Goal: Task Accomplishment & Management: Use online tool/utility

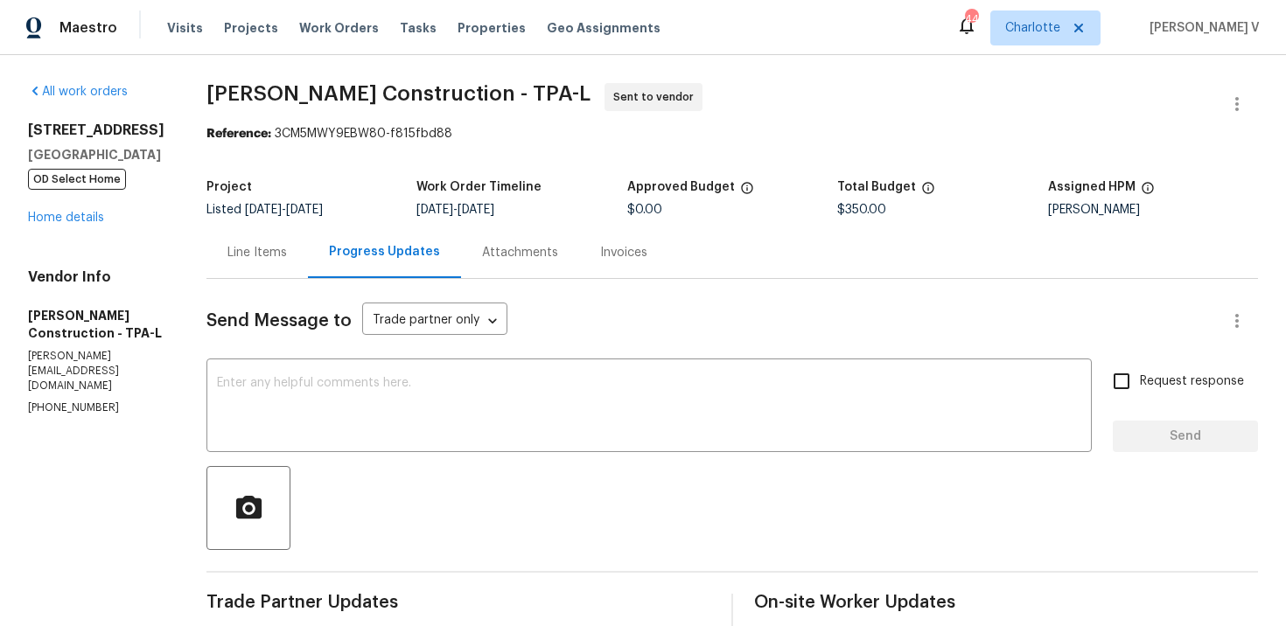
scroll to position [85, 0]
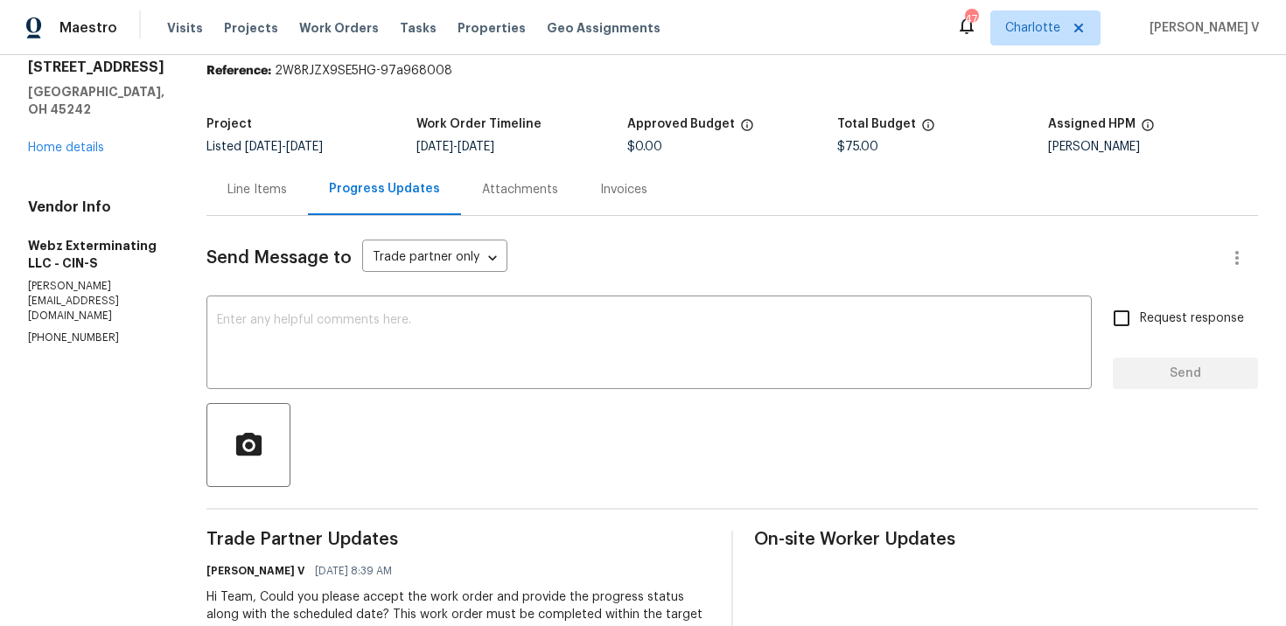
scroll to position [66, 0]
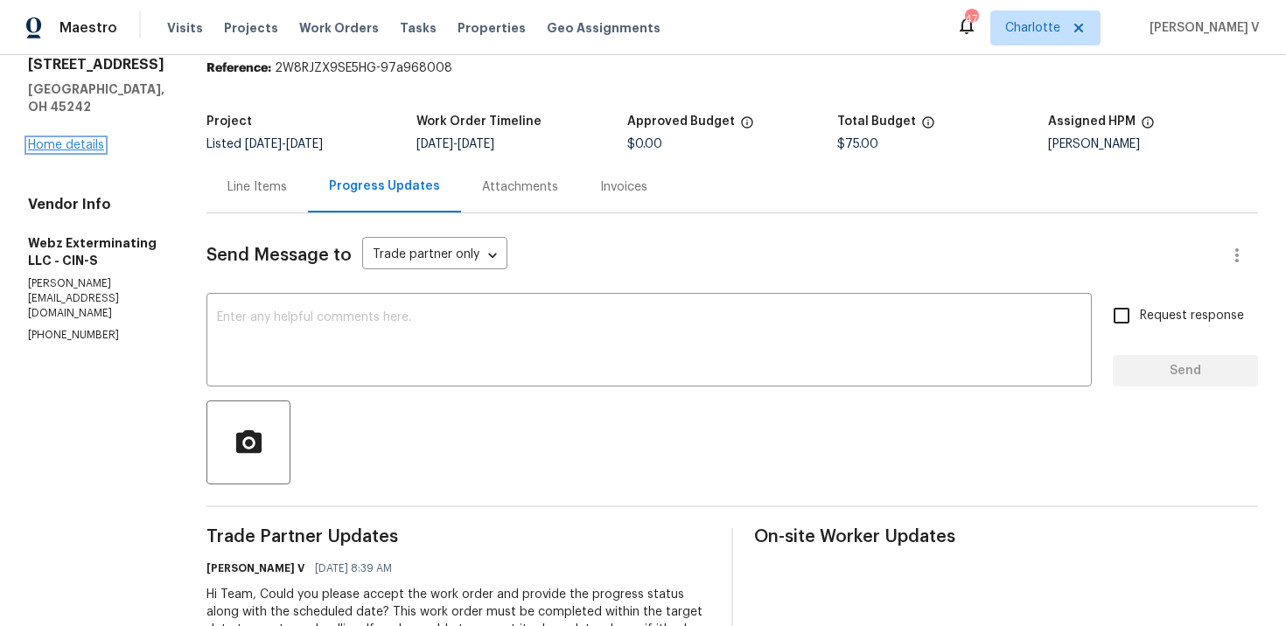
click at [37, 149] on link "Home details" at bounding box center [66, 145] width 76 height 12
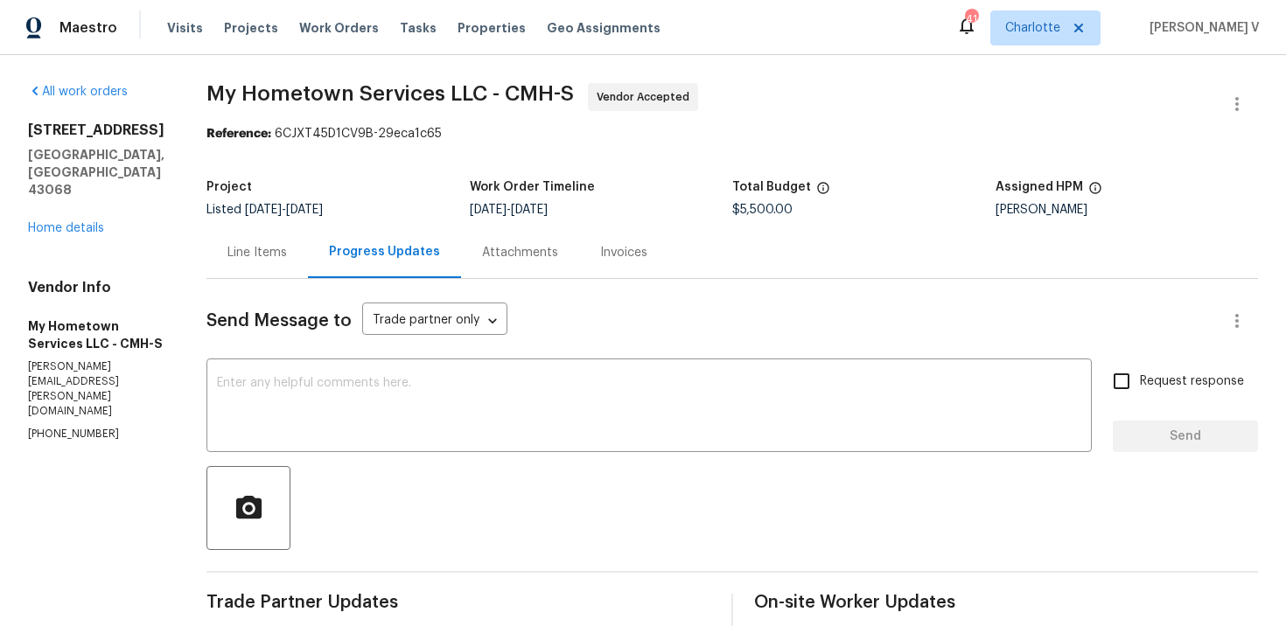
scroll to position [389, 0]
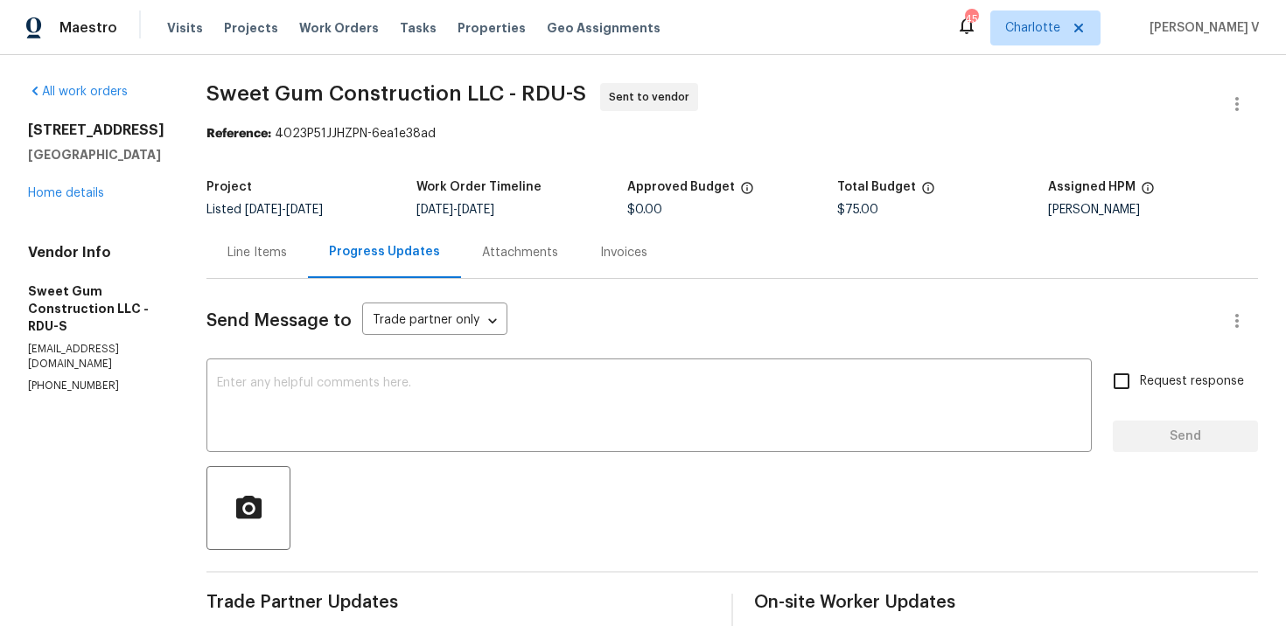
click at [646, 266] on div "Invoices" at bounding box center [623, 253] width 89 height 52
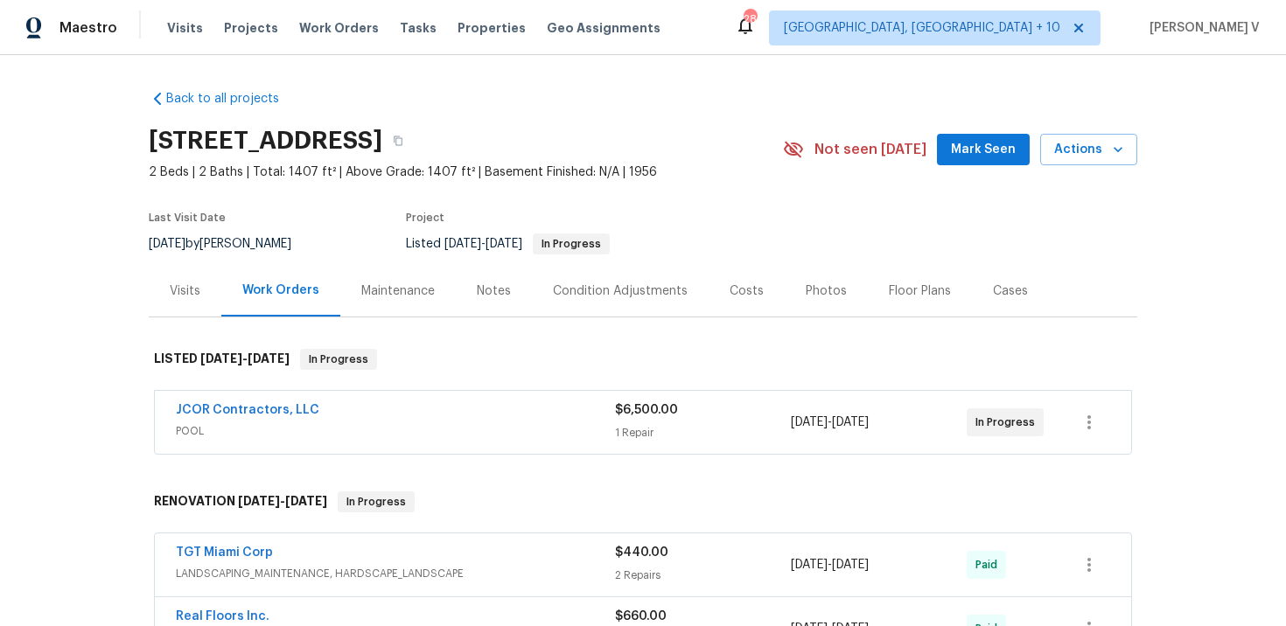
click at [1003, 4] on div "Maestro Visits Projects Work Orders Tasks Properties Geo Assignments 289 Cincin…" at bounding box center [643, 27] width 1286 height 55
click at [1004, 24] on span "Cincinnati, OH + 10" at bounding box center [922, 27] width 276 height 17
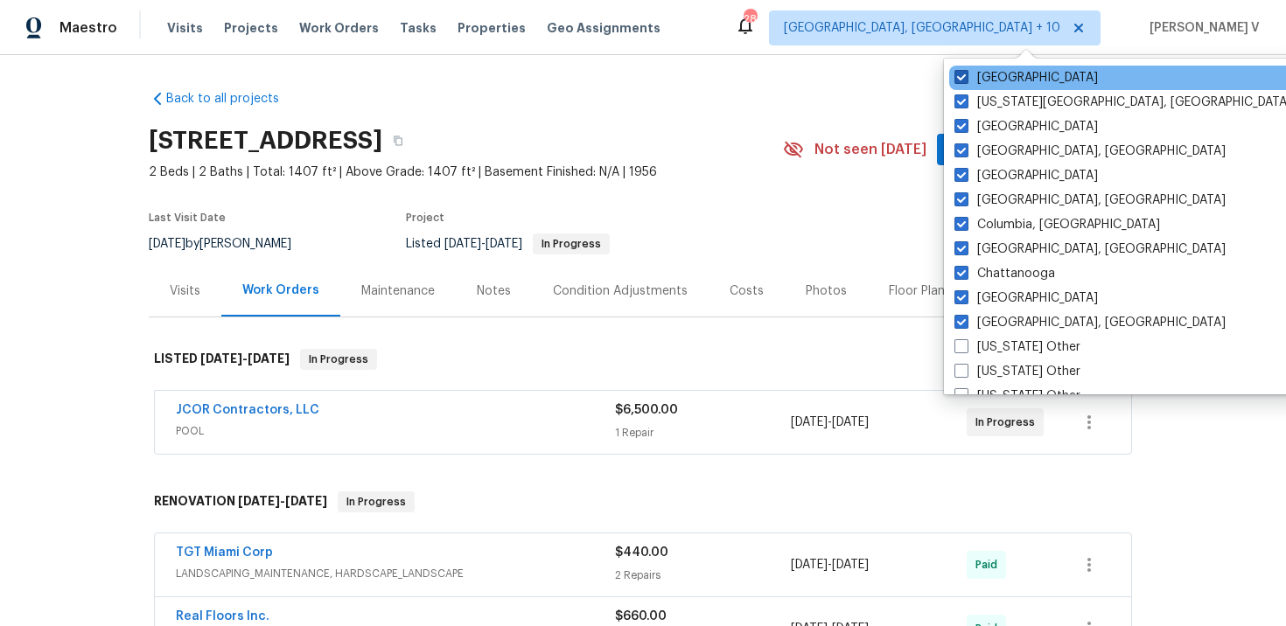
click at [966, 79] on span at bounding box center [961, 77] width 14 height 14
click at [966, 79] on input "Raleigh" at bounding box center [959, 74] width 11 height 11
checkbox input "false"
click at [960, 89] on div "Raleigh" at bounding box center [1130, 78] width 353 height 24
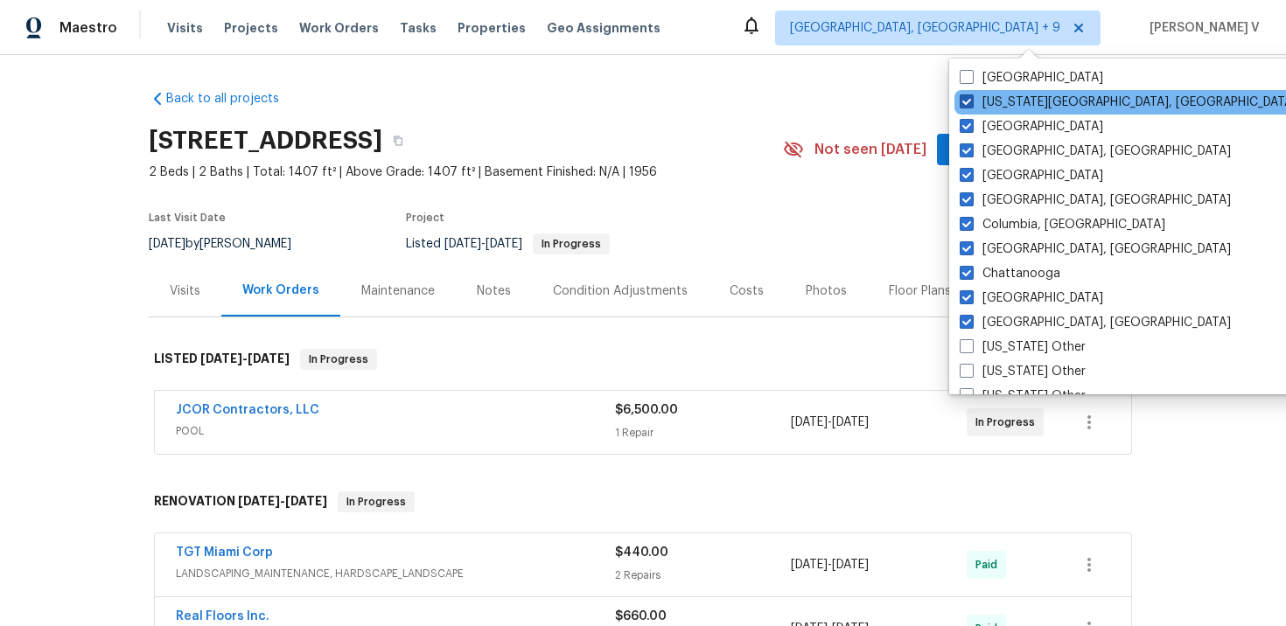
click at [965, 98] on span at bounding box center [967, 101] width 14 height 14
click at [965, 98] on input "Oklahoma City, OK" at bounding box center [965, 99] width 11 height 11
checkbox input "false"
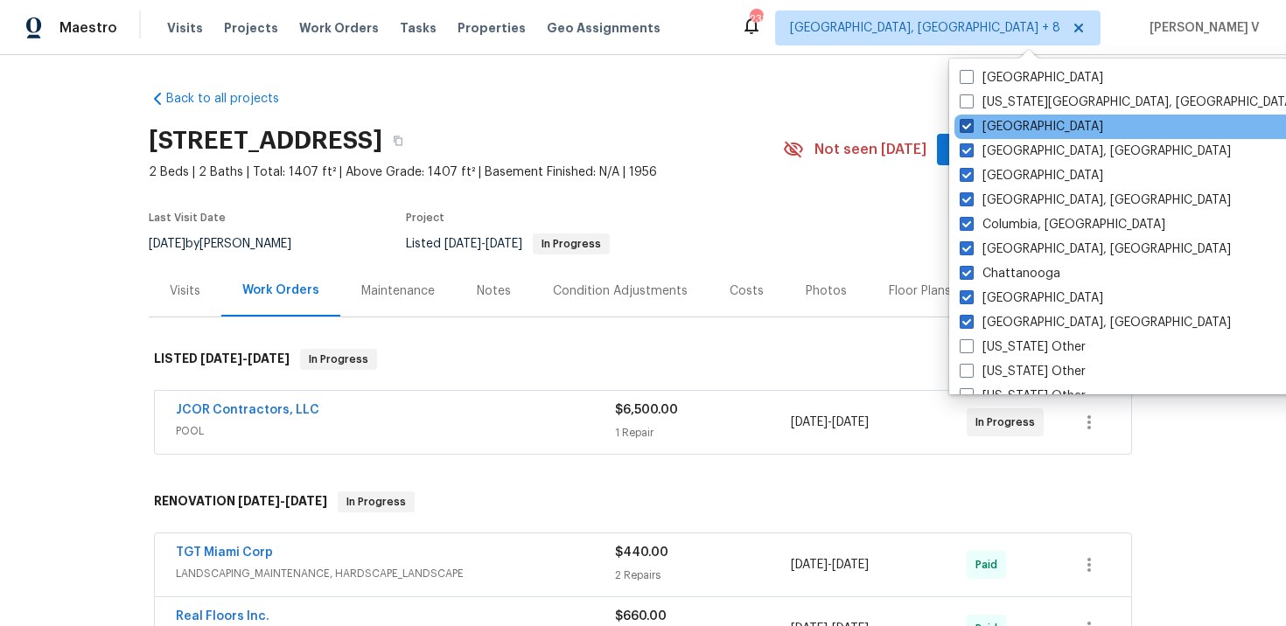
click at [970, 129] on span at bounding box center [967, 126] width 14 height 14
click at [970, 129] on input "Nashville" at bounding box center [965, 123] width 11 height 11
checkbox input "false"
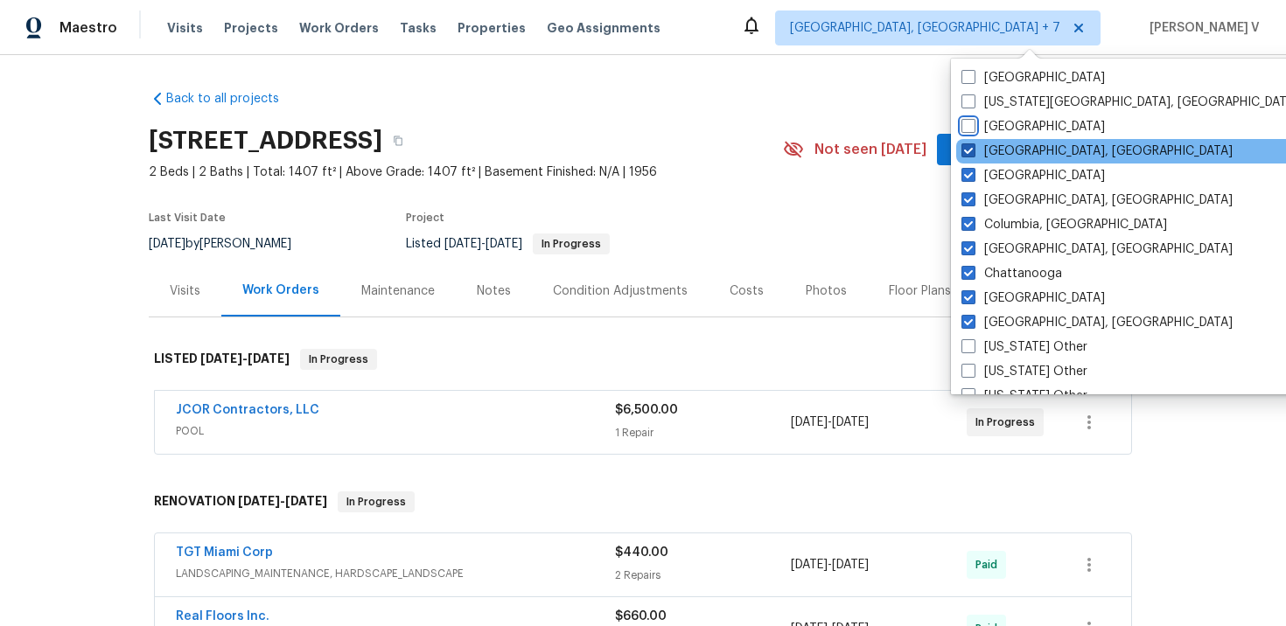
click at [968, 144] on span at bounding box center [968, 150] width 14 height 14
click at [968, 144] on input "Indianapolis, IN" at bounding box center [966, 148] width 11 height 11
checkbox input "false"
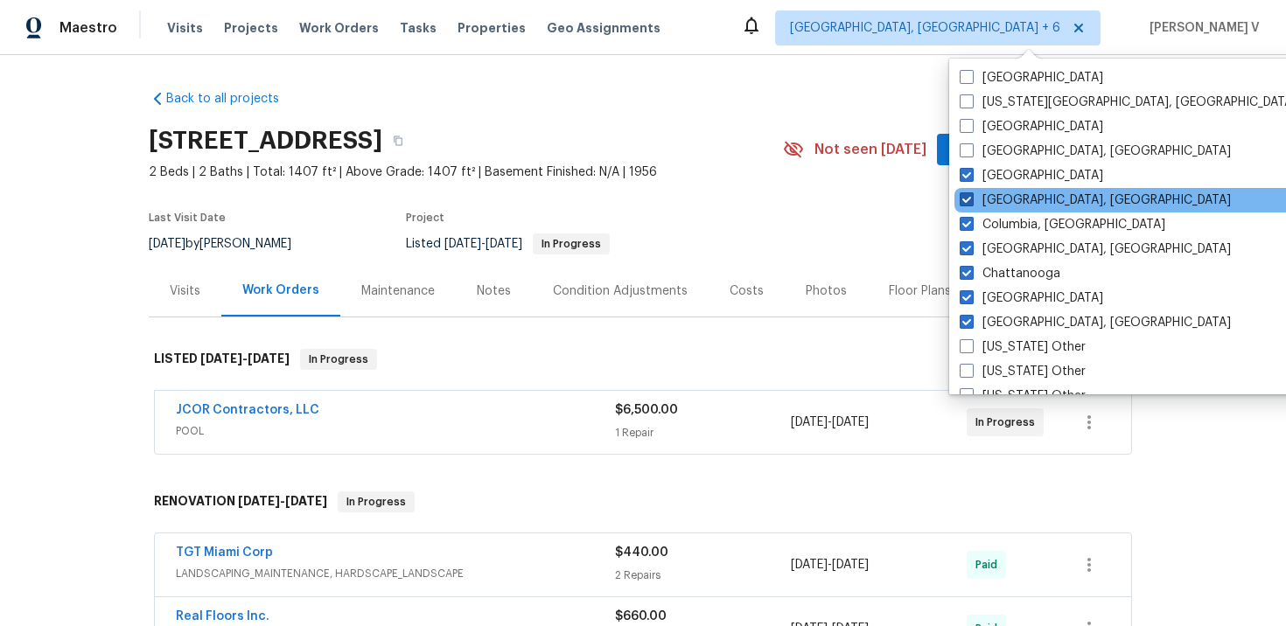
click at [969, 199] on span at bounding box center [967, 199] width 14 height 14
click at [969, 199] on input "Columbus, OH" at bounding box center [965, 197] width 11 height 11
checkbox input "false"
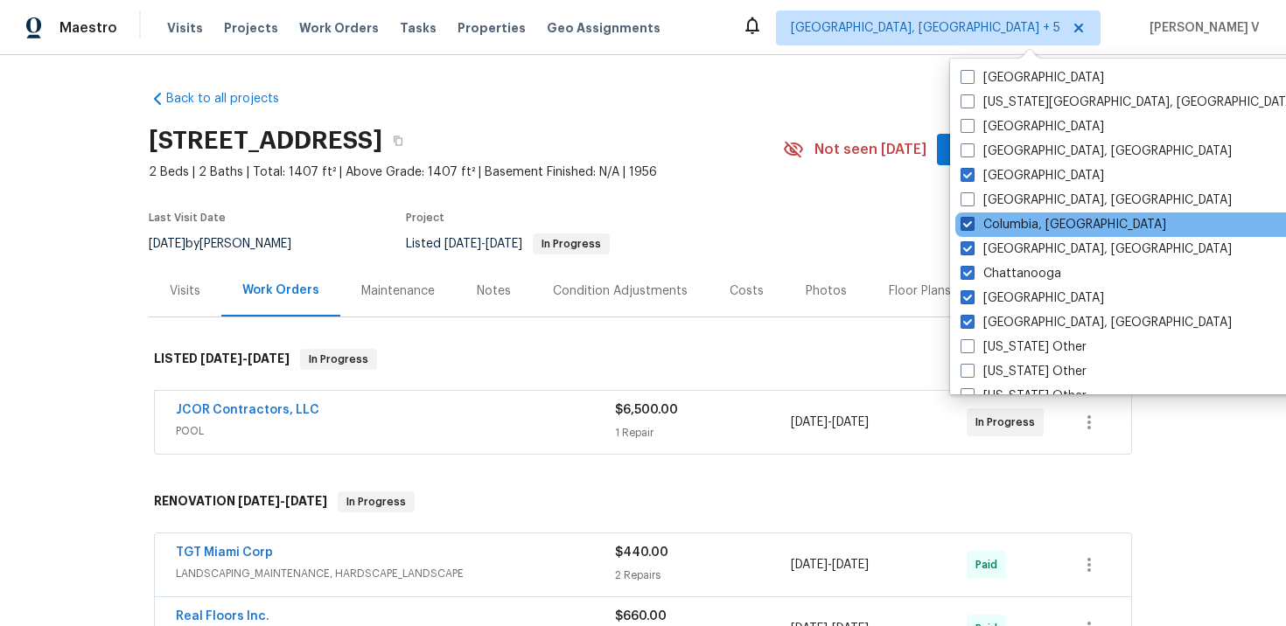
click at [968, 227] on span at bounding box center [968, 224] width 14 height 14
click at [968, 227] on input "Columbia, SC" at bounding box center [966, 221] width 11 height 11
checkbox input "false"
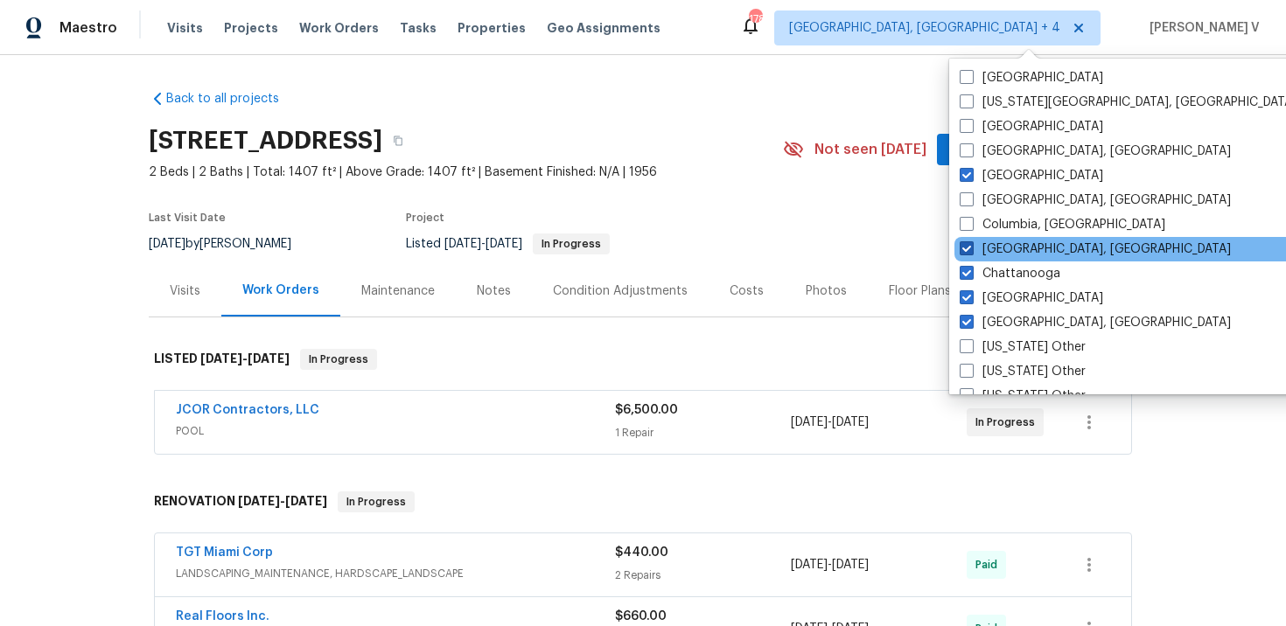
click at [965, 257] on label "Cincinnati, OH" at bounding box center [1095, 249] width 271 height 17
click at [965, 252] on input "Cincinnati, OH" at bounding box center [965, 246] width 11 height 11
checkbox input "false"
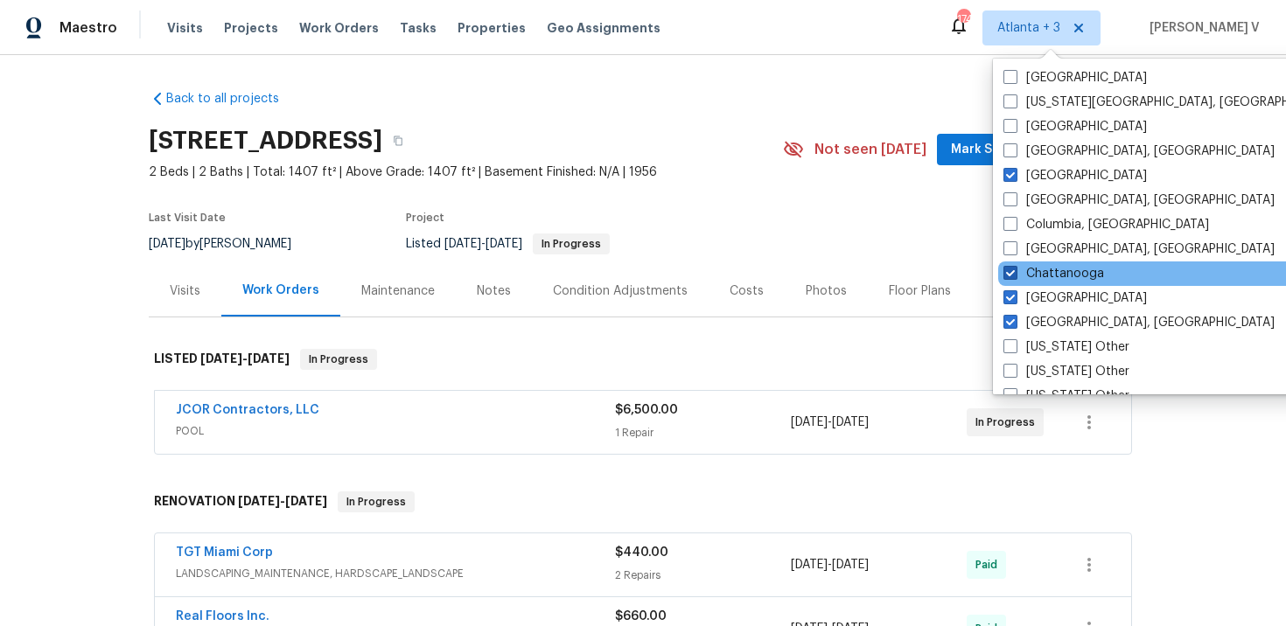
click at [1010, 276] on span at bounding box center [1010, 273] width 14 height 14
click at [1010, 276] on input "Chattanooga" at bounding box center [1008, 270] width 11 height 11
checkbox input "false"
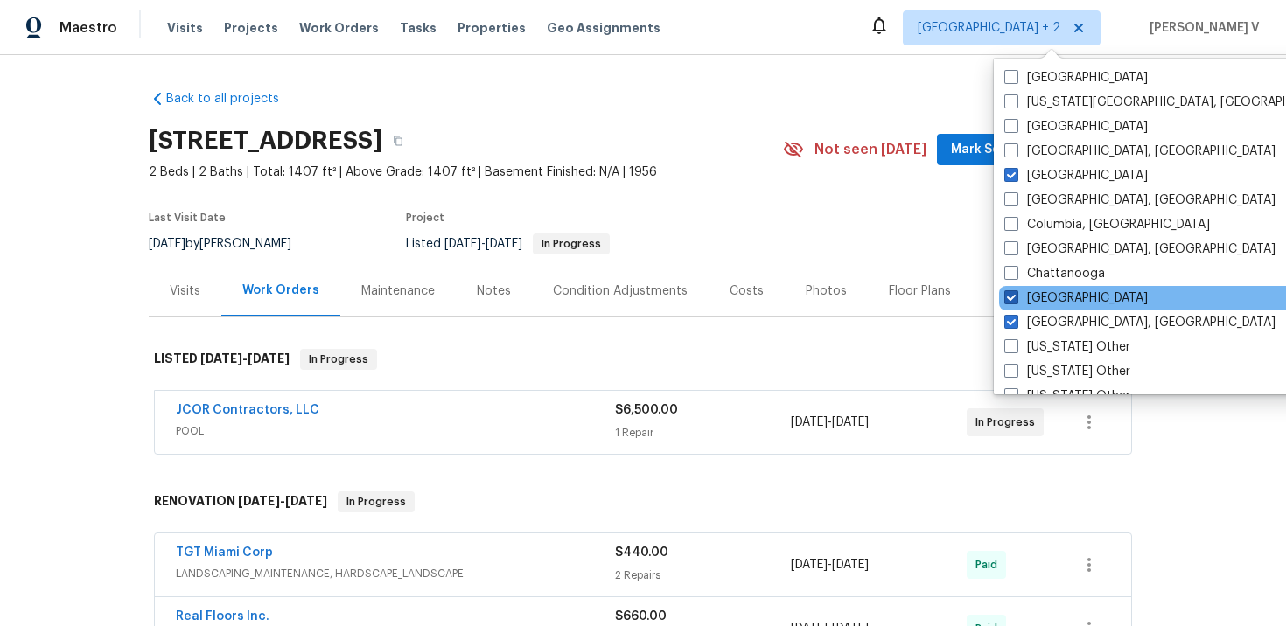
click at [1013, 291] on span at bounding box center [1011, 297] width 14 height 14
click at [1013, 291] on input "Atlanta" at bounding box center [1009, 295] width 11 height 11
checkbox input "false"
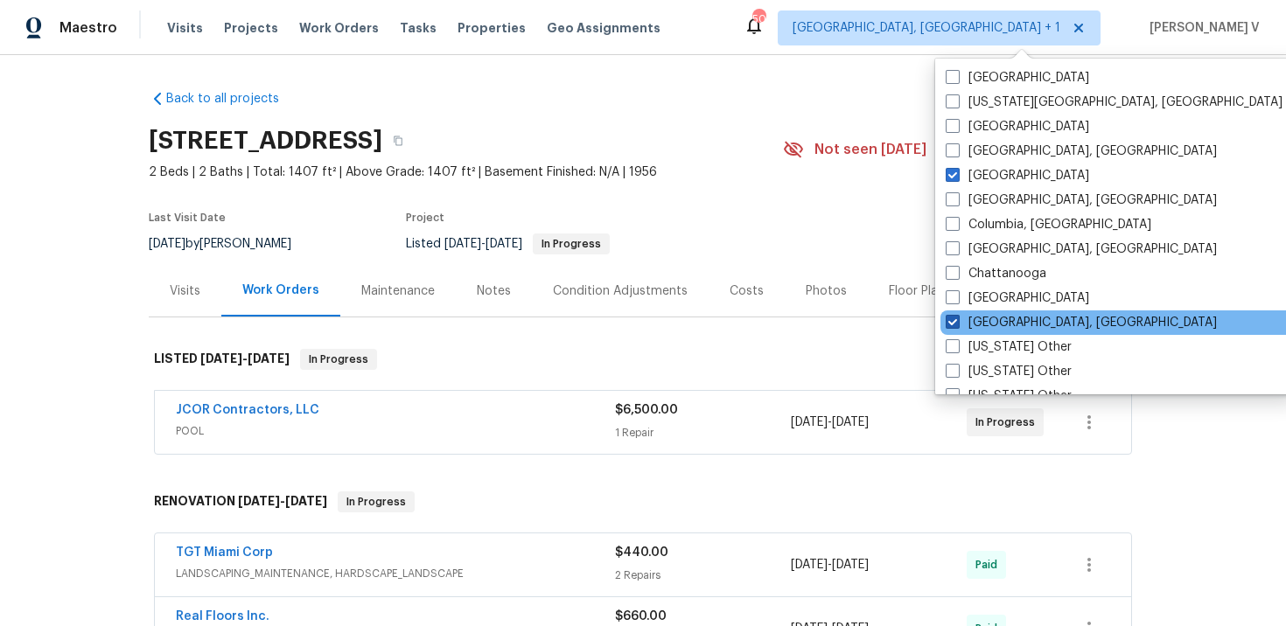
click at [981, 316] on label "Albuquerque, NM" at bounding box center [1081, 322] width 271 height 17
click at [957, 316] on input "Albuquerque, NM" at bounding box center [951, 319] width 11 height 11
checkbox input "false"
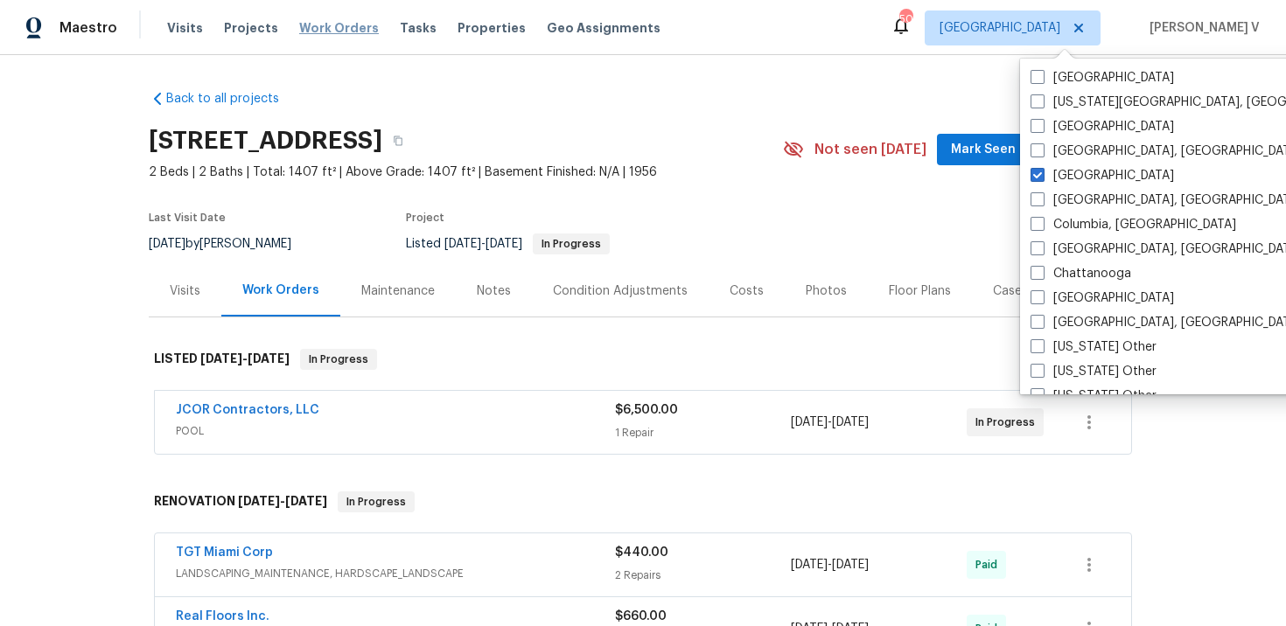
click at [322, 25] on span "Work Orders" at bounding box center [339, 27] width 80 height 17
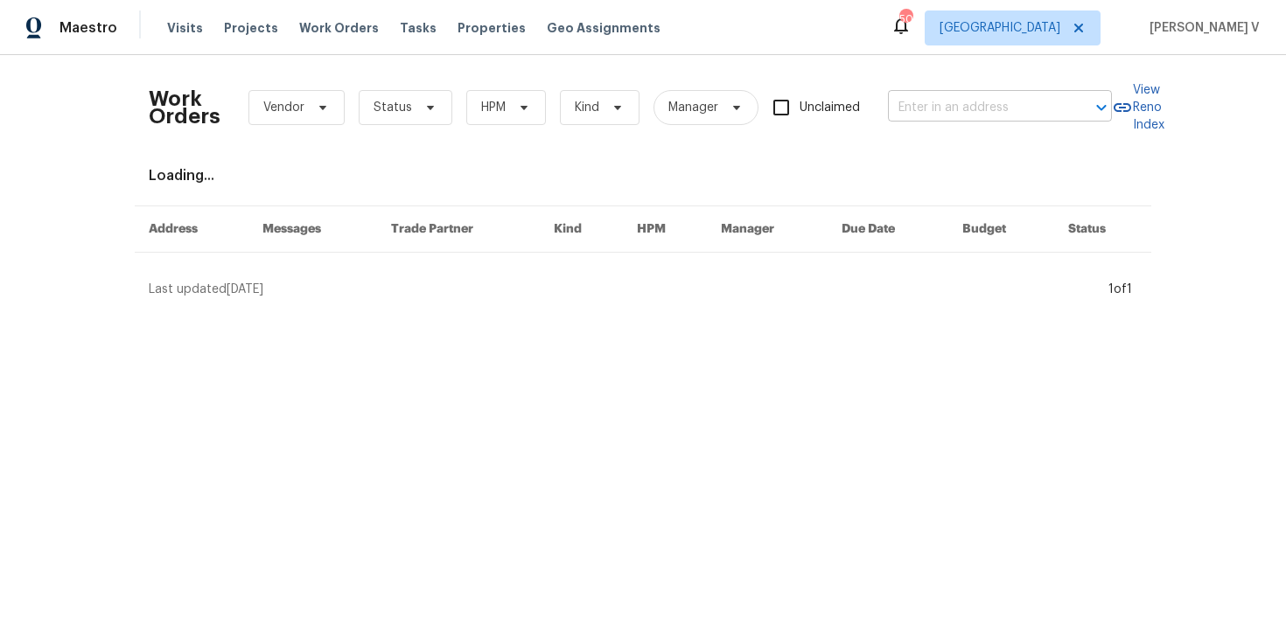
click at [935, 99] on input "text" at bounding box center [975, 107] width 175 height 27
paste input "1102 Cain Ct Cedar Hill, TX 75104"
type input "1102 Cain Ct Cedar Hill, TX 75104"
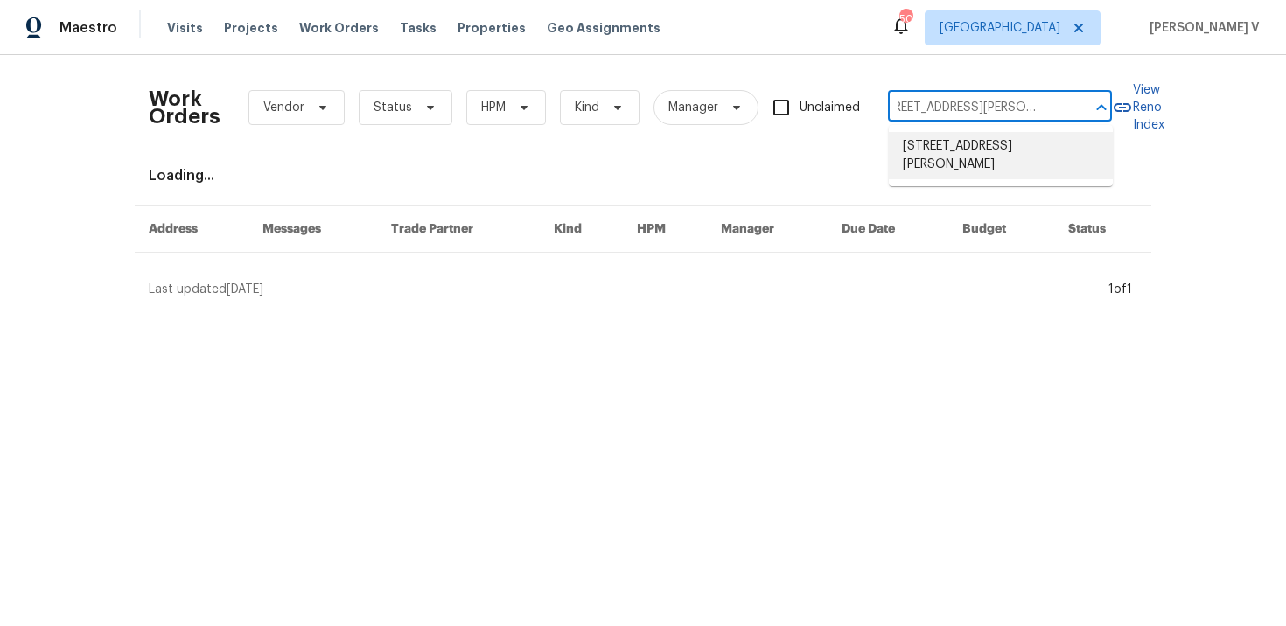
click at [940, 147] on li "1102 Cain Ct, Cedar Hill, TX 75104" at bounding box center [1001, 155] width 224 height 47
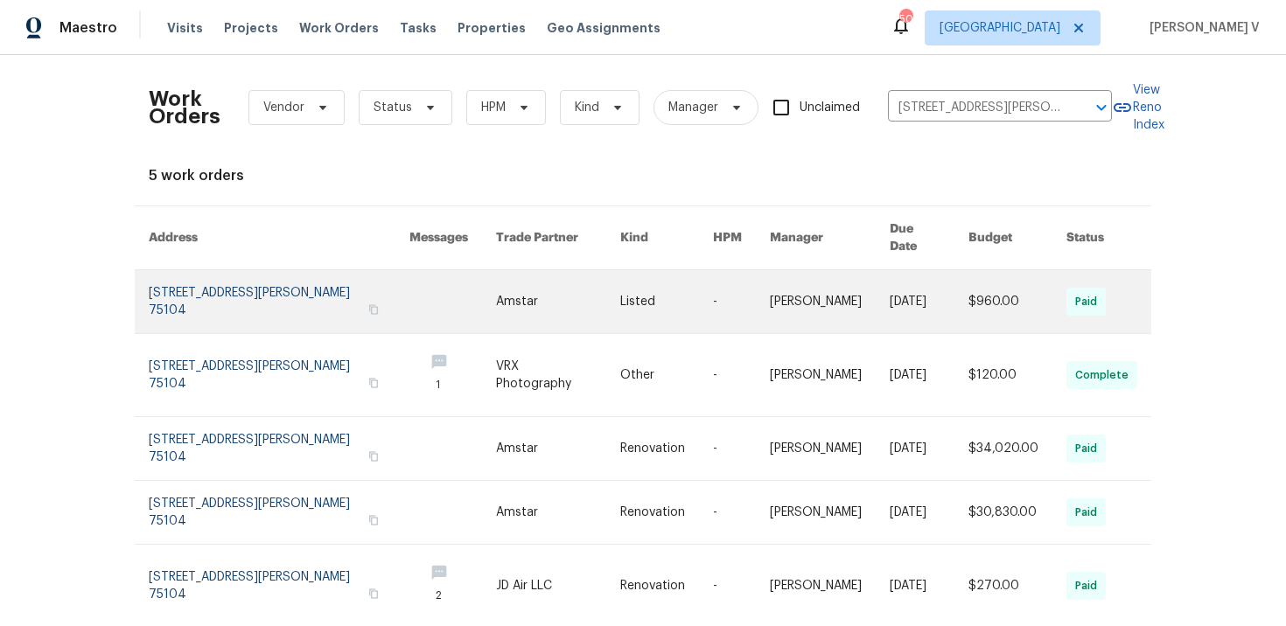
click at [171, 285] on link at bounding box center [279, 301] width 261 height 63
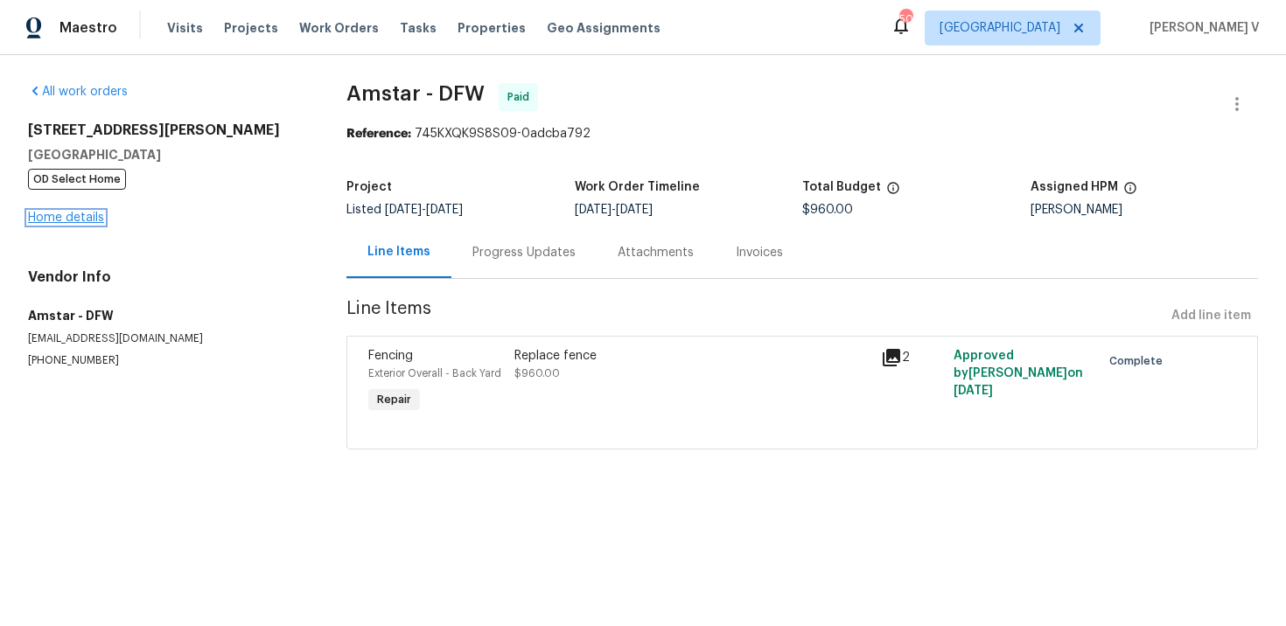
click at [57, 218] on link "Home details" at bounding box center [66, 218] width 76 height 12
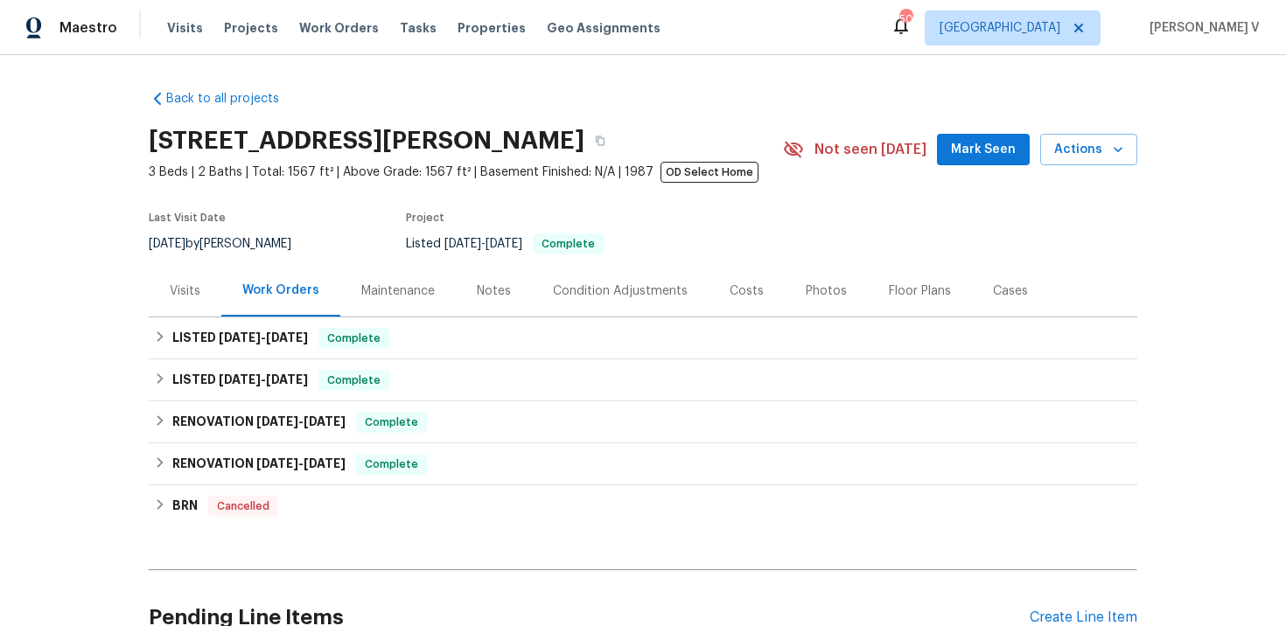
click at [212, 265] on div "Visits" at bounding box center [185, 291] width 73 height 52
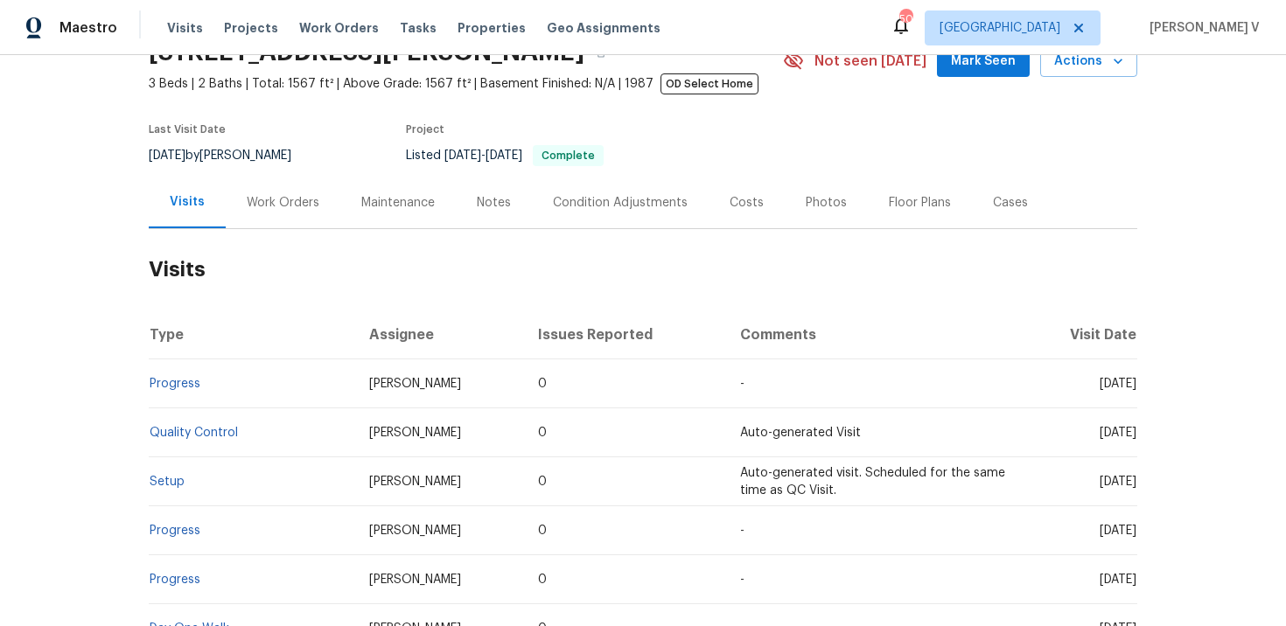
scroll to position [97, 0]
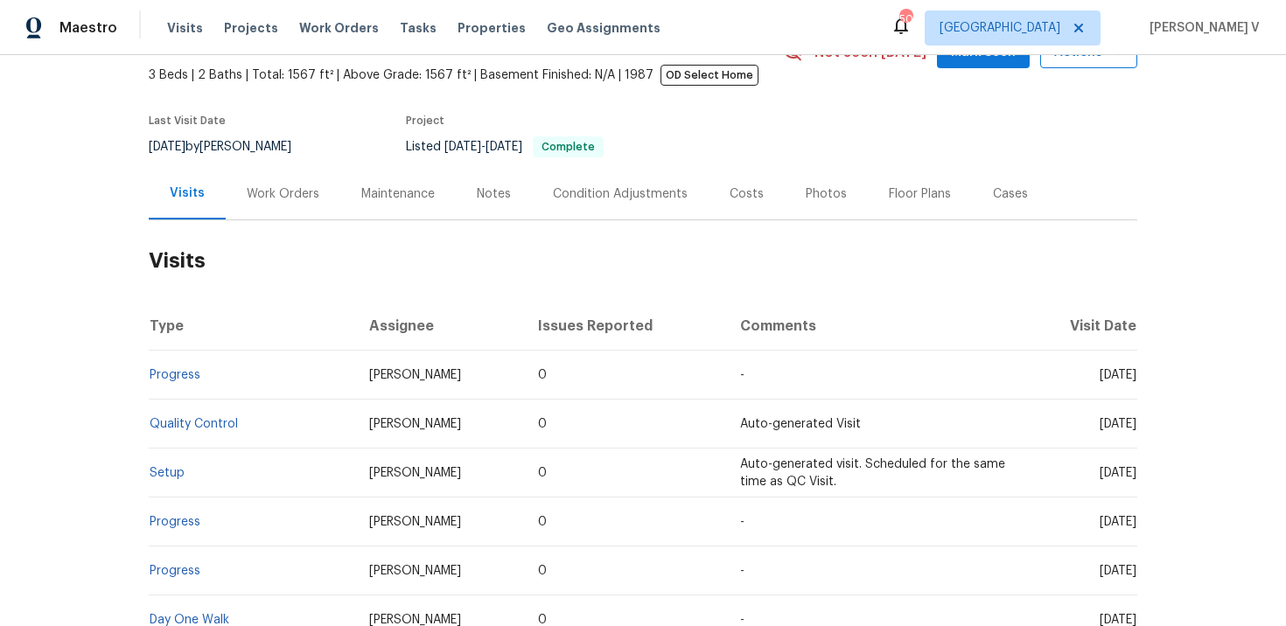
click at [1080, 65] on button "Actions" at bounding box center [1088, 53] width 97 height 32
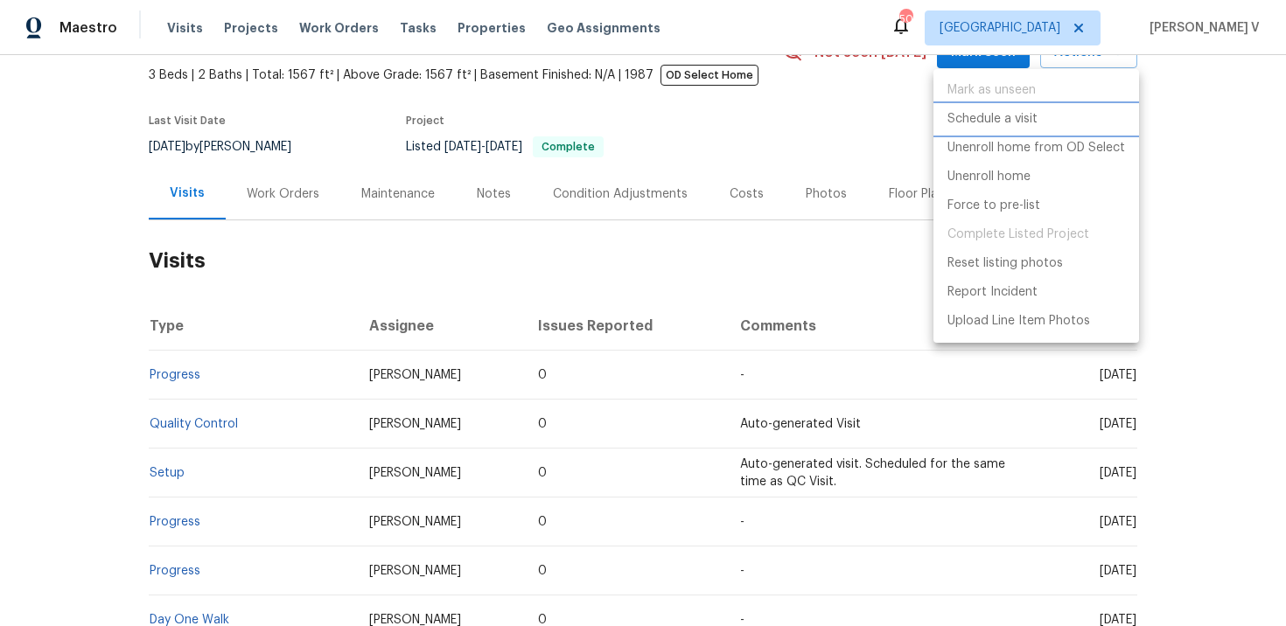
click at [1000, 122] on p "Schedule a visit" at bounding box center [992, 119] width 90 height 18
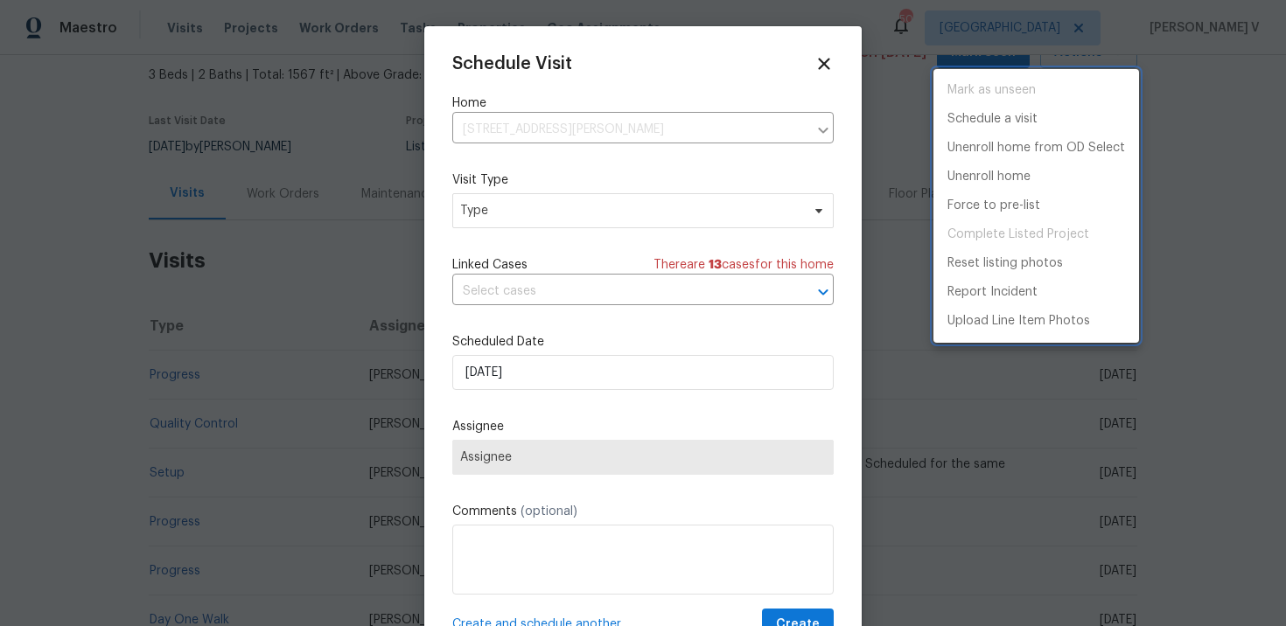
click at [559, 212] on div at bounding box center [643, 313] width 1286 height 626
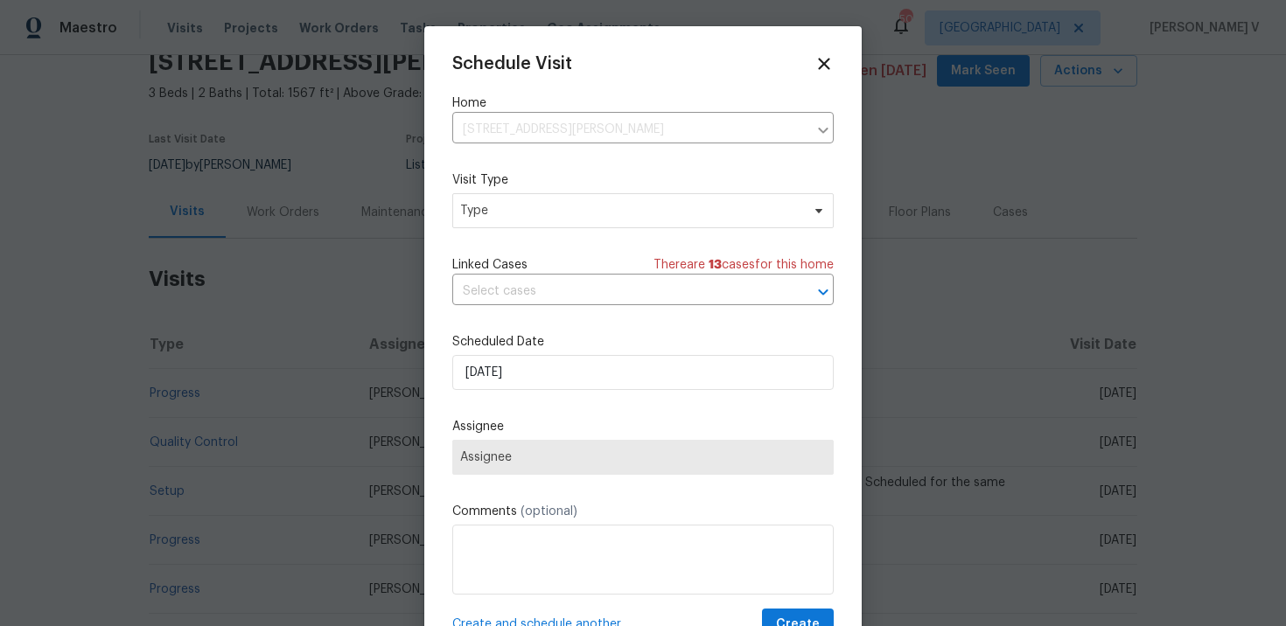
click at [559, 212] on div "Mark as unseen Schedule a visit Unenroll home from OD Select Unenroll home Forc…" at bounding box center [643, 313] width 1286 height 626
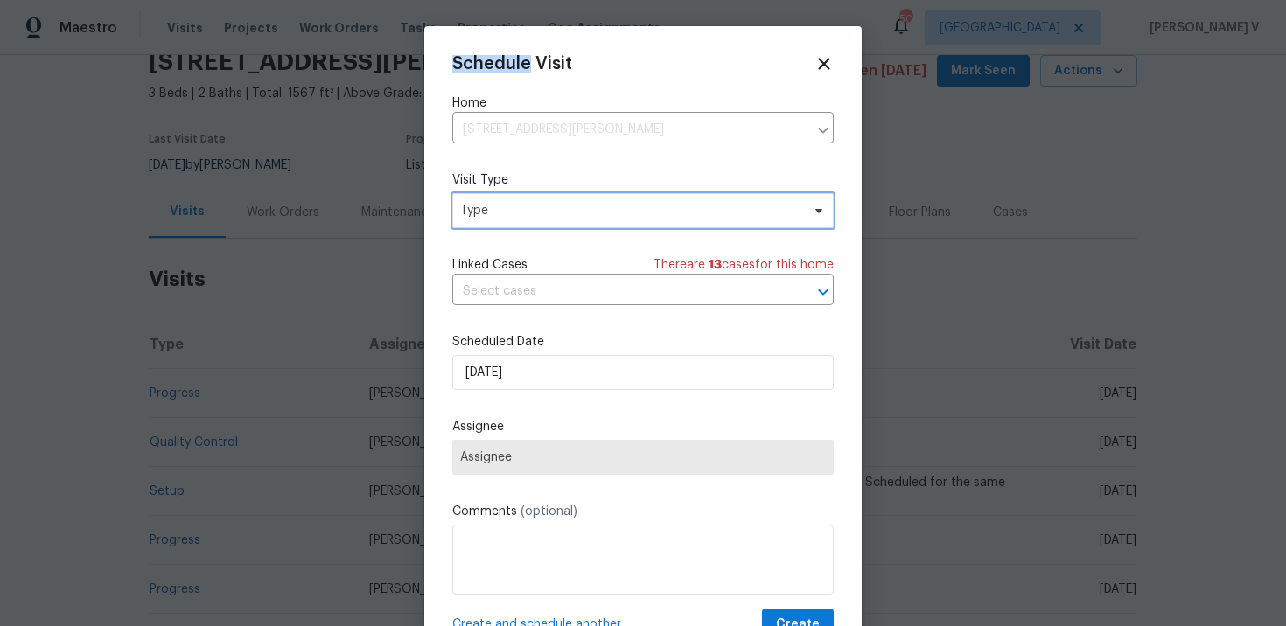
click at [559, 212] on span "Type" at bounding box center [630, 210] width 340 height 17
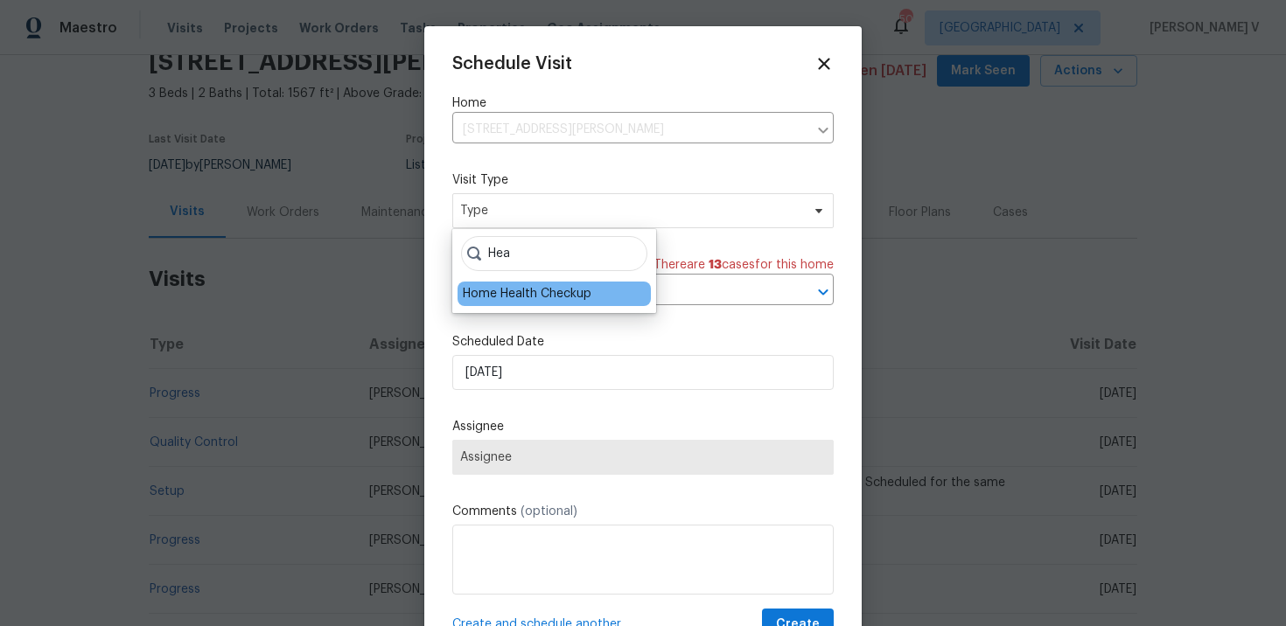
type input "Hea"
click at [535, 297] on div "Home Health Checkup" at bounding box center [527, 293] width 129 height 17
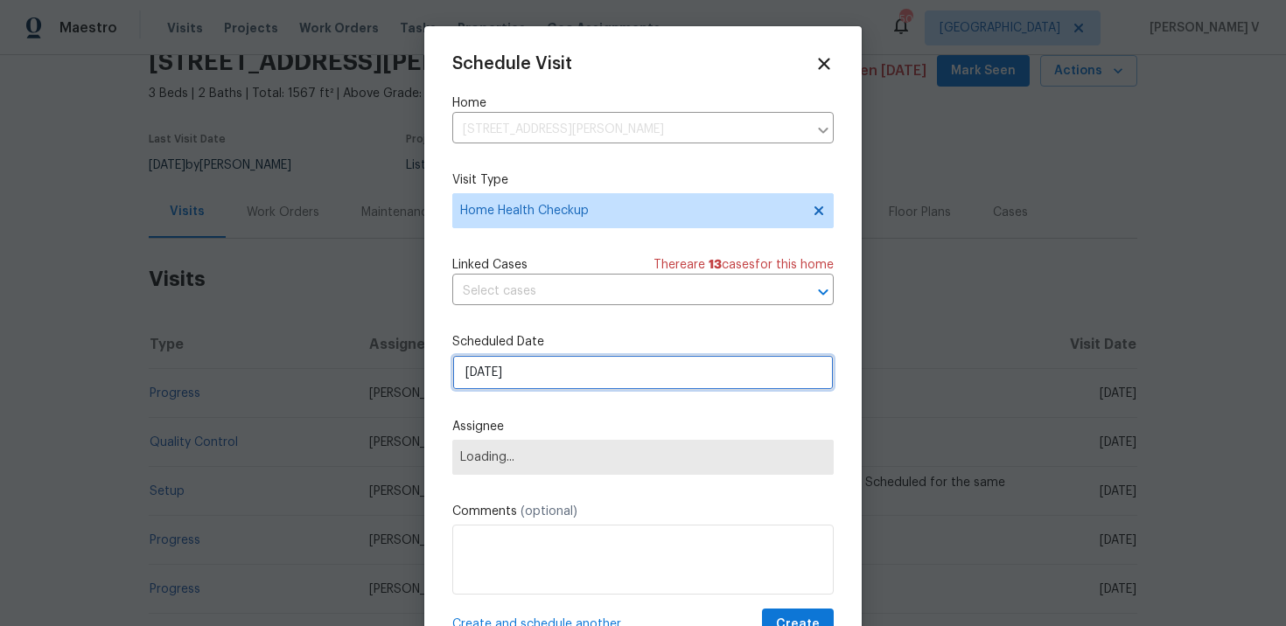
click at [513, 369] on input "03/10/2025" at bounding box center [642, 372] width 381 height 35
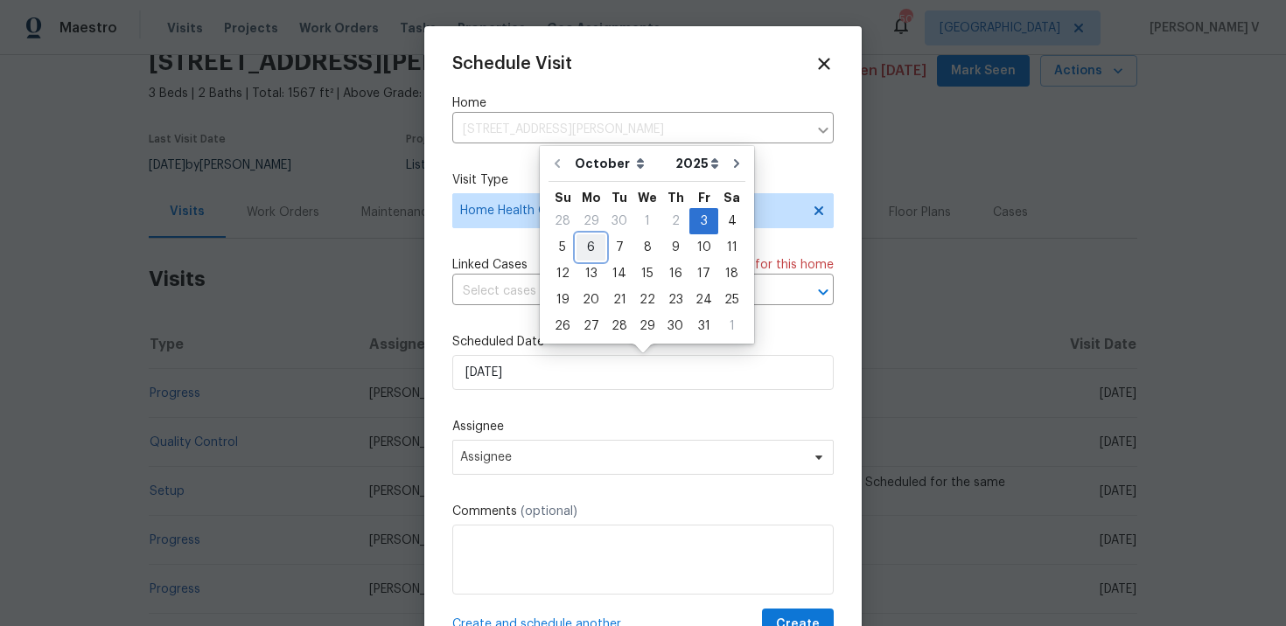
click at [588, 248] on div "6" at bounding box center [591, 247] width 29 height 24
type input "06/10/2025"
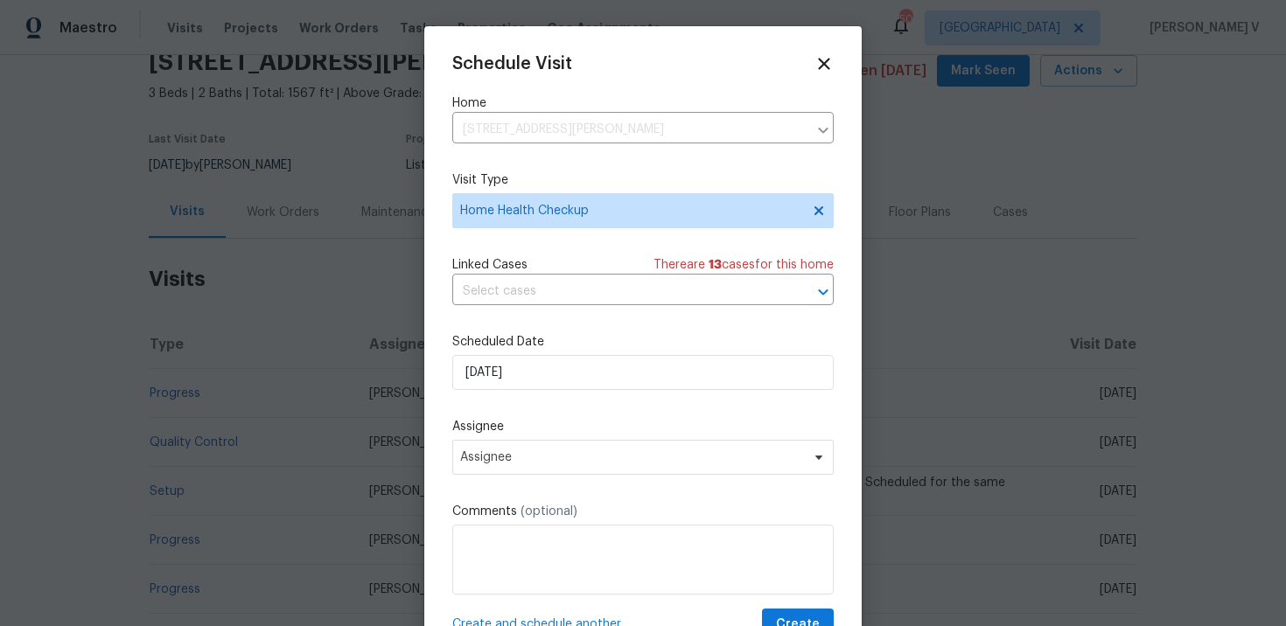
click at [563, 485] on div "Schedule Visit Home 1102 Cain Ct, Cedar Hill, TX 75104 ​ Visit Type Home Health…" at bounding box center [642, 347] width 381 height 587
click at [570, 466] on span "Assignee" at bounding box center [642, 457] width 381 height 35
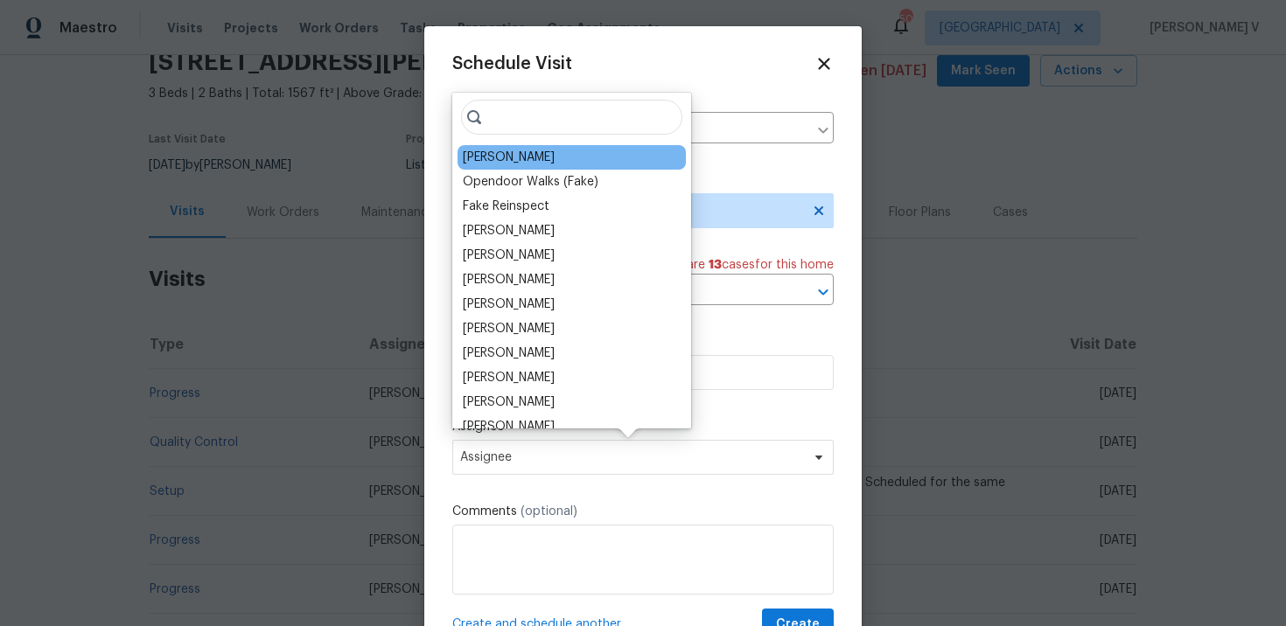
click at [500, 167] on div "Francisco Balcazar Serrato" at bounding box center [572, 157] width 228 height 24
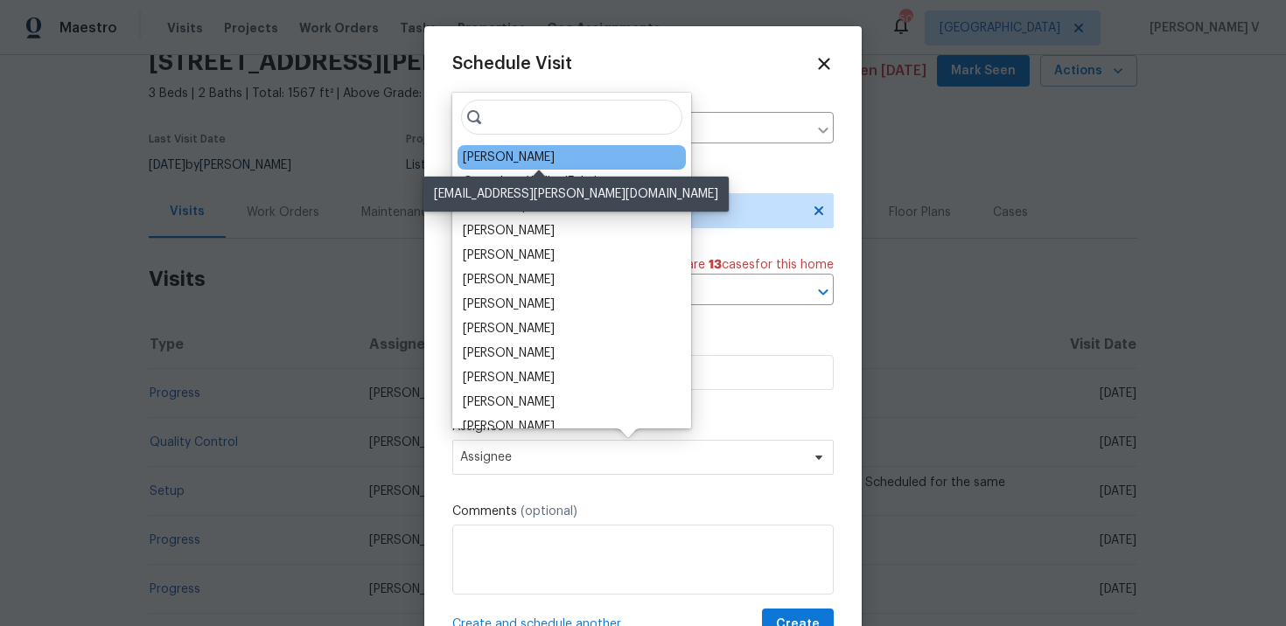
click at [500, 157] on div "Francisco Balcazar Serrato" at bounding box center [509, 157] width 92 height 17
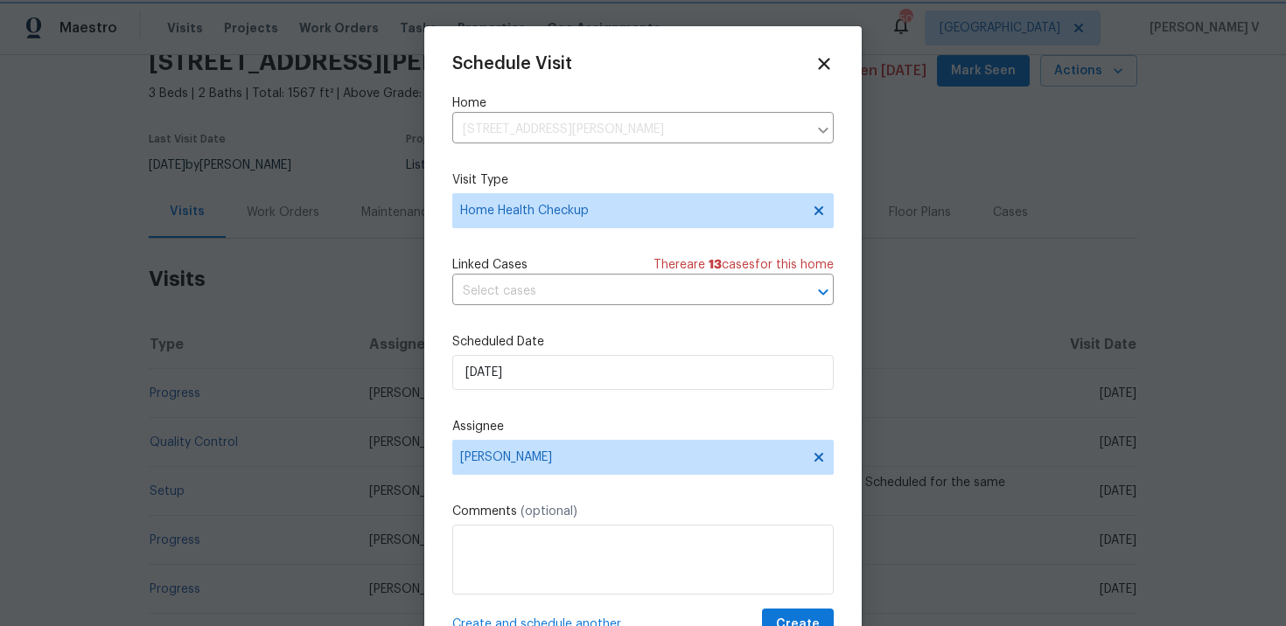
scroll to position [31, 0]
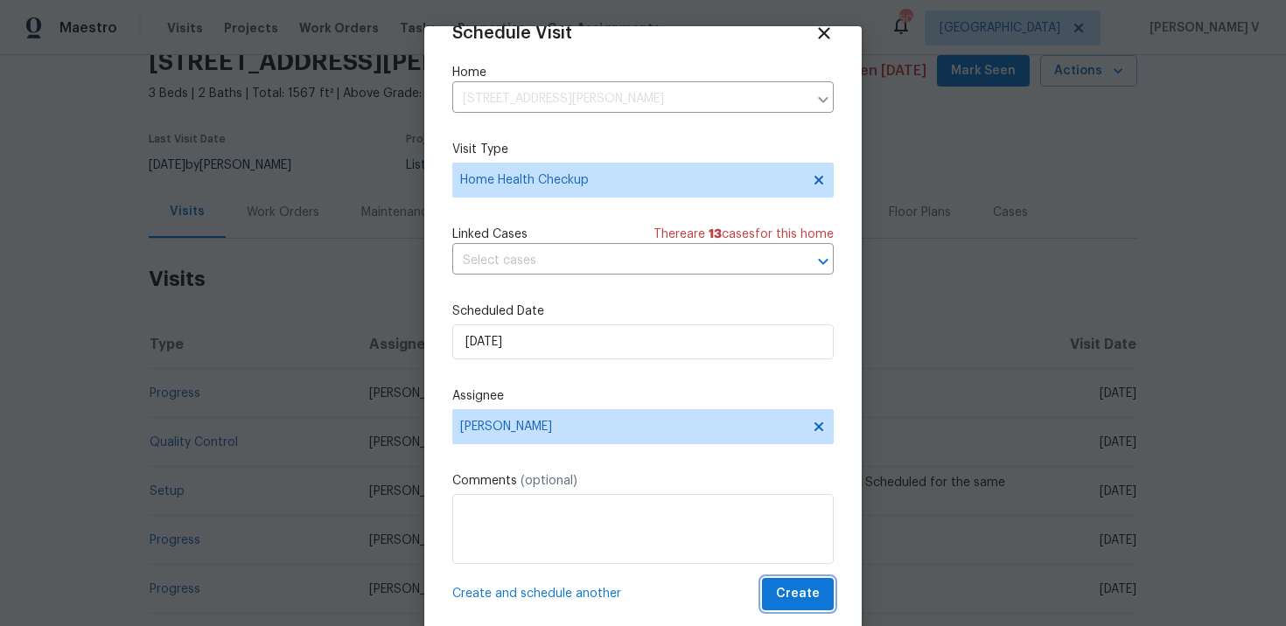
click at [807, 583] on button "Create" at bounding box center [798, 594] width 72 height 32
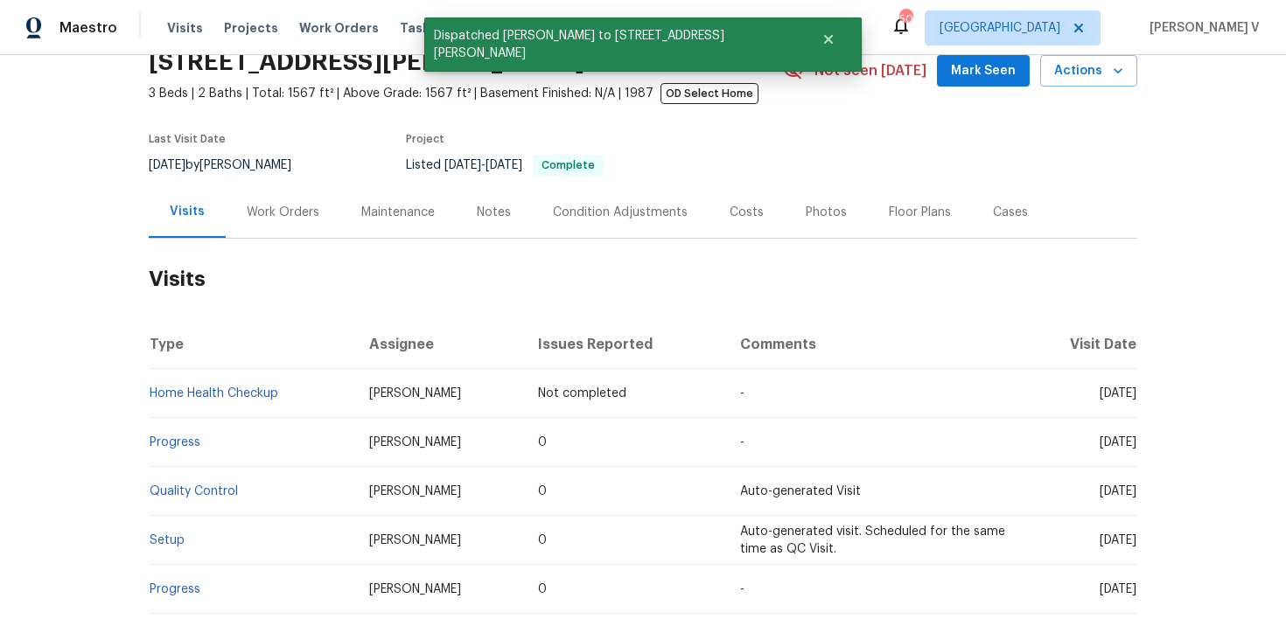
click at [316, 381] on td "Home Health Checkup" at bounding box center [252, 393] width 206 height 49
copy link "Home Health Checkup"
click at [308, 30] on span "Work Orders" at bounding box center [339, 27] width 80 height 17
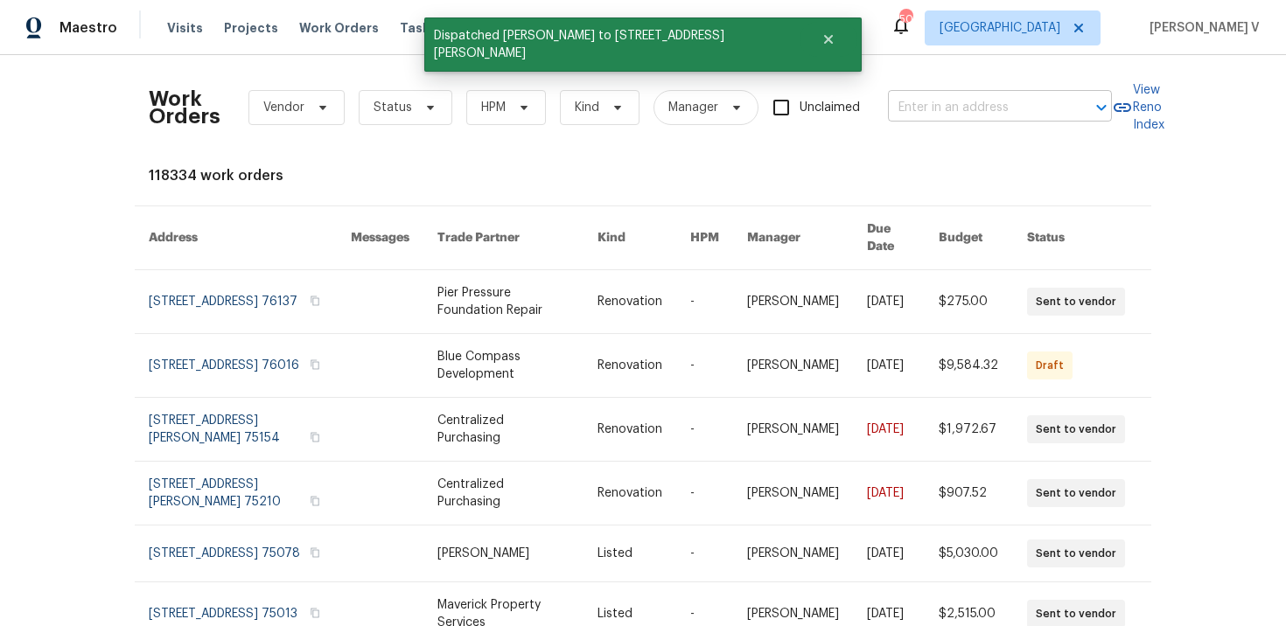
click at [908, 94] on input "text" at bounding box center [975, 107] width 175 height 27
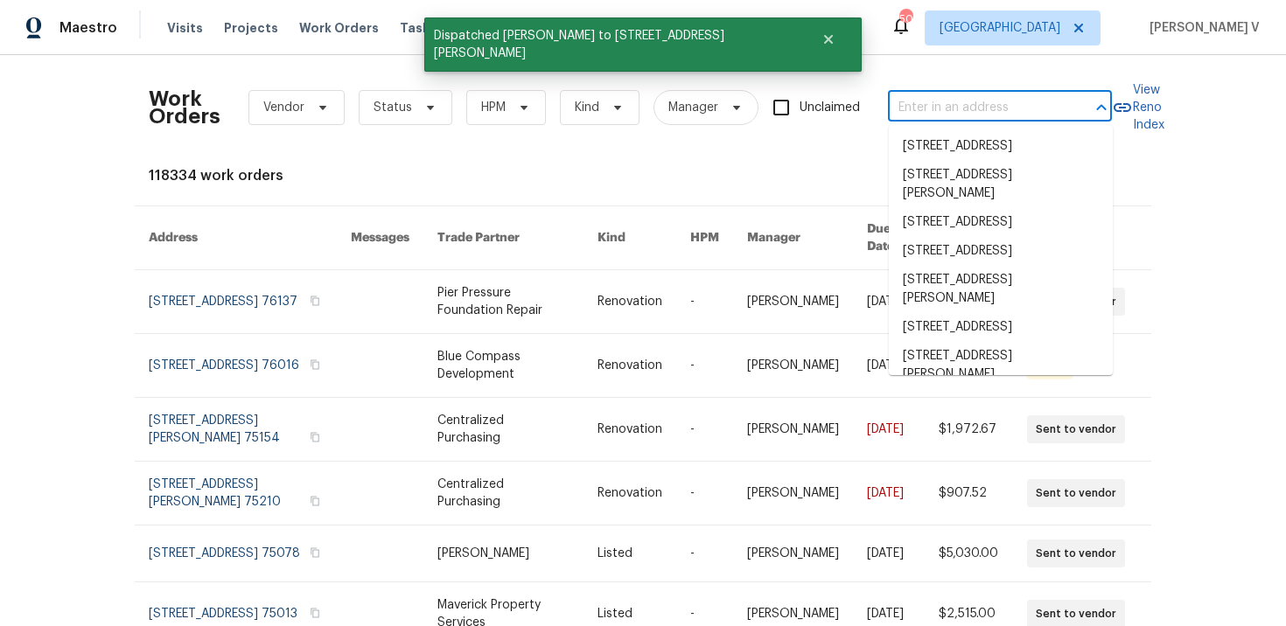
paste input "3614 Queenswood Ln Garland, TX 75040"
type input "3614 Queenswood Ln Garland, TX 75040"
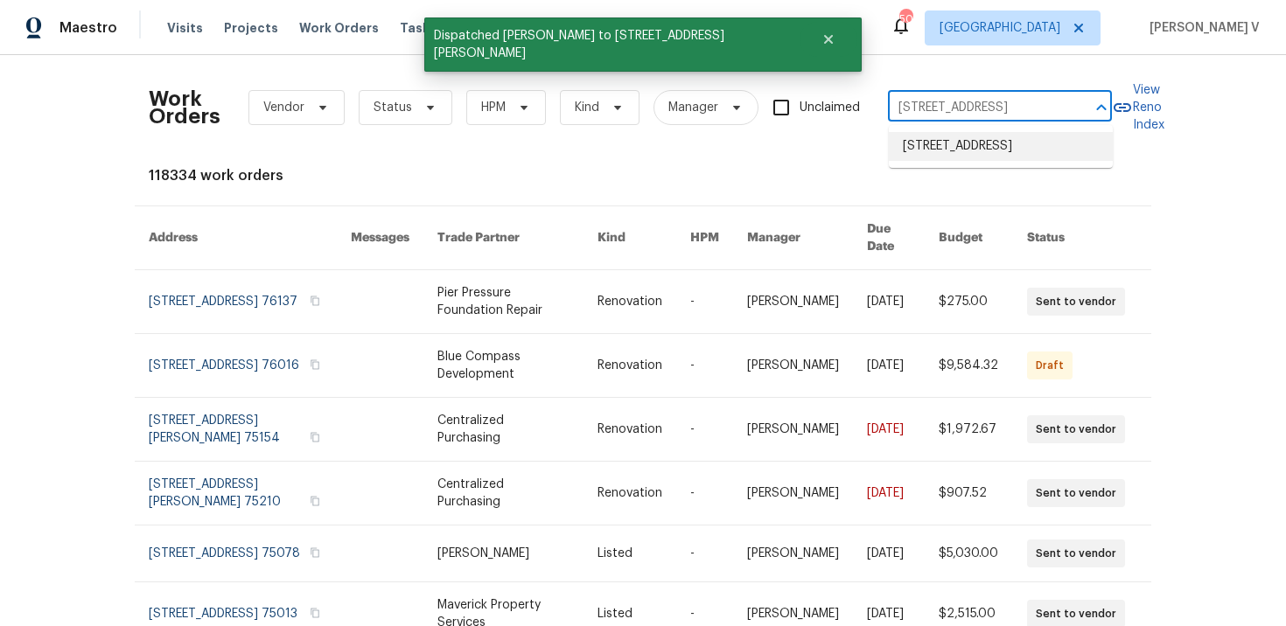
click at [944, 161] on li "3614 Queenswood Ln, Garland, TX 75040" at bounding box center [1001, 146] width 224 height 29
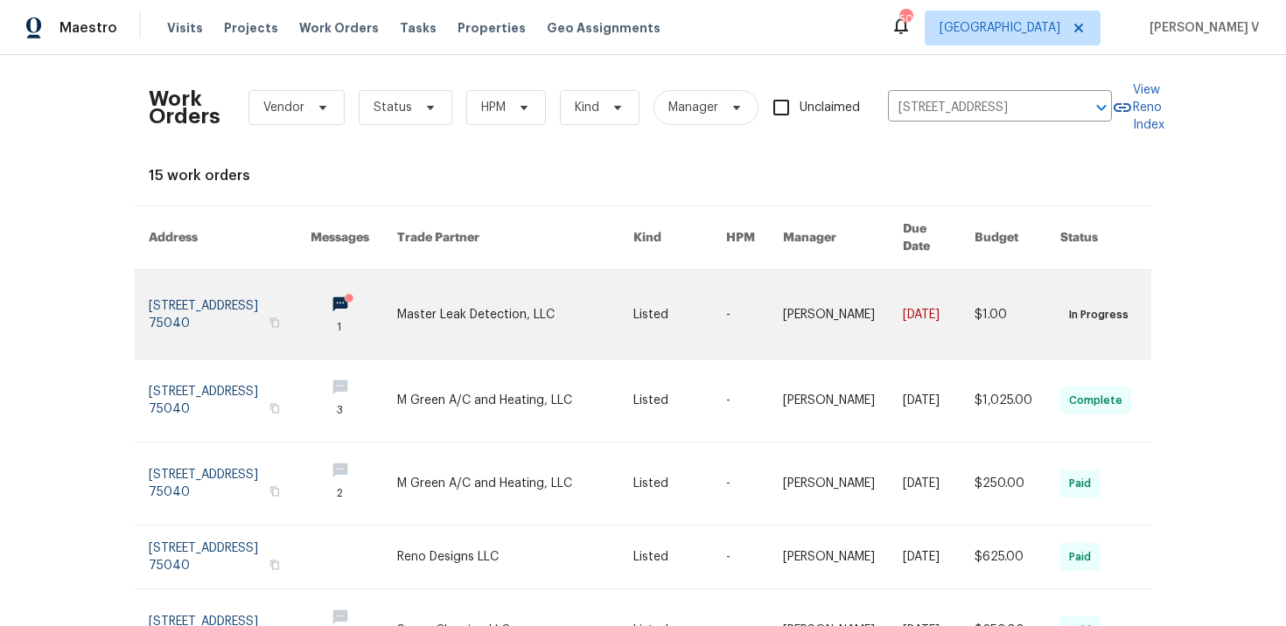
click at [224, 305] on link at bounding box center [230, 314] width 162 height 88
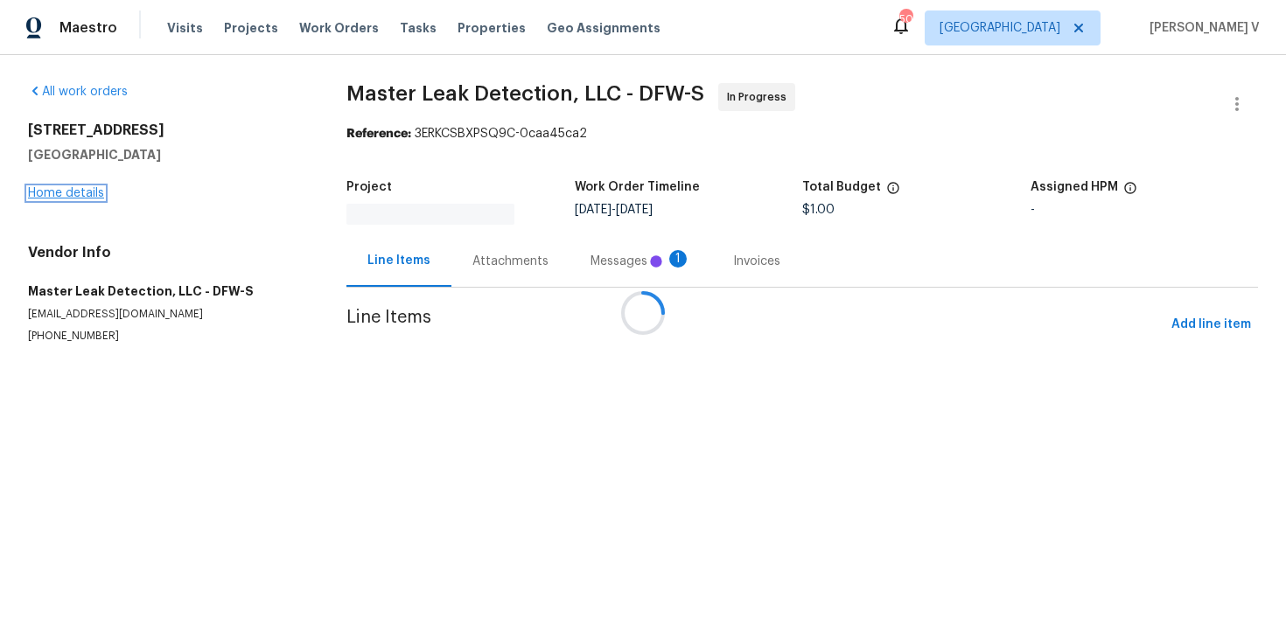
click at [76, 195] on link "Home details" at bounding box center [66, 193] width 76 height 12
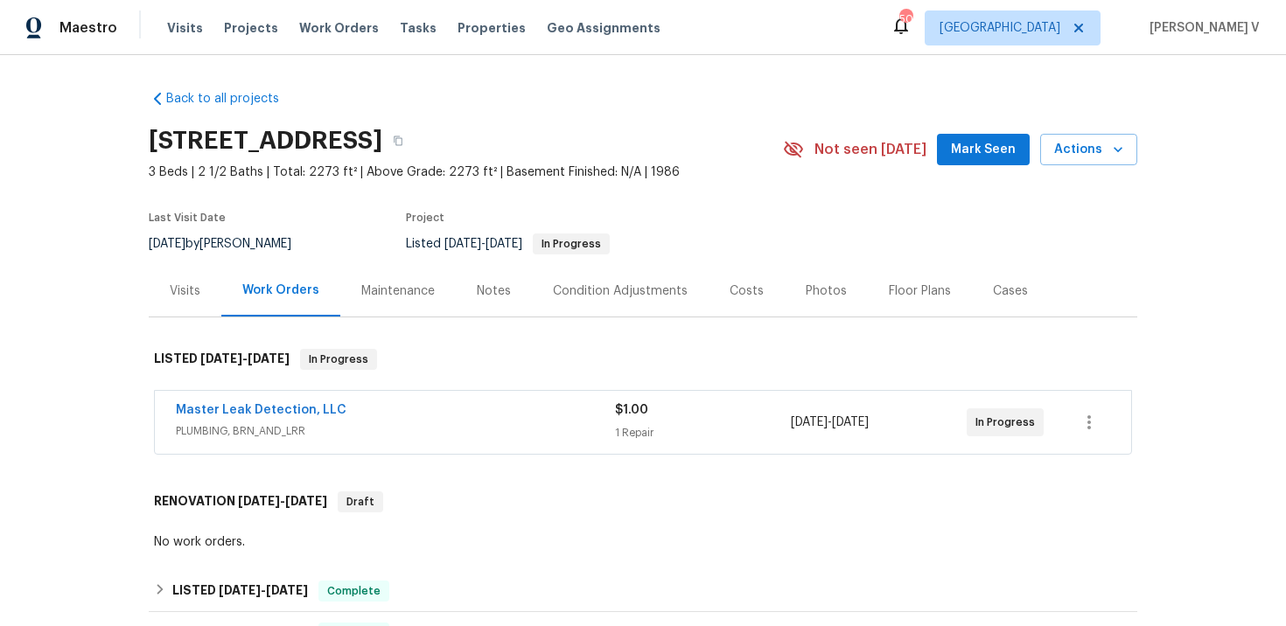
click at [191, 294] on div "Visits" at bounding box center [185, 291] width 31 height 17
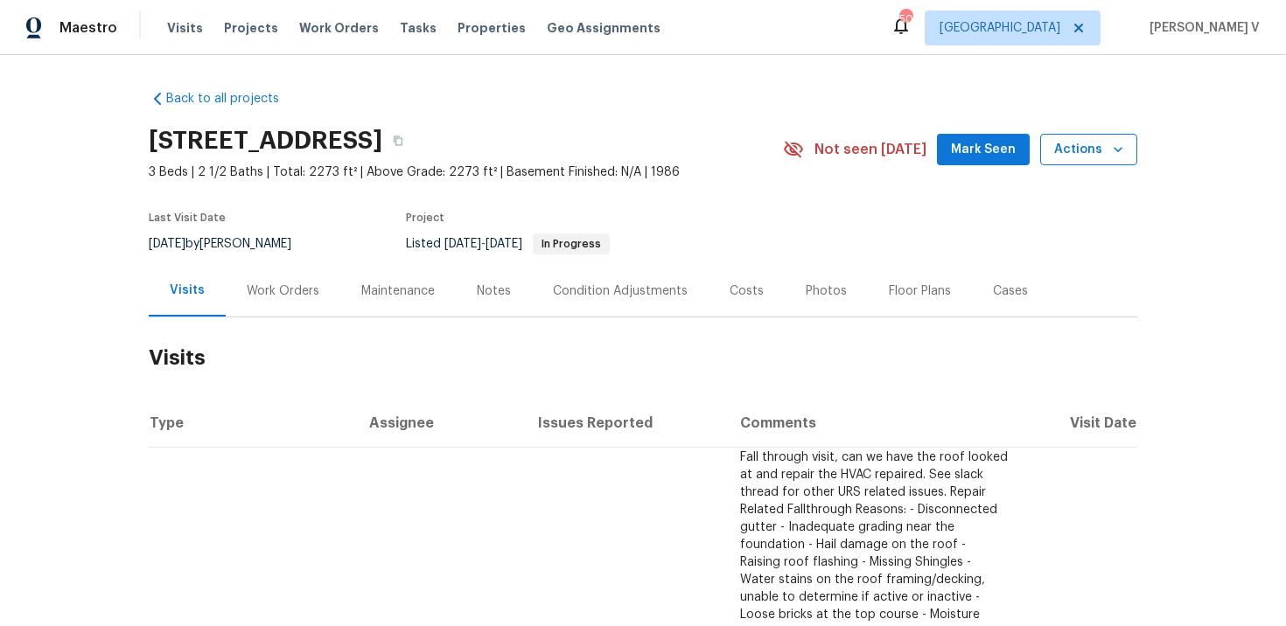
click at [1100, 156] on span "Actions" at bounding box center [1088, 150] width 69 height 22
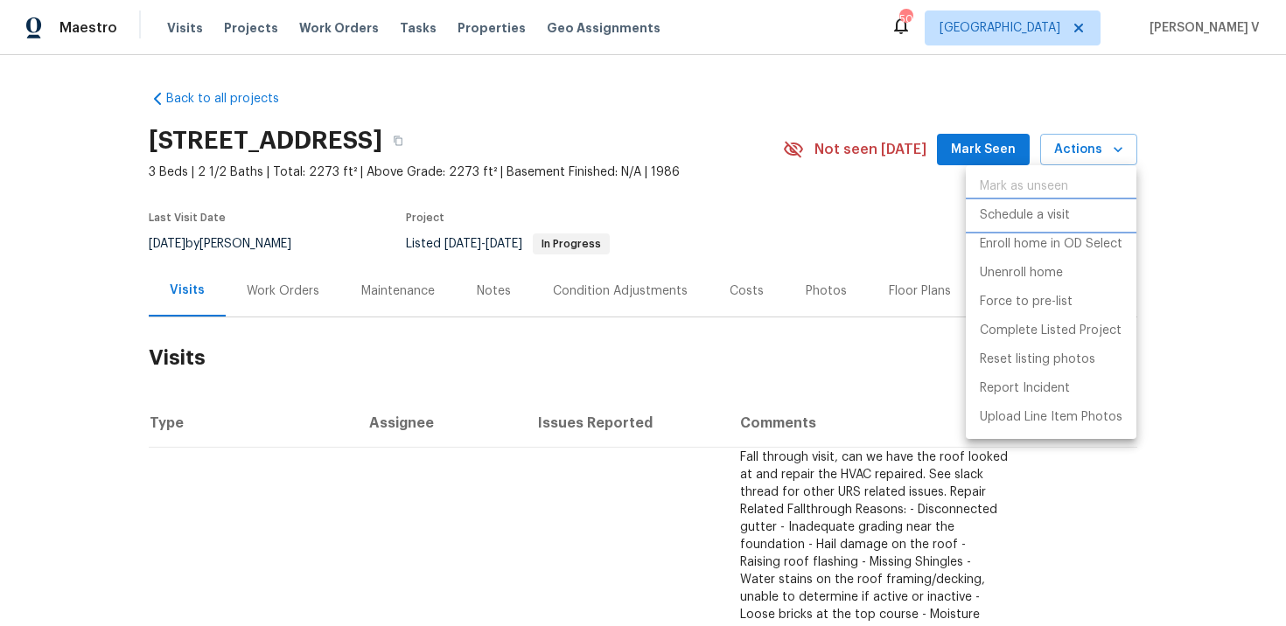
click at [1031, 204] on li "Schedule a visit" at bounding box center [1051, 215] width 171 height 29
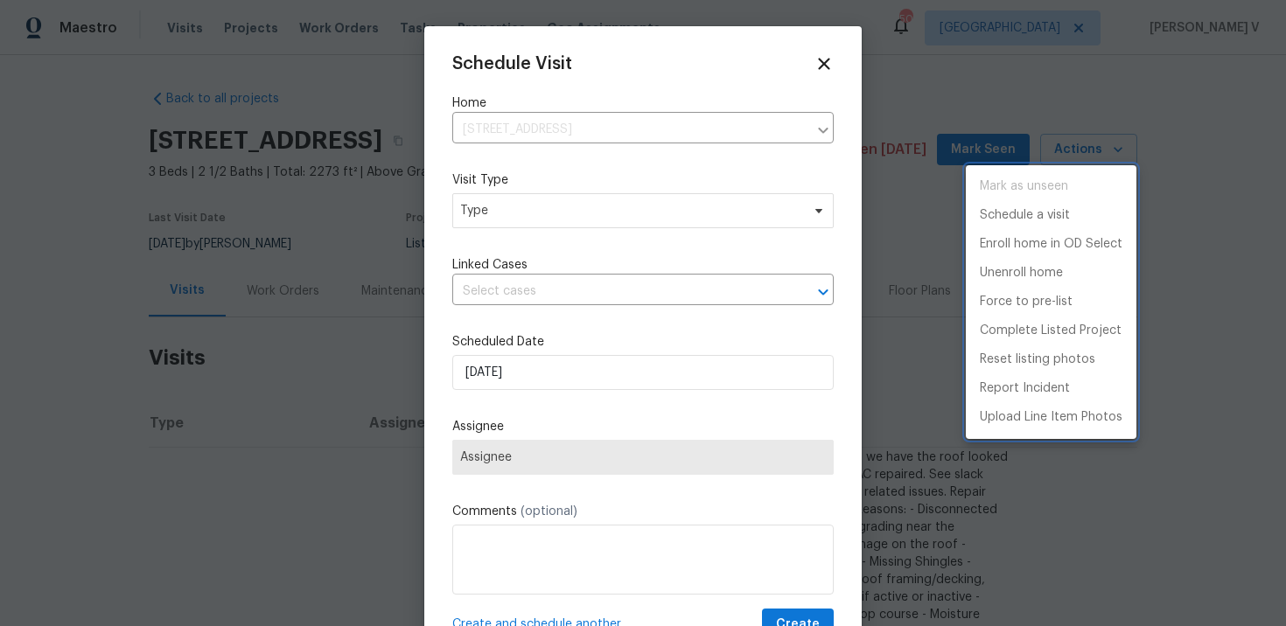
click at [643, 199] on div at bounding box center [643, 313] width 1286 height 626
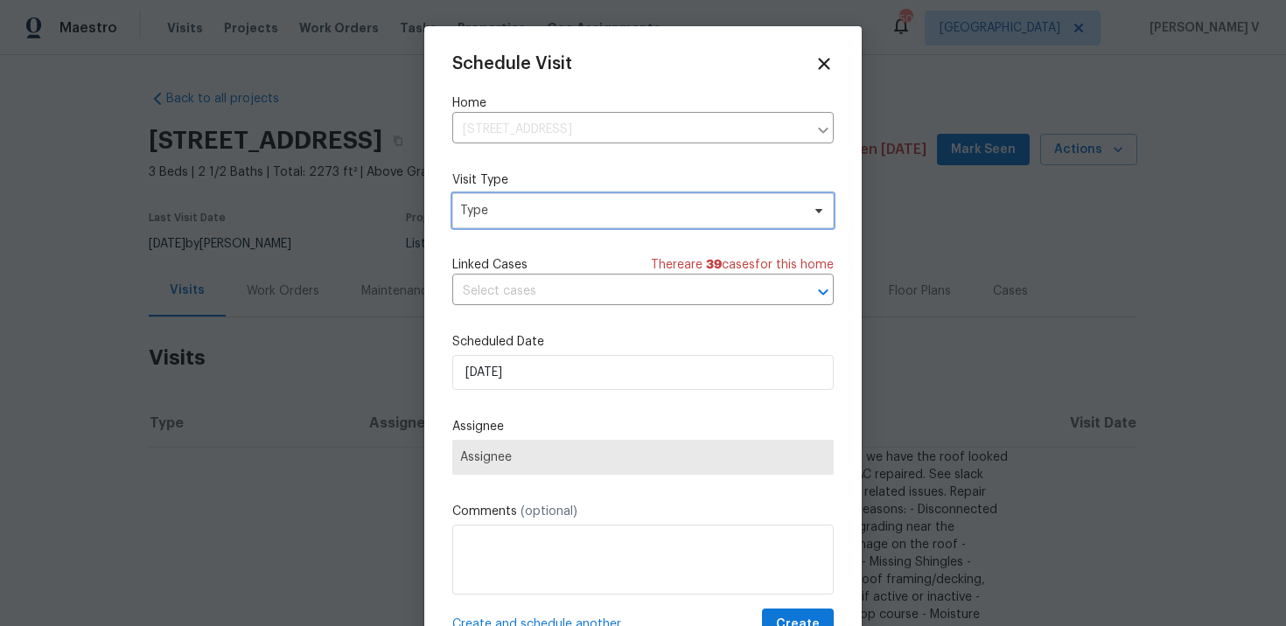
click at [580, 205] on span "Type" at bounding box center [630, 210] width 340 height 17
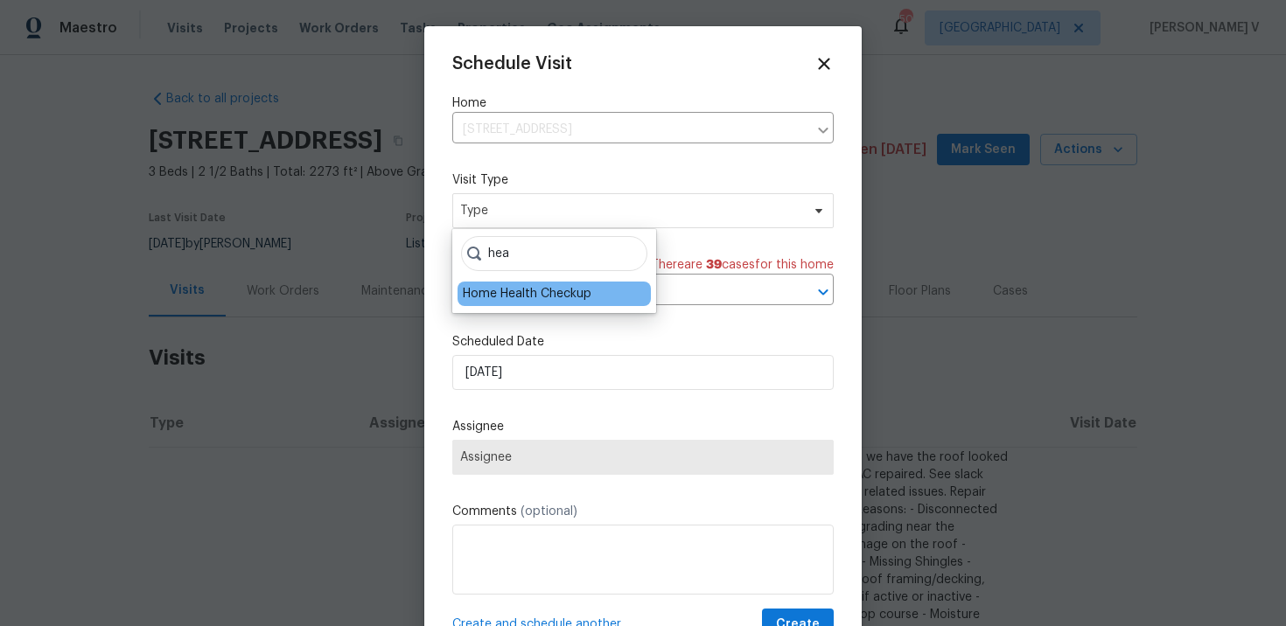
type input "hea"
click at [556, 290] on div "Home Health Checkup" at bounding box center [527, 293] width 129 height 17
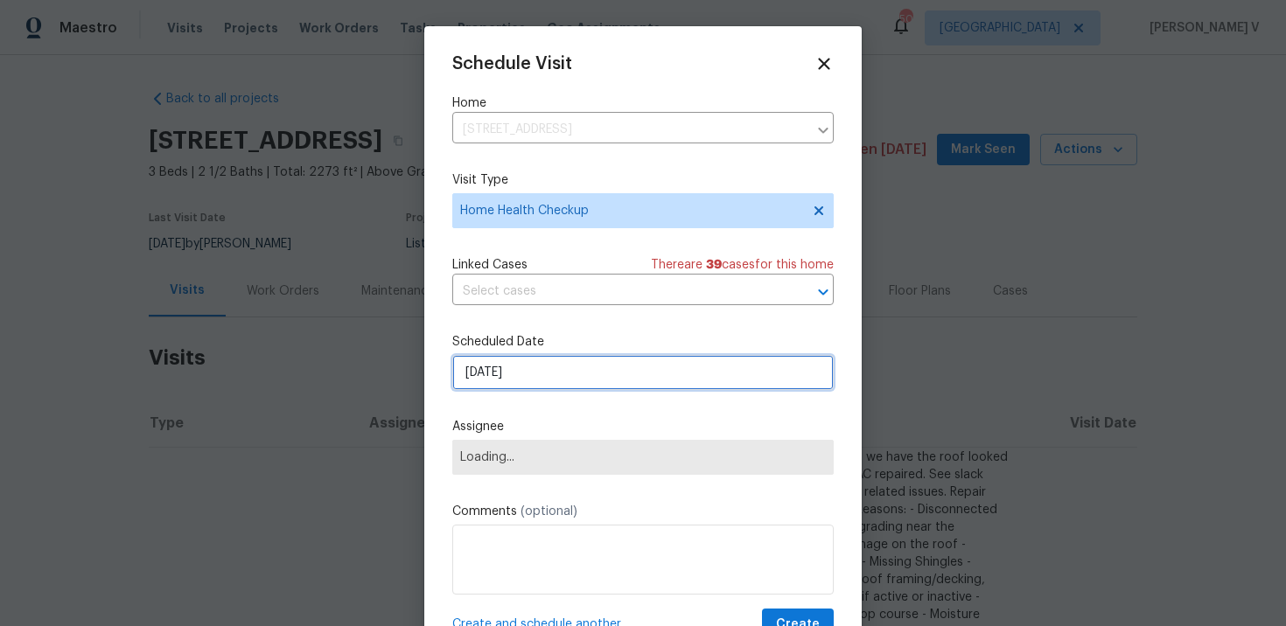
click at [490, 390] on input "03/10/2025" at bounding box center [642, 372] width 381 height 35
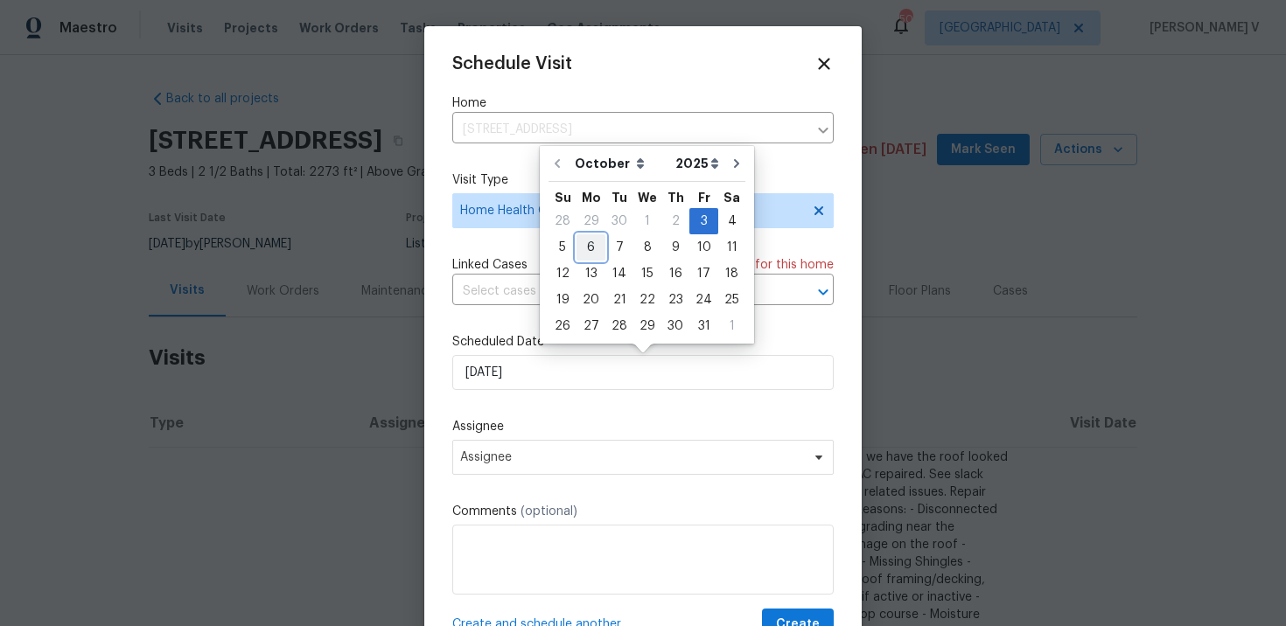
click at [593, 249] on div "6" at bounding box center [591, 247] width 29 height 24
type input "06/10/2025"
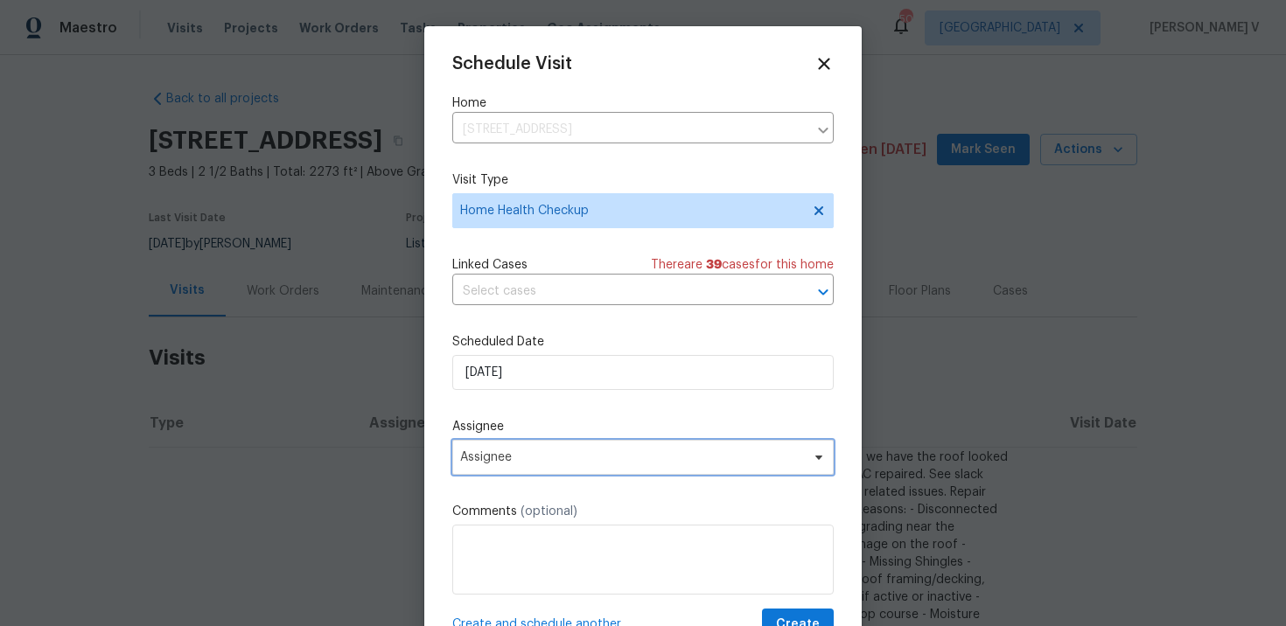
click at [522, 464] on span "Assignee" at bounding box center [631, 458] width 343 height 14
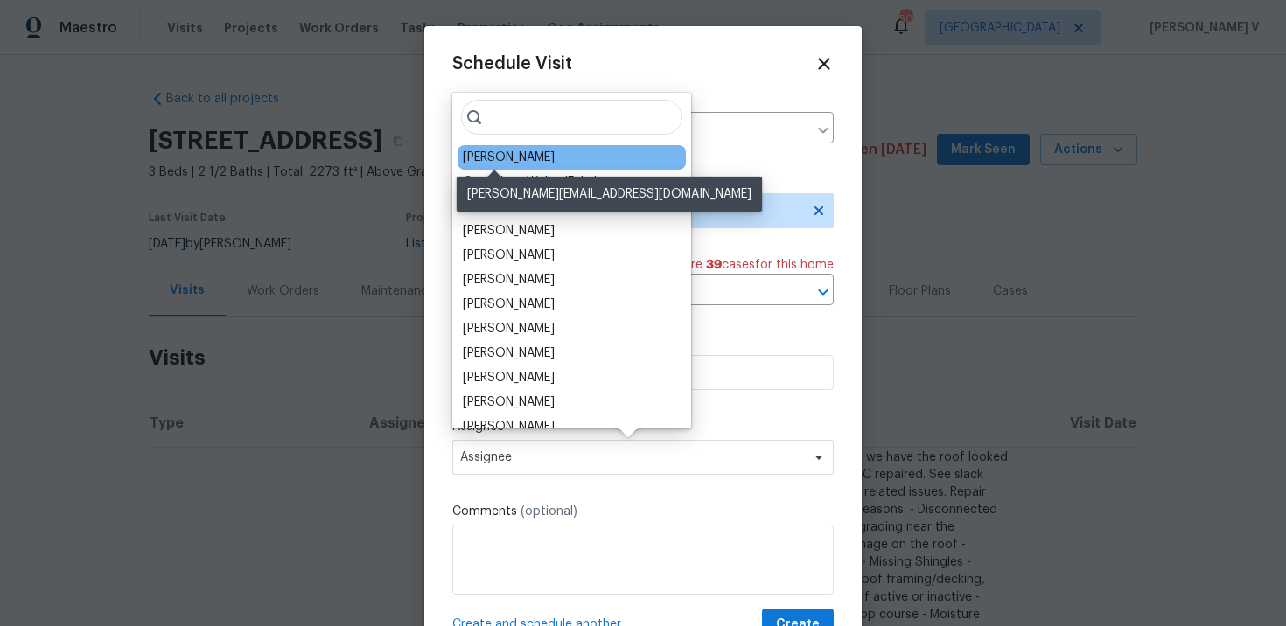
click at [499, 154] on div "Brad Limes" at bounding box center [509, 157] width 92 height 17
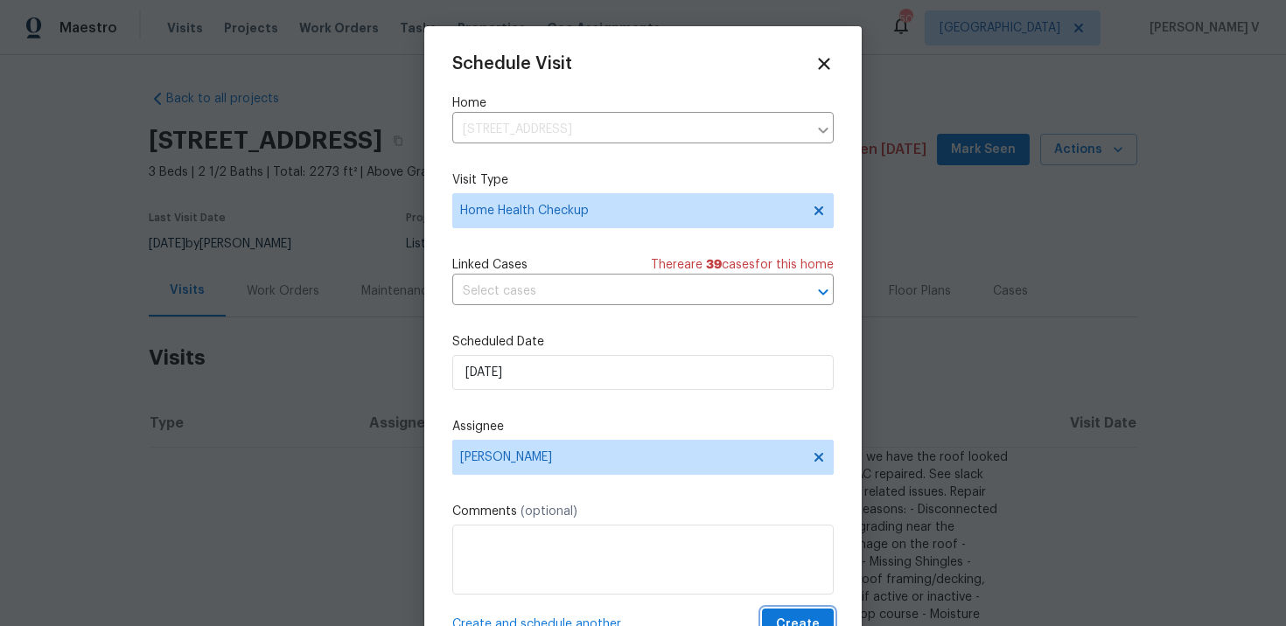
click at [808, 616] on span "Create" at bounding box center [798, 625] width 44 height 22
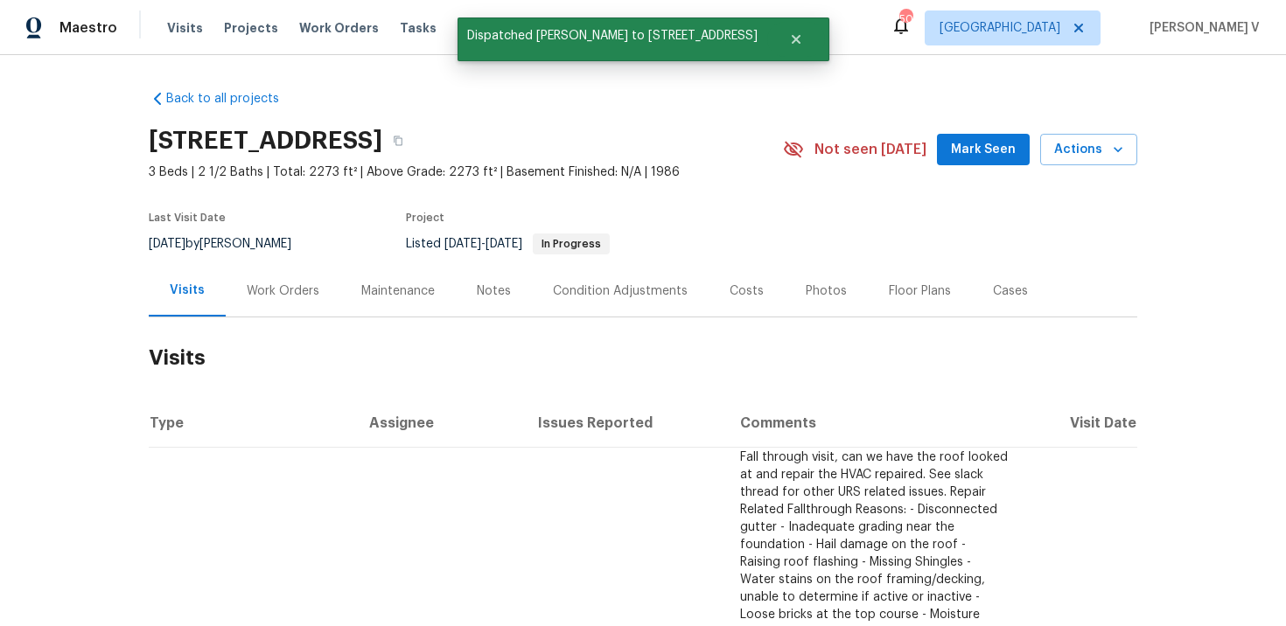
scroll to position [297, 0]
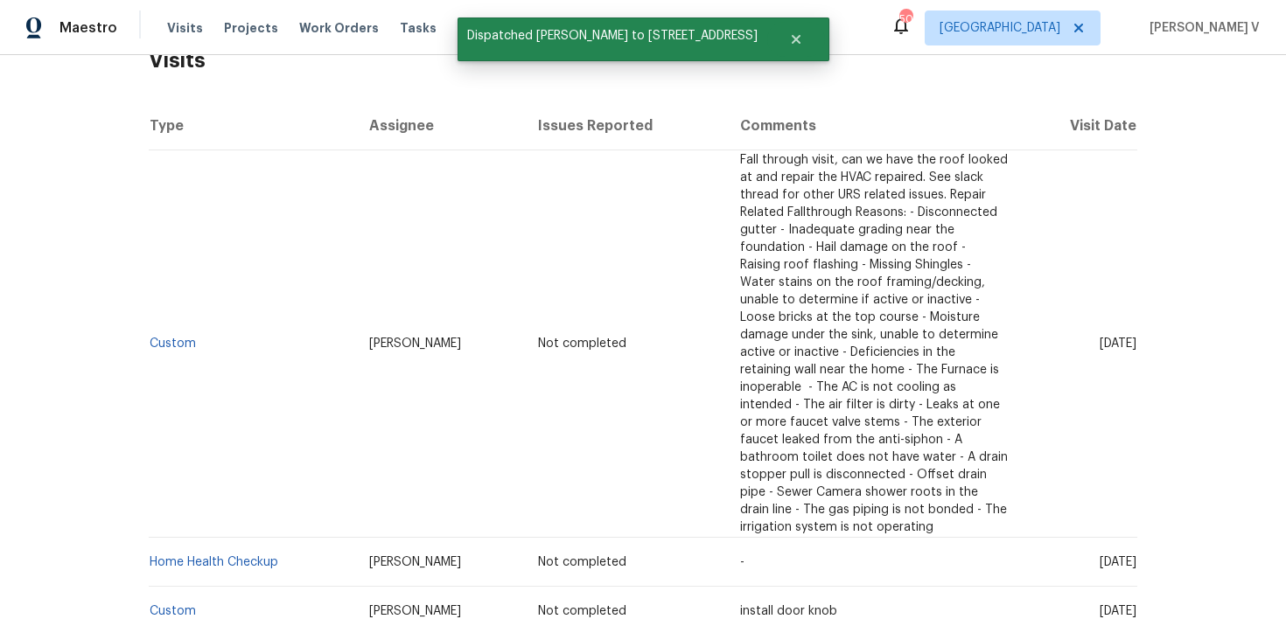
click at [293, 538] on td "Home Health Checkup" at bounding box center [252, 562] width 206 height 49
copy link "Home Health Checkup"
click at [347, 26] on span "Work Orders" at bounding box center [339, 27] width 80 height 17
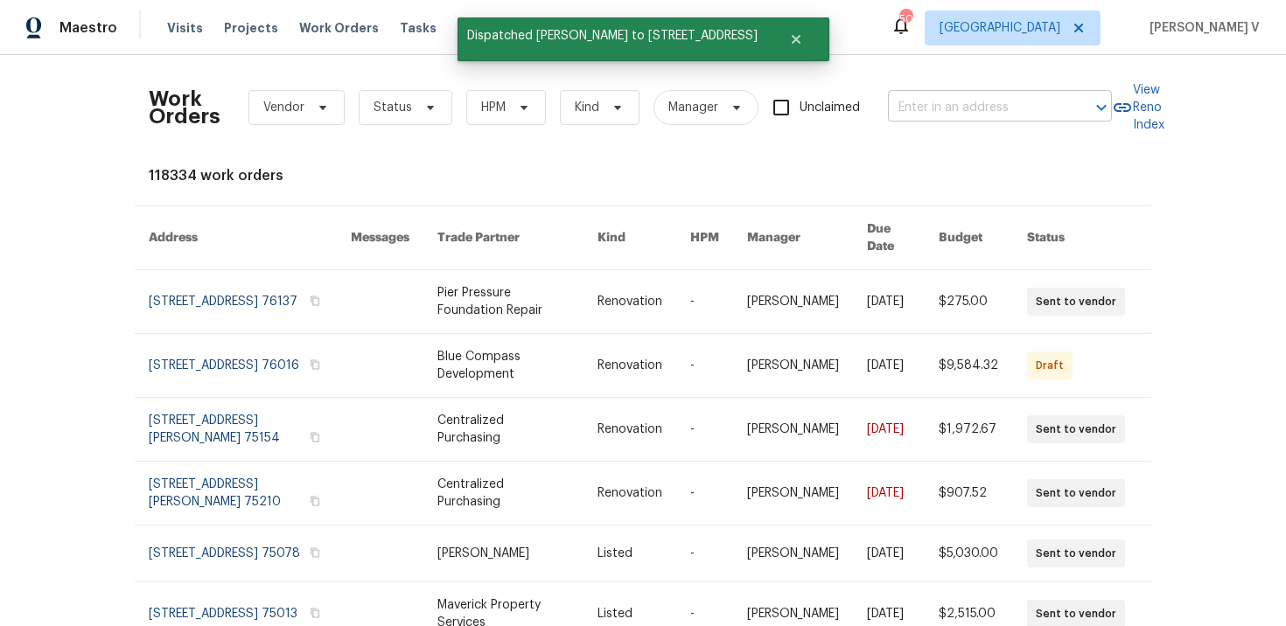
click at [898, 94] on input "text" at bounding box center [975, 107] width 175 height 27
paste input "1616 Tribeca Way Dallas, TX 75204"
type input "1616 Tribeca Way Dallas, TX 75204"
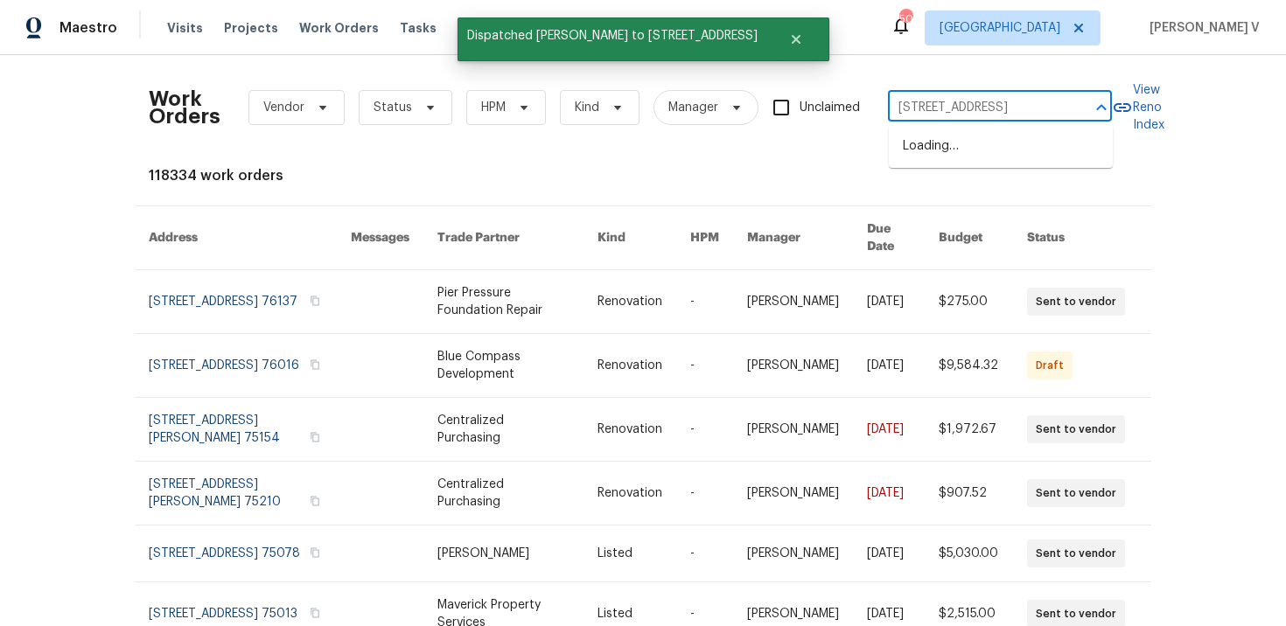
scroll to position [0, 31]
click at [972, 161] on li "1616 Tribeca Way, Dallas, TX 75204" at bounding box center [1001, 146] width 224 height 29
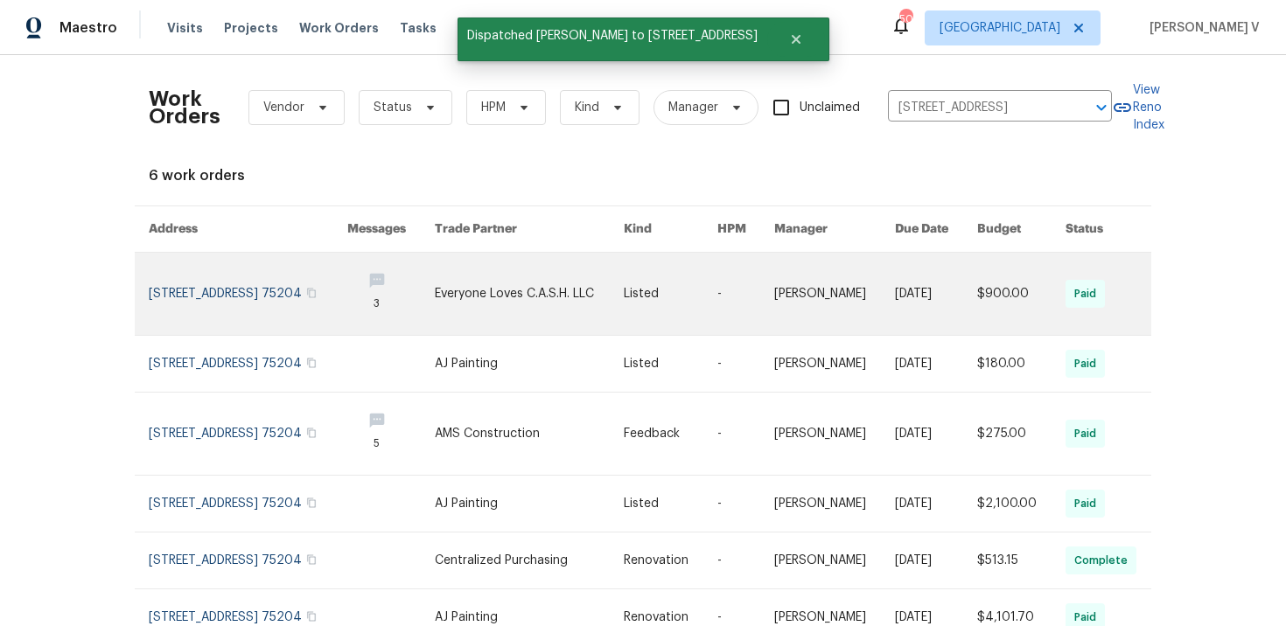
click at [207, 286] on link at bounding box center [248, 294] width 199 height 82
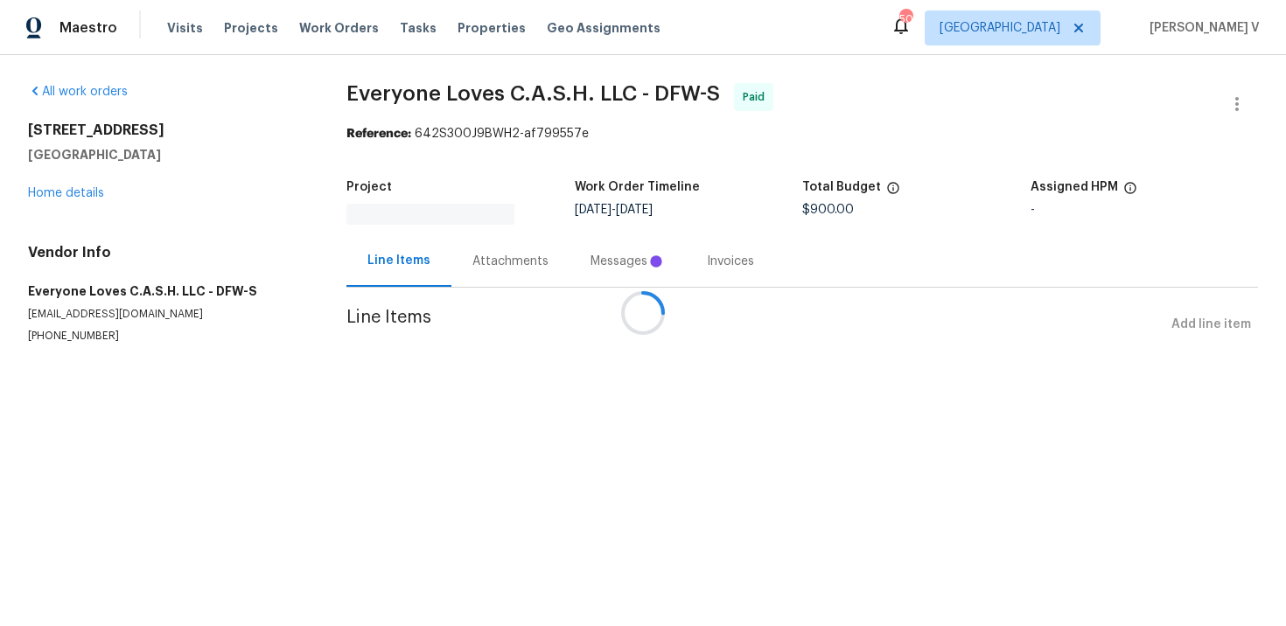
click at [74, 196] on div at bounding box center [643, 313] width 1286 height 626
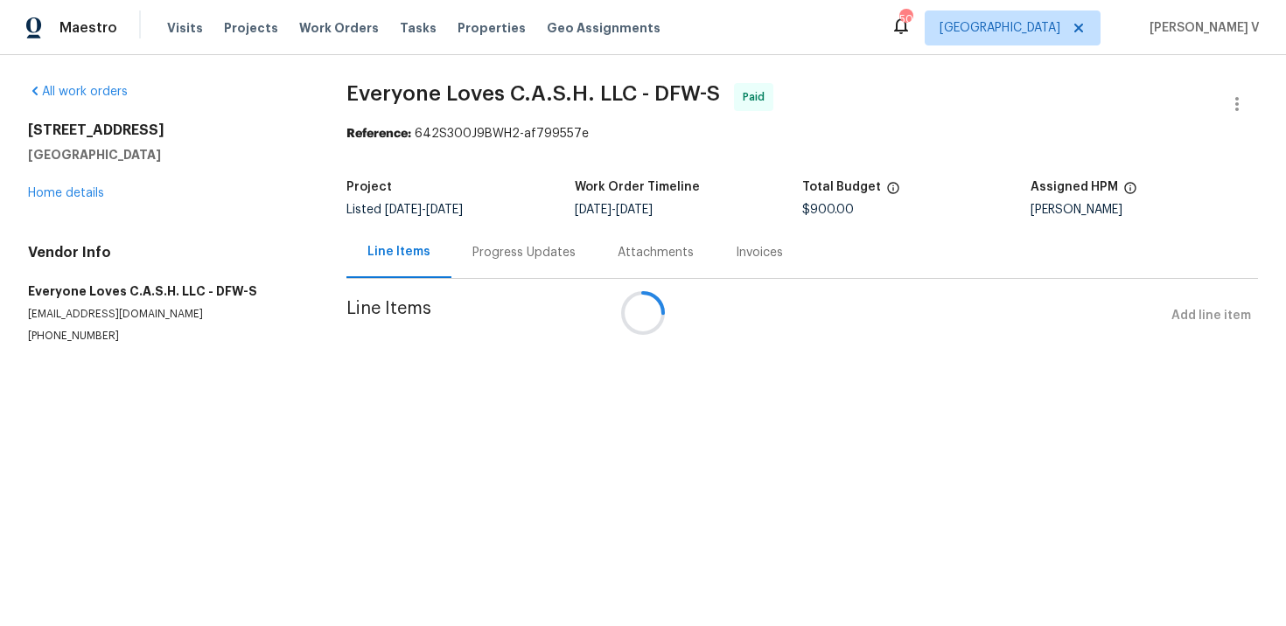
click at [69, 195] on div at bounding box center [643, 313] width 1286 height 626
click at [69, 195] on link "Home details" at bounding box center [66, 193] width 76 height 12
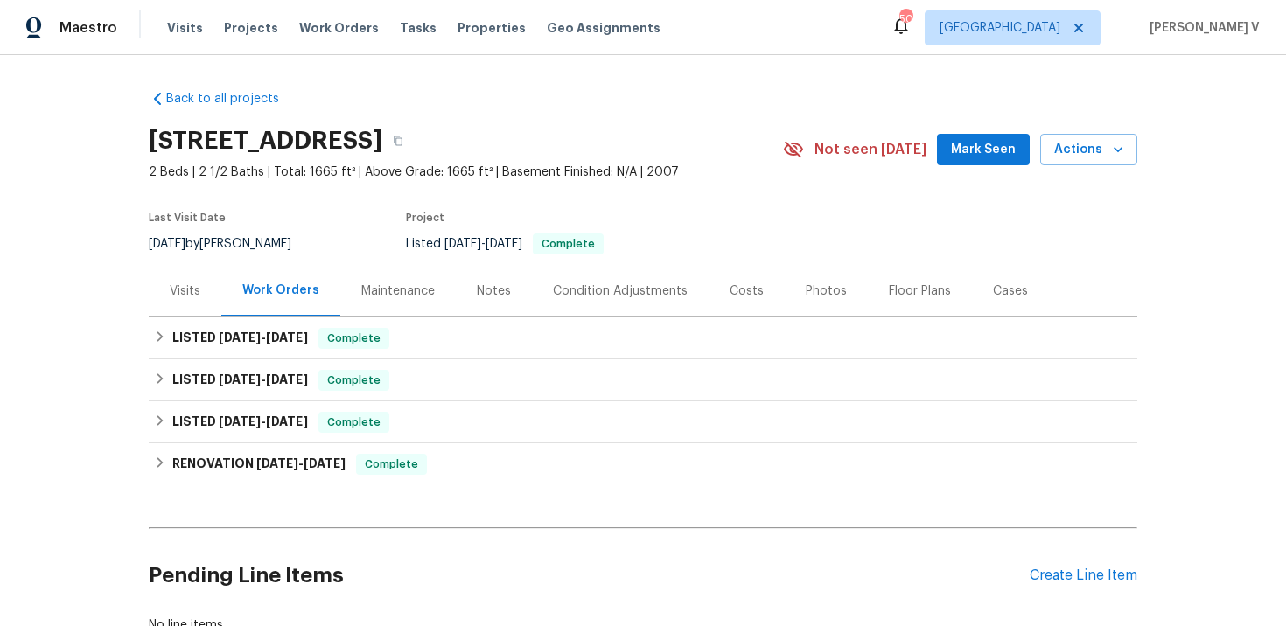
click at [190, 285] on div "Visits" at bounding box center [185, 291] width 31 height 17
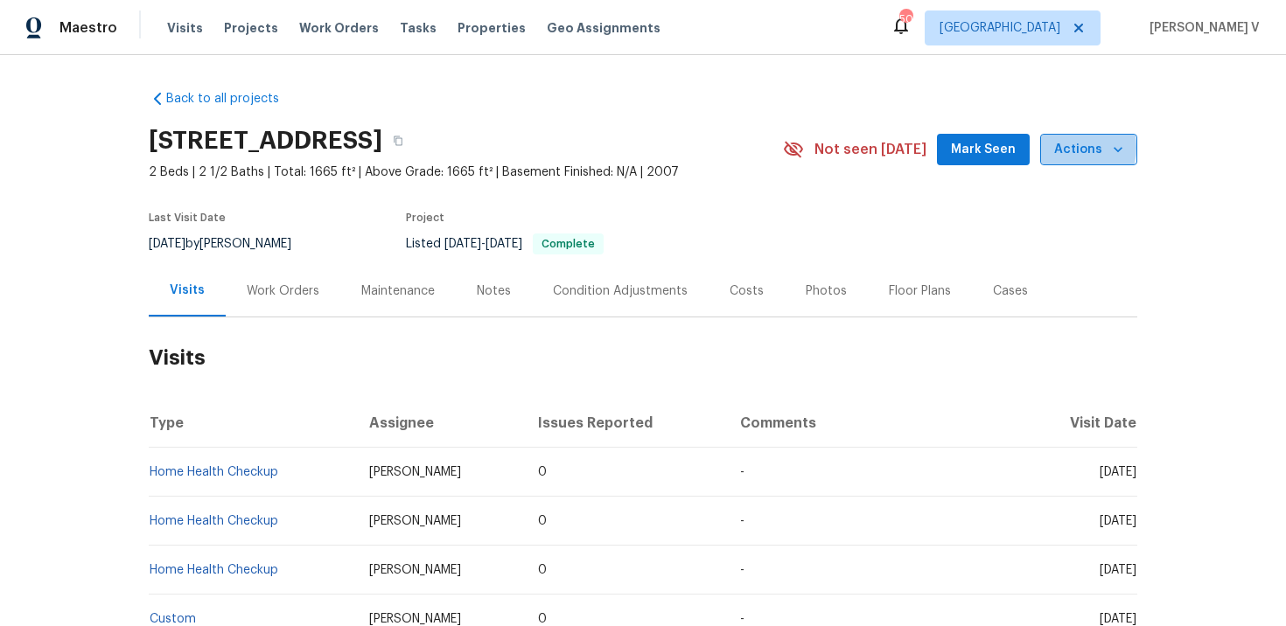
click at [1062, 148] on span "Actions" at bounding box center [1088, 150] width 69 height 22
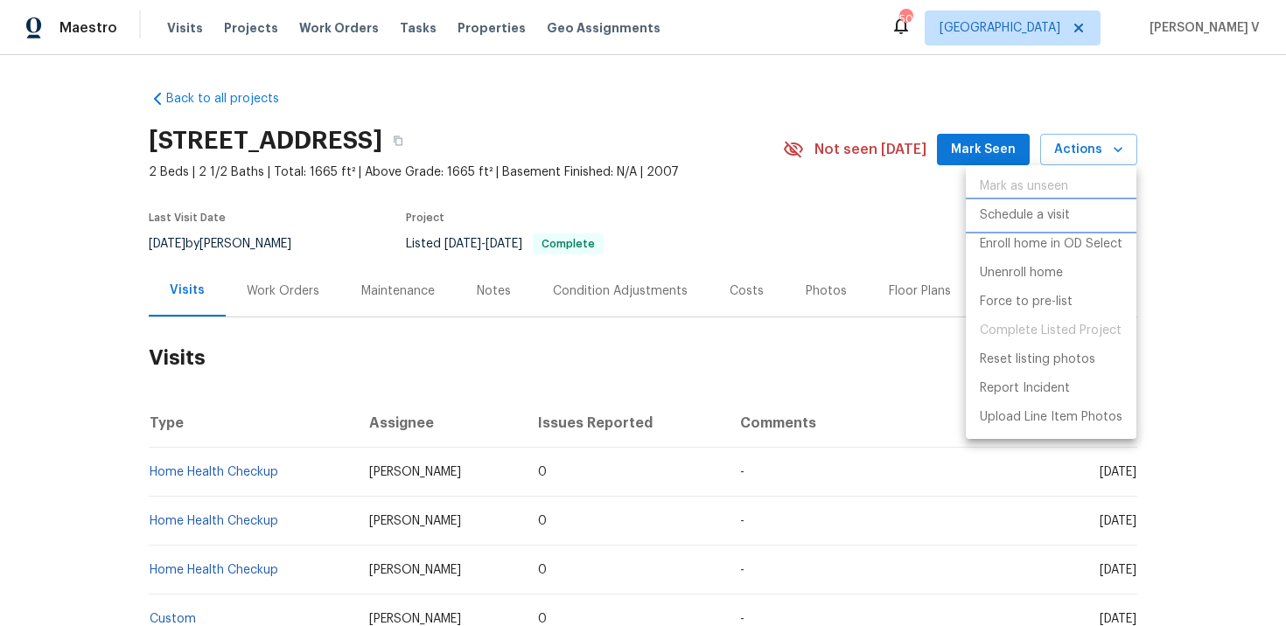
click at [1010, 210] on p "Schedule a visit" at bounding box center [1025, 215] width 90 height 18
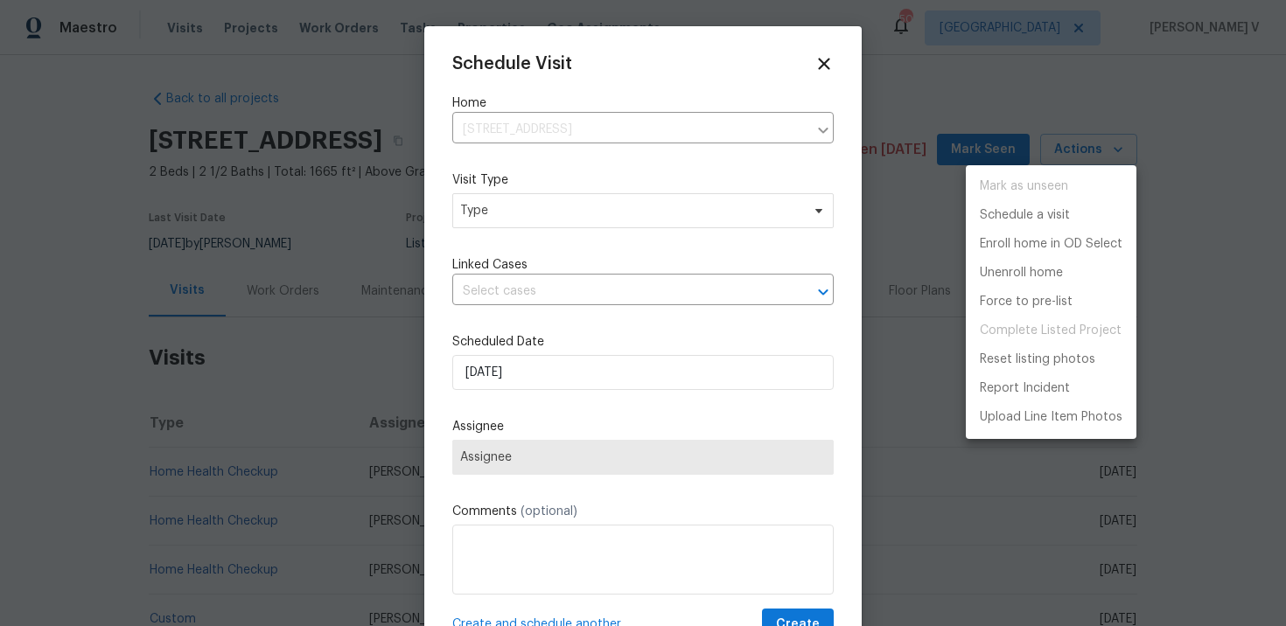
click at [572, 224] on div at bounding box center [643, 313] width 1286 height 626
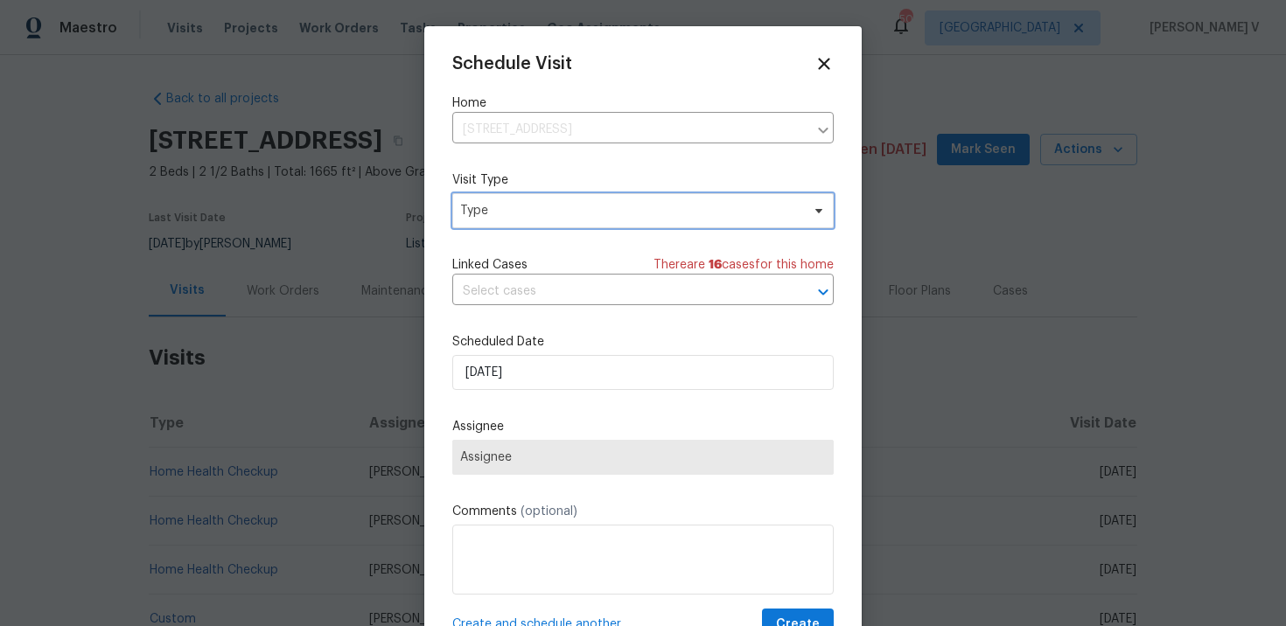
click at [544, 219] on span "Type" at bounding box center [630, 210] width 340 height 17
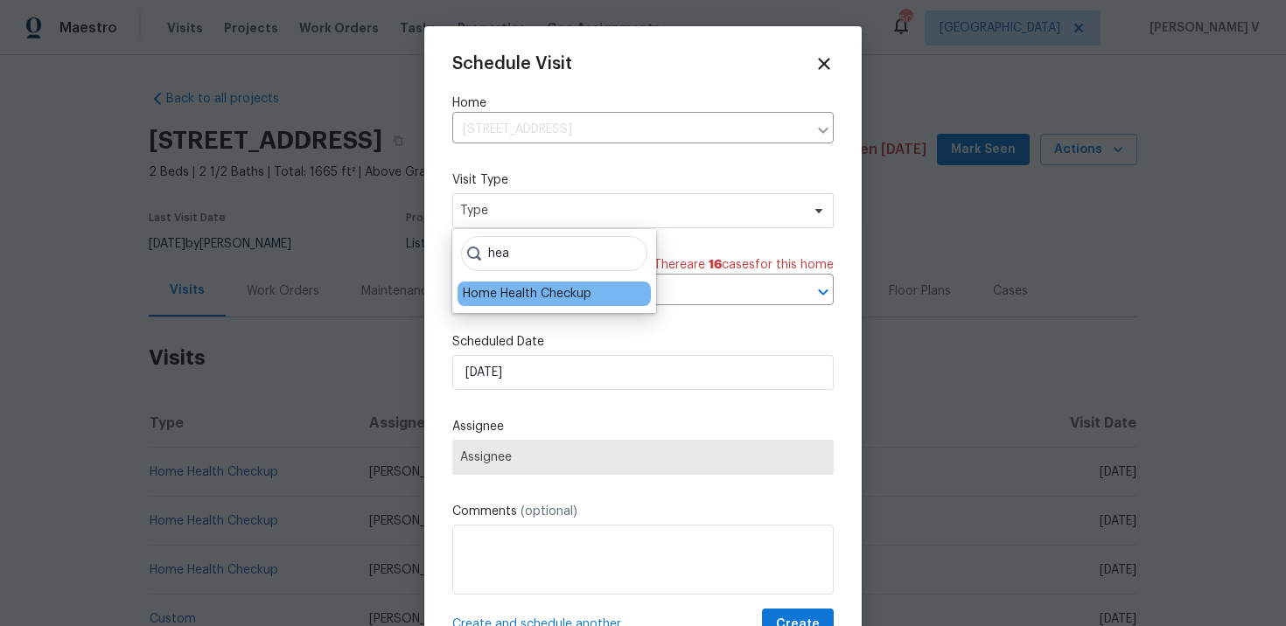
type input "hea"
click at [517, 294] on div "Home Health Checkup" at bounding box center [527, 293] width 129 height 17
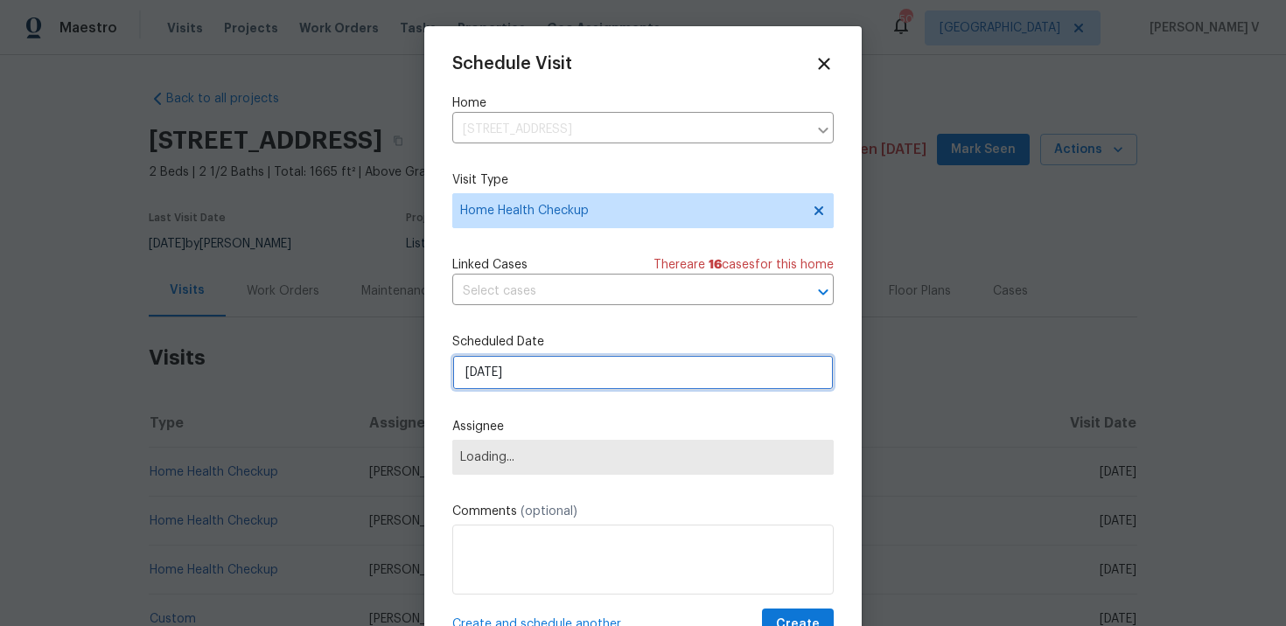
click at [500, 367] on input "03/10/2025" at bounding box center [642, 372] width 381 height 35
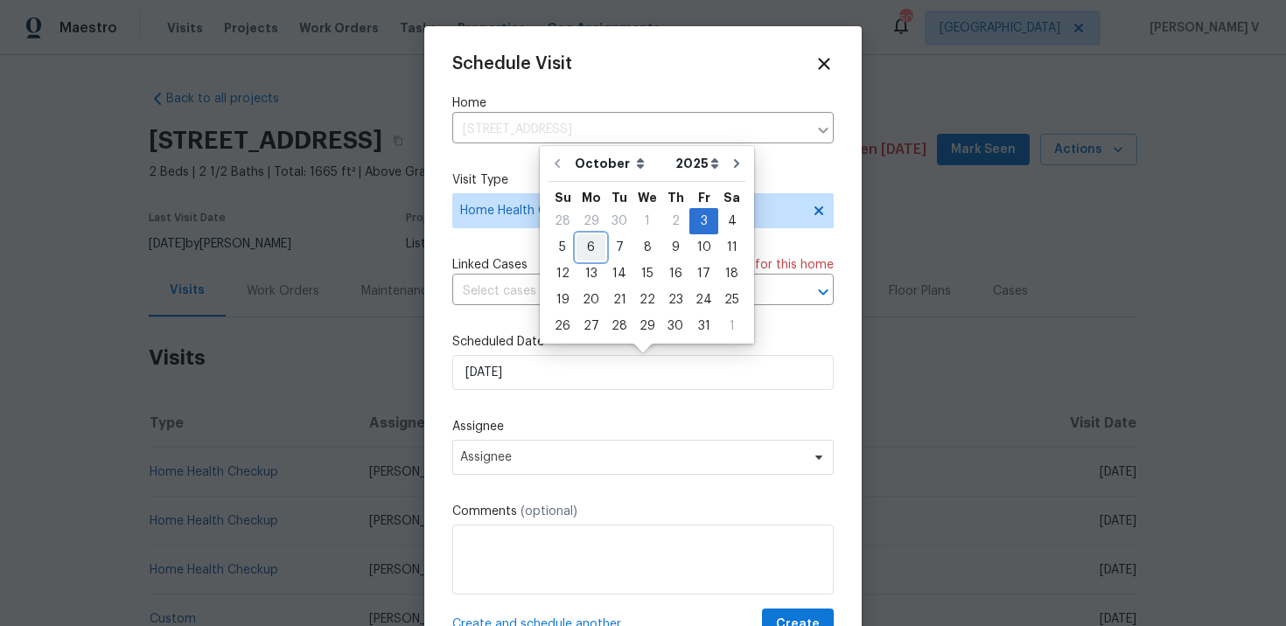
click at [589, 249] on div "6" at bounding box center [591, 247] width 29 height 24
type input "06/10/2025"
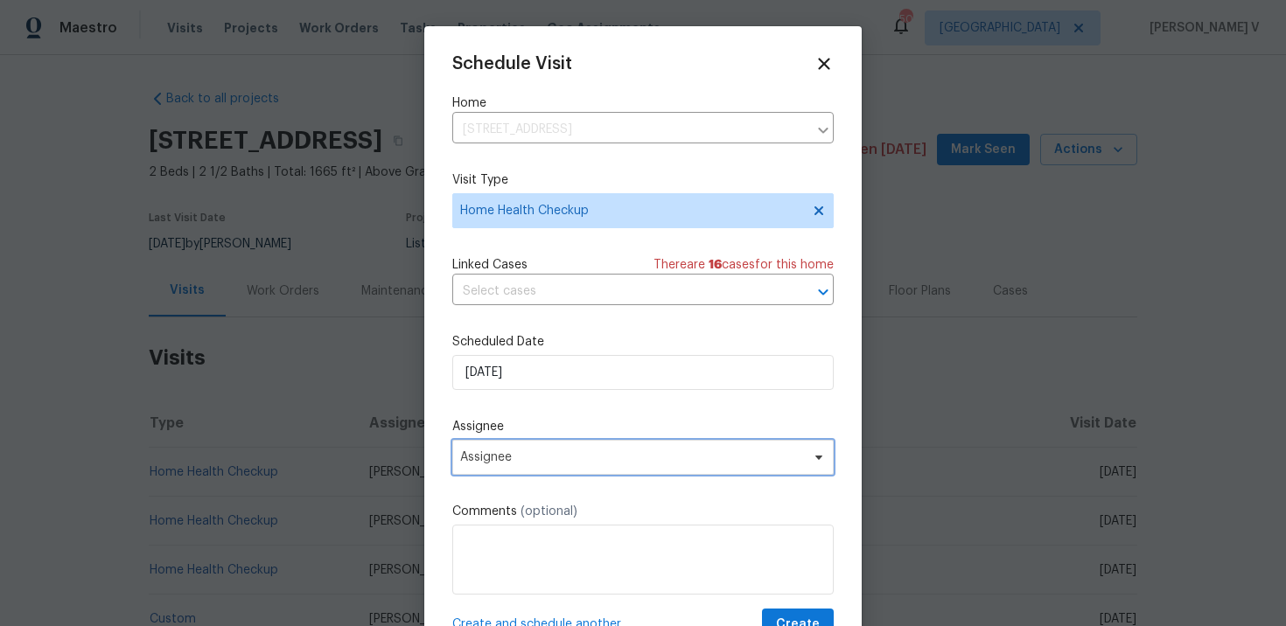
click at [520, 447] on span "Assignee" at bounding box center [642, 457] width 381 height 35
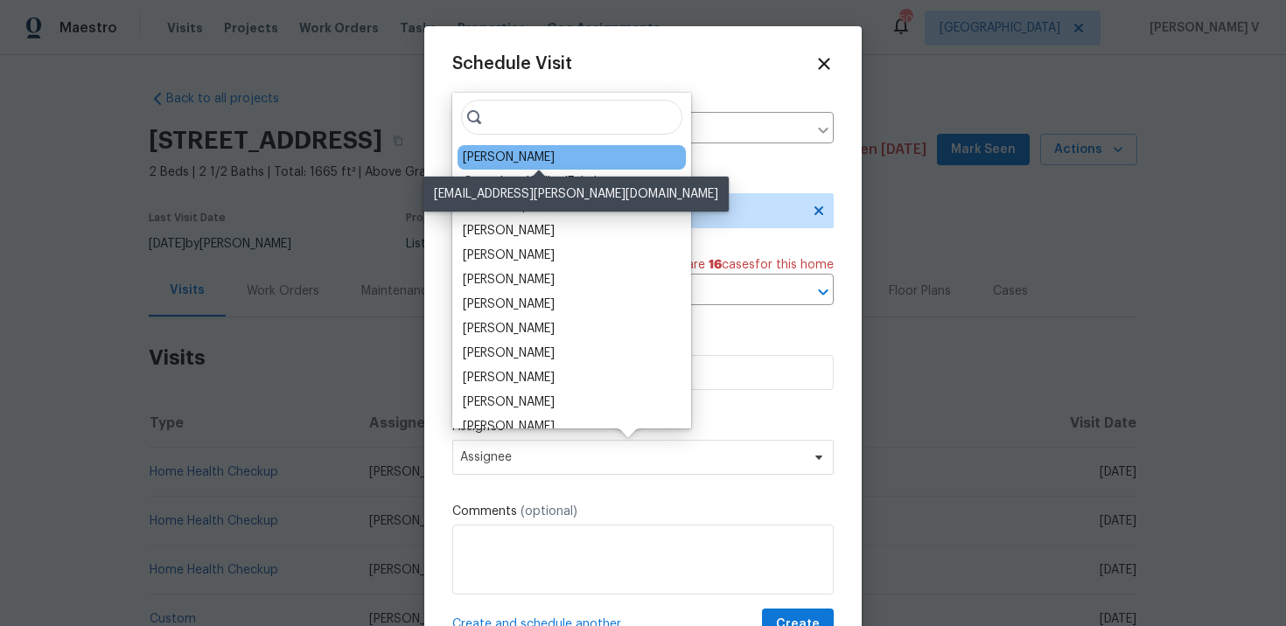
click at [490, 153] on div "Francisco Balcazar Serrato" at bounding box center [509, 157] width 92 height 17
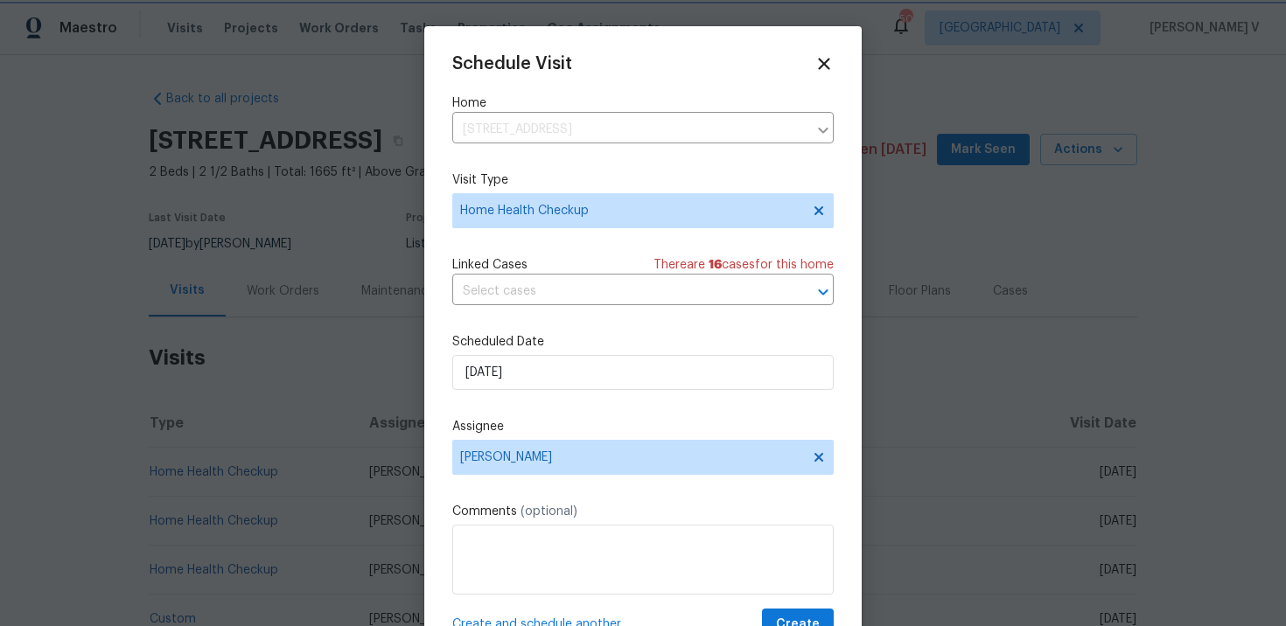
scroll to position [31, 0]
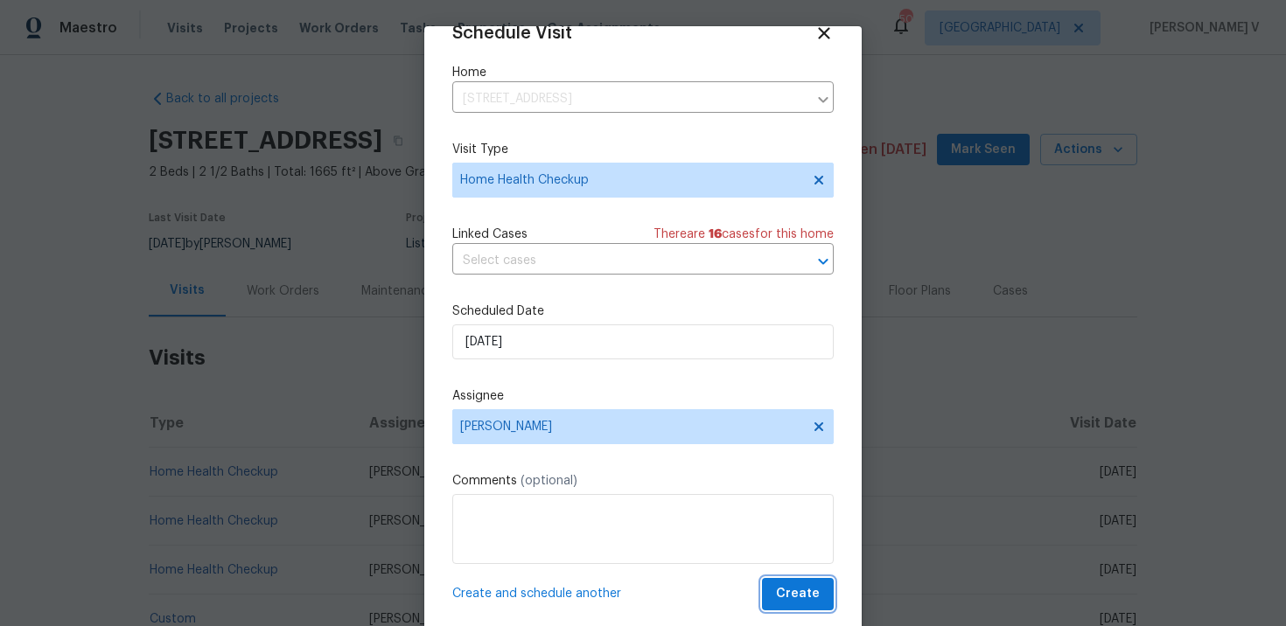
click at [804, 597] on span "Create" at bounding box center [798, 594] width 44 height 22
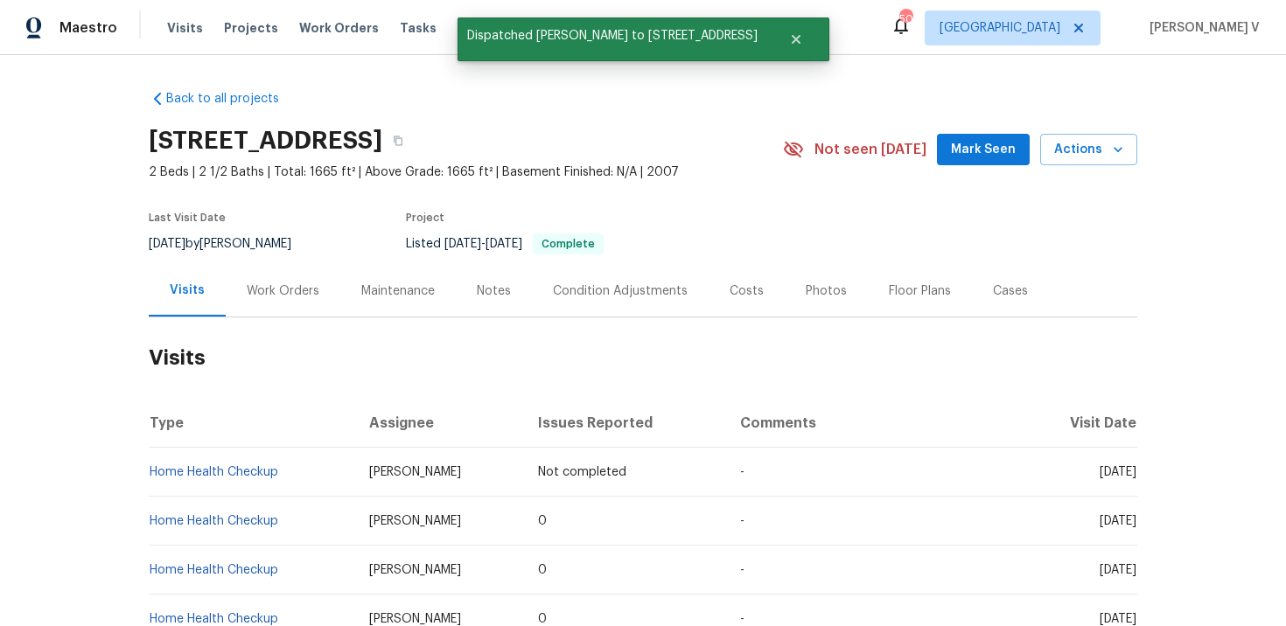
click at [298, 476] on td "Home Health Checkup" at bounding box center [252, 472] width 206 height 49
copy link "Home Health Checkup"
click at [338, 27] on span "Work Orders" at bounding box center [339, 27] width 80 height 17
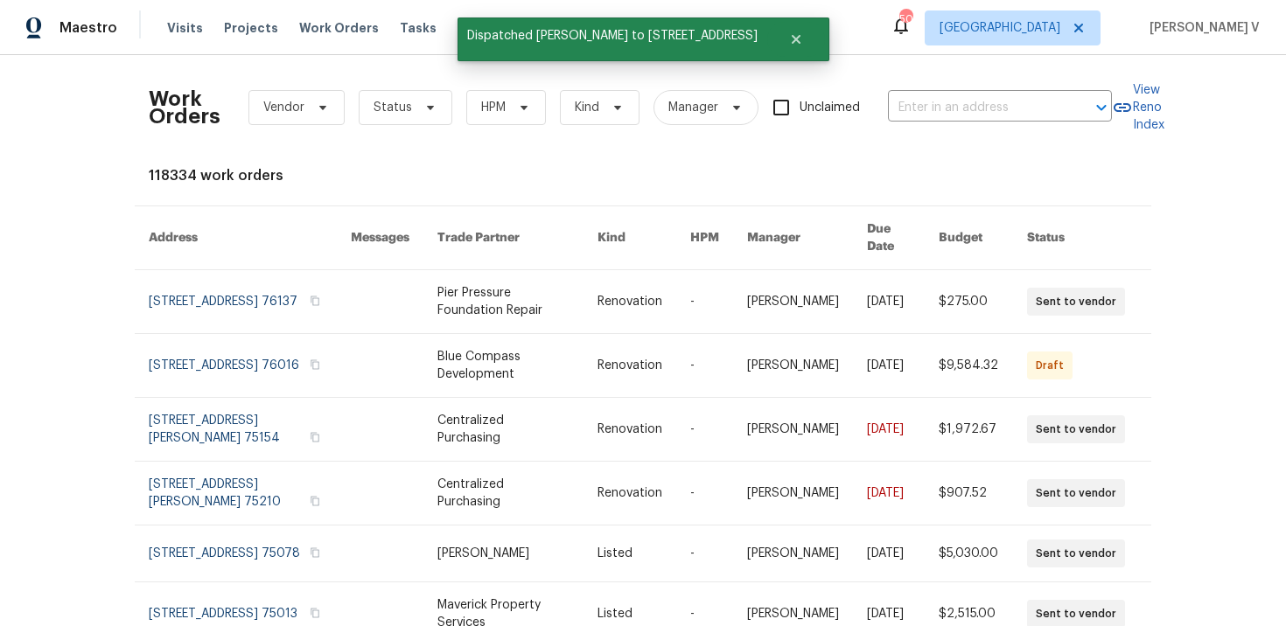
click at [943, 91] on div "Work Orders Vendor Status HPM Kind Manager Unclaimed ​" at bounding box center [630, 107] width 963 height 77
click at [943, 103] on input "text" at bounding box center [975, 107] width 175 height 27
paste input "413 Thunderbrook Rd Garland, TX 75044"
type input "413 Thunderbrook Rd Garland, TX 75044"
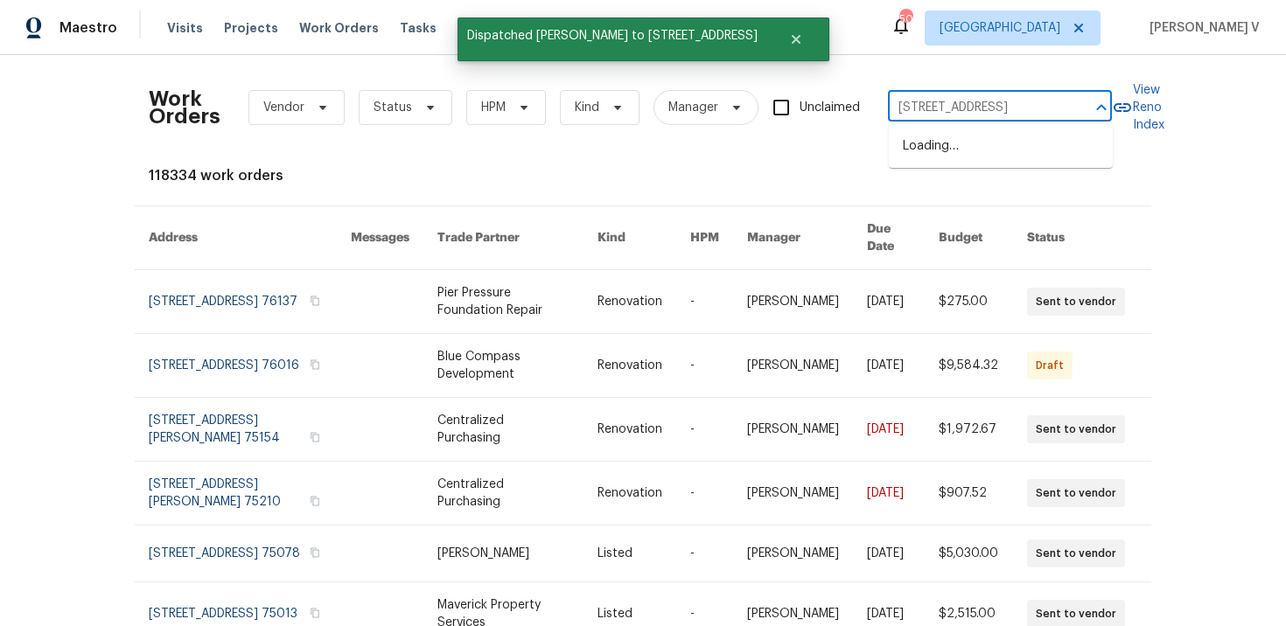
scroll to position [0, 68]
click at [940, 149] on li "413 Thunderbrook Rd, Garland, TX 75044" at bounding box center [1001, 146] width 224 height 29
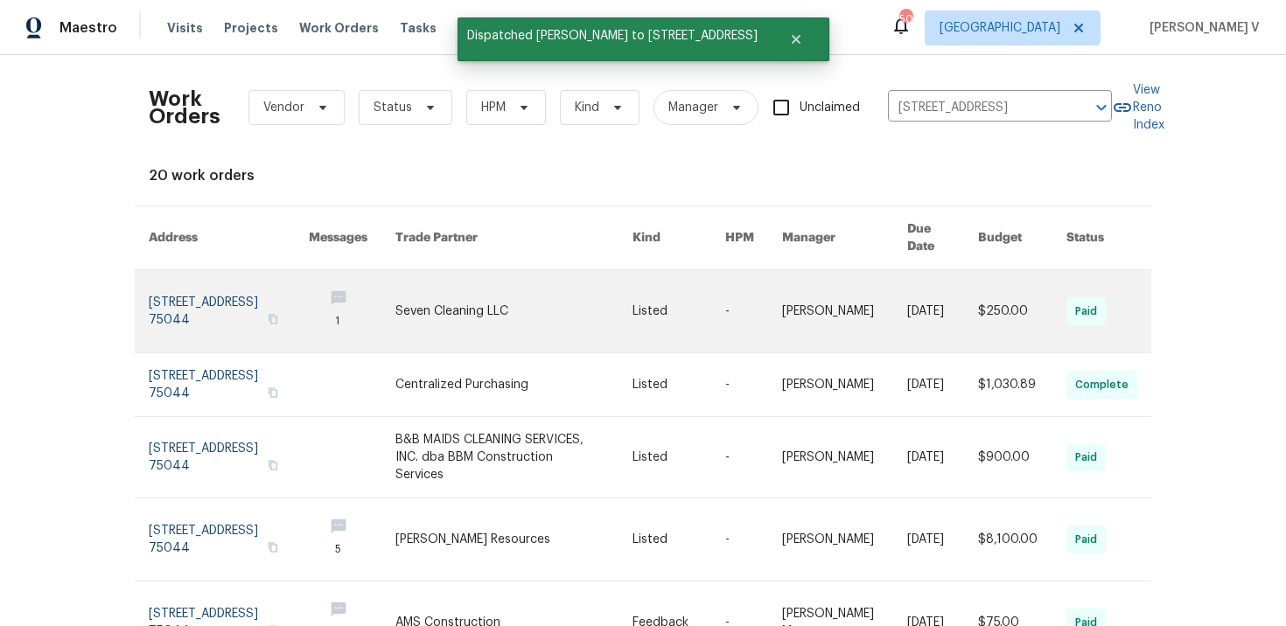
click at [199, 282] on link at bounding box center [229, 311] width 160 height 82
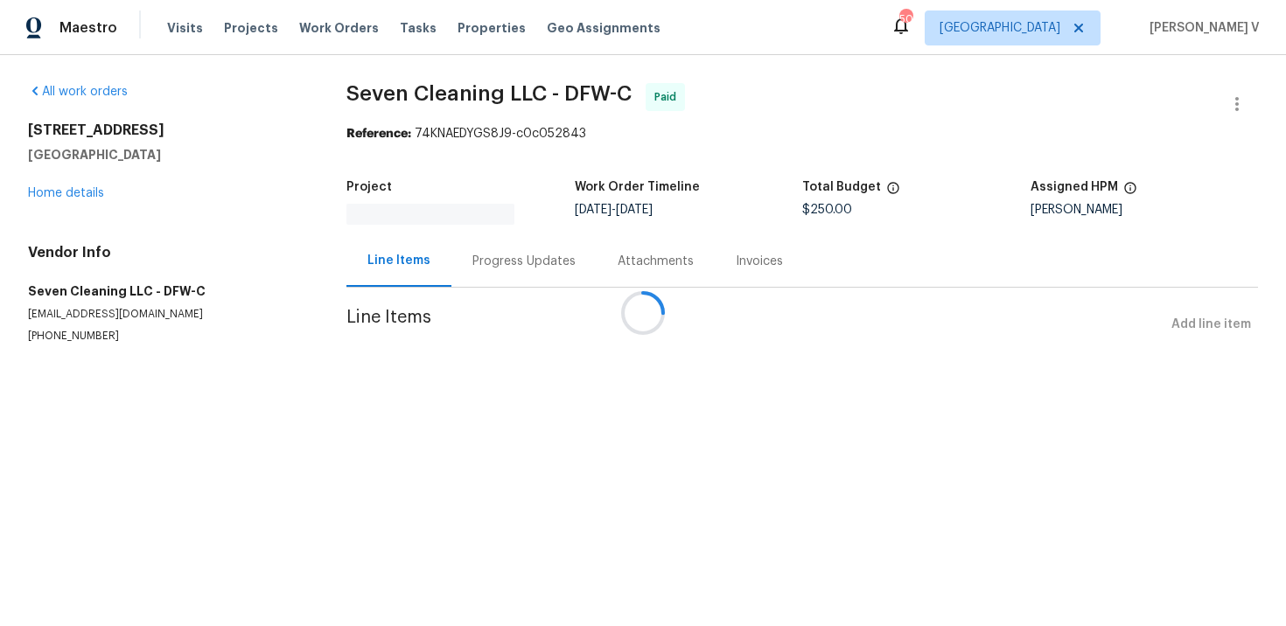
click at [62, 193] on div at bounding box center [643, 313] width 1286 height 626
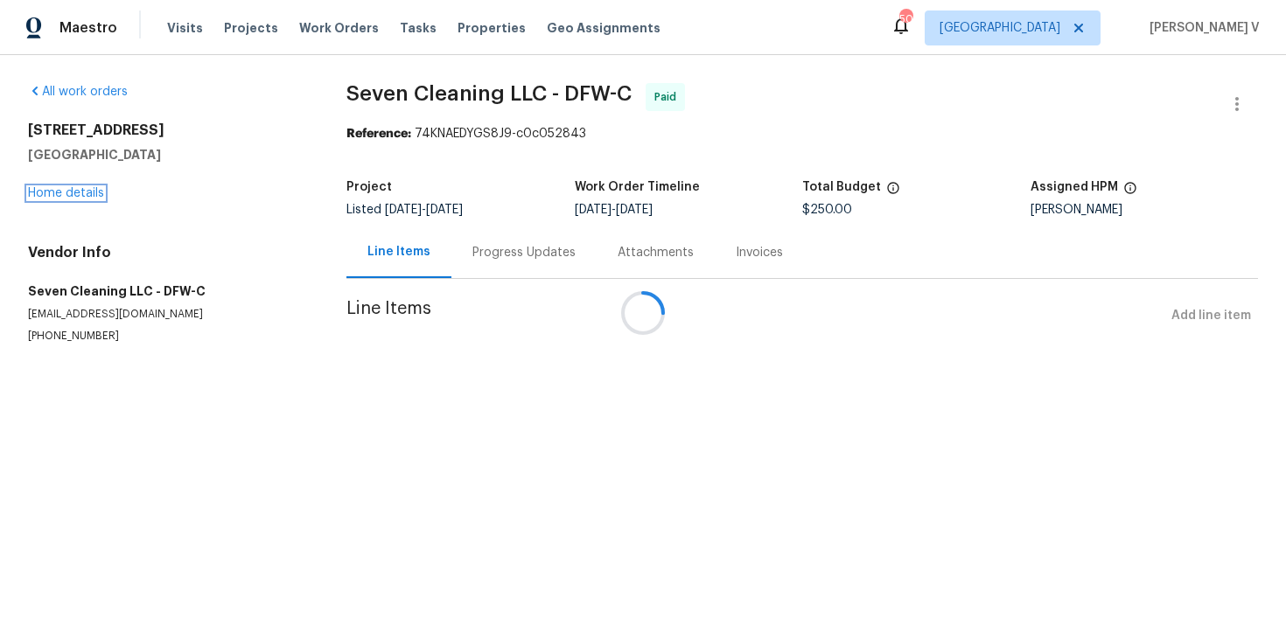
click at [62, 193] on link "Home details" at bounding box center [66, 193] width 76 height 12
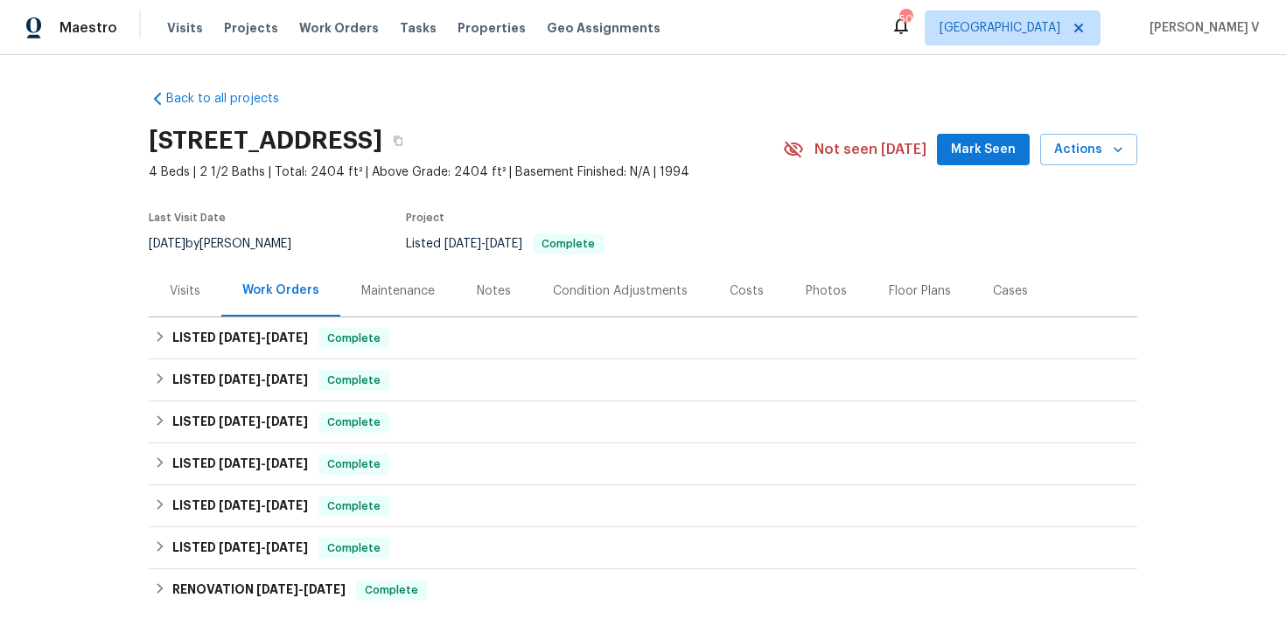
click at [193, 301] on div "Visits" at bounding box center [185, 291] width 73 height 52
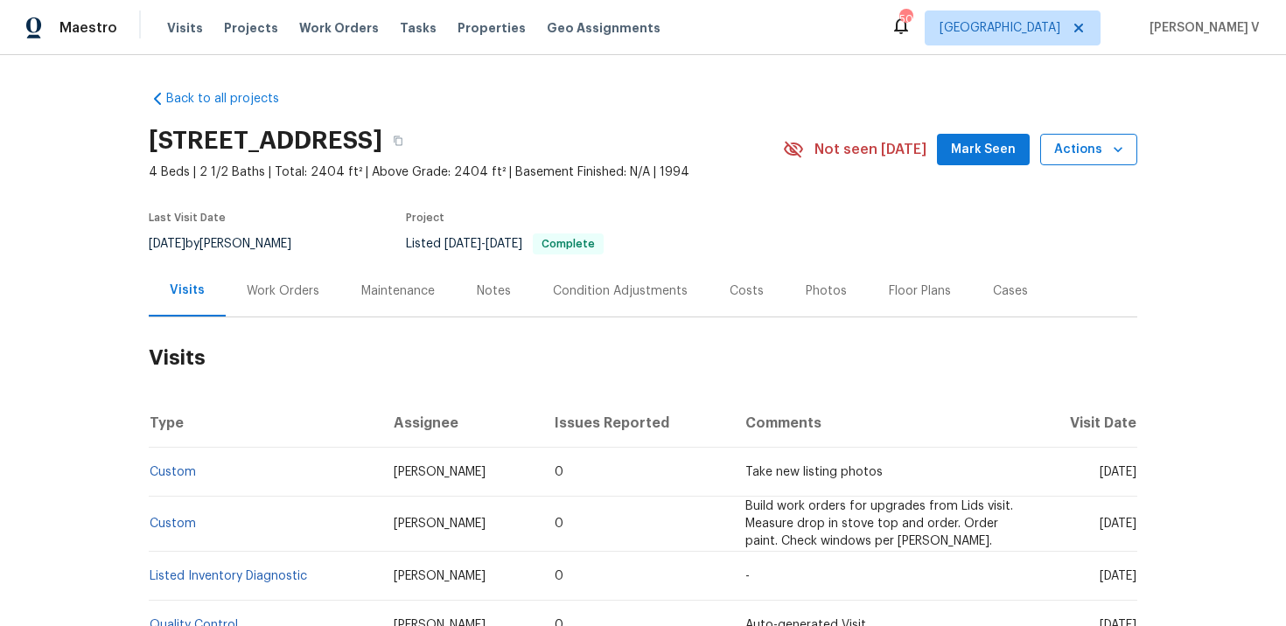
click at [1077, 152] on span "Actions" at bounding box center [1088, 150] width 69 height 22
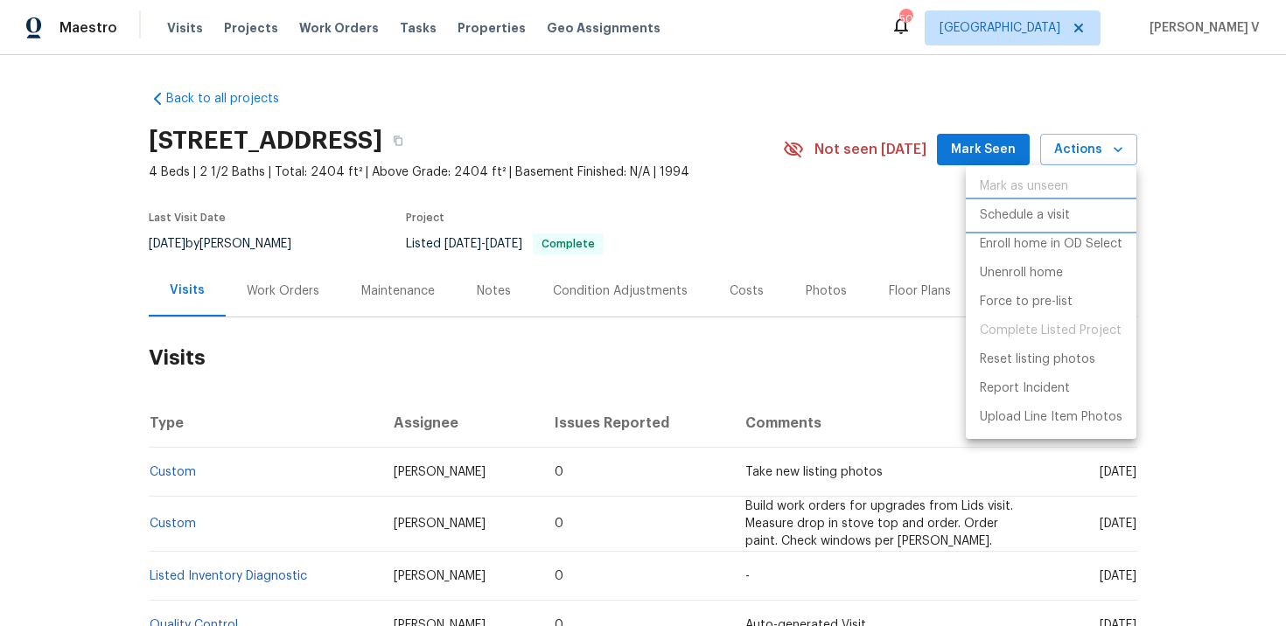
click at [999, 204] on li "Schedule a visit" at bounding box center [1051, 215] width 171 height 29
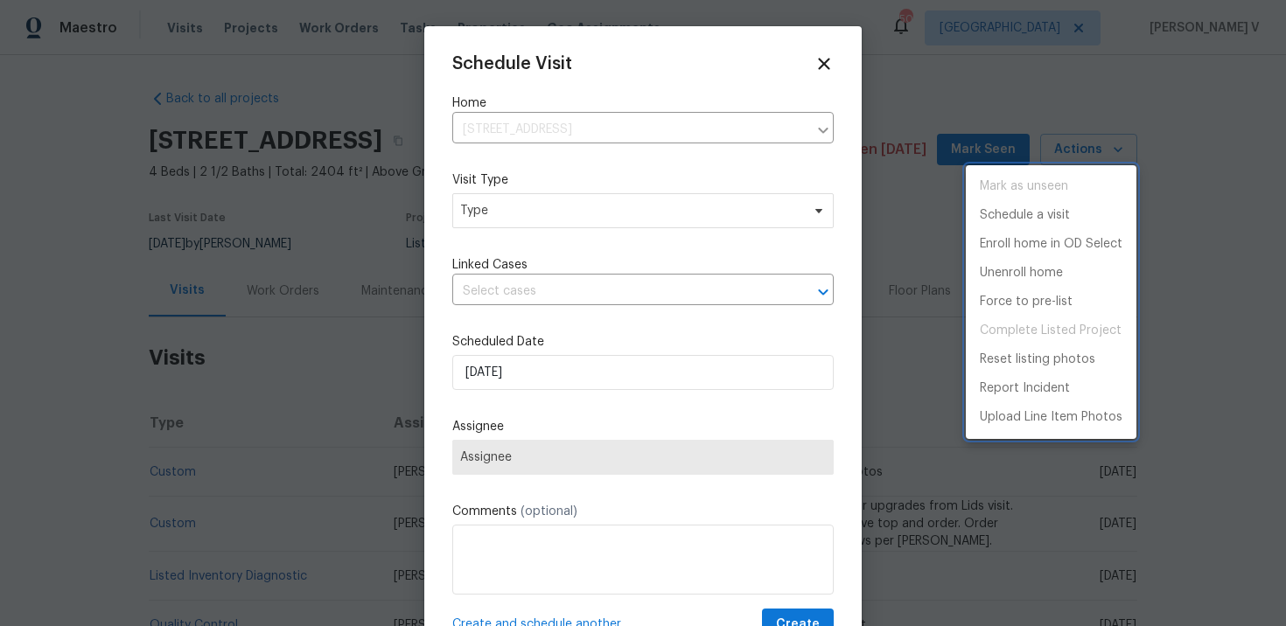
click at [556, 210] on div at bounding box center [643, 313] width 1286 height 626
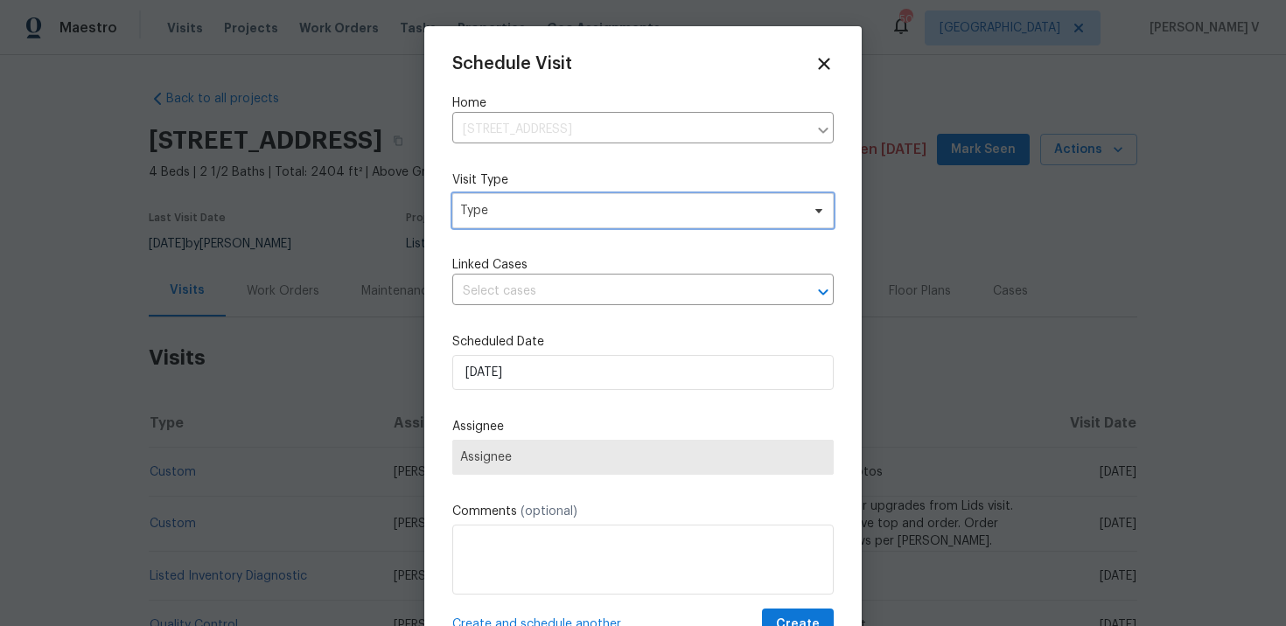
click at [556, 210] on span "Type" at bounding box center [630, 210] width 340 height 17
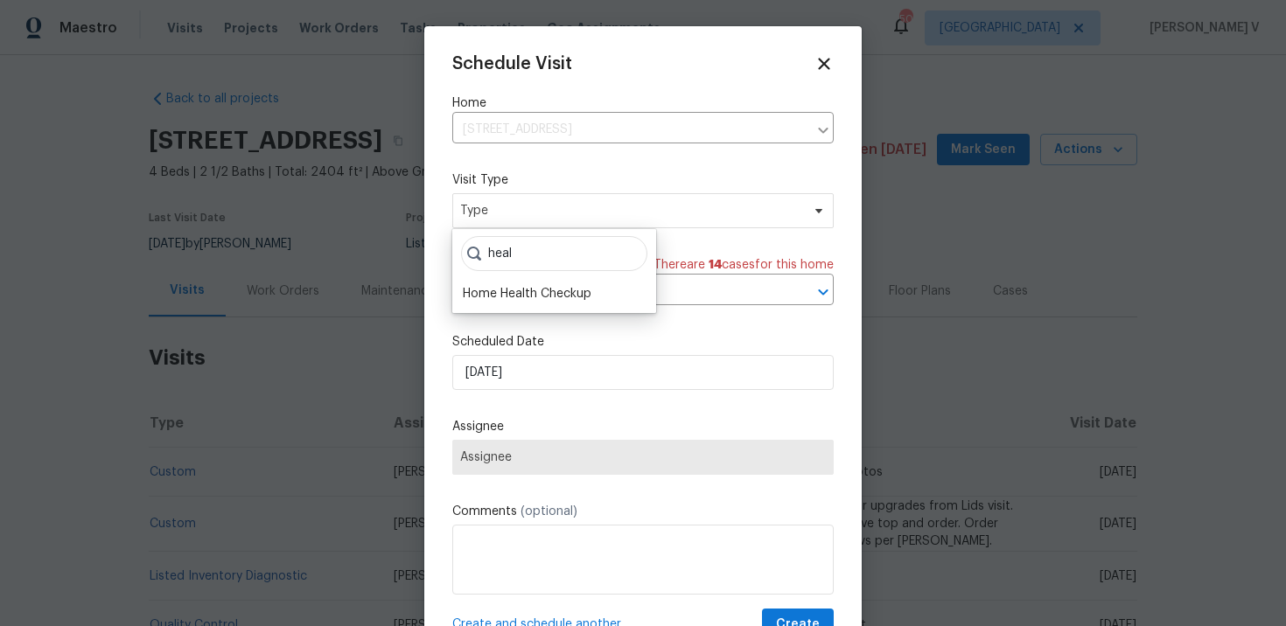
type input "heal"
click at [556, 276] on div "heal Home Health Checkup" at bounding box center [554, 271] width 204 height 84
click at [538, 293] on div "Home Health Checkup" at bounding box center [527, 293] width 129 height 17
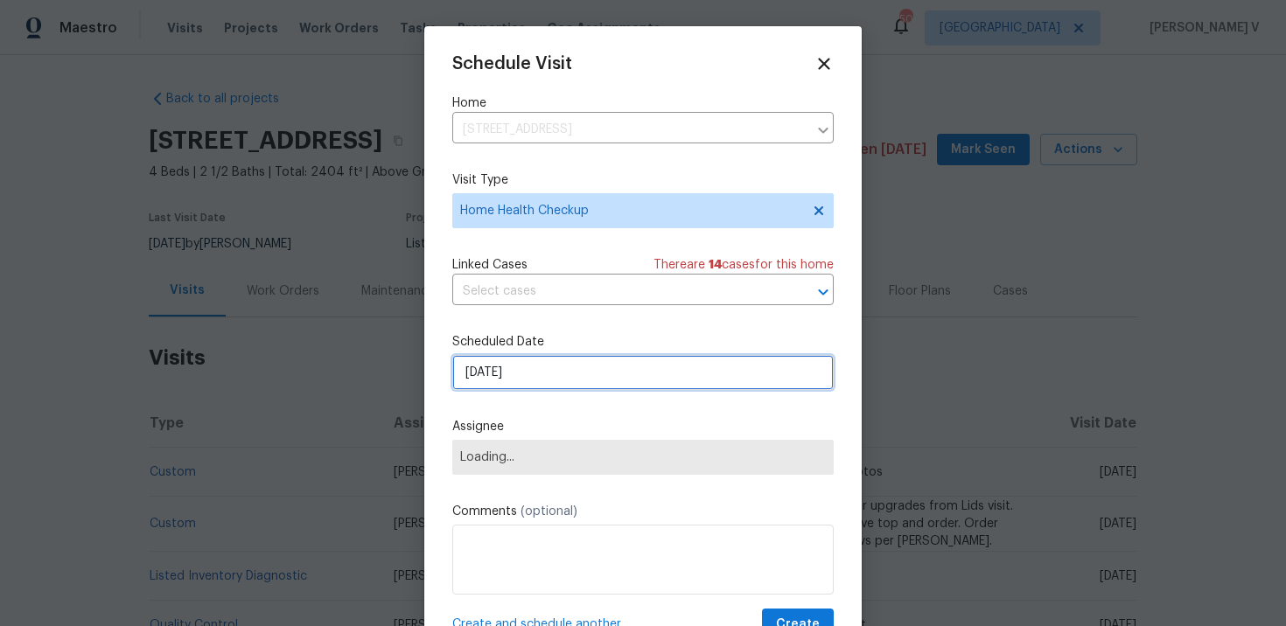
click at [519, 370] on input "03/10/2025" at bounding box center [642, 372] width 381 height 35
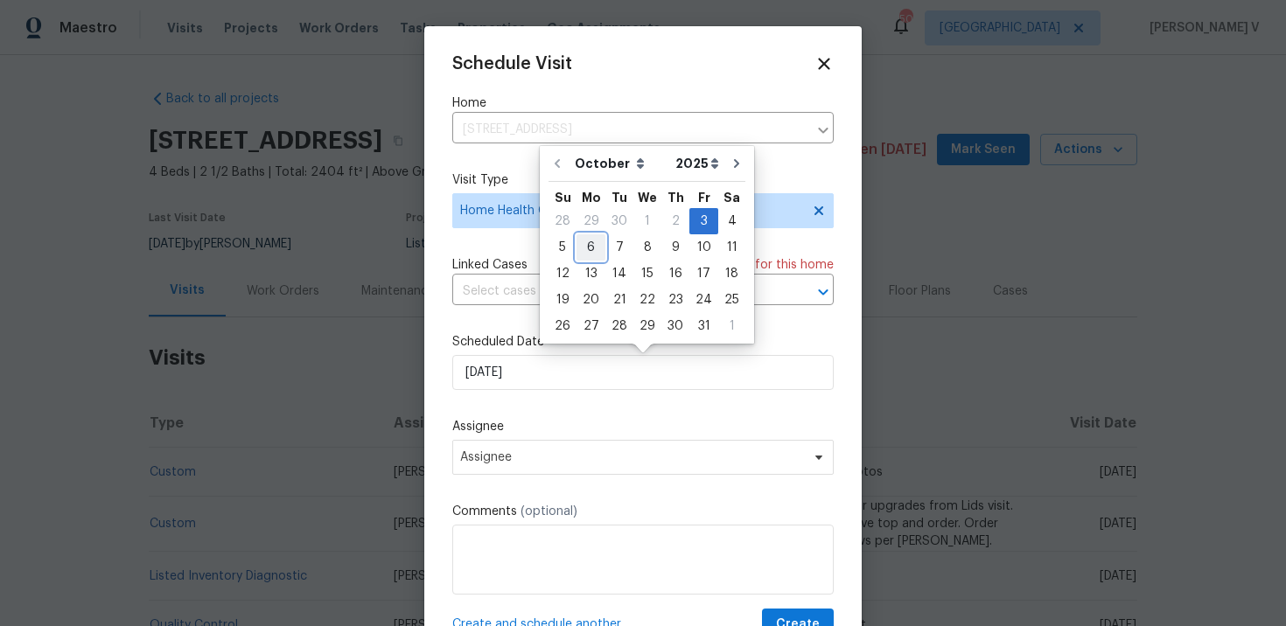
click at [588, 243] on div "6" at bounding box center [591, 247] width 29 height 24
type input "06/10/2025"
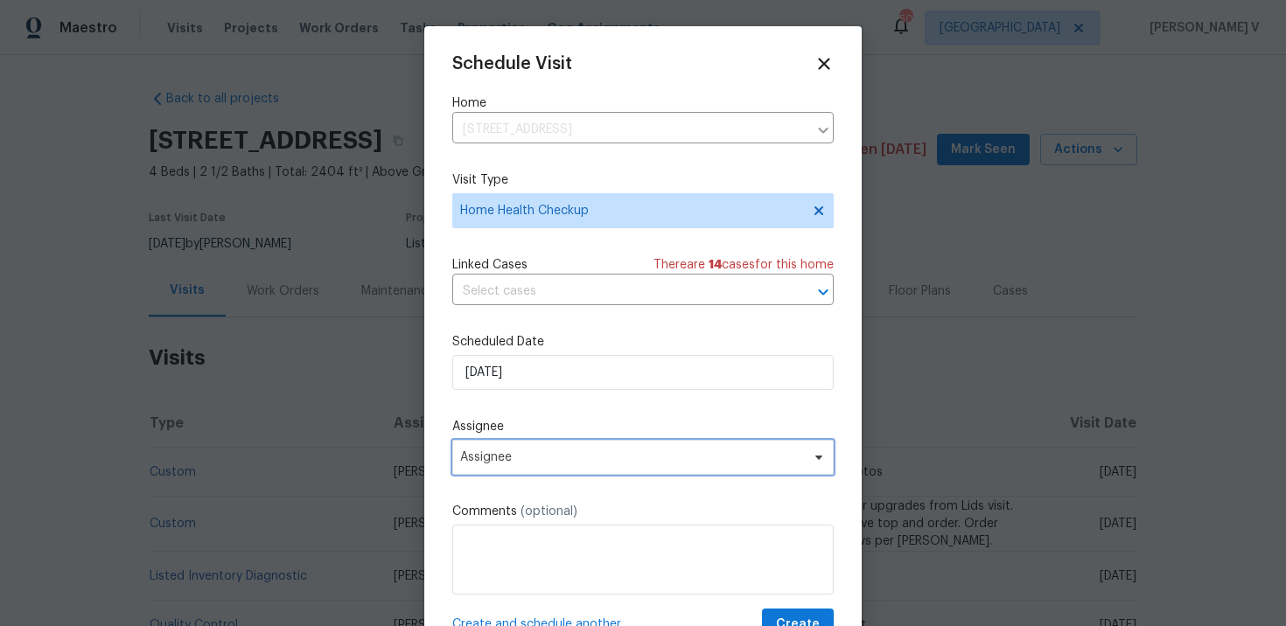
click at [530, 455] on span "Assignee" at bounding box center [631, 458] width 343 height 14
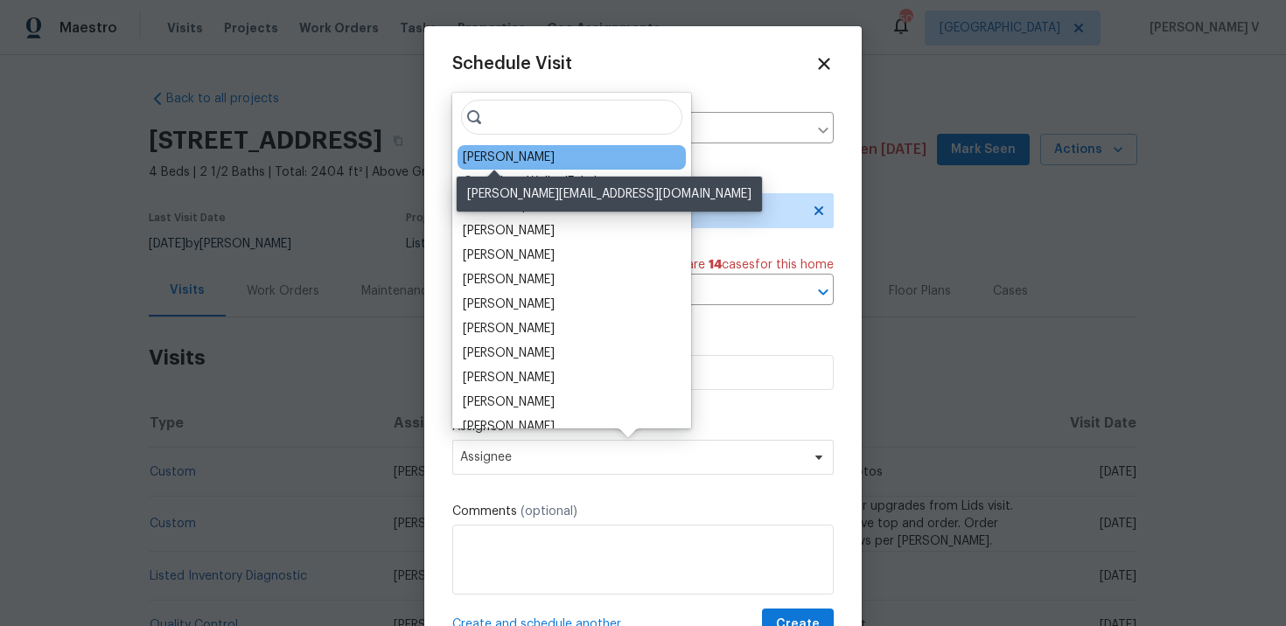
click at [512, 153] on div "Brad Limes" at bounding box center [509, 157] width 92 height 17
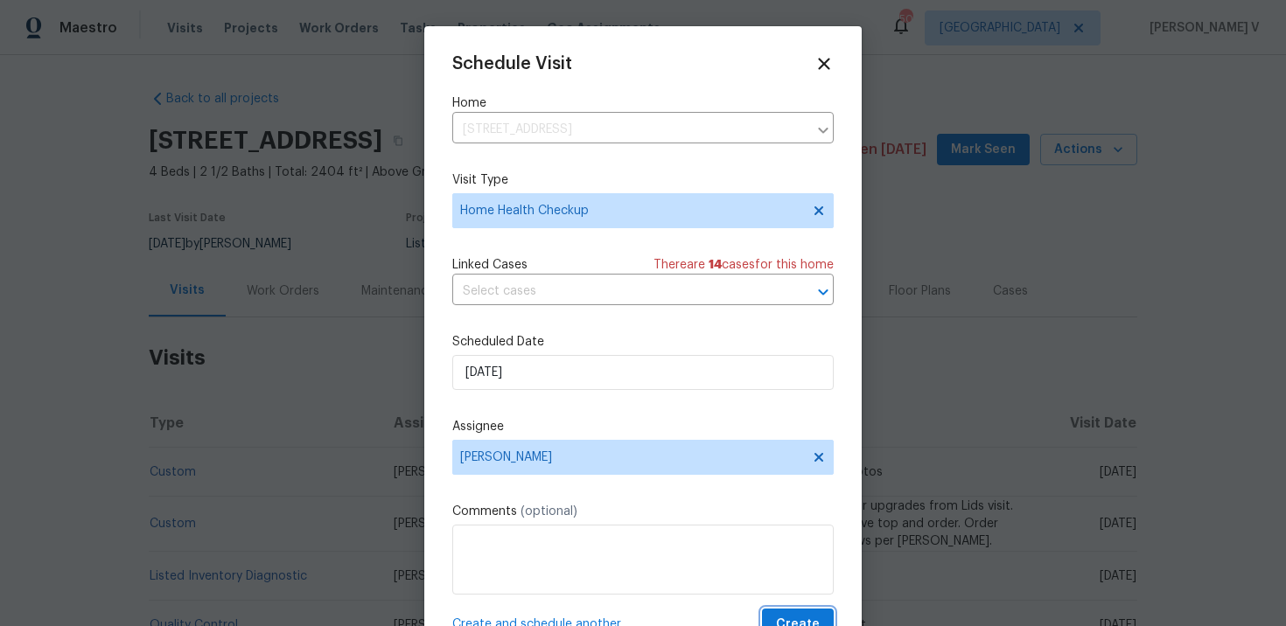
click at [801, 612] on button "Create" at bounding box center [798, 625] width 72 height 32
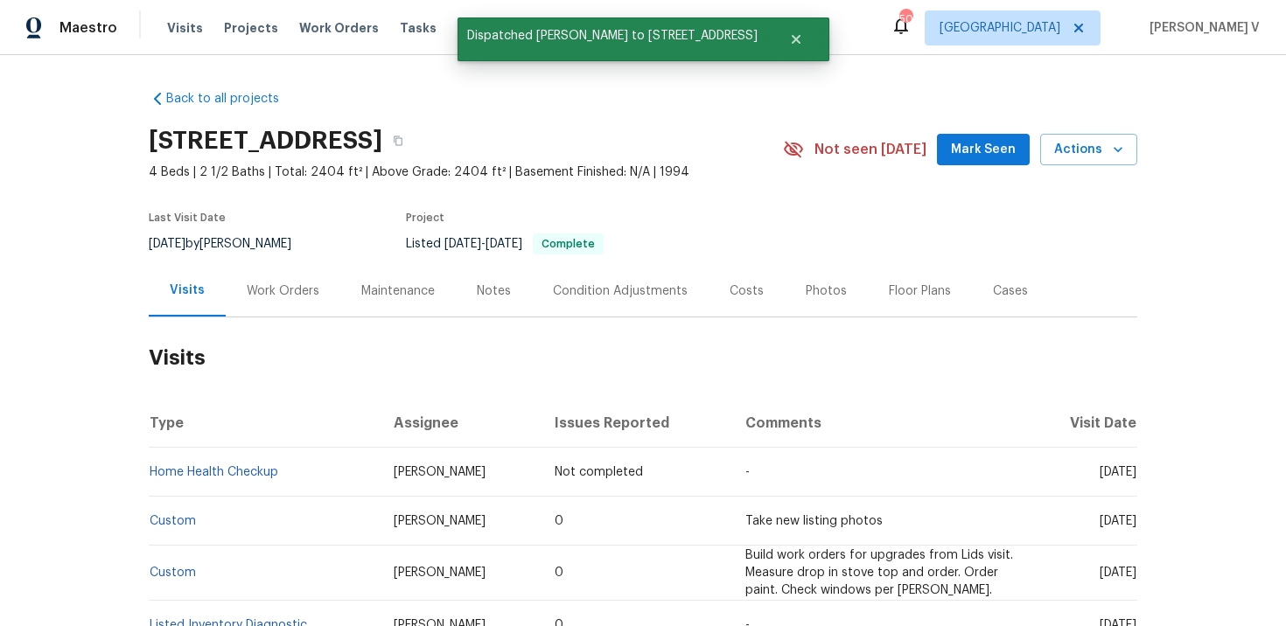
click at [309, 471] on td "Home Health Checkup" at bounding box center [264, 472] width 231 height 49
copy link "Home Health Checkup"
click at [326, 23] on span "Work Orders" at bounding box center [339, 27] width 80 height 17
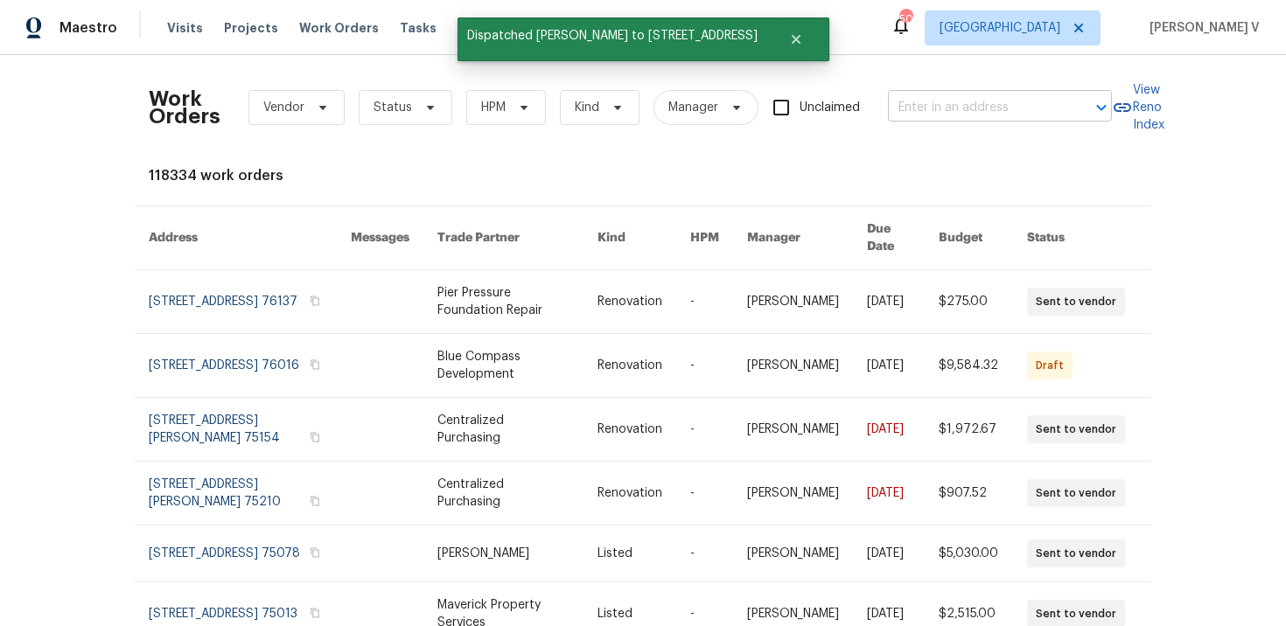
click at [933, 102] on input "text" at bounding box center [975, 107] width 175 height 27
paste input "36 Clear Pond Dr Frisco, TX 75034"
type input "36 Clear Pond Dr Frisco, TX 75034"
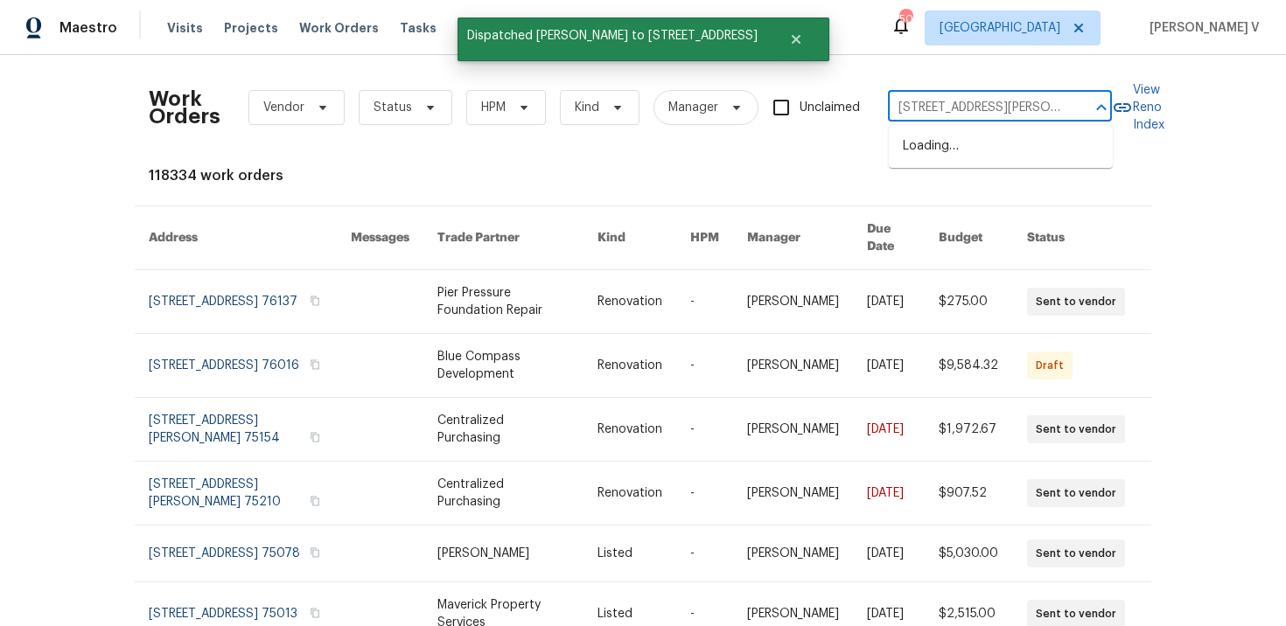
scroll to position [0, 31]
click at [943, 139] on li "36 Clear Pond Dr, Frisco, TX 75034" at bounding box center [1001, 146] width 224 height 29
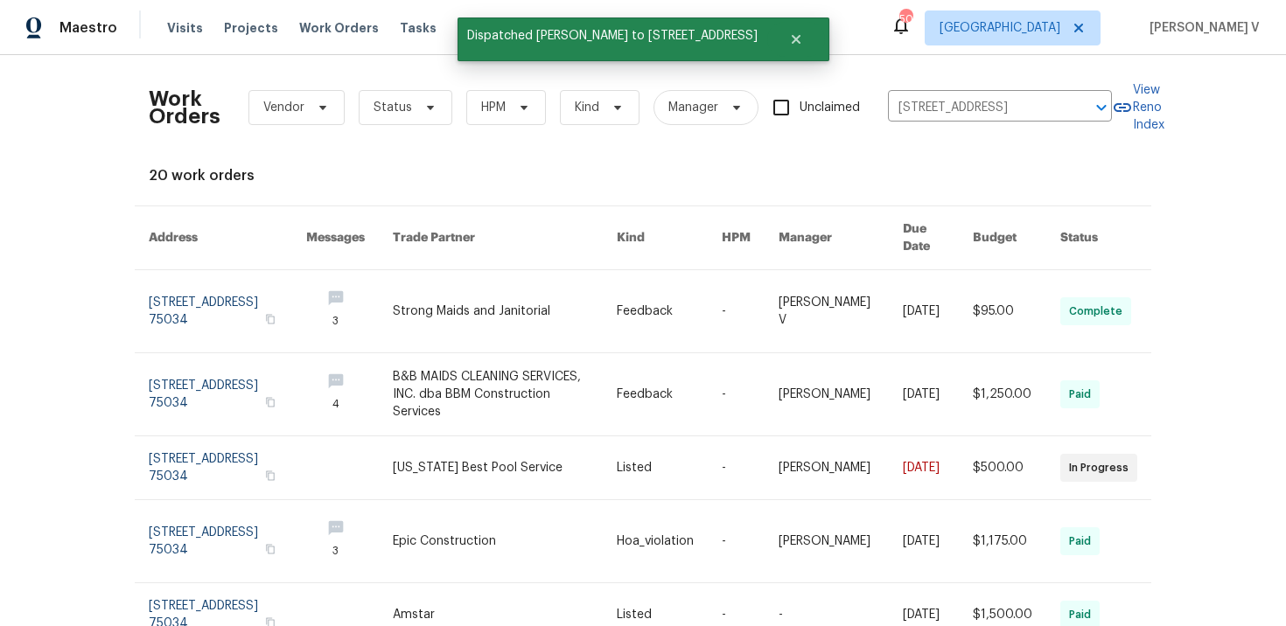
click at [206, 294] on link at bounding box center [227, 311] width 157 height 82
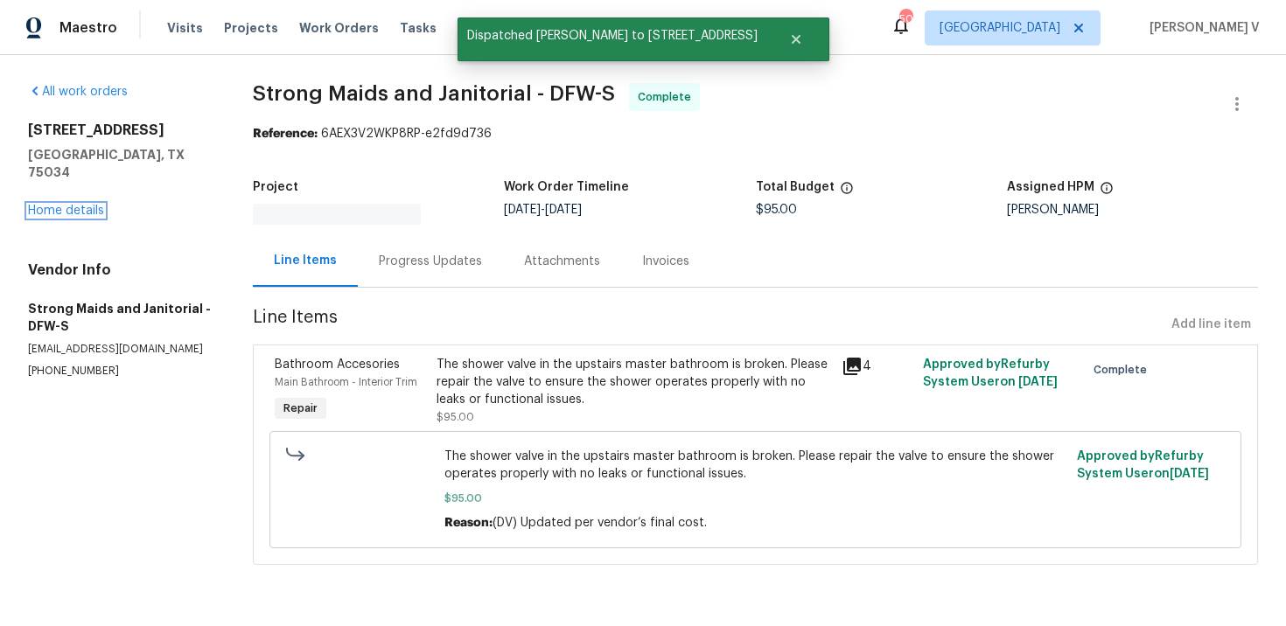
click at [73, 205] on link "Home details" at bounding box center [66, 211] width 76 height 12
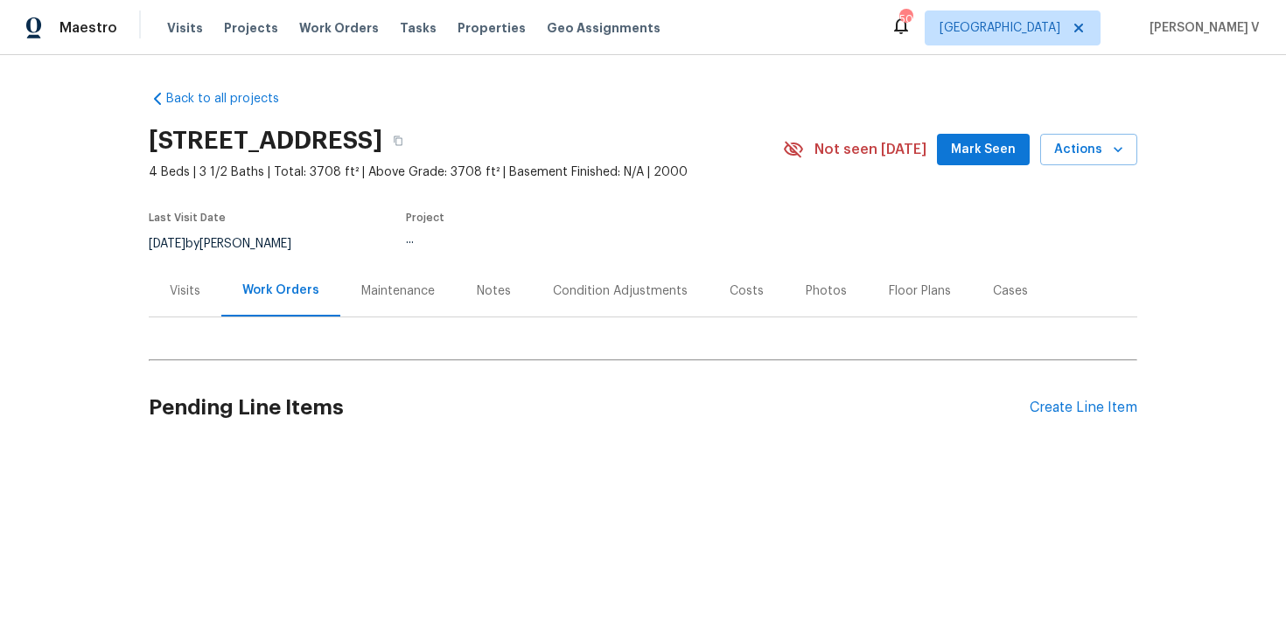
click at [191, 298] on div "Visits" at bounding box center [185, 291] width 31 height 17
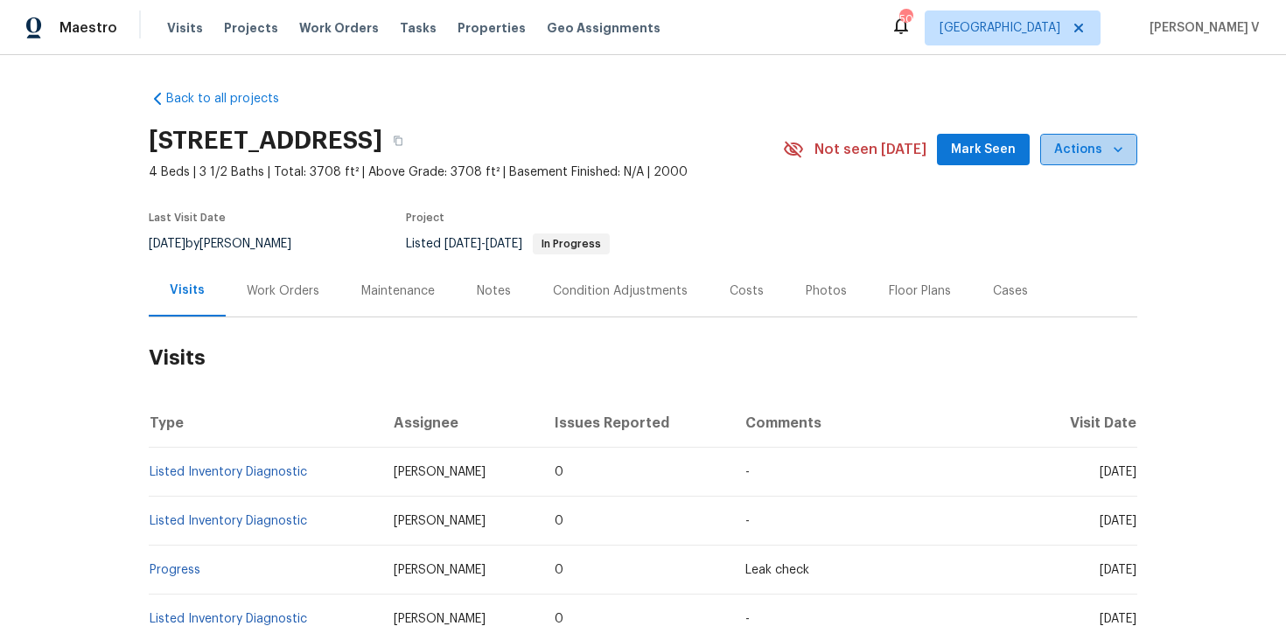
click at [1105, 155] on span "Actions" at bounding box center [1088, 150] width 69 height 22
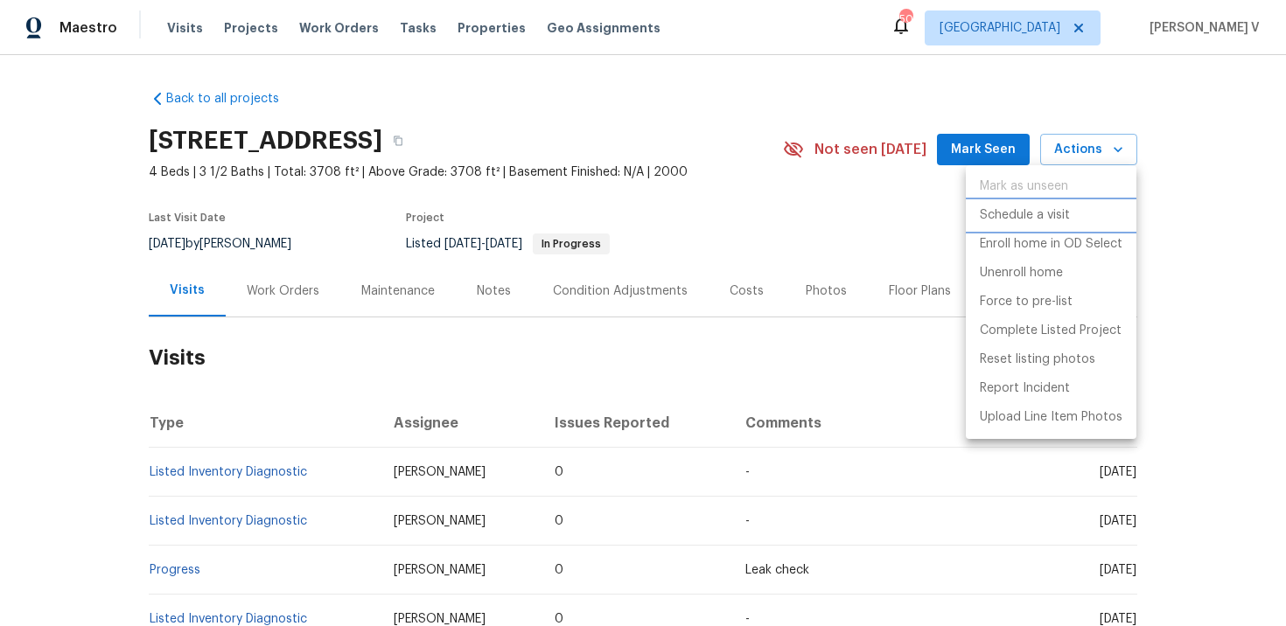
click at [1029, 213] on p "Schedule a visit" at bounding box center [1025, 215] width 90 height 18
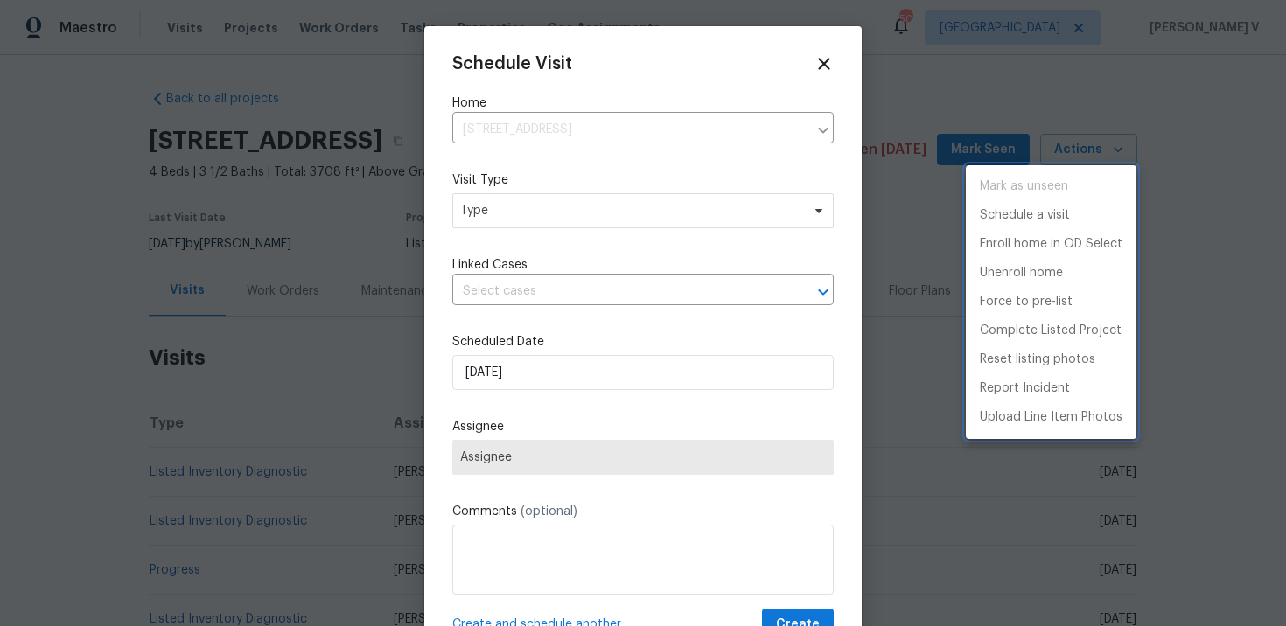
click at [544, 232] on div at bounding box center [643, 313] width 1286 height 626
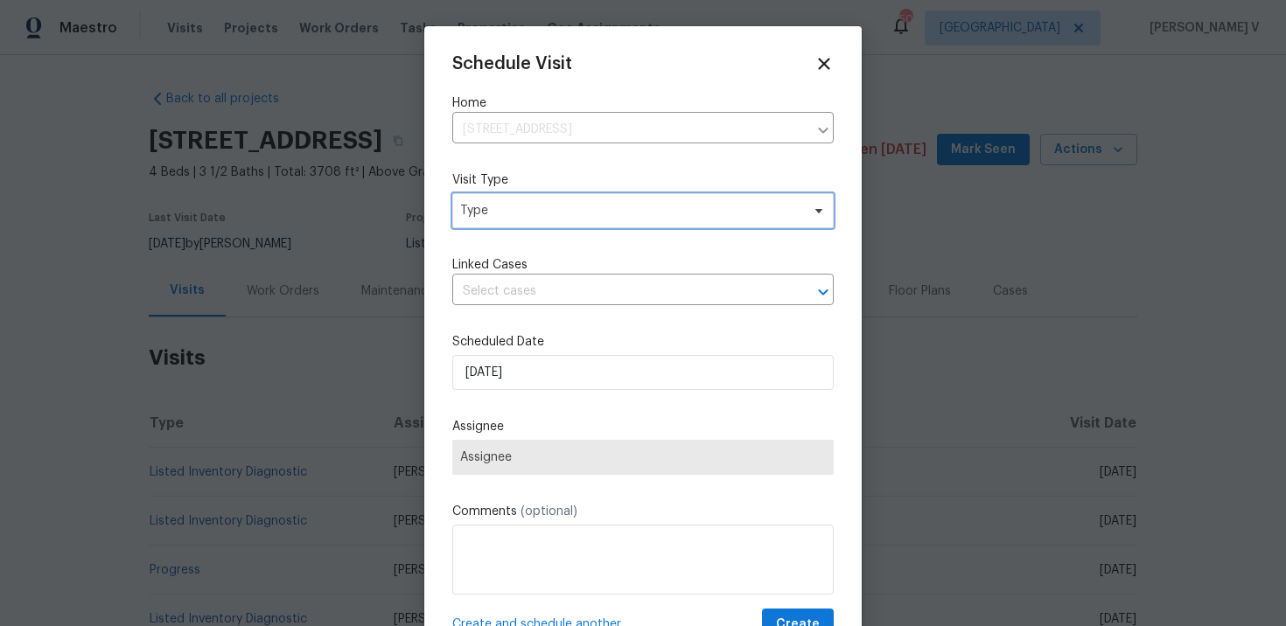
click at [535, 221] on span "Type" at bounding box center [642, 210] width 381 height 35
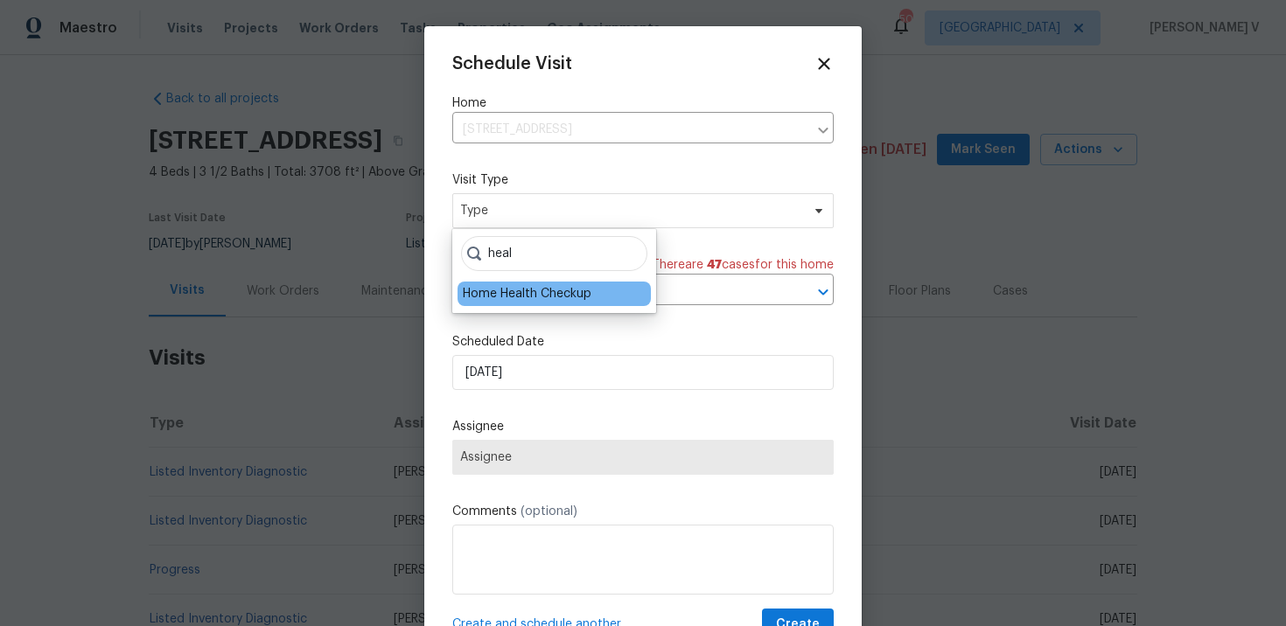
type input "heal"
click at [536, 285] on div "Home Health Checkup" at bounding box center [527, 293] width 129 height 17
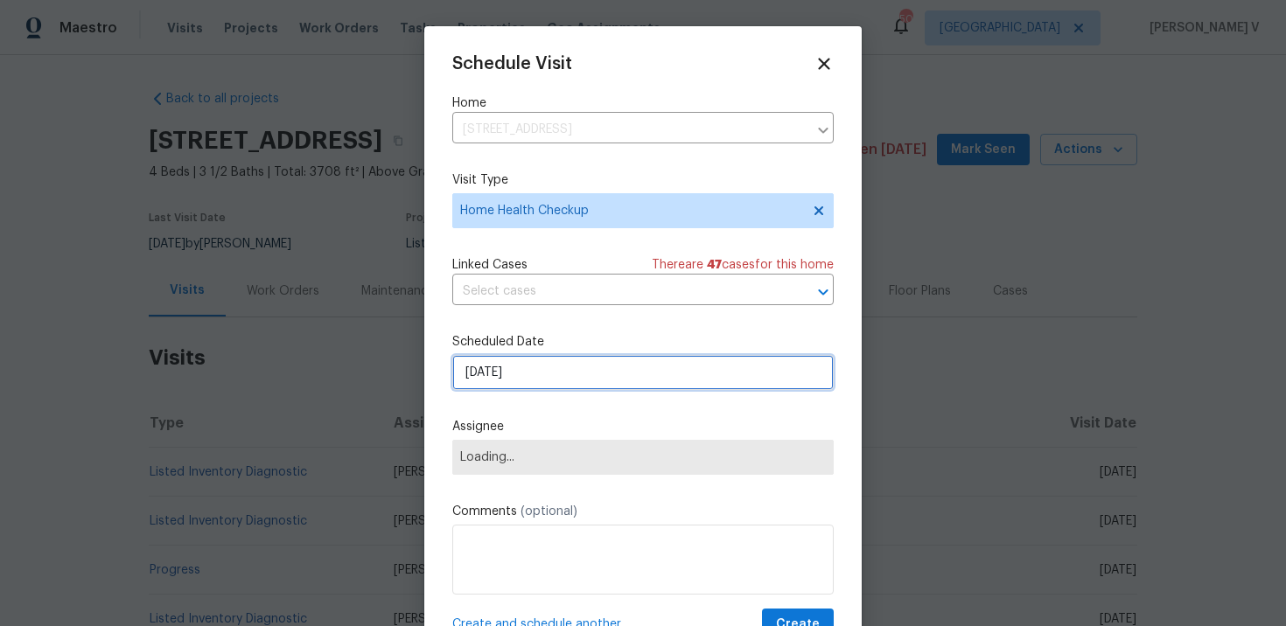
click at [510, 383] on input "03/10/2025" at bounding box center [642, 372] width 381 height 35
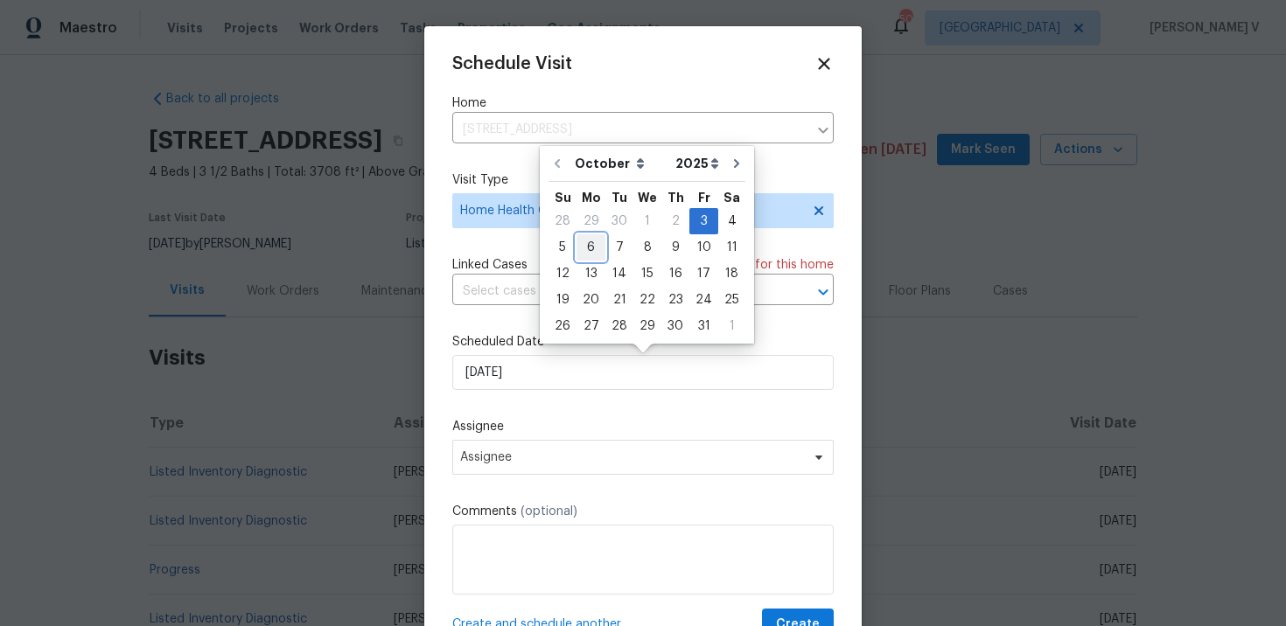
click at [590, 251] on div "6" at bounding box center [591, 247] width 29 height 24
type input "06/10/2025"
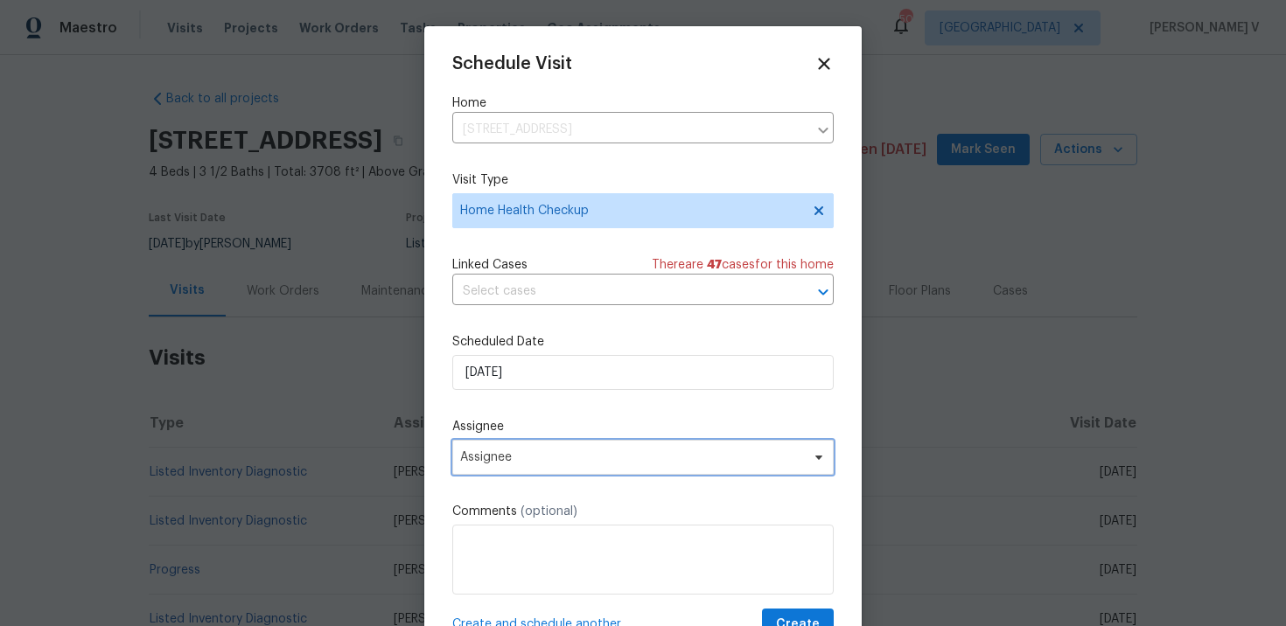
click at [518, 441] on span "Assignee" at bounding box center [642, 457] width 381 height 35
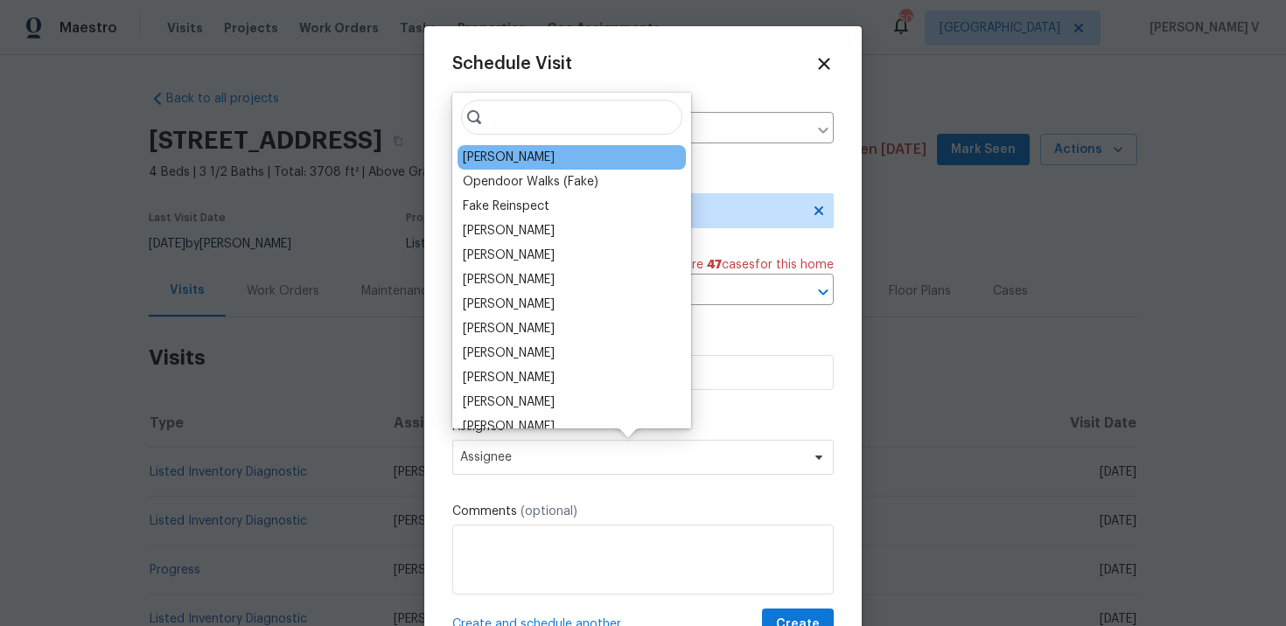
click at [502, 151] on div "RonDerrick Jackson" at bounding box center [509, 157] width 92 height 17
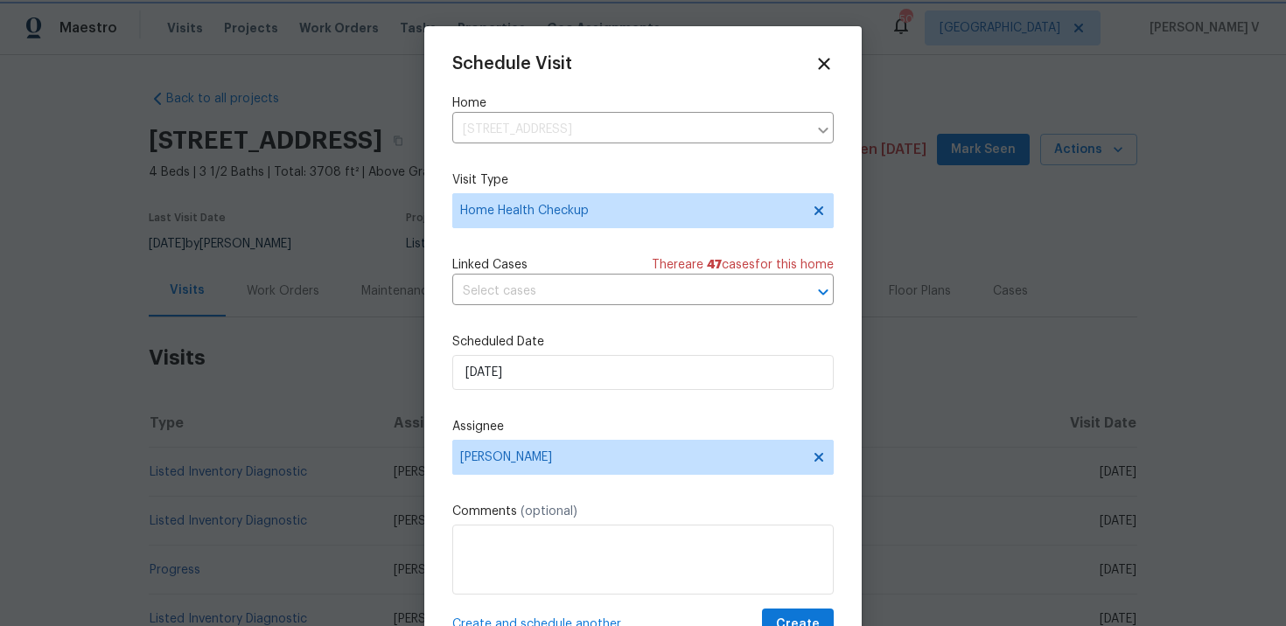
scroll to position [31, 0]
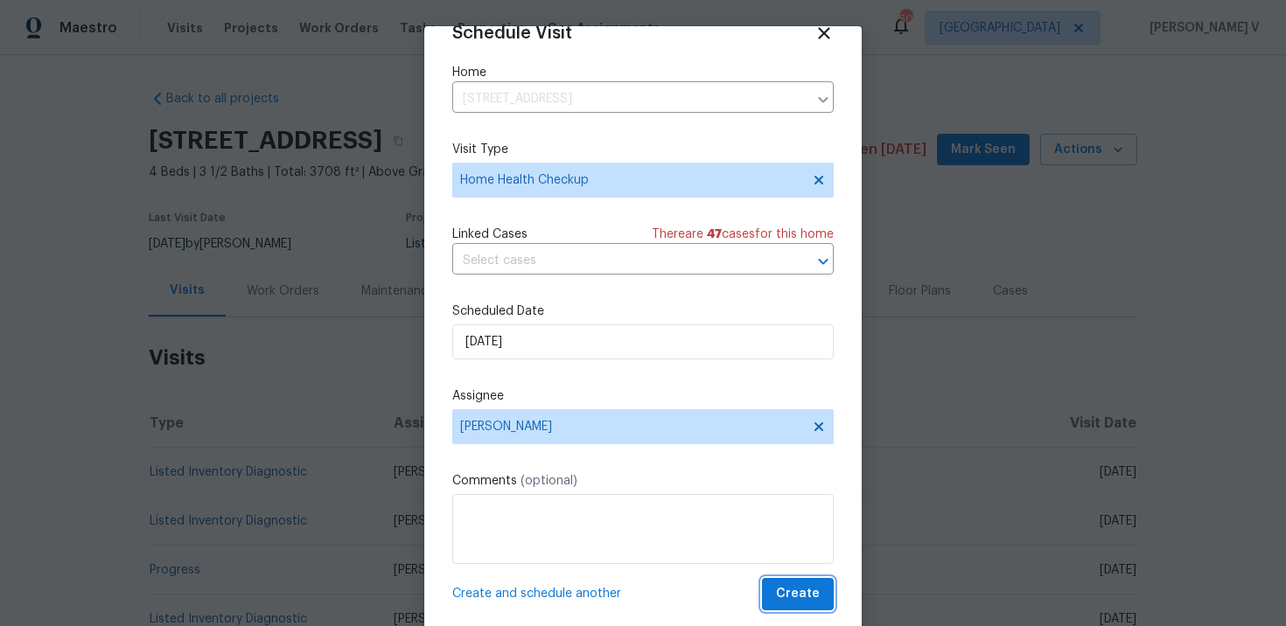
click at [800, 583] on span "Create" at bounding box center [798, 594] width 44 height 22
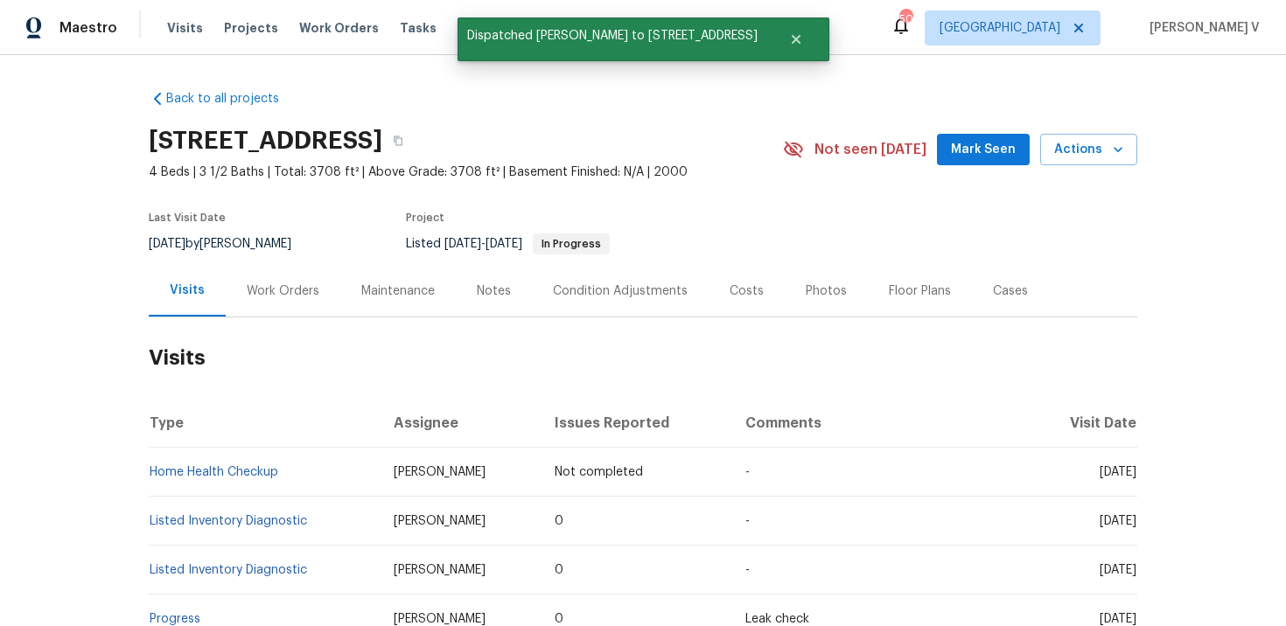
click at [292, 460] on td "Home Health Checkup" at bounding box center [264, 472] width 231 height 49
copy link "Home Health Checkup"
click at [343, 27] on span "Work Orders" at bounding box center [339, 27] width 80 height 17
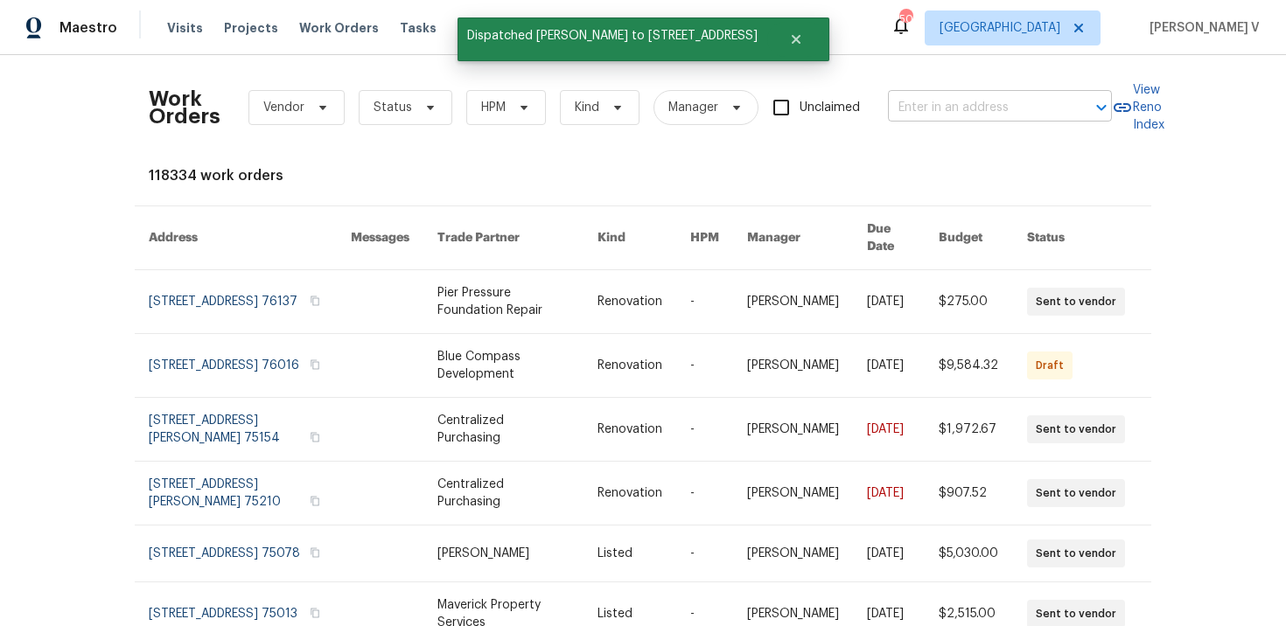
click at [921, 112] on input "text" at bounding box center [975, 107] width 175 height 27
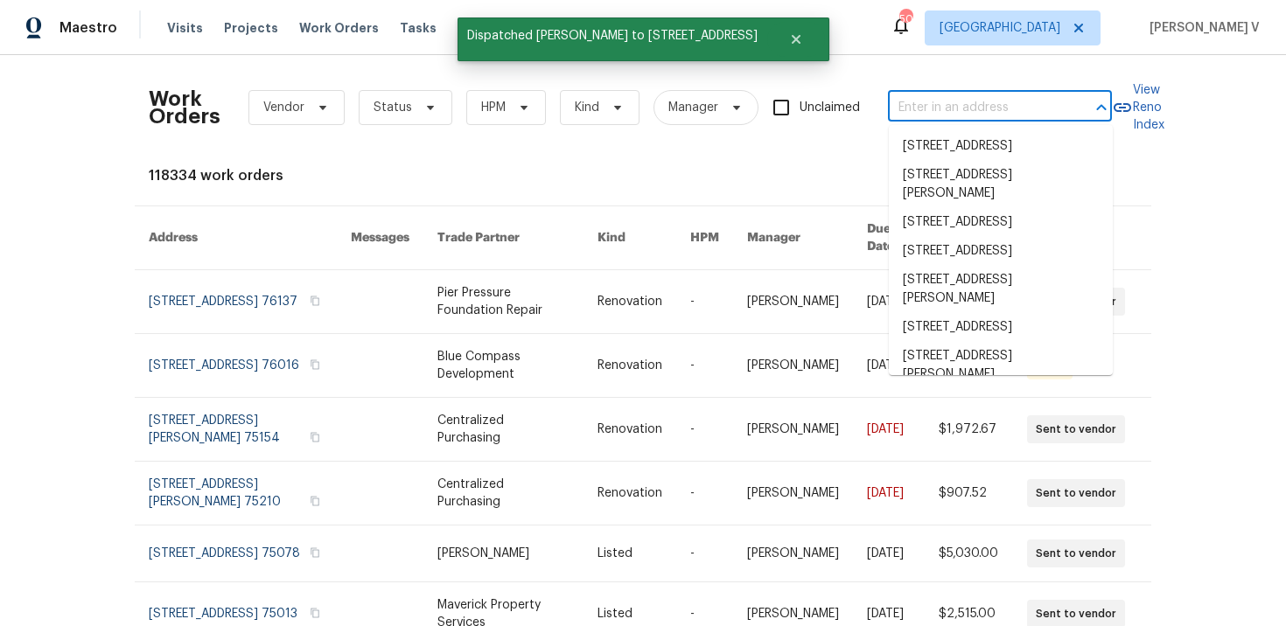
paste input "2116 Wentworth Dr Flower Mound, TX 75028"
type input "2116 Wentworth Dr Flower Mound, TX 75028"
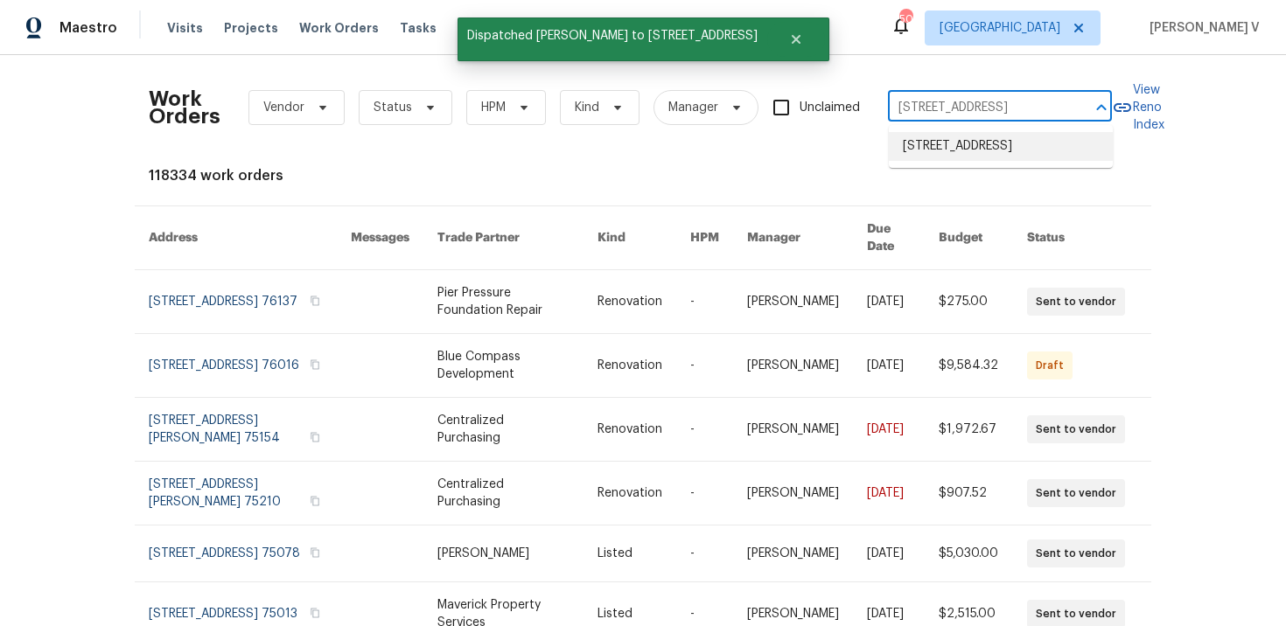
click at [939, 149] on li "2116 Wentworth Dr, Flower Mound, TX 75028" at bounding box center [1001, 146] width 224 height 29
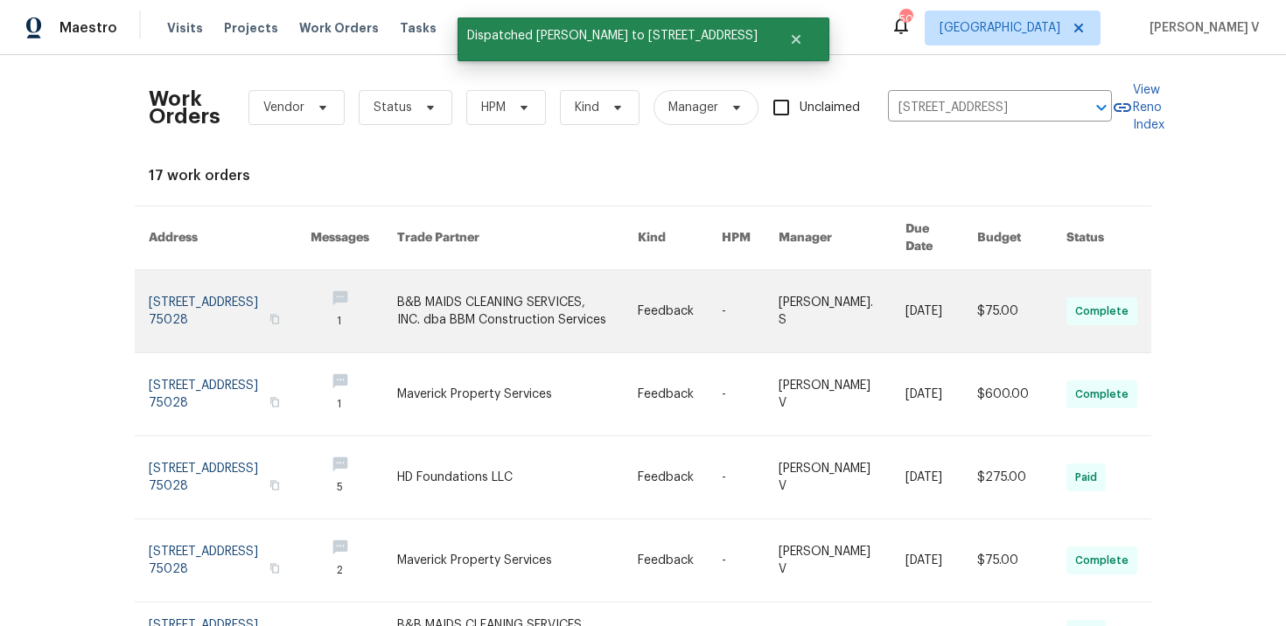
click at [213, 271] on link at bounding box center [230, 311] width 162 height 82
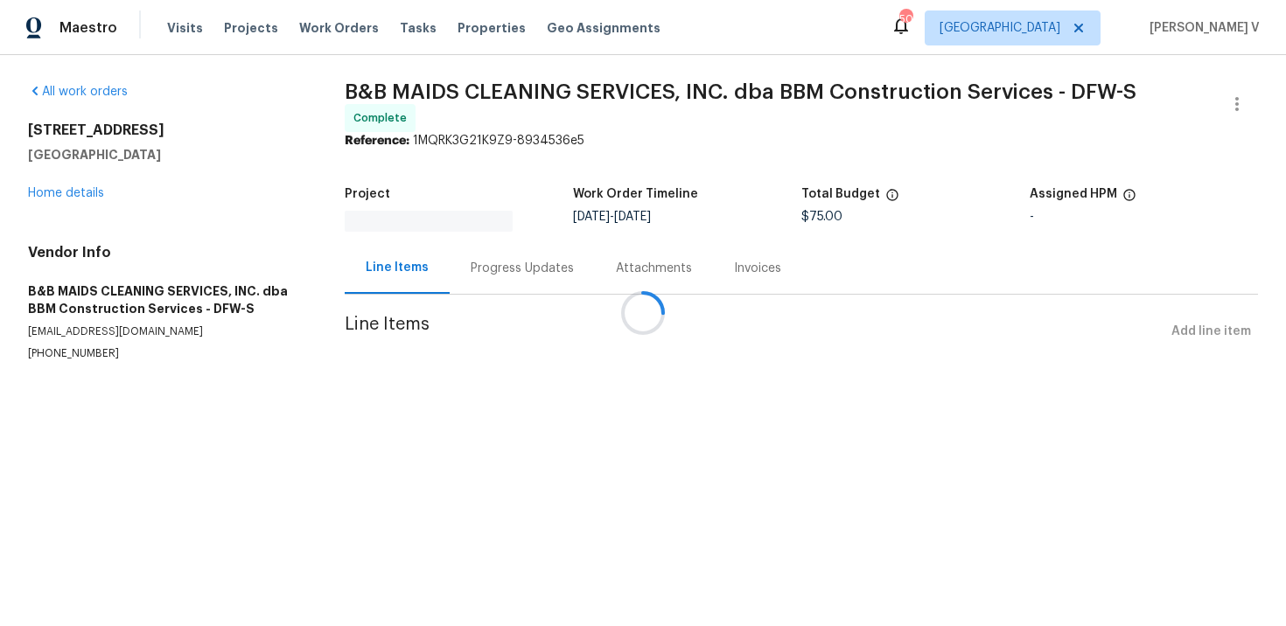
click at [70, 195] on div at bounding box center [643, 313] width 1286 height 626
click at [70, 195] on link "Home details" at bounding box center [66, 193] width 76 height 12
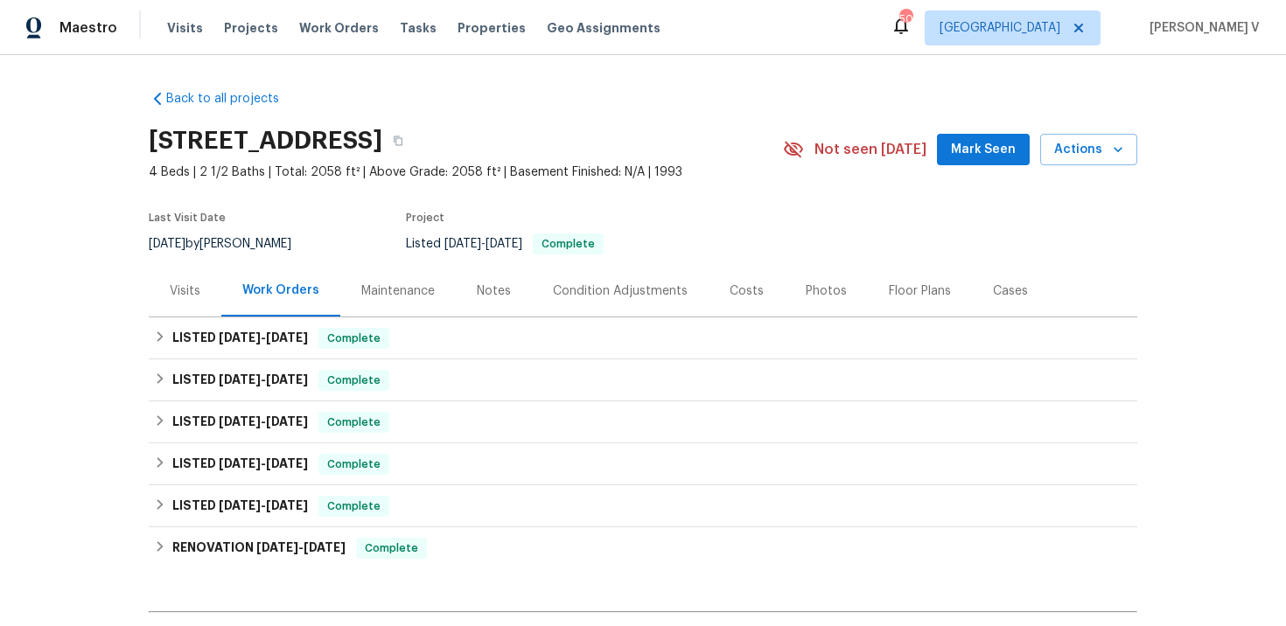
click at [110, 268] on div "Back to all projects 2116 Wentworth Dr, Flower Mound, TX 75028 4 Beds | 2 1/2 B…" at bounding box center [643, 340] width 1286 height 571
click at [181, 283] on div "Visits" at bounding box center [185, 291] width 31 height 17
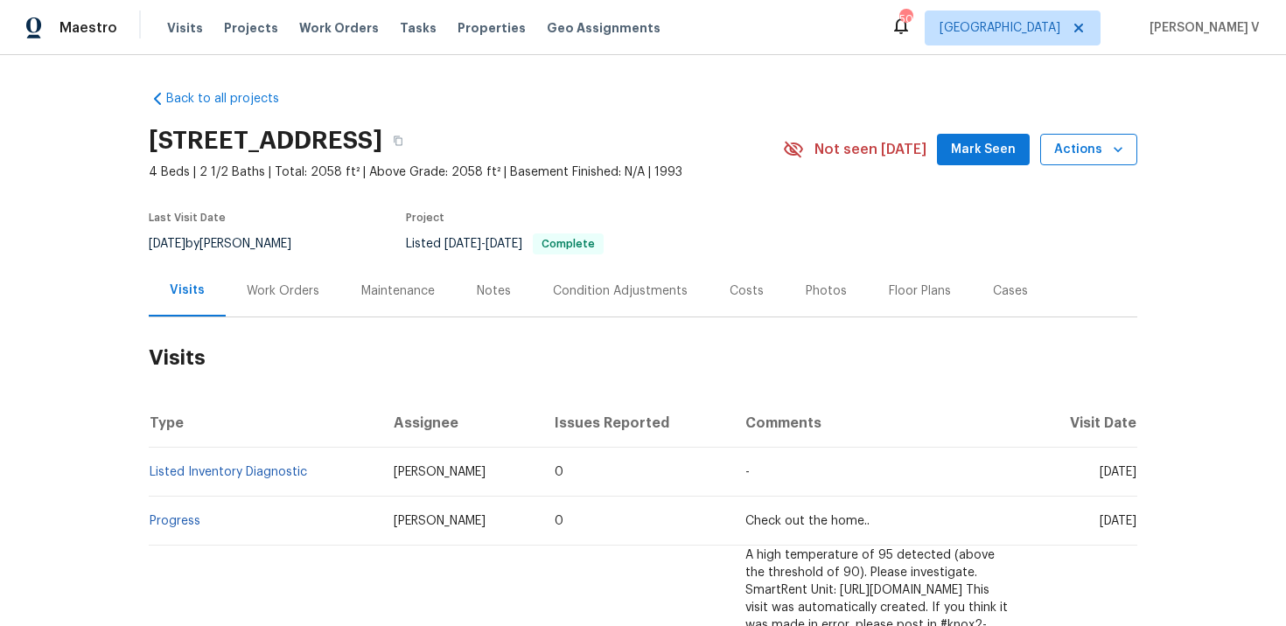
click at [1066, 148] on span "Actions" at bounding box center [1088, 150] width 69 height 22
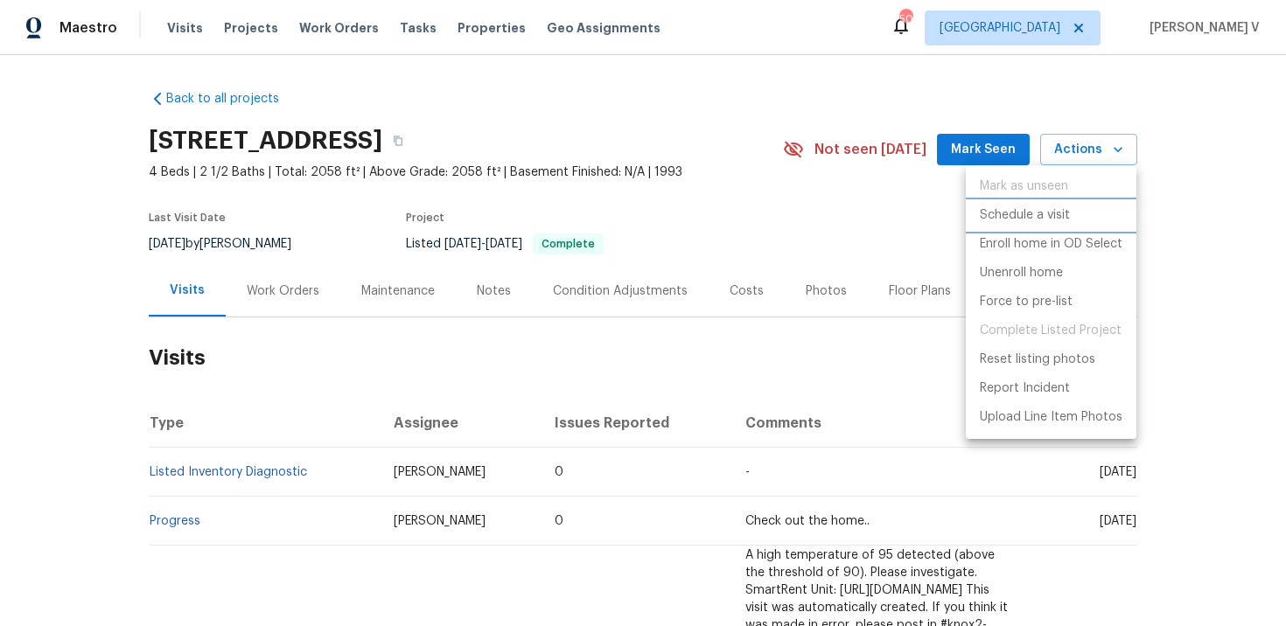
click at [1024, 209] on p "Schedule a visit" at bounding box center [1025, 215] width 90 height 18
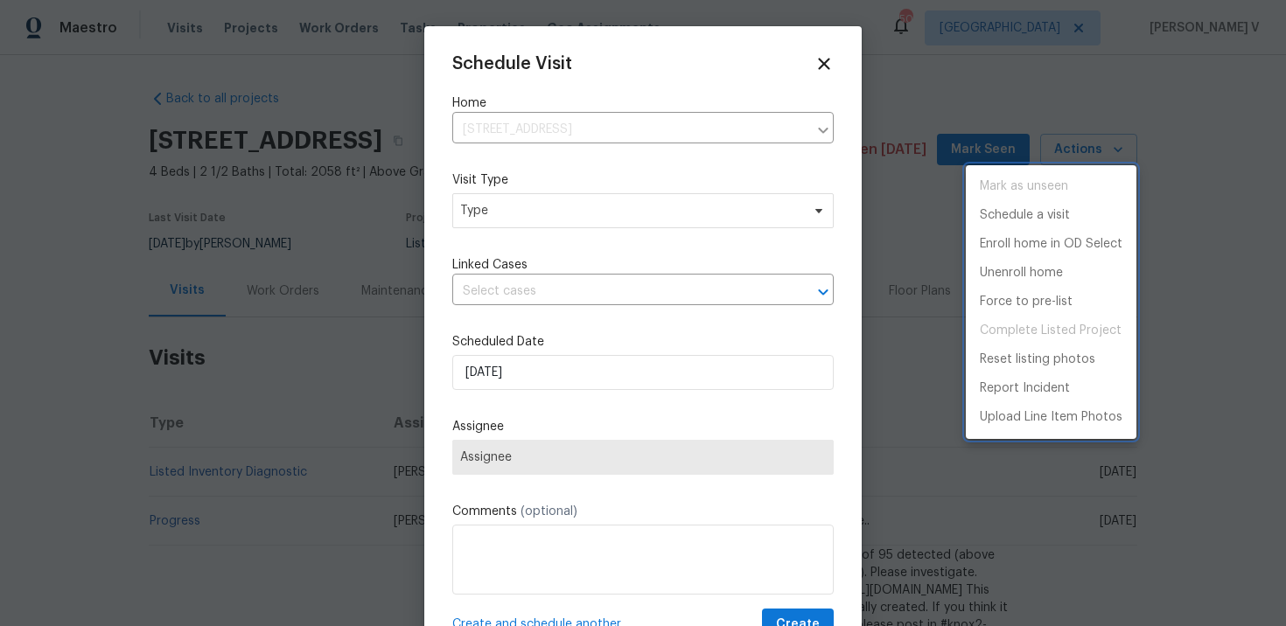
click at [590, 198] on div at bounding box center [643, 313] width 1286 height 626
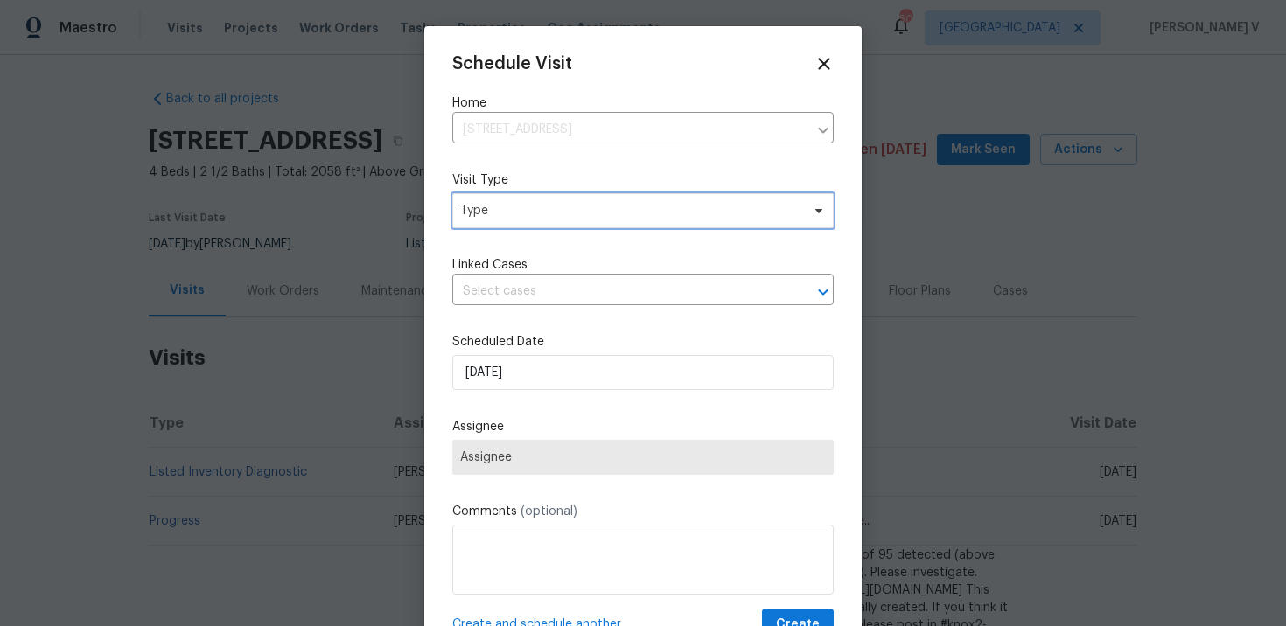
click at [549, 201] on span "Type" at bounding box center [642, 210] width 381 height 35
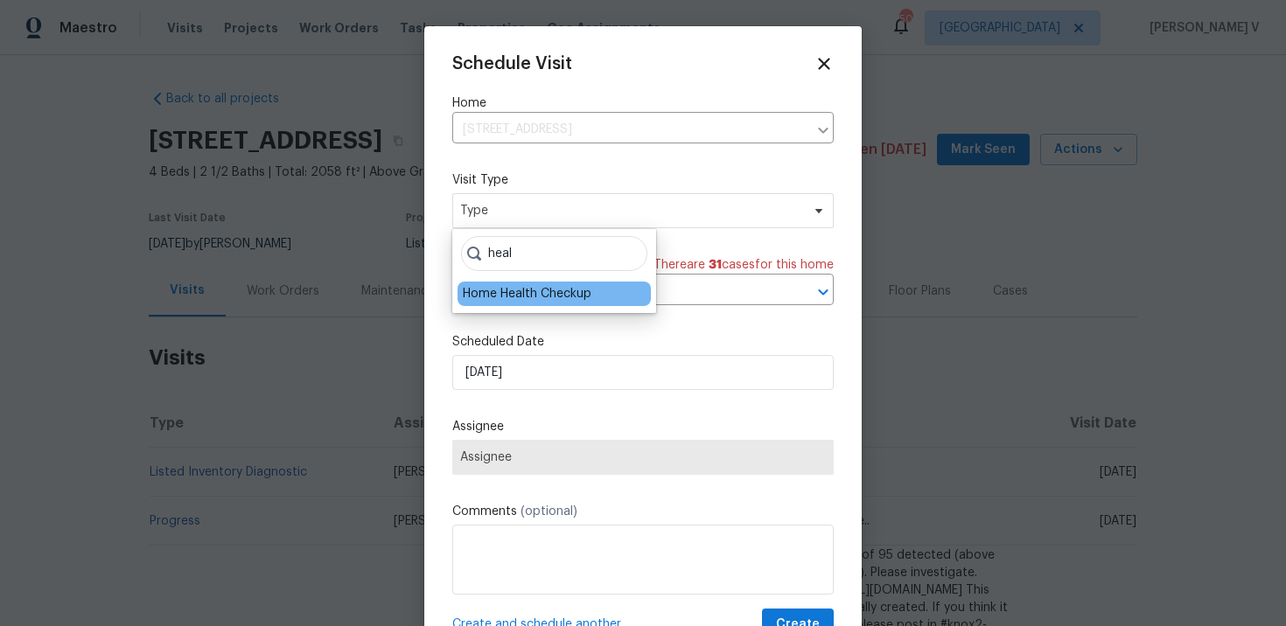
type input "heal"
click at [534, 282] on div "Home Health Checkup" at bounding box center [554, 294] width 193 height 24
click at [527, 291] on div "Home Health Checkup" at bounding box center [527, 293] width 129 height 17
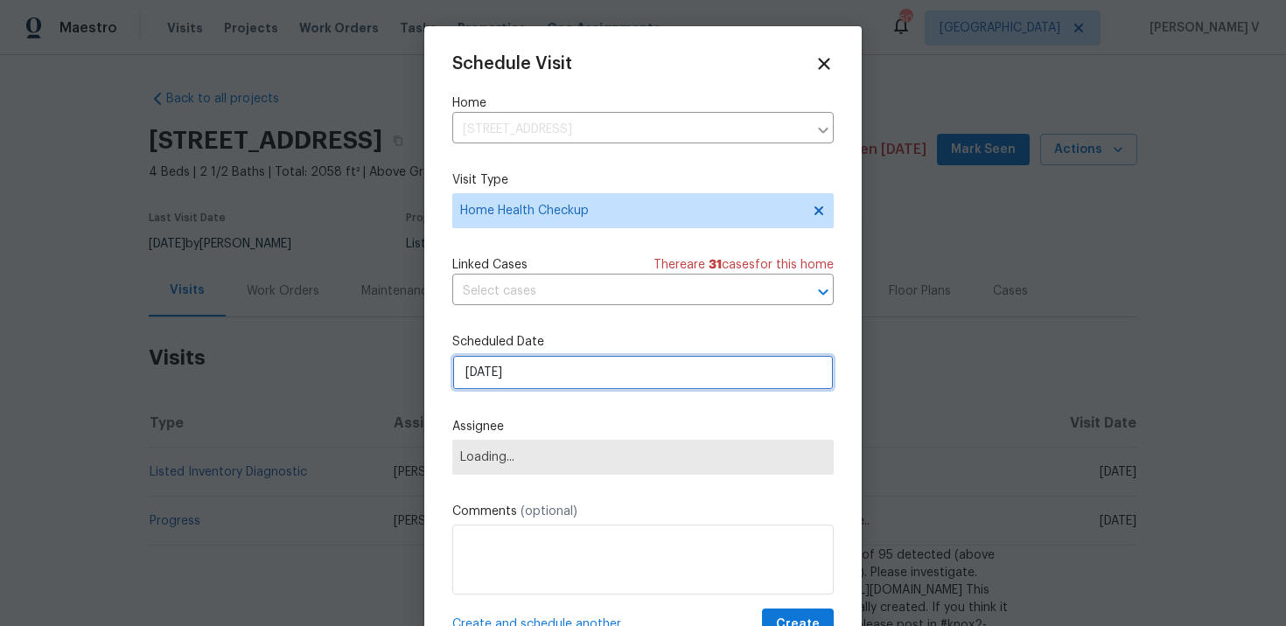
click at [521, 363] on input "03/10/2025" at bounding box center [642, 372] width 381 height 35
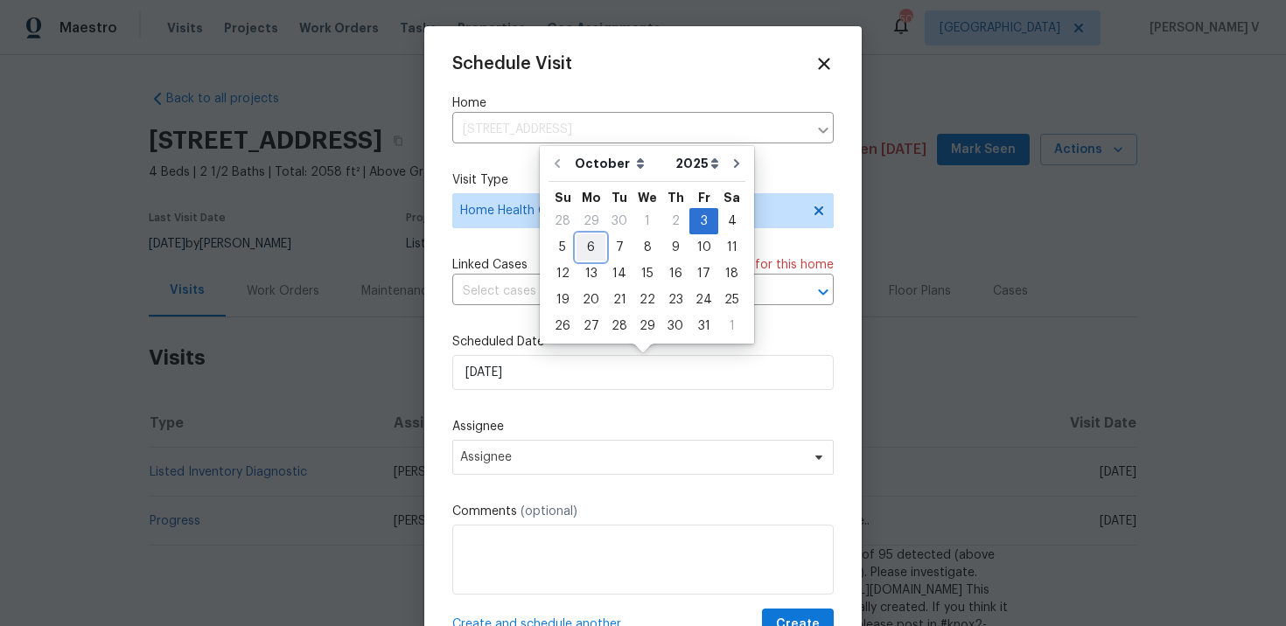
click at [582, 246] on div "6" at bounding box center [591, 247] width 29 height 24
type input "06/10/2025"
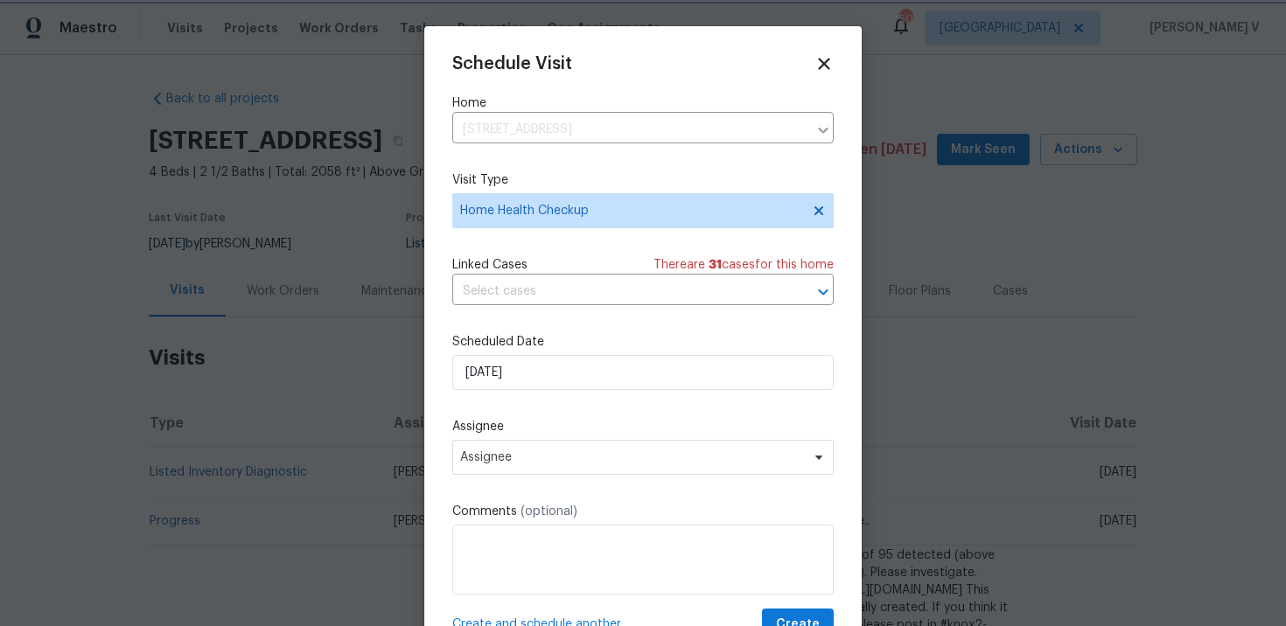
scroll to position [31, 0]
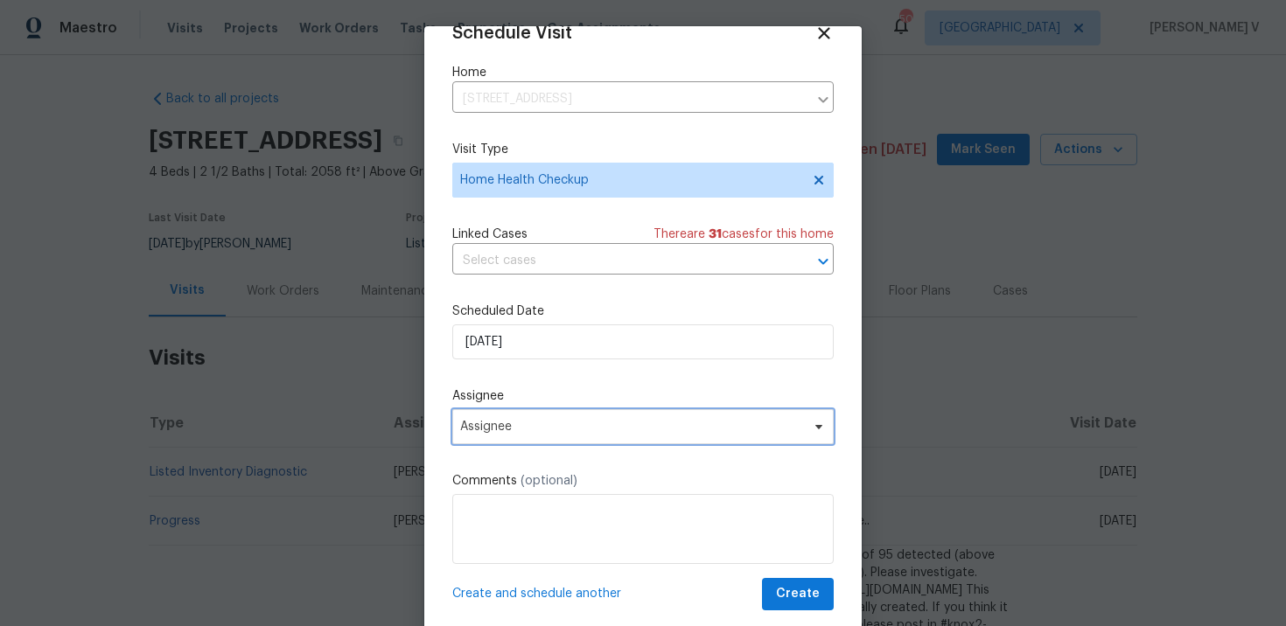
click at [494, 417] on span "Assignee" at bounding box center [642, 426] width 381 height 35
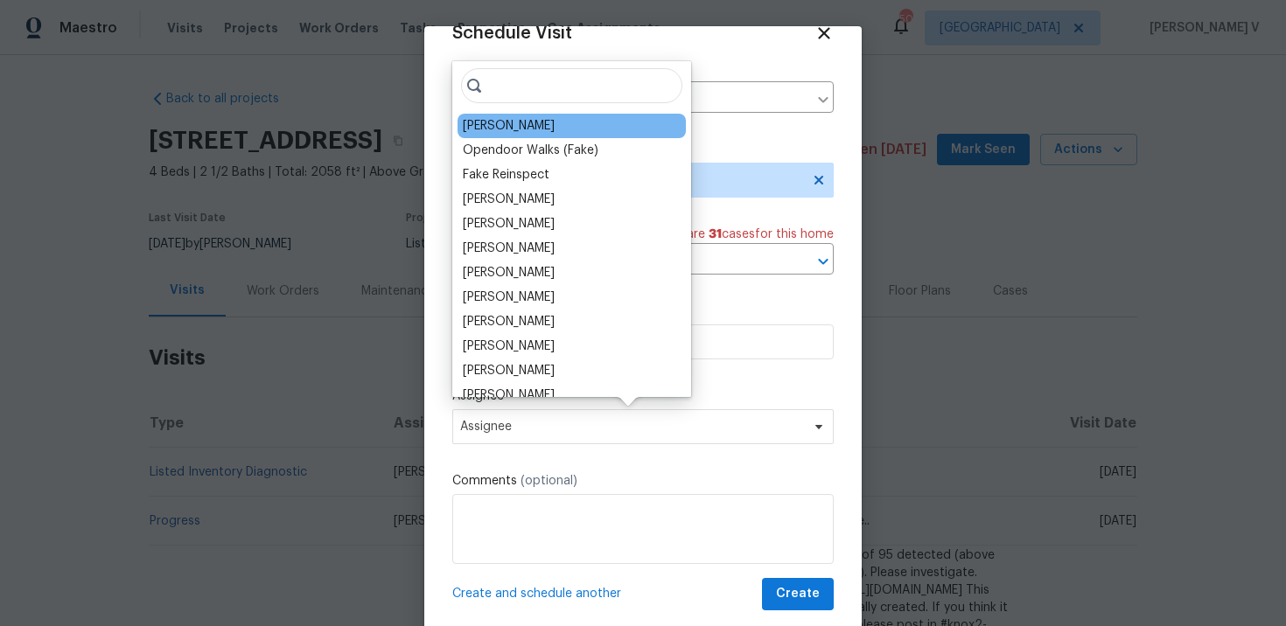
click at [484, 136] on div "Andrew Kempka" at bounding box center [572, 126] width 228 height 24
click at [531, 130] on div "Andrew Kempka" at bounding box center [509, 125] width 92 height 17
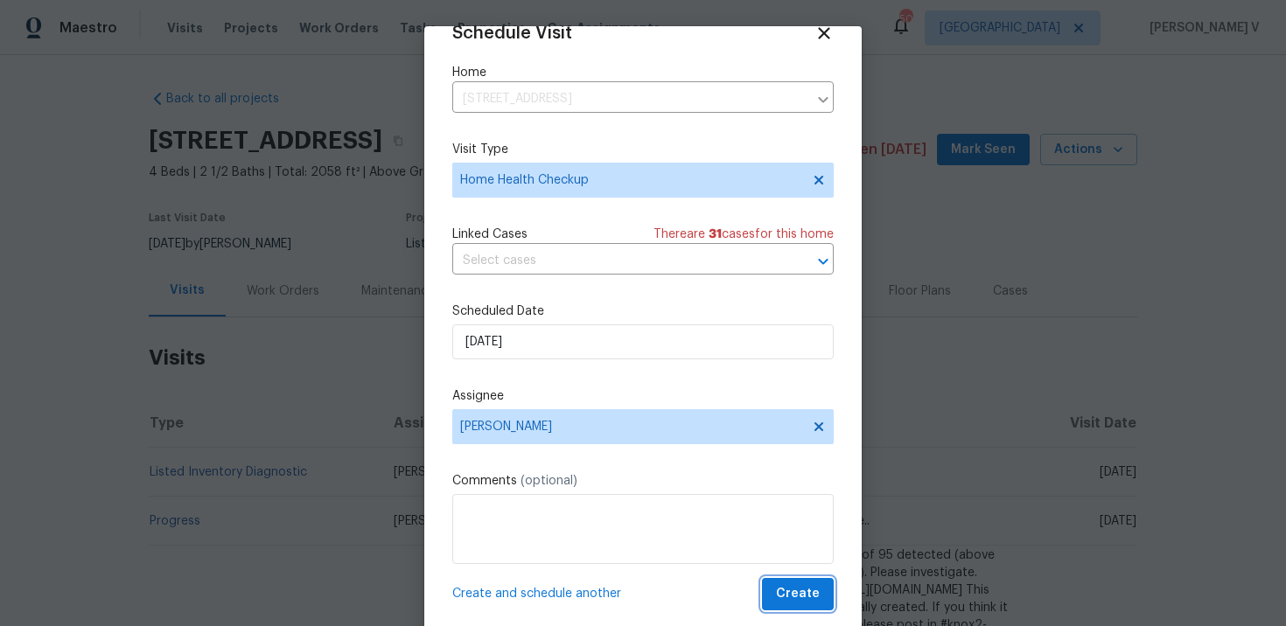
click at [793, 580] on button "Create" at bounding box center [798, 594] width 72 height 32
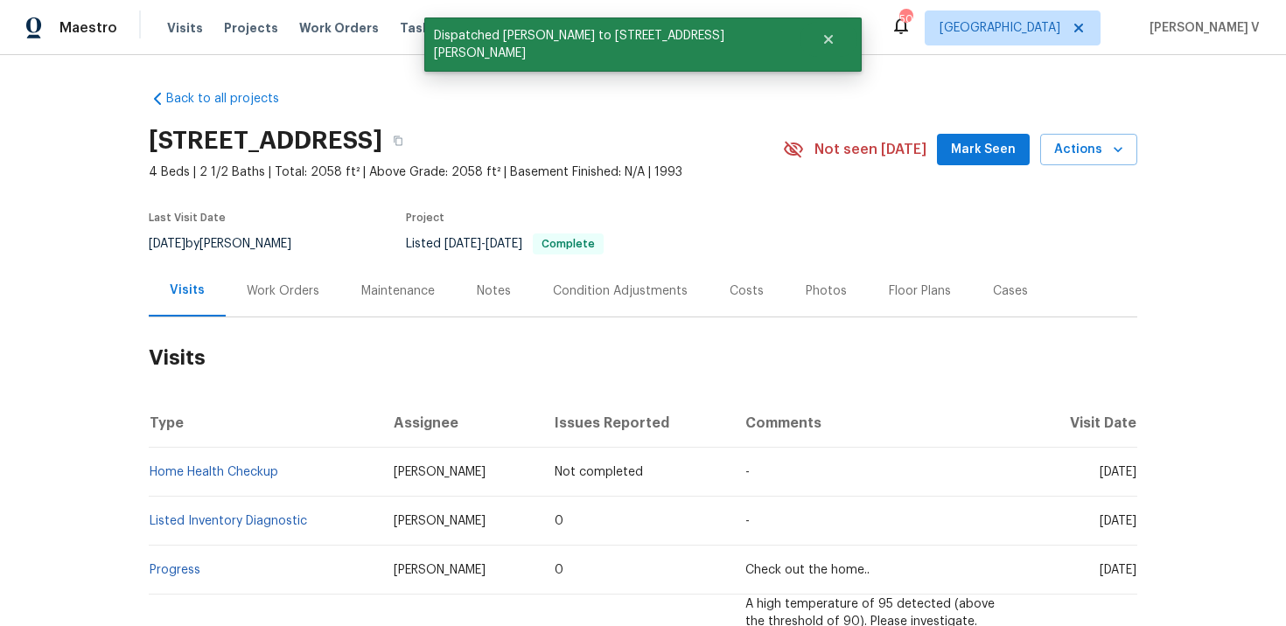
click at [332, 482] on td "Home Health Checkup" at bounding box center [264, 472] width 231 height 49
copy link "Home Health Checkup"
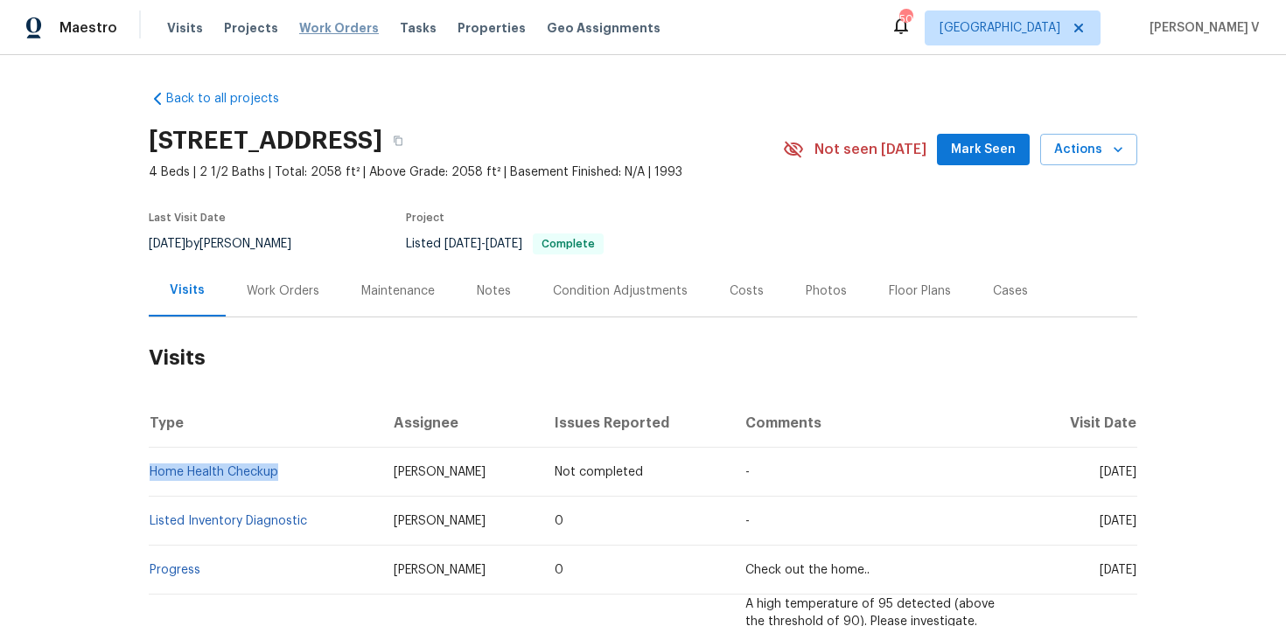
click at [327, 35] on span "Work Orders" at bounding box center [339, 27] width 80 height 17
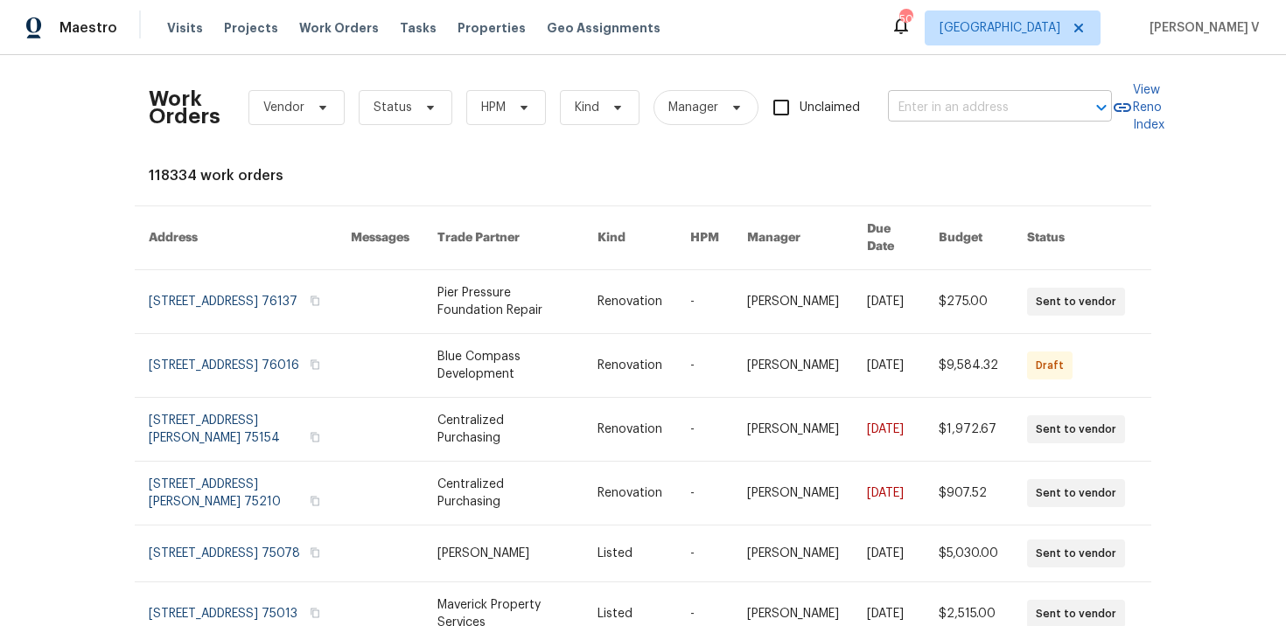
click at [958, 106] on input "text" at bounding box center [975, 107] width 175 height 27
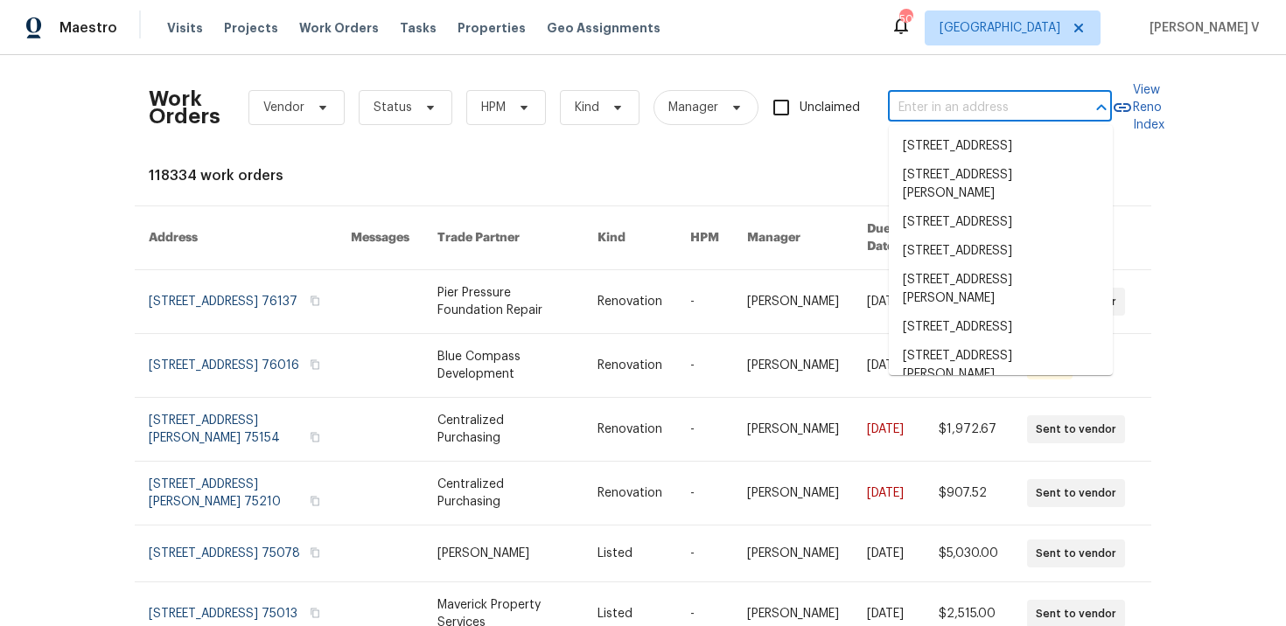
paste input "318 Moray Dr Princeton, TX 75407"
type input "318 Moray Dr Princeton, TX 75407"
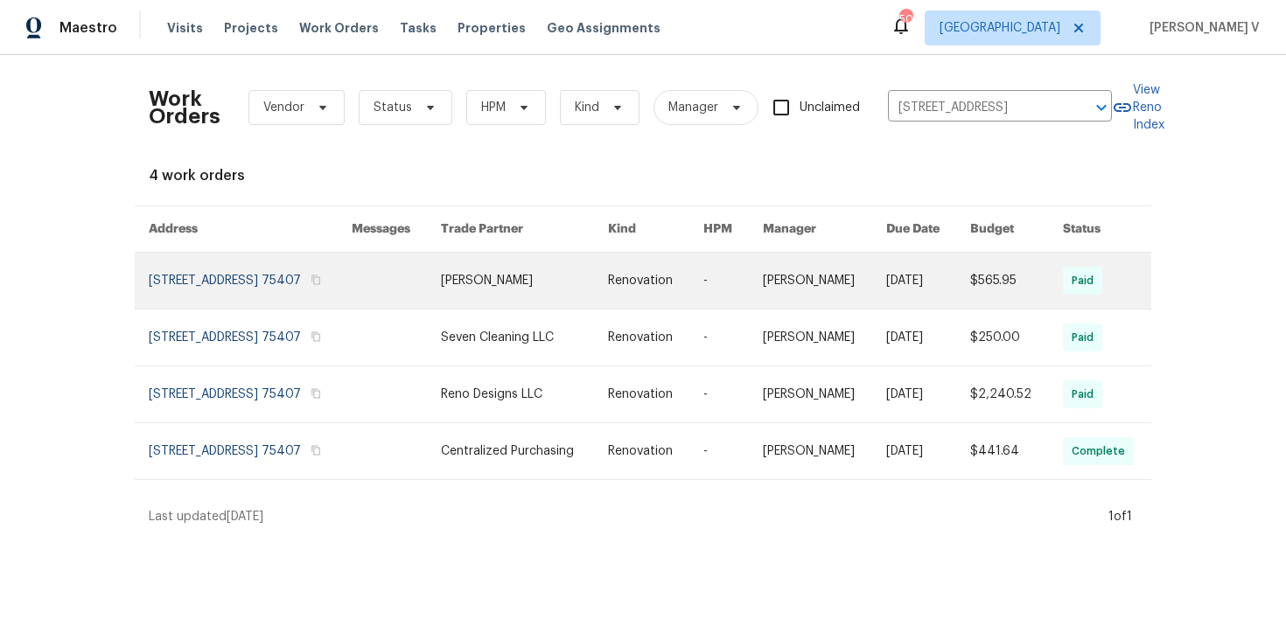
click at [223, 306] on link at bounding box center [250, 281] width 203 height 56
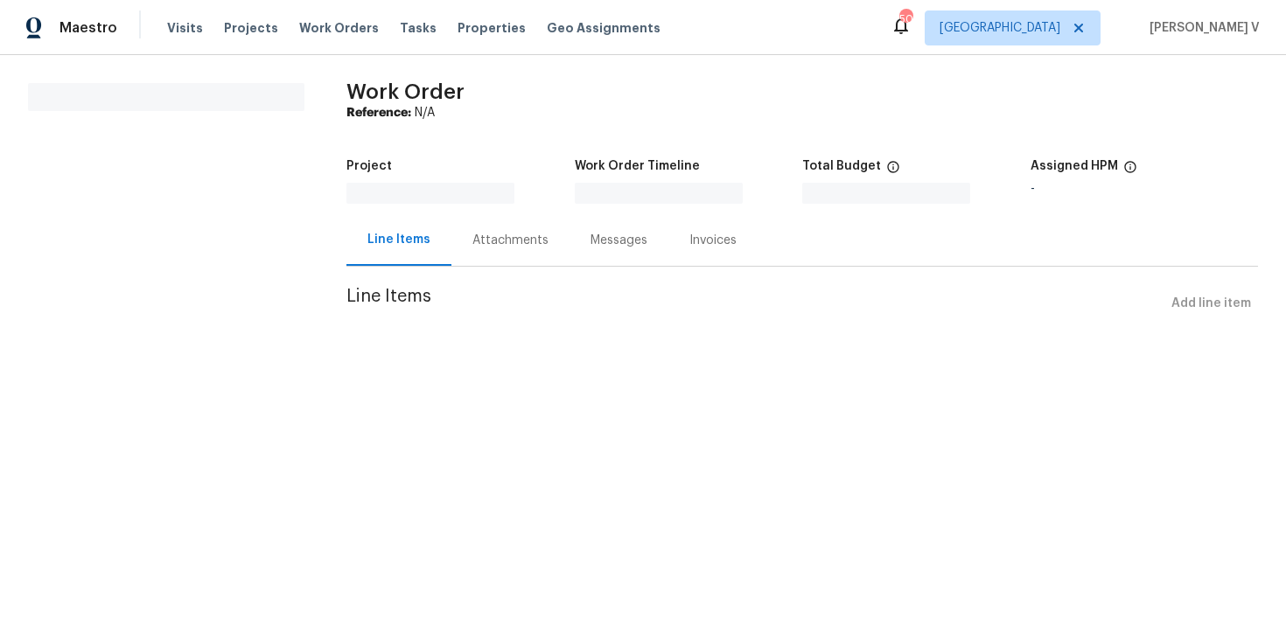
click at [223, 306] on section "All work orders" at bounding box center [166, 212] width 276 height 258
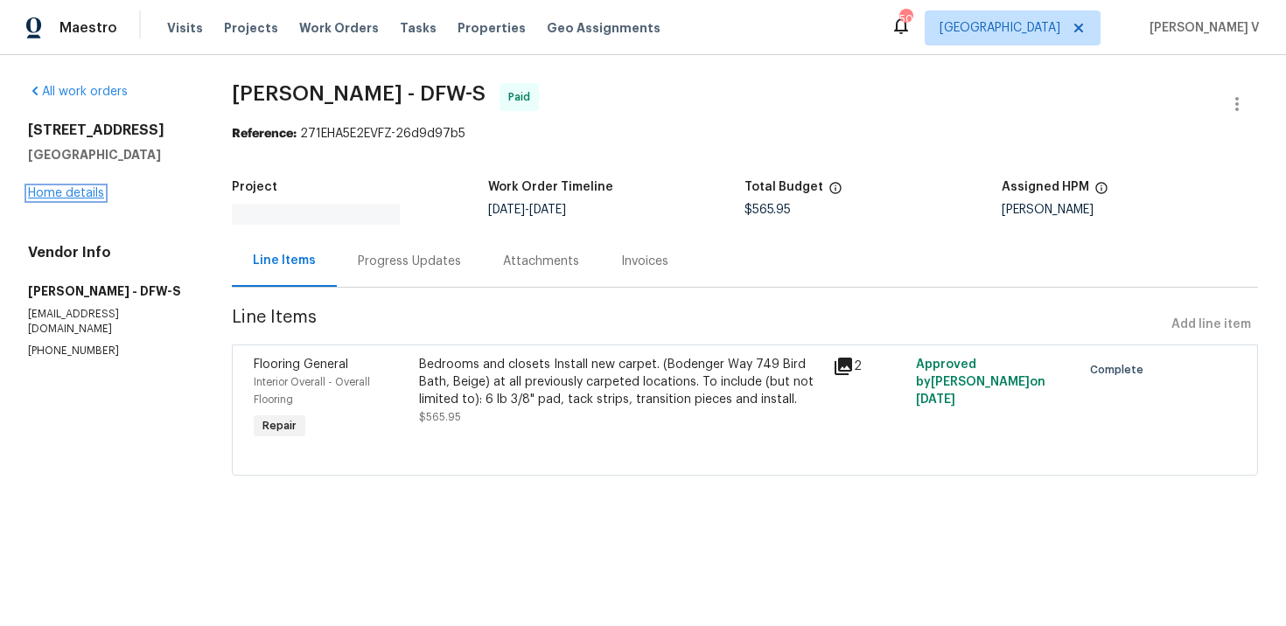
click at [51, 195] on link "Home details" at bounding box center [66, 193] width 76 height 12
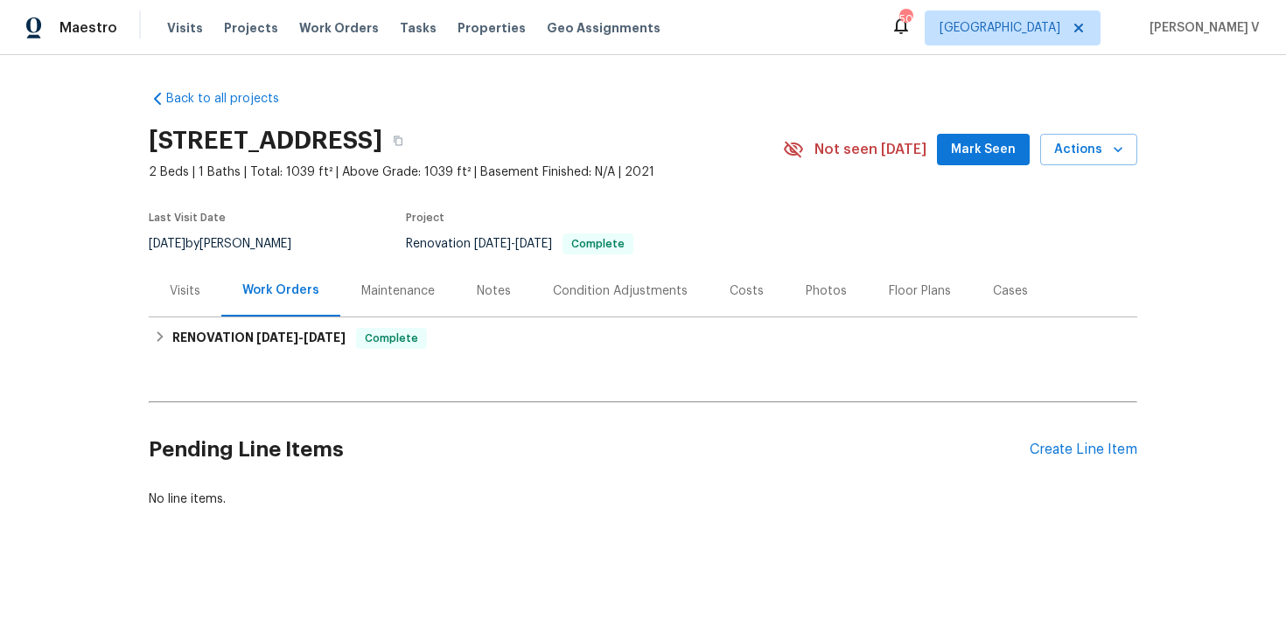
click at [180, 304] on div "Visits" at bounding box center [185, 291] width 73 height 52
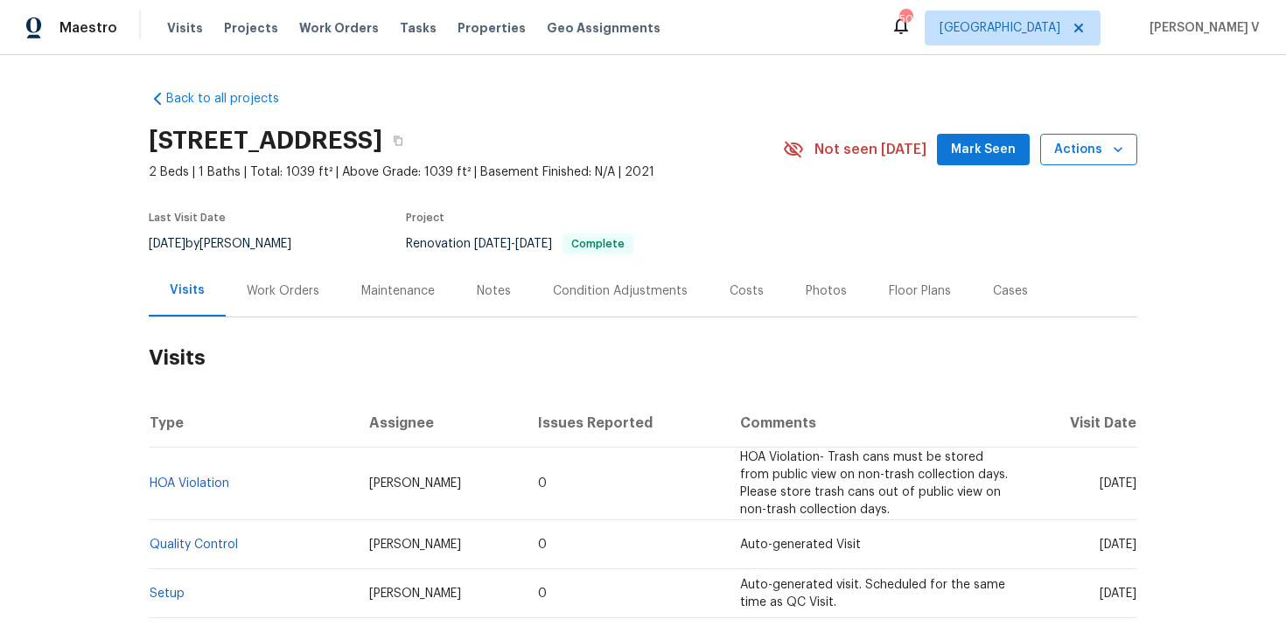
click at [1068, 152] on span "Actions" at bounding box center [1088, 150] width 69 height 22
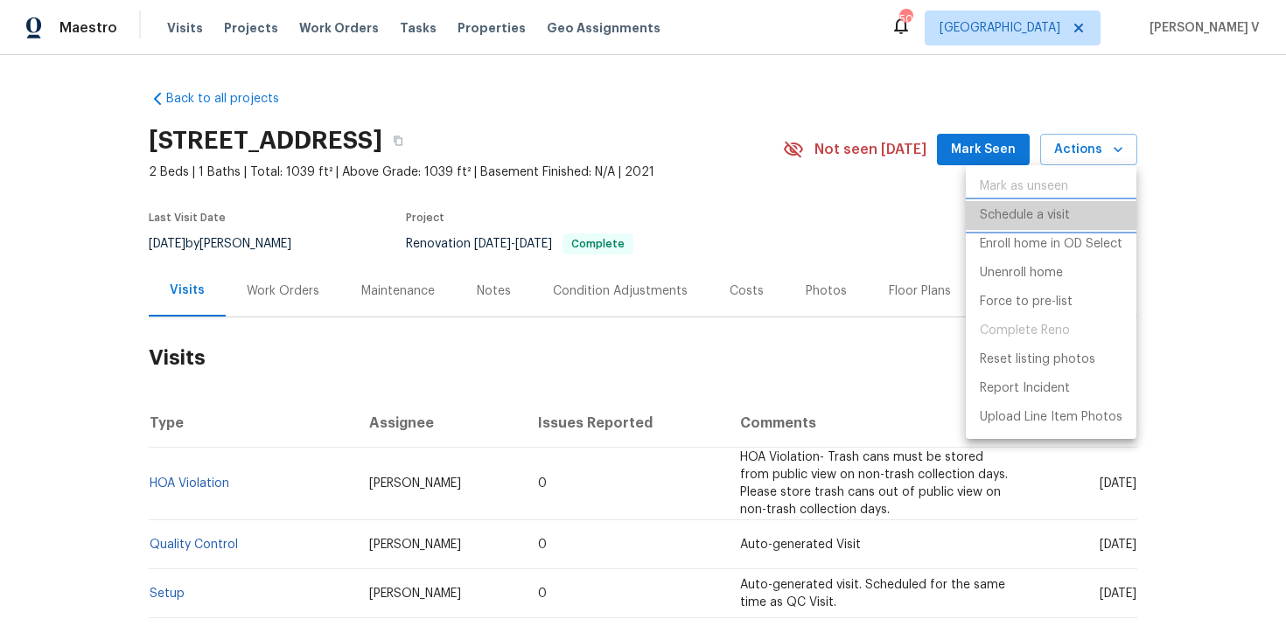
click at [992, 213] on p "Schedule a visit" at bounding box center [1025, 215] width 90 height 18
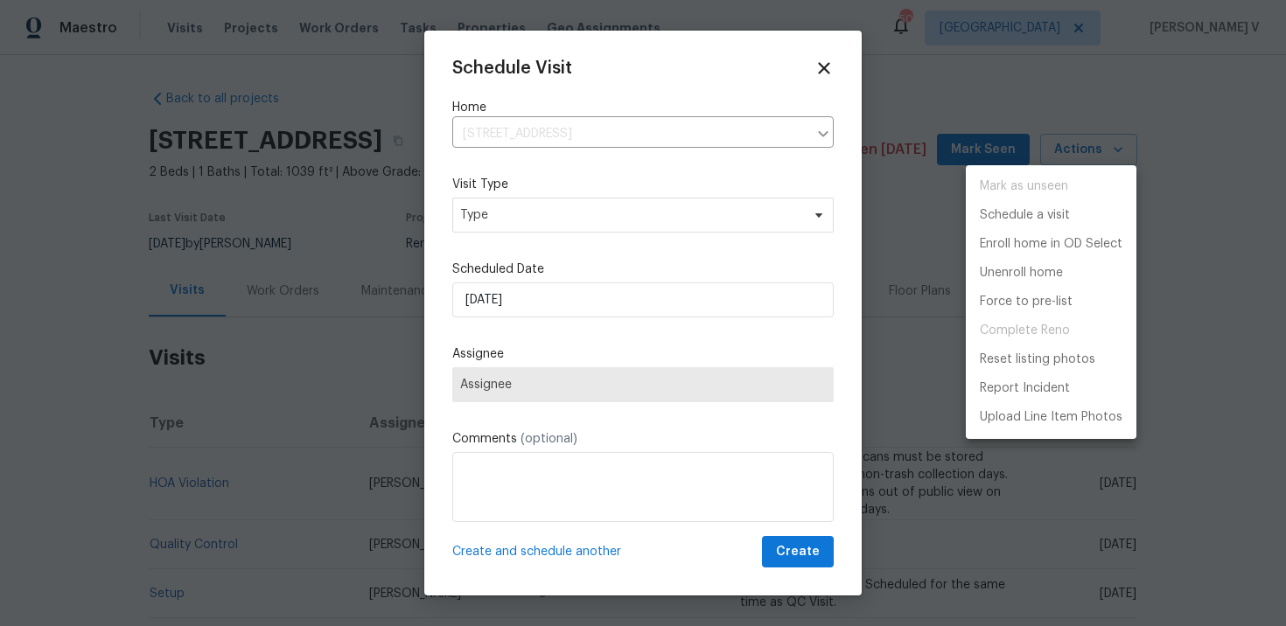
click at [563, 209] on div at bounding box center [643, 313] width 1286 height 626
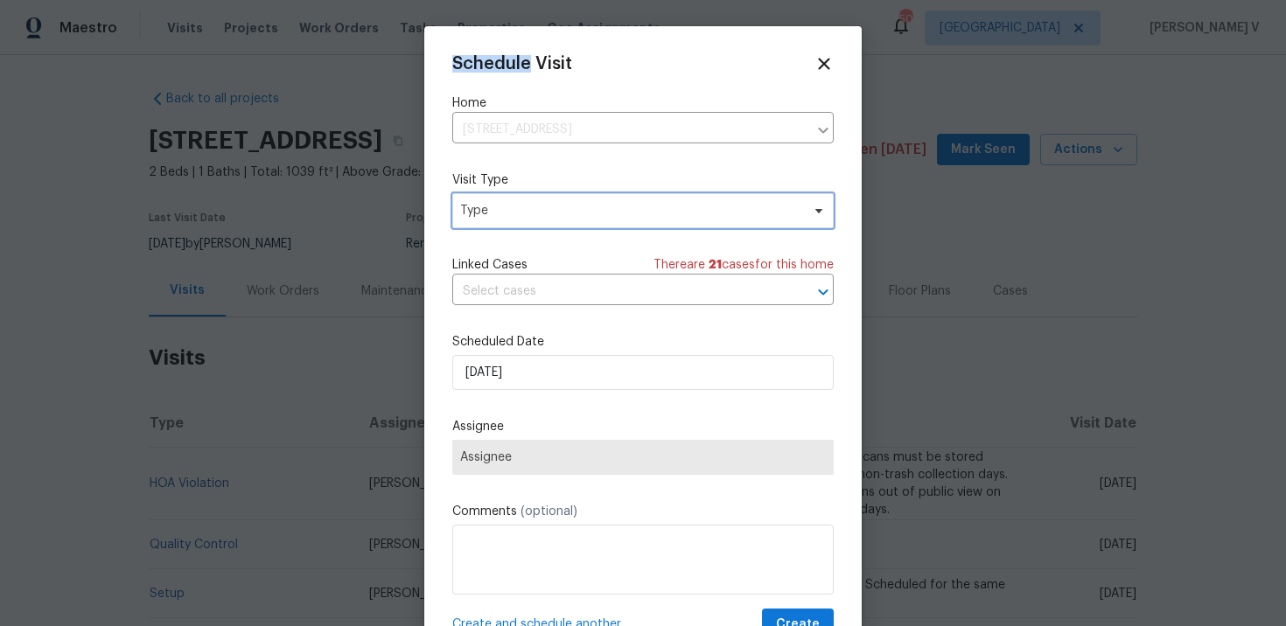
click at [563, 209] on span "Type" at bounding box center [630, 210] width 340 height 17
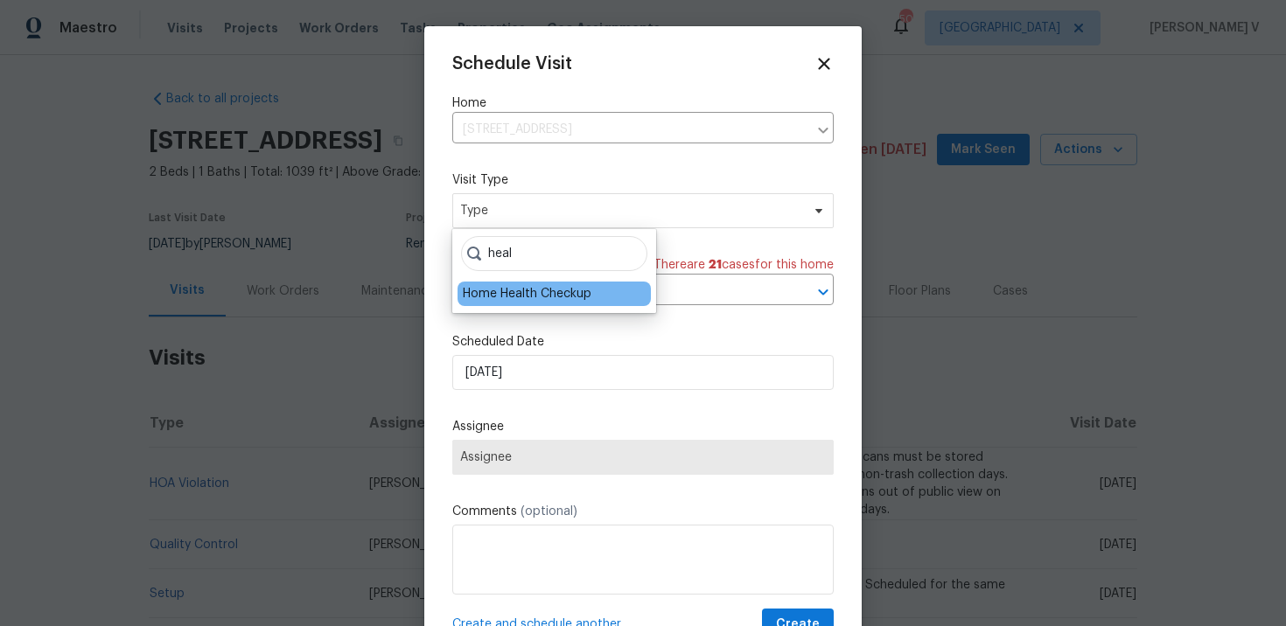
type input "heal"
click at [551, 293] on div "Home Health Checkup" at bounding box center [527, 293] width 129 height 17
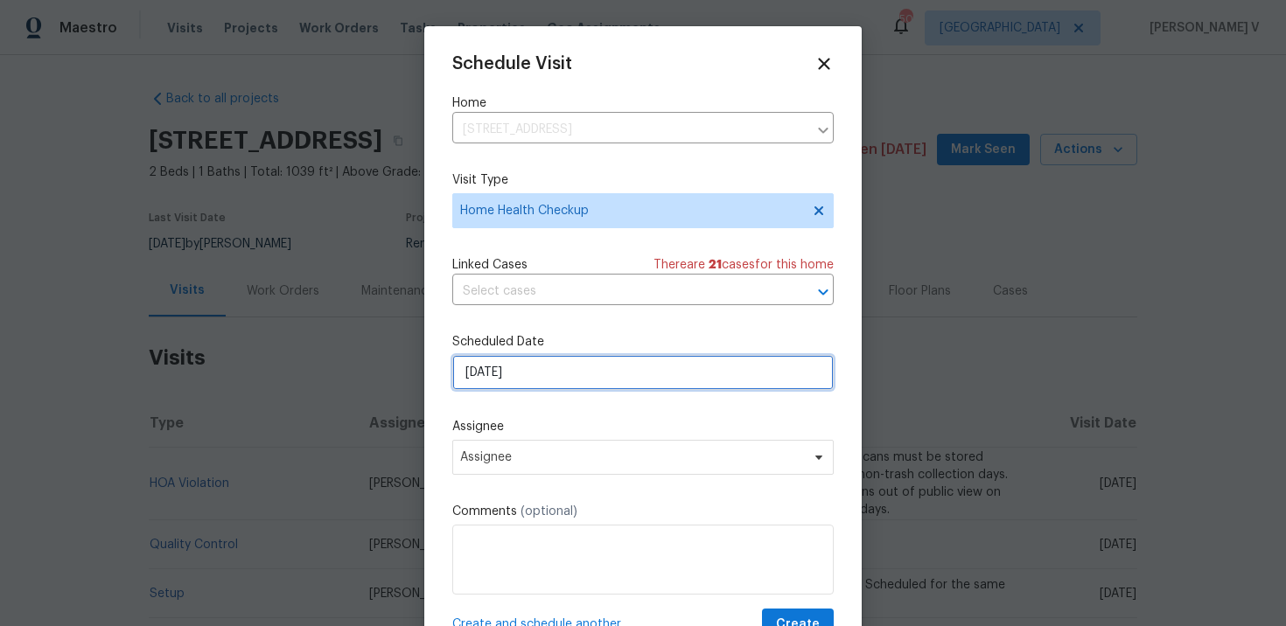
click at [532, 364] on input "03/10/2025" at bounding box center [642, 372] width 381 height 35
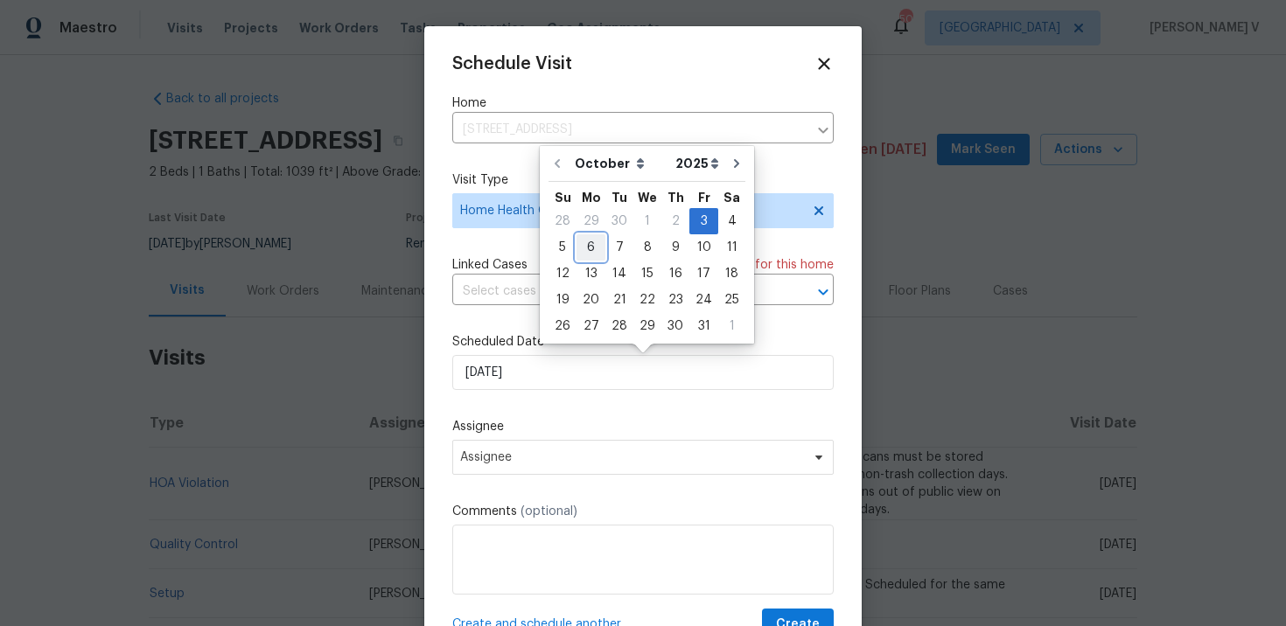
click at [589, 239] on div "6" at bounding box center [591, 247] width 29 height 24
type input "06/10/2025"
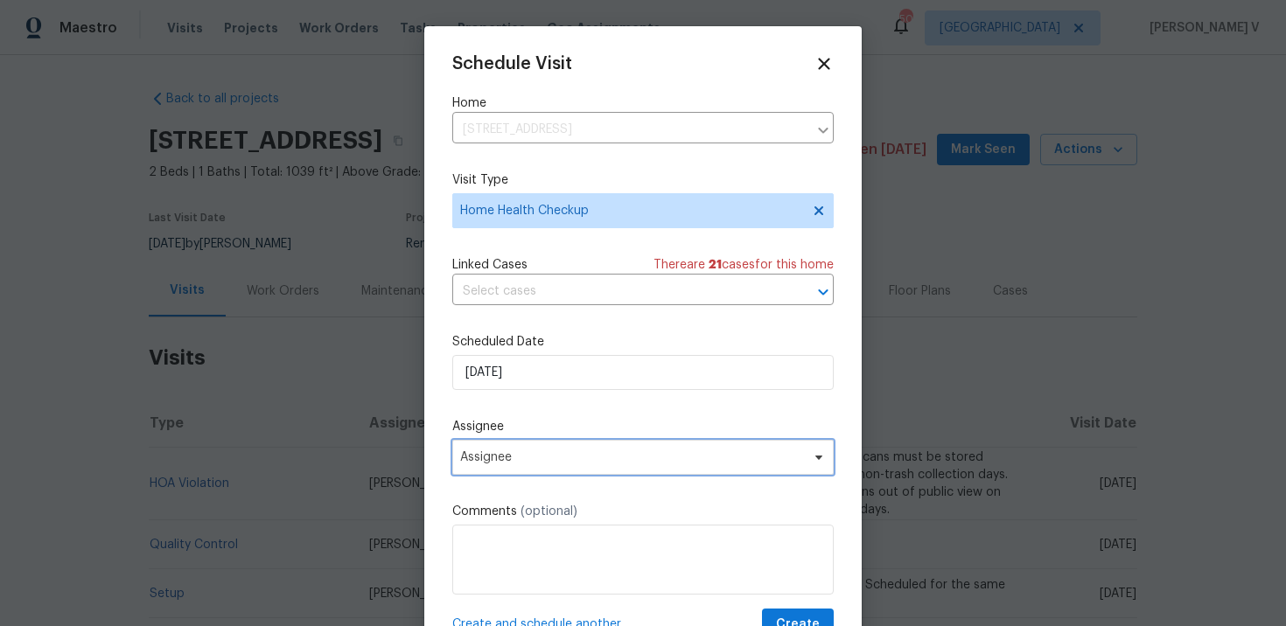
click at [497, 449] on span "Assignee" at bounding box center [642, 457] width 381 height 35
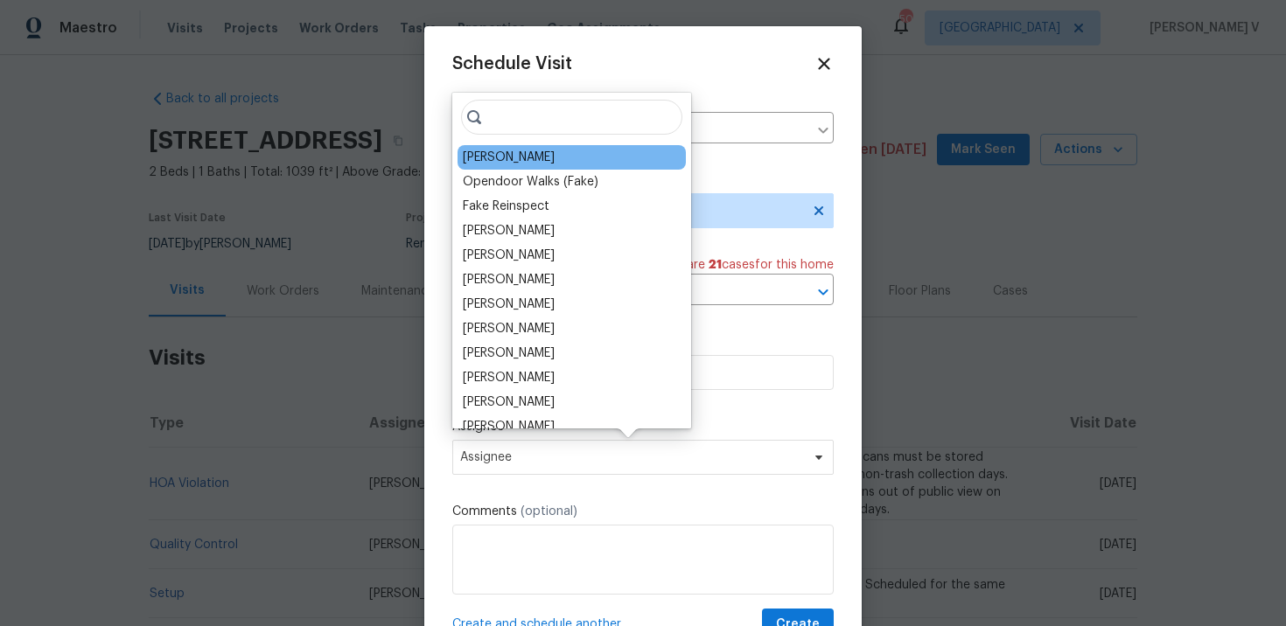
click at [540, 151] on div "Brad Limes" at bounding box center [572, 157] width 228 height 24
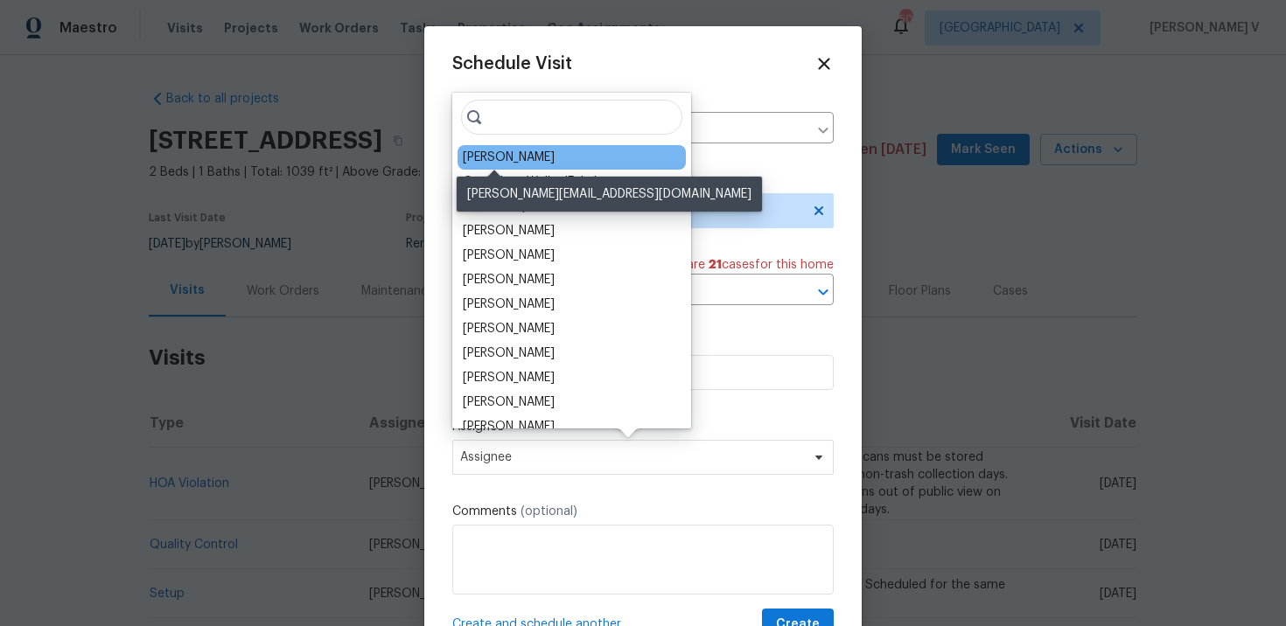
click at [514, 159] on div "Brad Limes" at bounding box center [509, 157] width 92 height 17
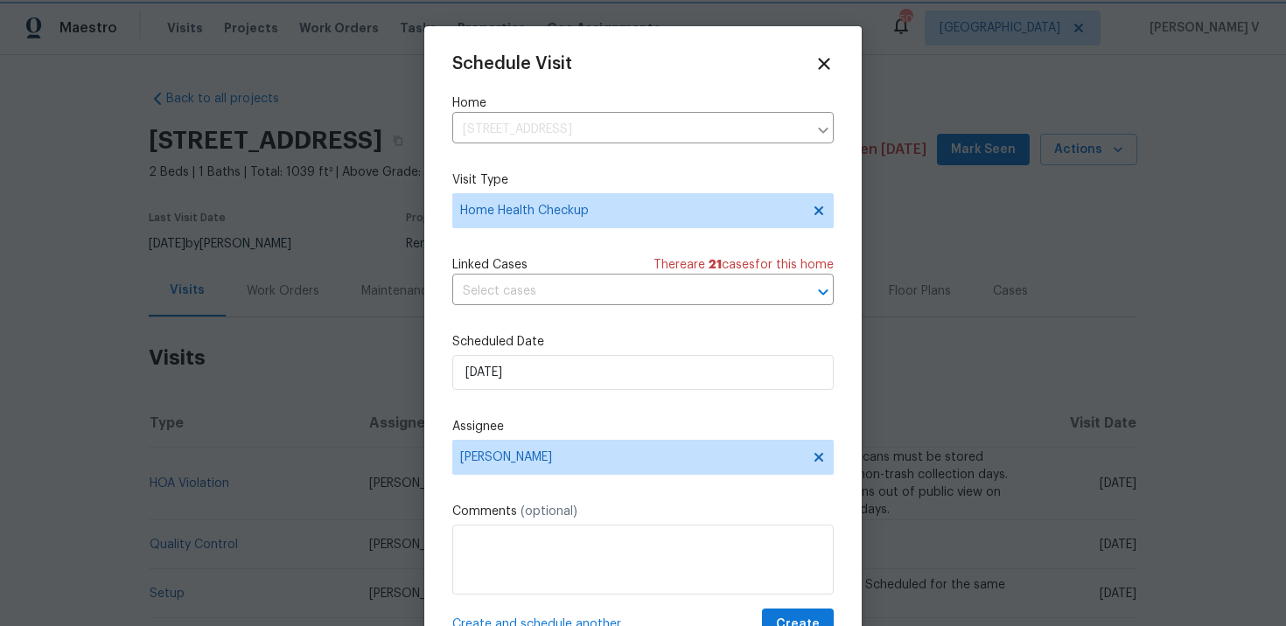
scroll to position [31, 0]
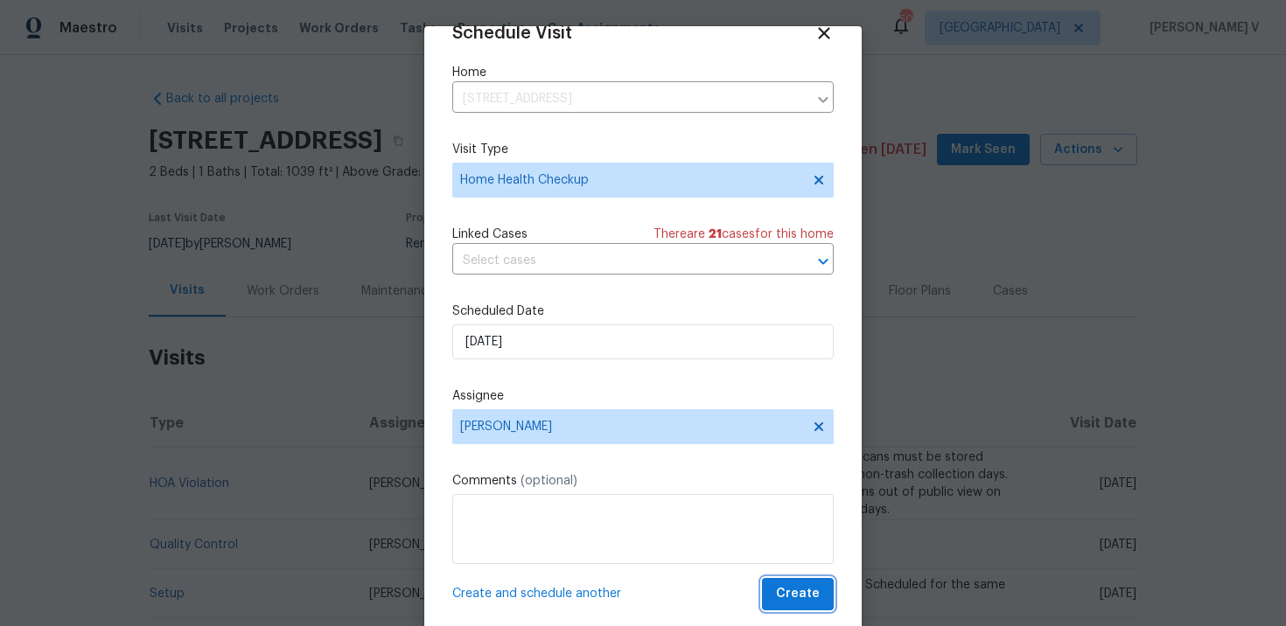
click at [802, 601] on span "Create" at bounding box center [798, 594] width 44 height 22
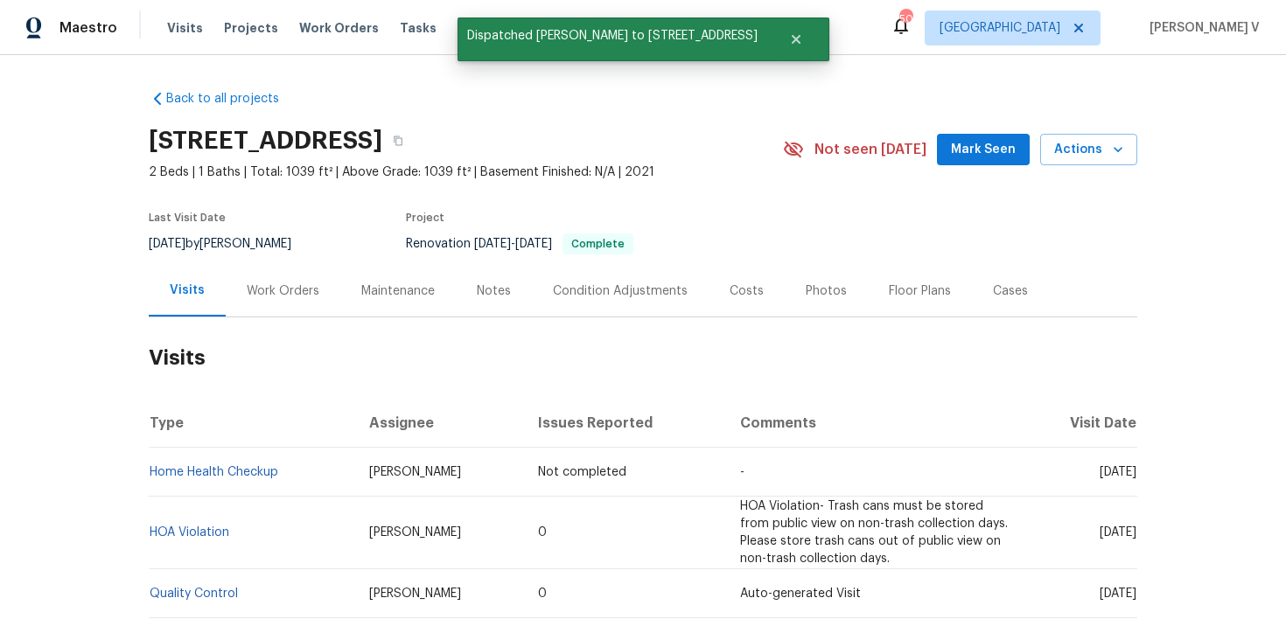
click at [332, 458] on td "Home Health Checkup" at bounding box center [252, 472] width 206 height 49
copy link "Home Health Checkup"
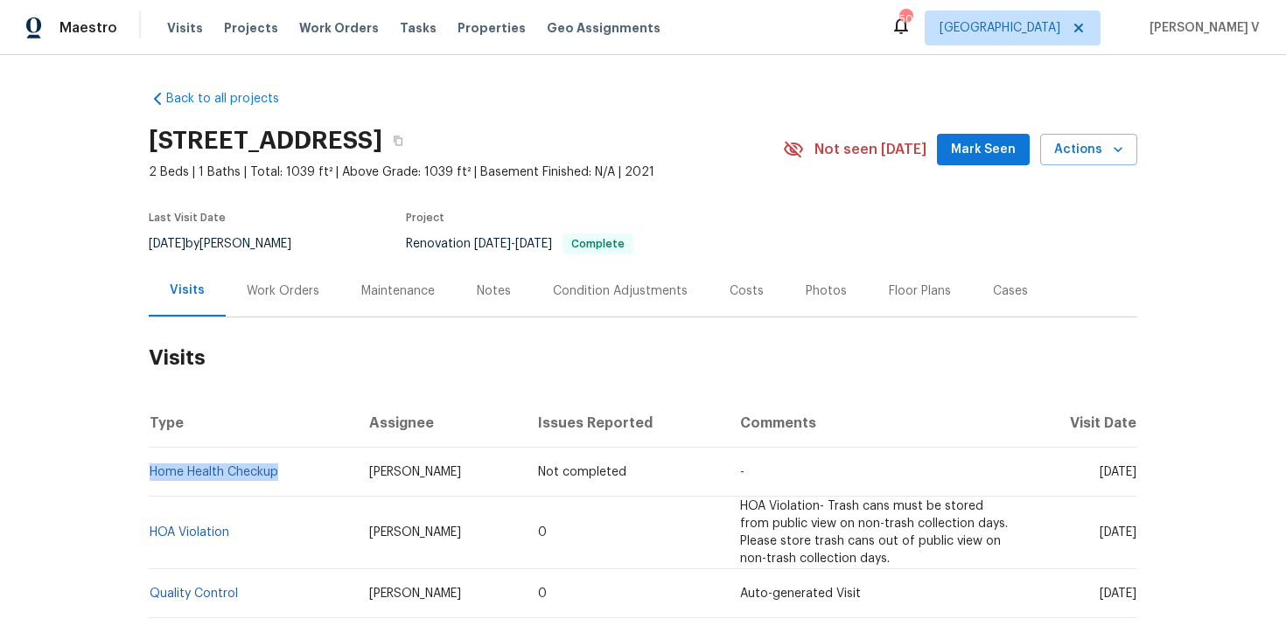
click at [338, 16] on div "Visits Projects Work Orders Tasks Properties Geo Assignments" at bounding box center [424, 27] width 514 height 35
click at [333, 26] on span "Work Orders" at bounding box center [339, 27] width 80 height 17
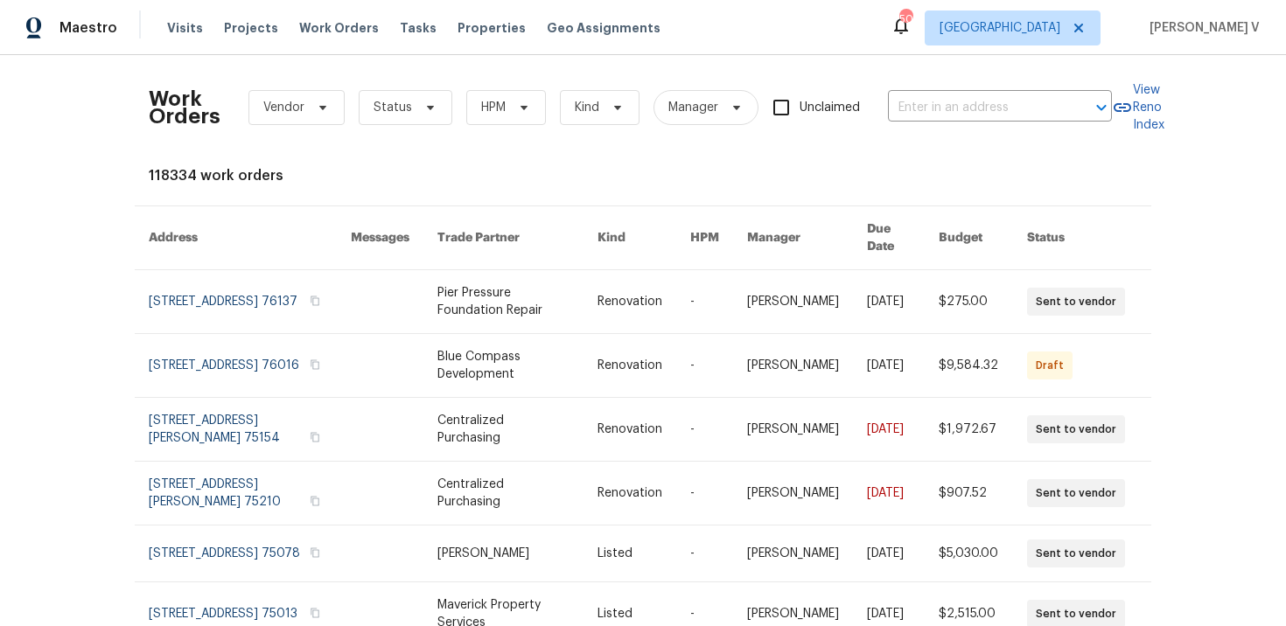
click at [989, 122] on div "Work Orders Vendor Status HPM Kind Manager Unclaimed ​" at bounding box center [630, 107] width 963 height 77
click at [975, 111] on input "text" at bounding box center [975, 107] width 175 height 27
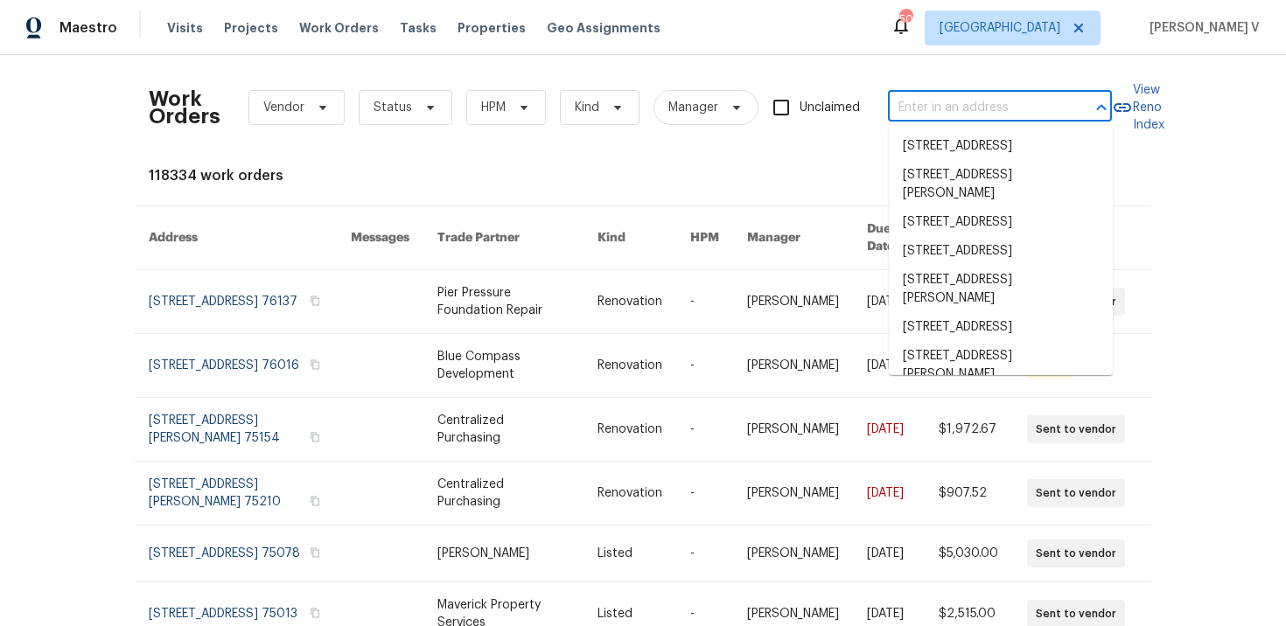
paste input "5565 Justine Pl Fort Worth, TX 76126"
type input "5565 Justine Pl Fort Worth, TX 76126"
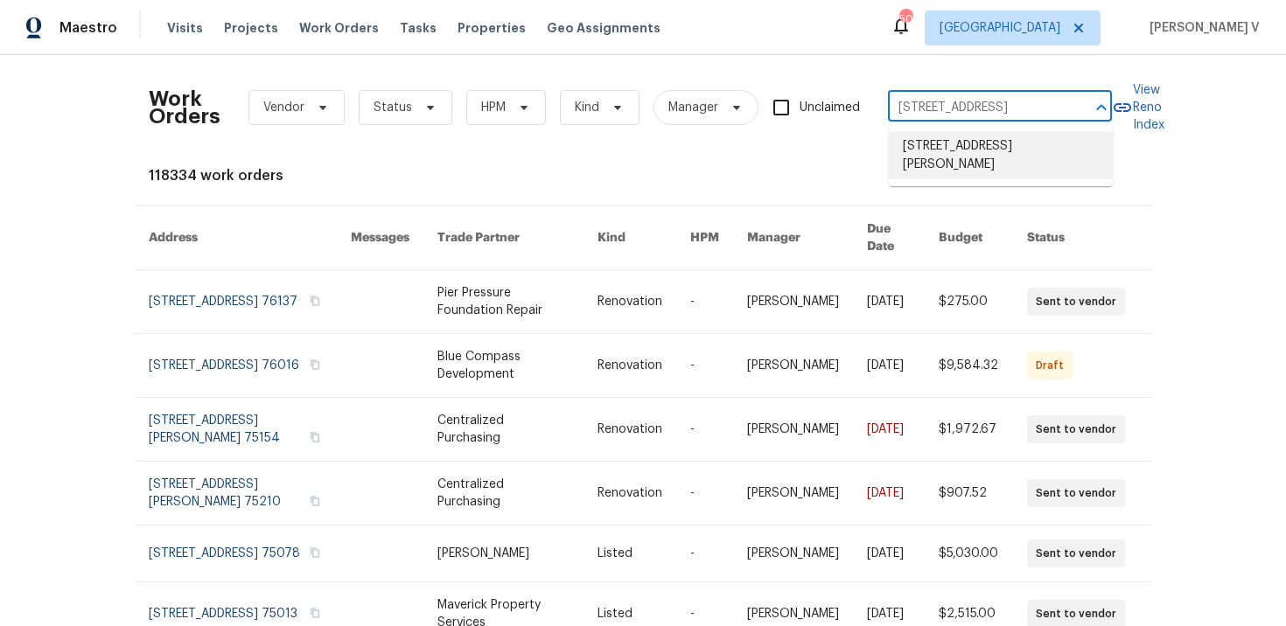
click at [933, 143] on li "5565 Justine Pl, Fort Worth, TX 76126" at bounding box center [1001, 155] width 224 height 47
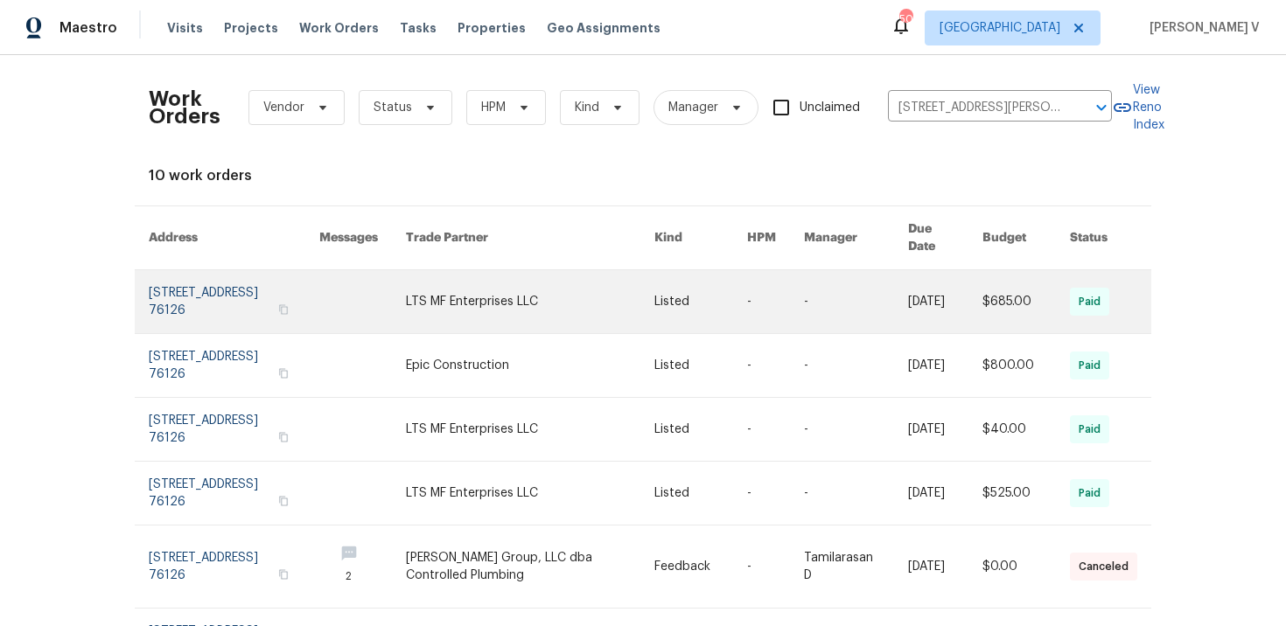
click at [213, 290] on link at bounding box center [234, 301] width 171 height 63
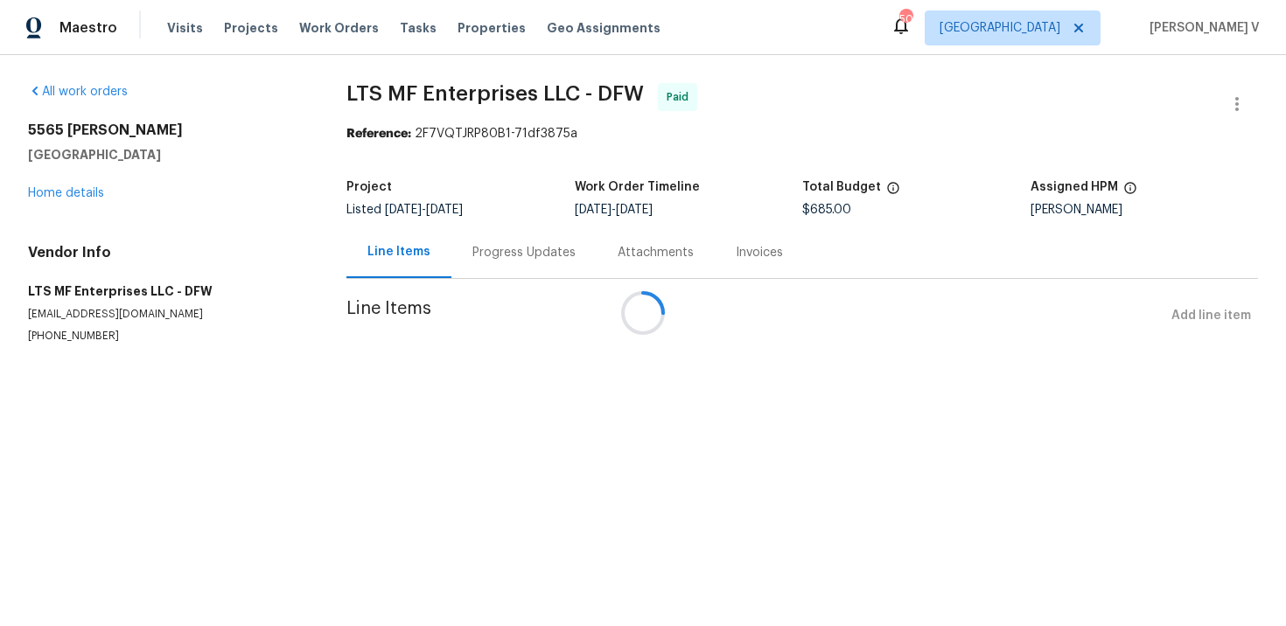
click at [66, 199] on div at bounding box center [643, 313] width 1286 height 626
click at [76, 194] on link "Home details" at bounding box center [66, 193] width 76 height 12
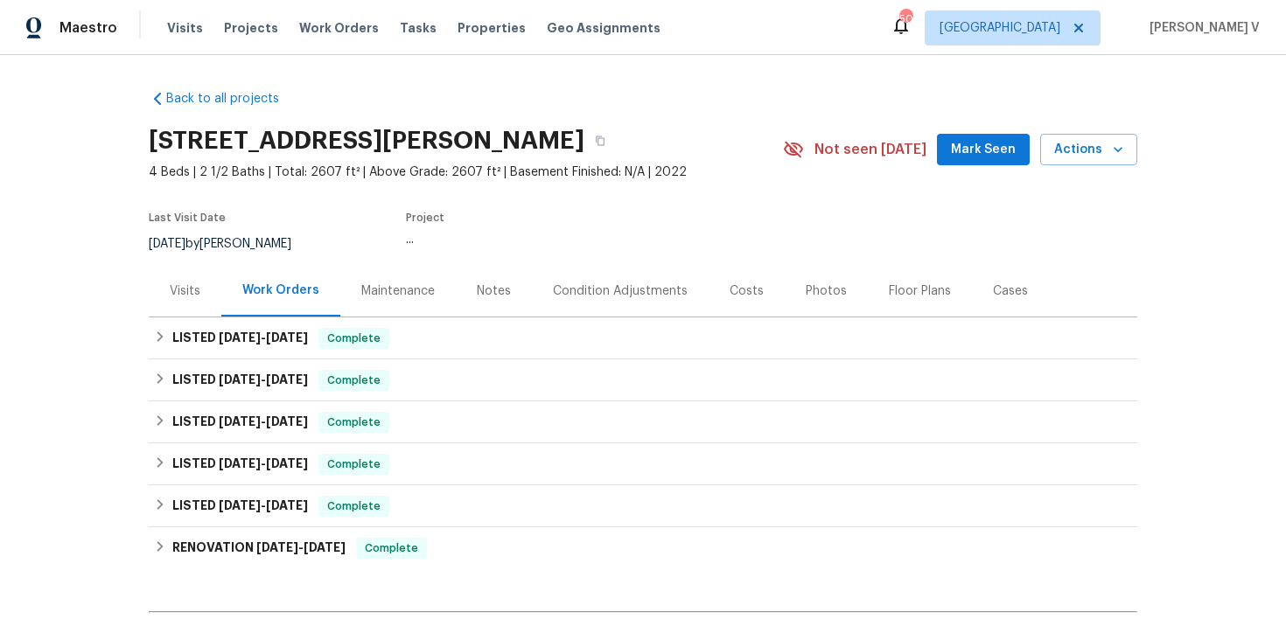
click at [192, 285] on div "Visits" at bounding box center [185, 291] width 31 height 17
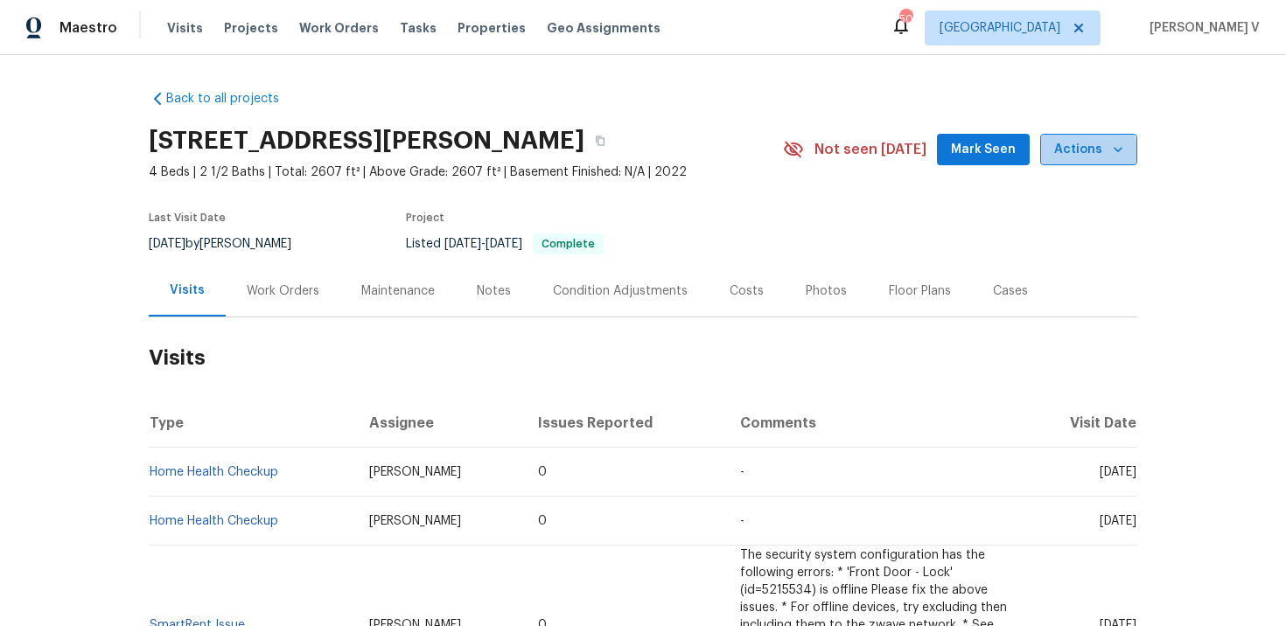
click at [1082, 157] on span "Actions" at bounding box center [1088, 150] width 69 height 22
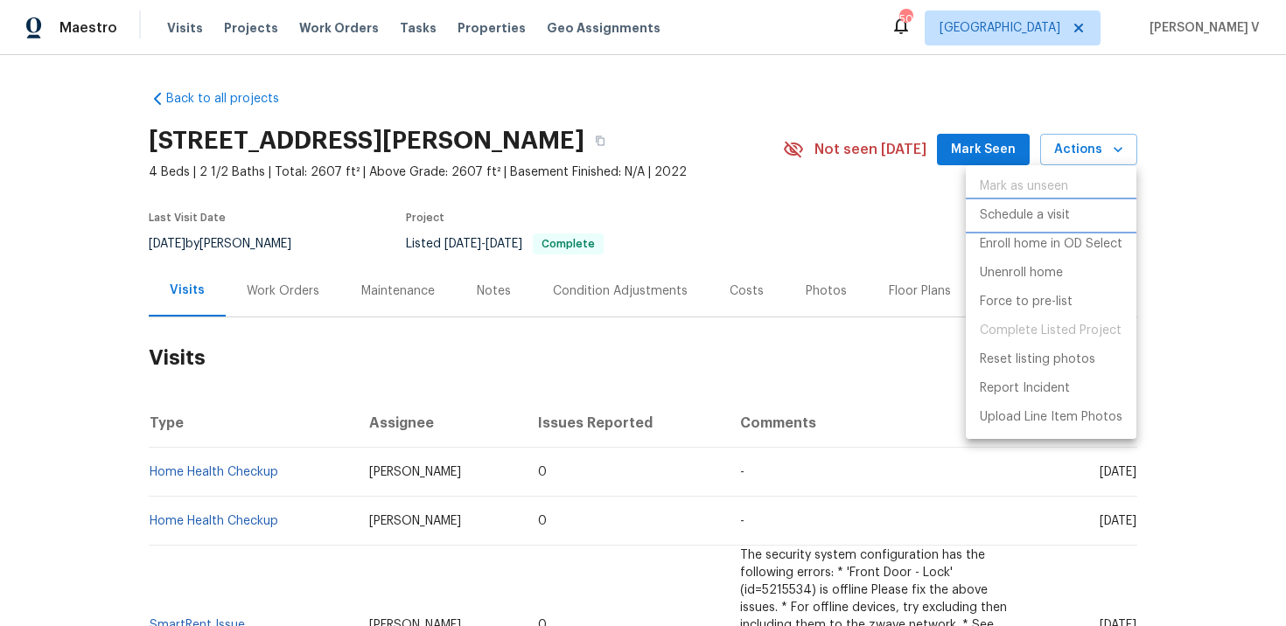
click at [1016, 217] on p "Schedule a visit" at bounding box center [1025, 215] width 90 height 18
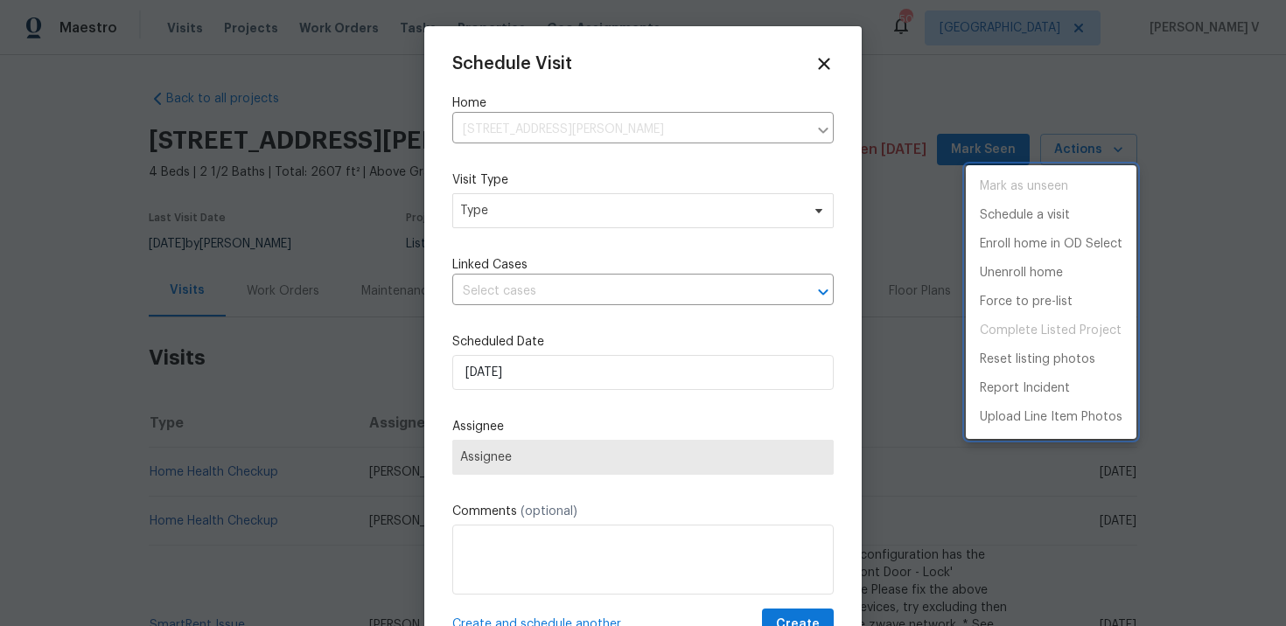
click at [593, 206] on div at bounding box center [643, 313] width 1286 height 626
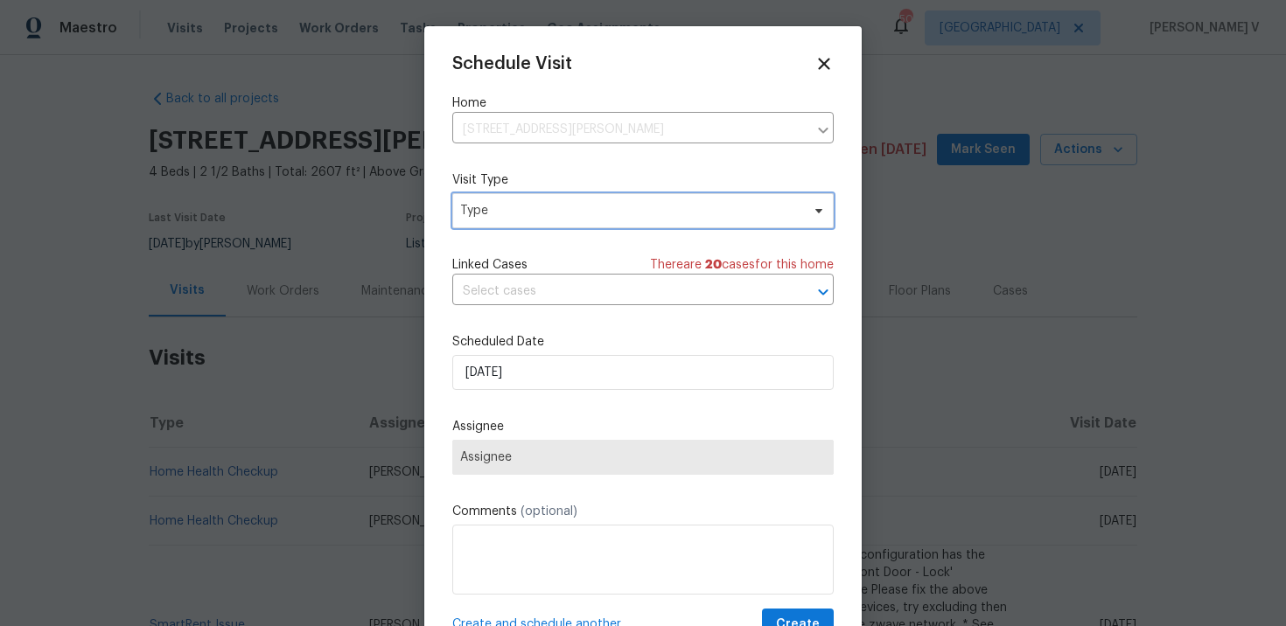
click at [593, 206] on span "Type" at bounding box center [630, 210] width 340 height 17
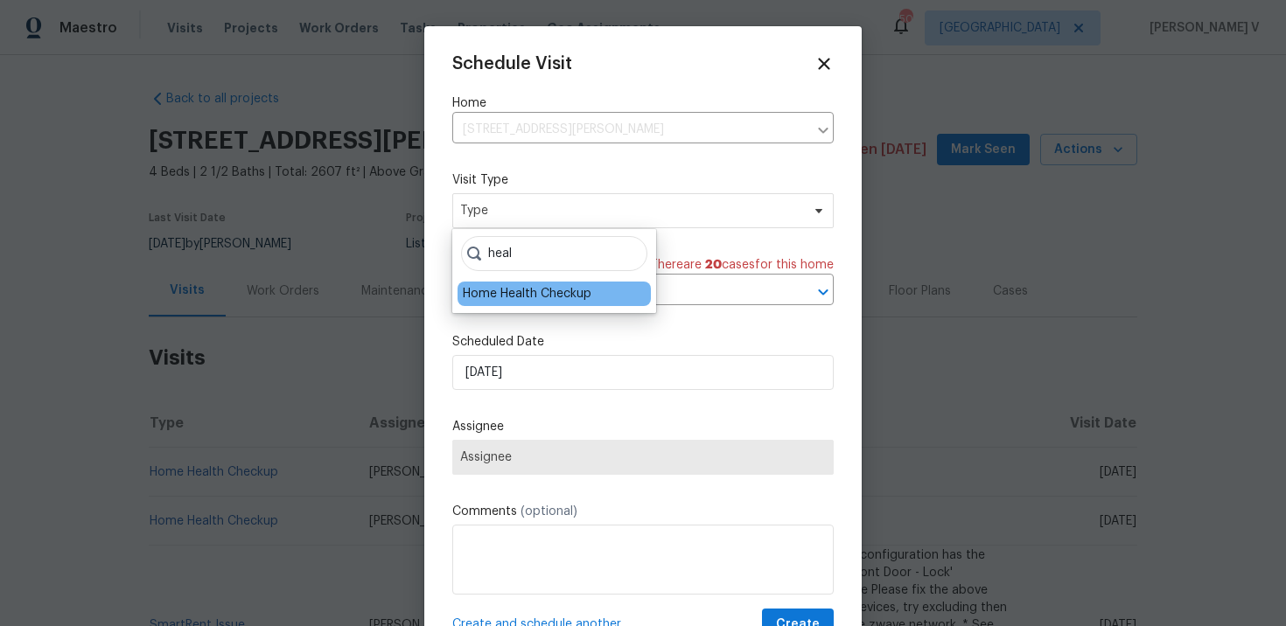
type input "heal"
click at [527, 283] on div "Home Health Checkup" at bounding box center [554, 294] width 193 height 24
click at [515, 294] on div "Home Health Checkup" at bounding box center [527, 293] width 129 height 17
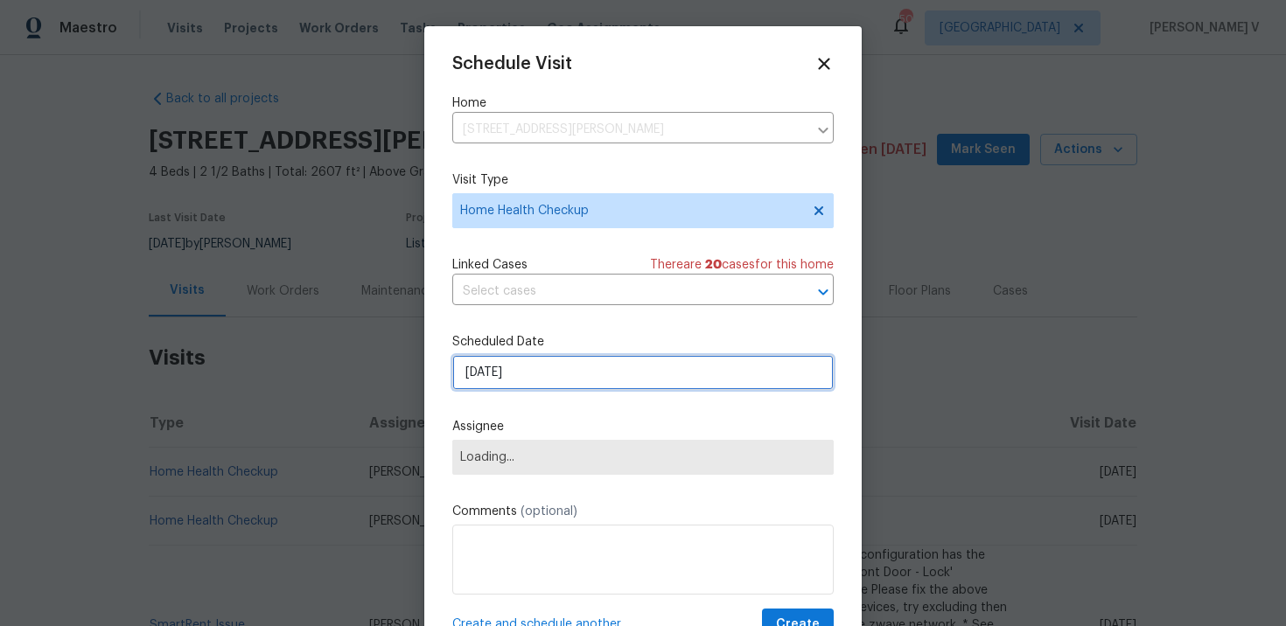
click at [496, 386] on input "03/10/2025" at bounding box center [642, 372] width 381 height 35
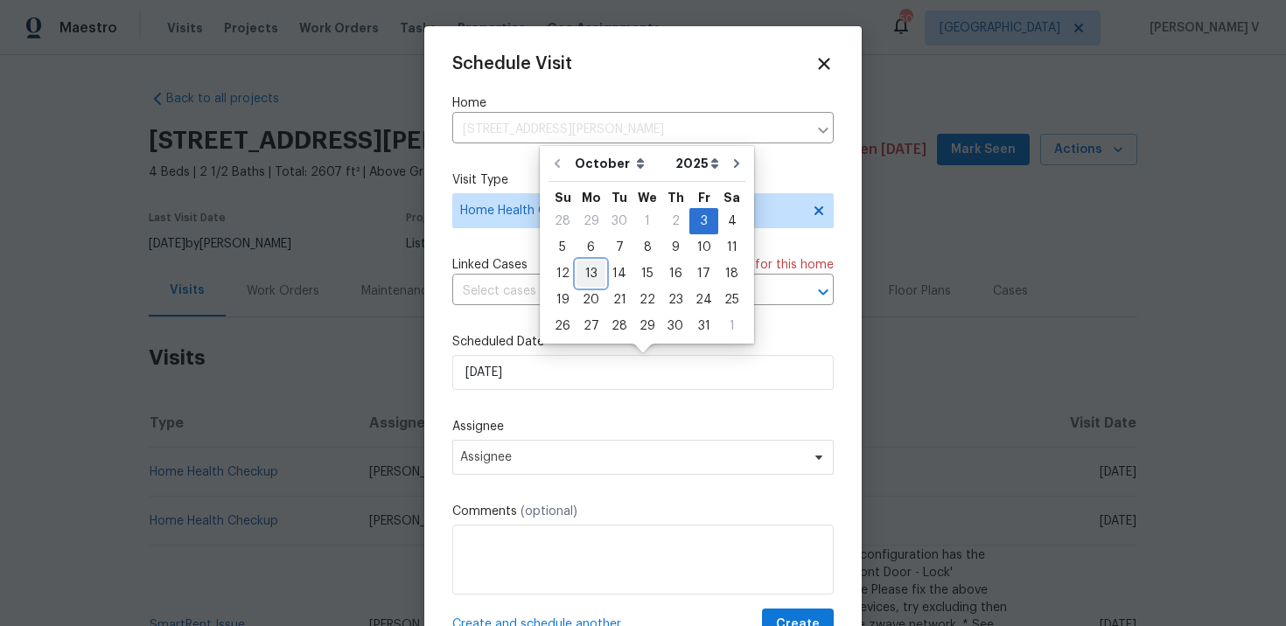
click at [577, 261] on div "13" at bounding box center [591, 274] width 29 height 26
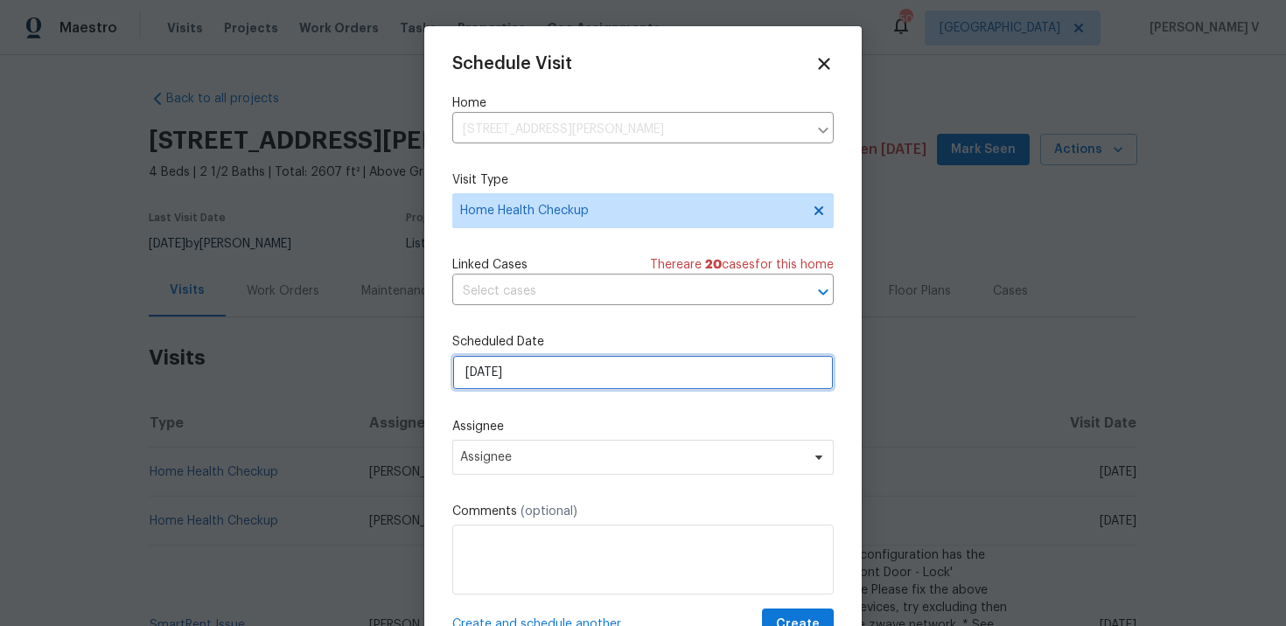
click at [507, 375] on input "13/10/2025" at bounding box center [642, 372] width 381 height 35
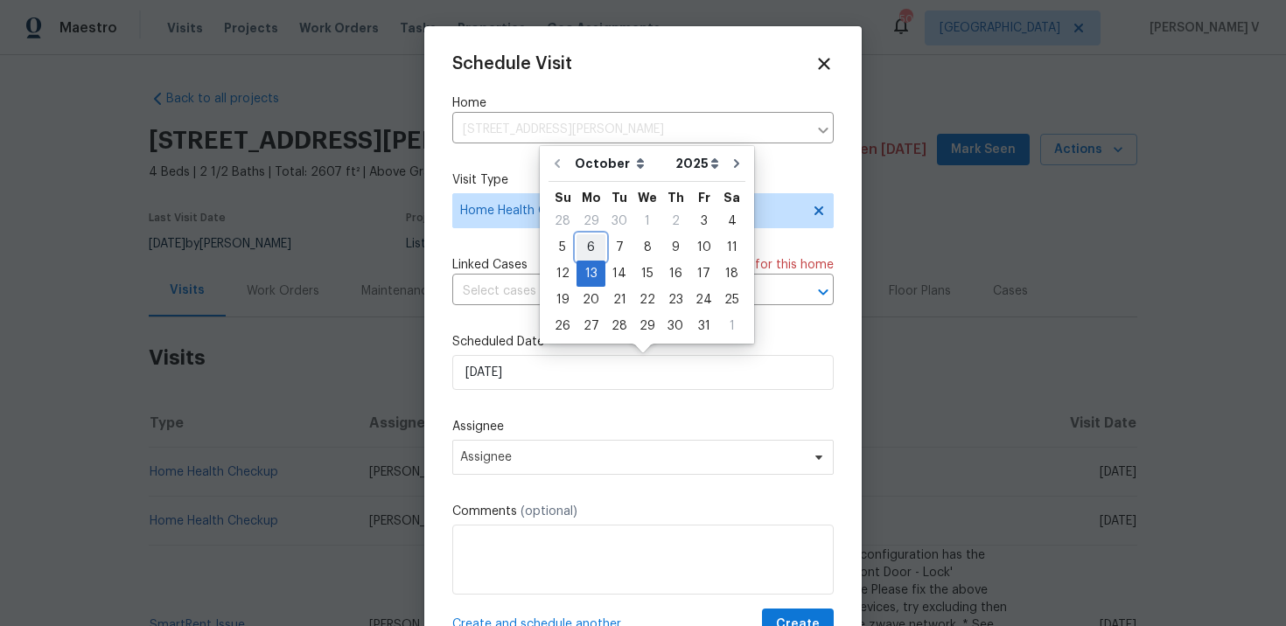
click at [577, 243] on div "6" at bounding box center [591, 247] width 29 height 24
type input "06/10/2025"
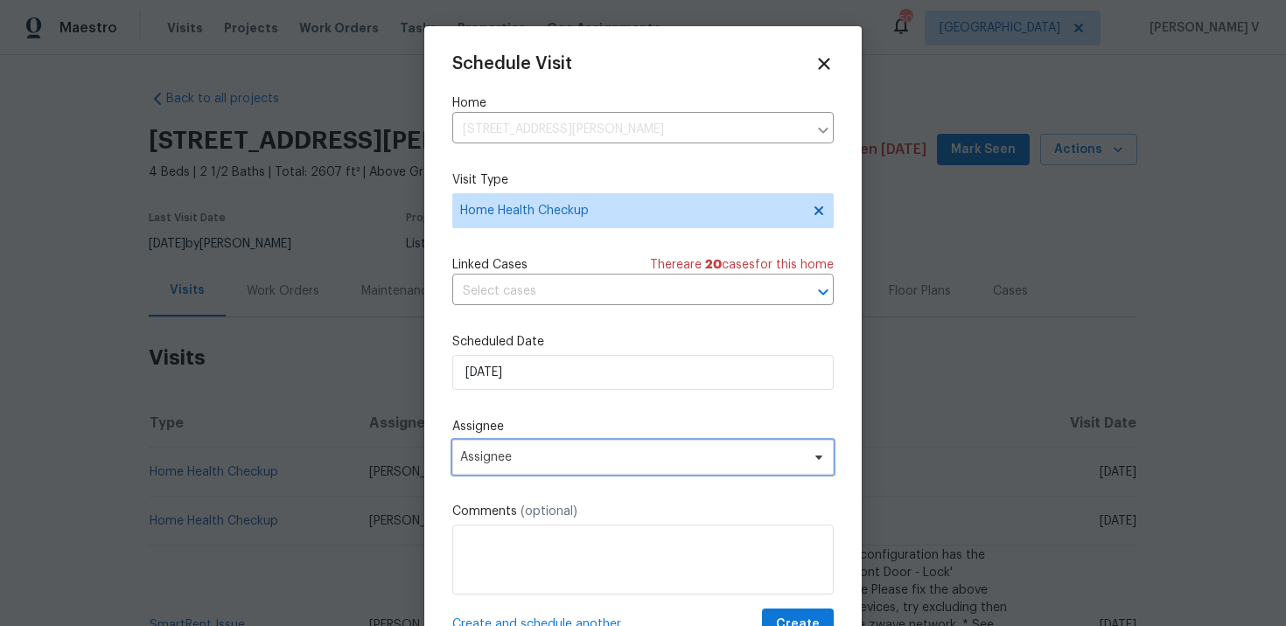
click at [543, 458] on span "Assignee" at bounding box center [631, 458] width 343 height 14
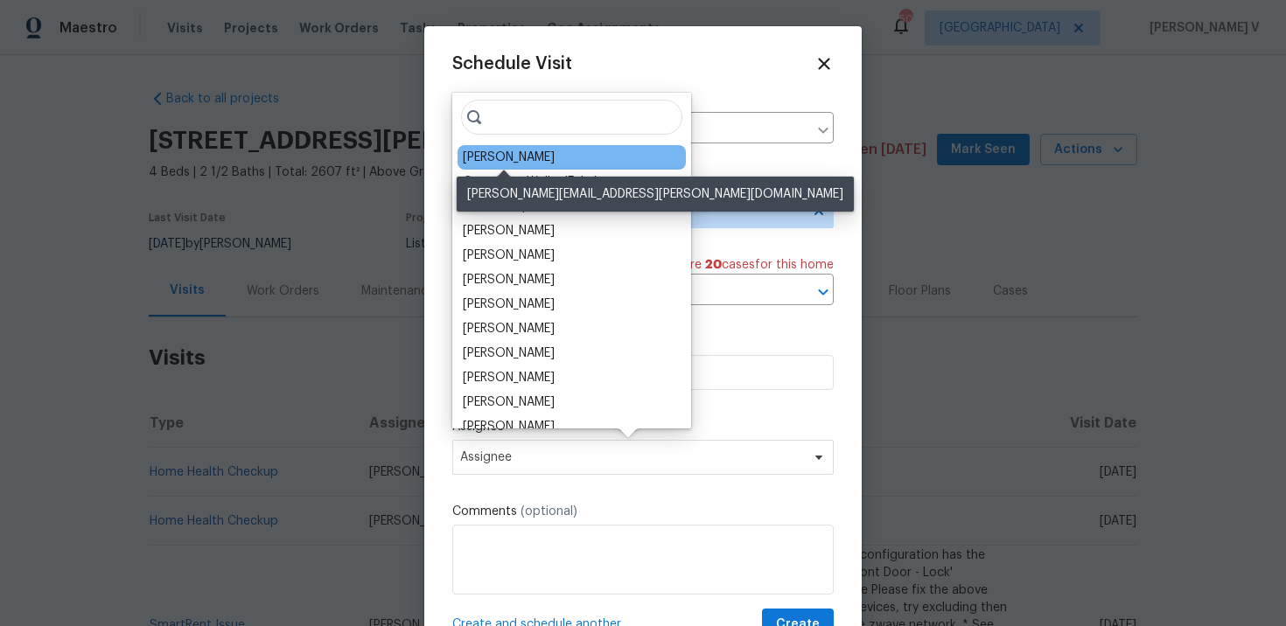
click at [507, 151] on div "Jason Fletcher" at bounding box center [509, 157] width 92 height 17
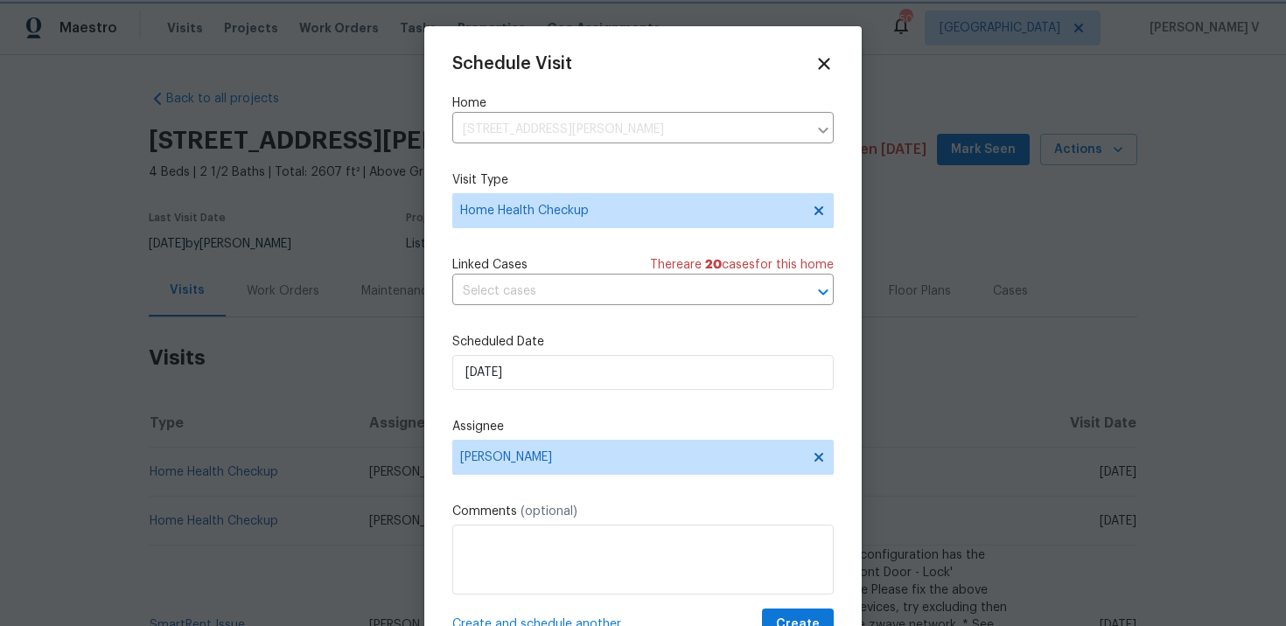
scroll to position [31, 0]
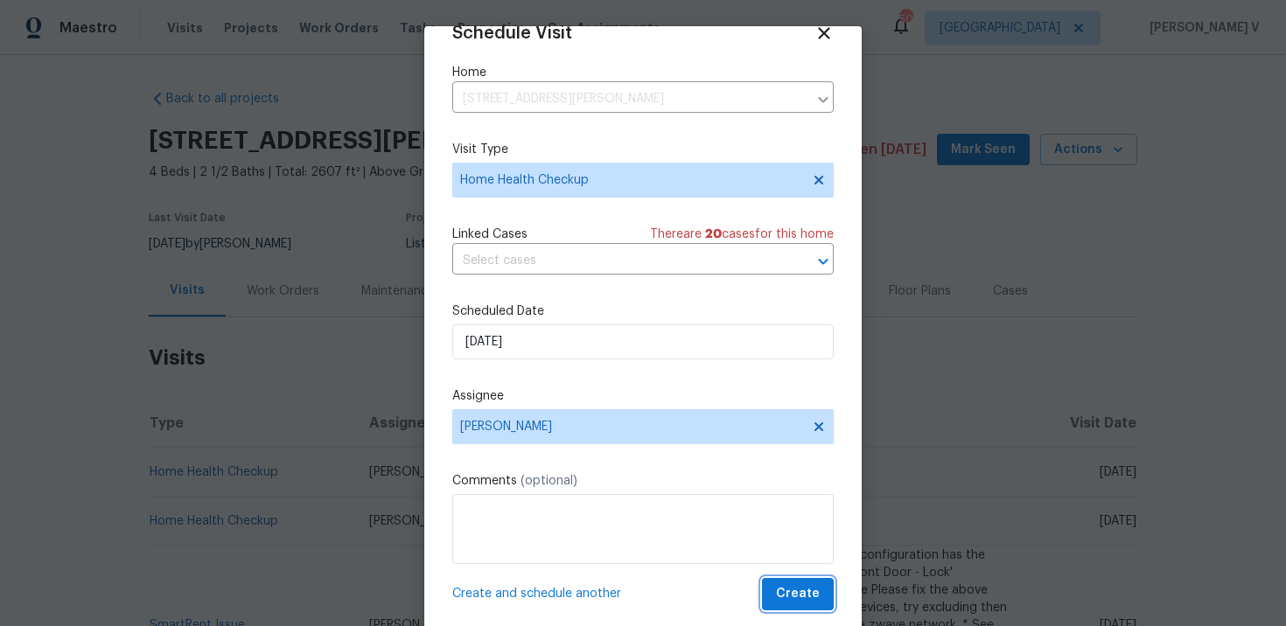
click at [800, 586] on span "Create" at bounding box center [798, 594] width 44 height 22
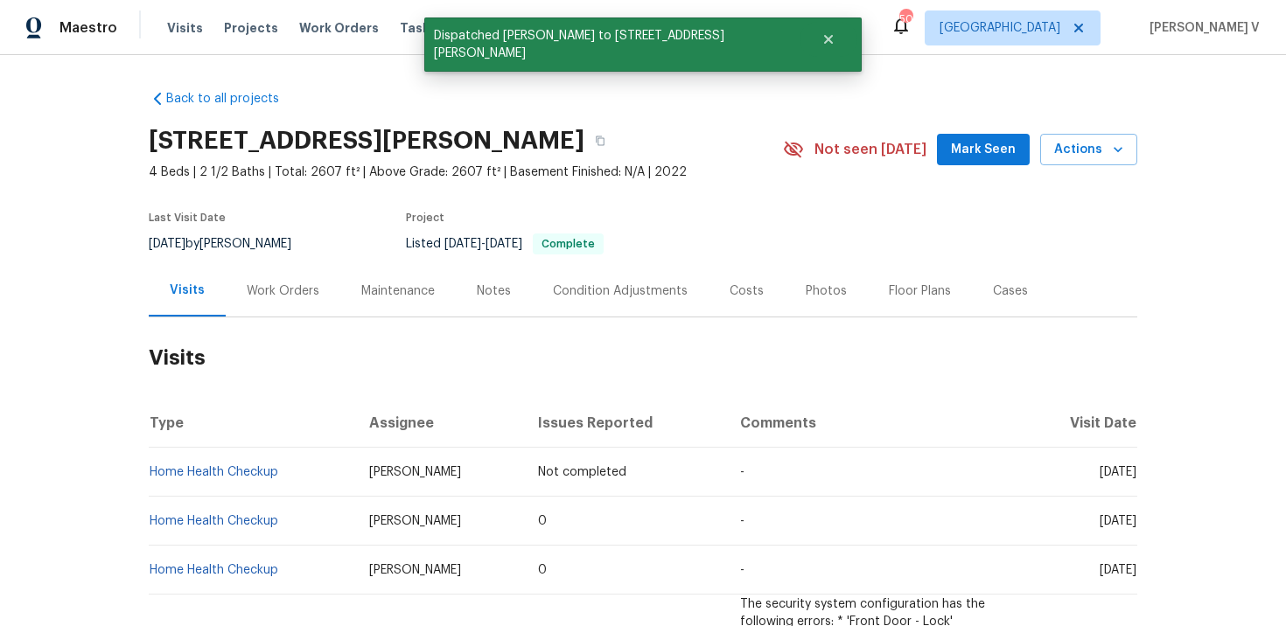
click at [355, 464] on td "Jason Fletcher" at bounding box center [440, 472] width 170 height 49
copy span "Jason Fletcher"
click at [280, 466] on td "Home Health Checkup" at bounding box center [252, 472] width 206 height 49
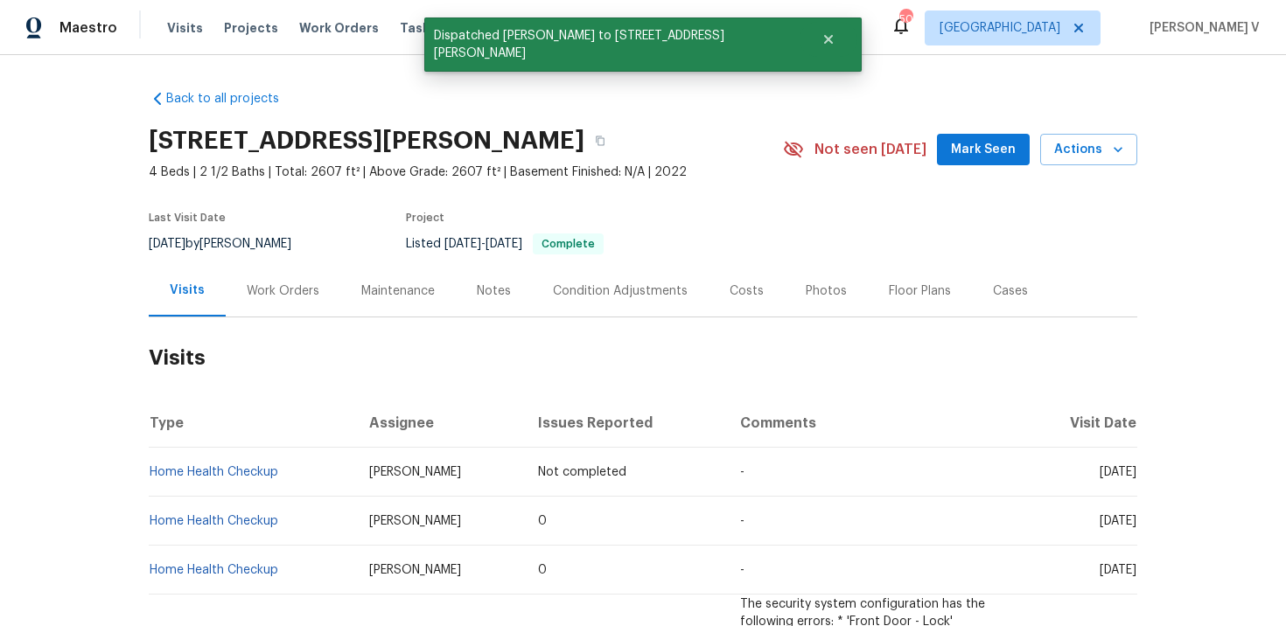
click at [280, 466] on td "Home Health Checkup" at bounding box center [252, 472] width 206 height 49
copy link "Home Health Checkup"
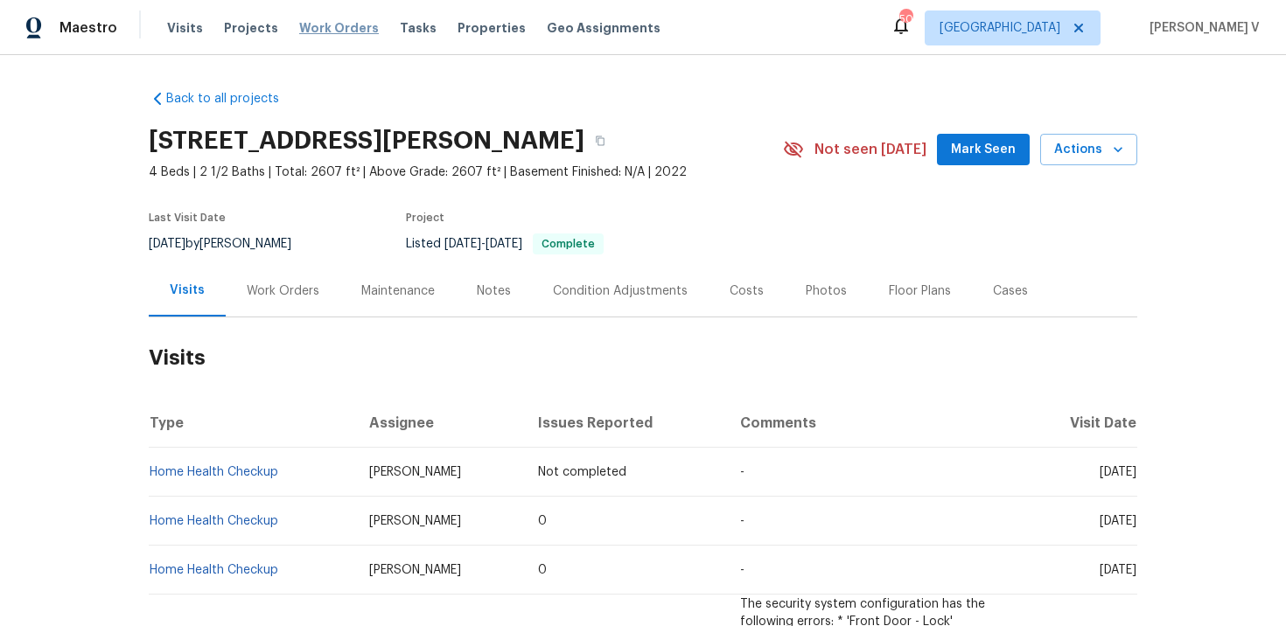
click at [340, 28] on span "Work Orders" at bounding box center [339, 27] width 80 height 17
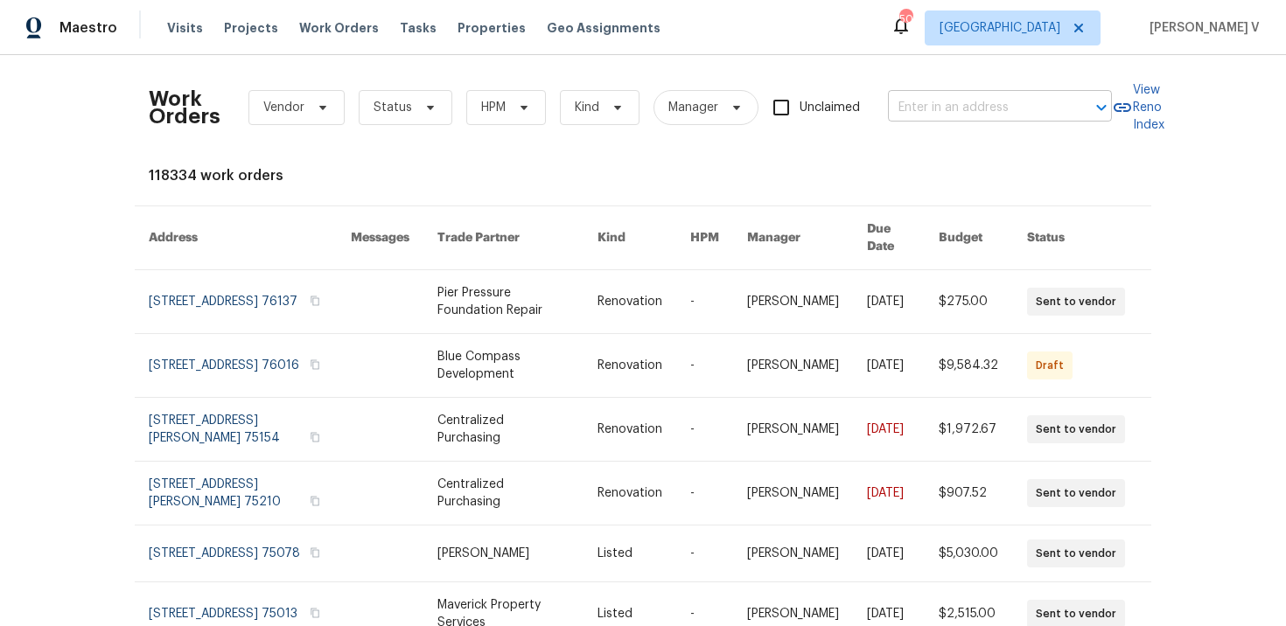
click at [956, 117] on input "text" at bounding box center [975, 107] width 175 height 27
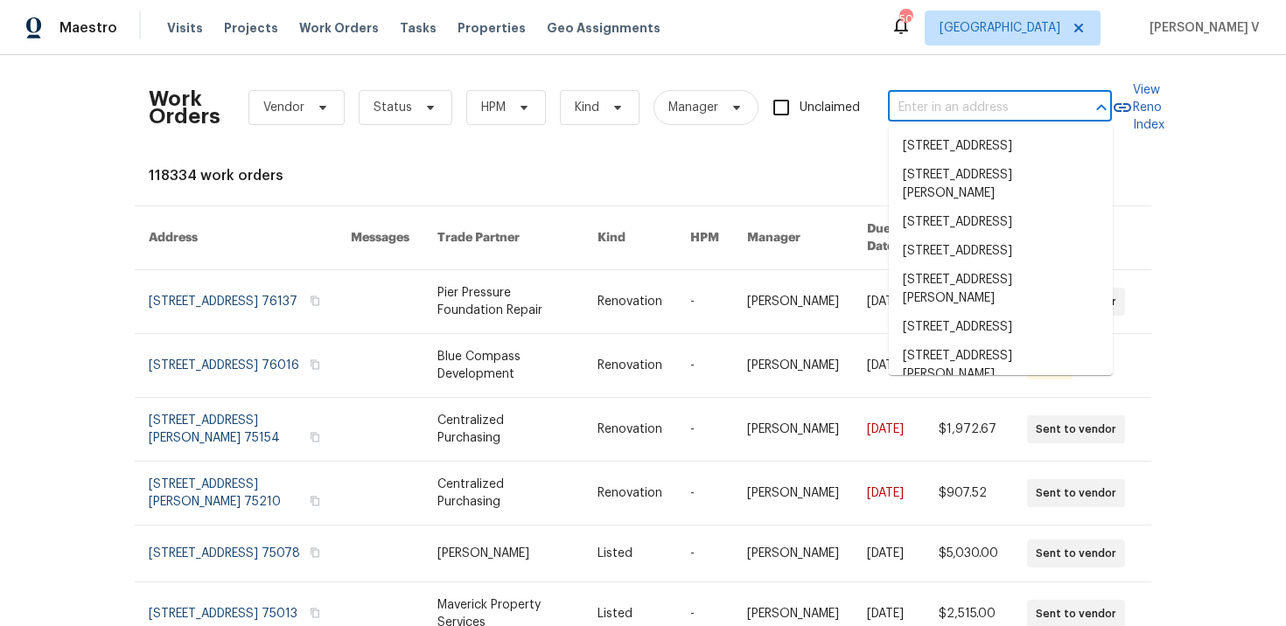
paste input "504 Outlook Cv Flower Mound, TX 75028"
type input "504 Outlook Cv Flower Mound, TX 75028"
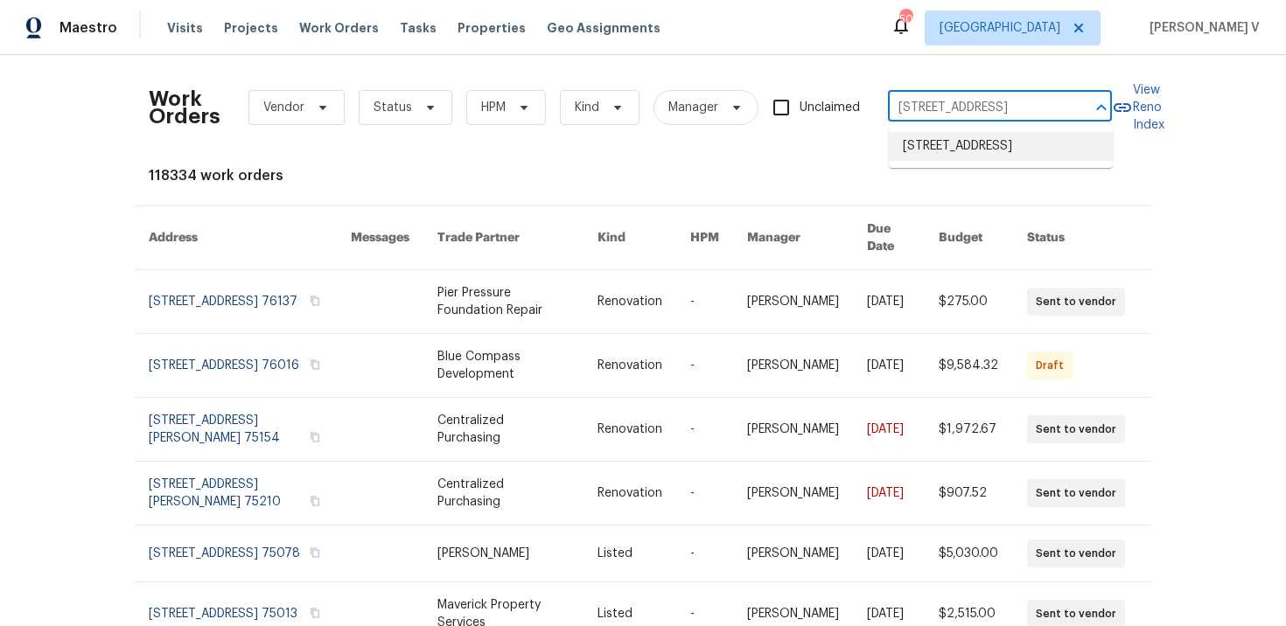
click at [940, 136] on li "504 Outlook Cv, Flower Mound, TX 75028" at bounding box center [1001, 146] width 224 height 29
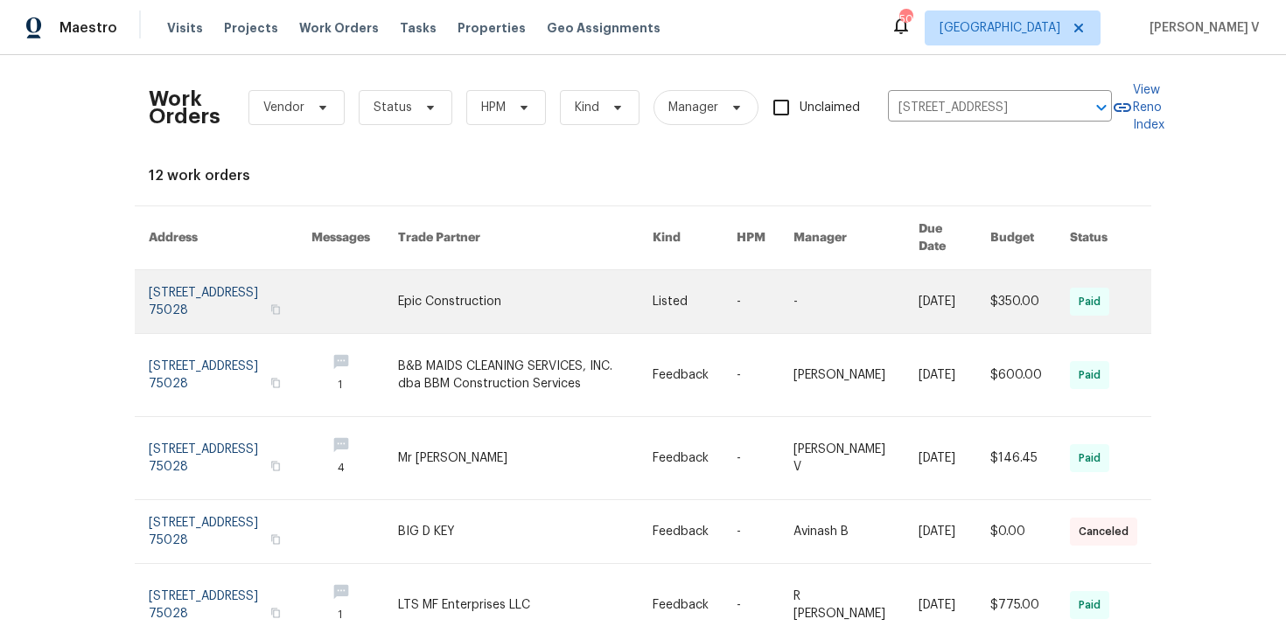
click at [180, 283] on link at bounding box center [230, 301] width 163 height 63
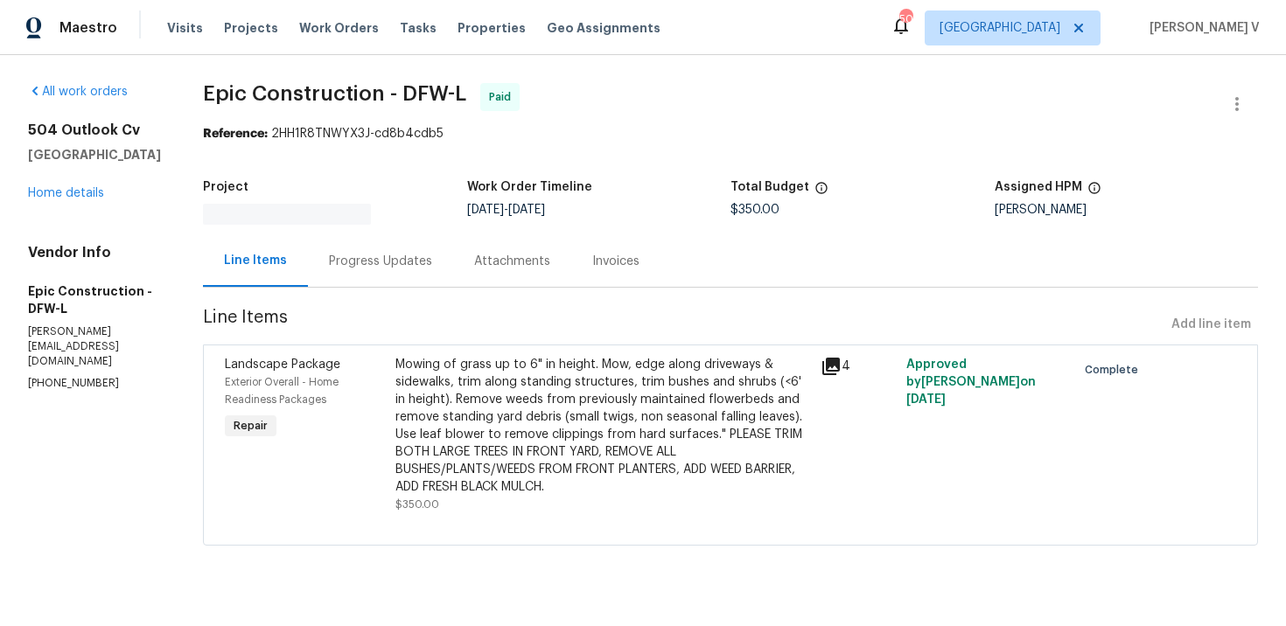
click at [74, 164] on h5 "Flower Mound, TX 75028" at bounding box center [94, 154] width 133 height 17
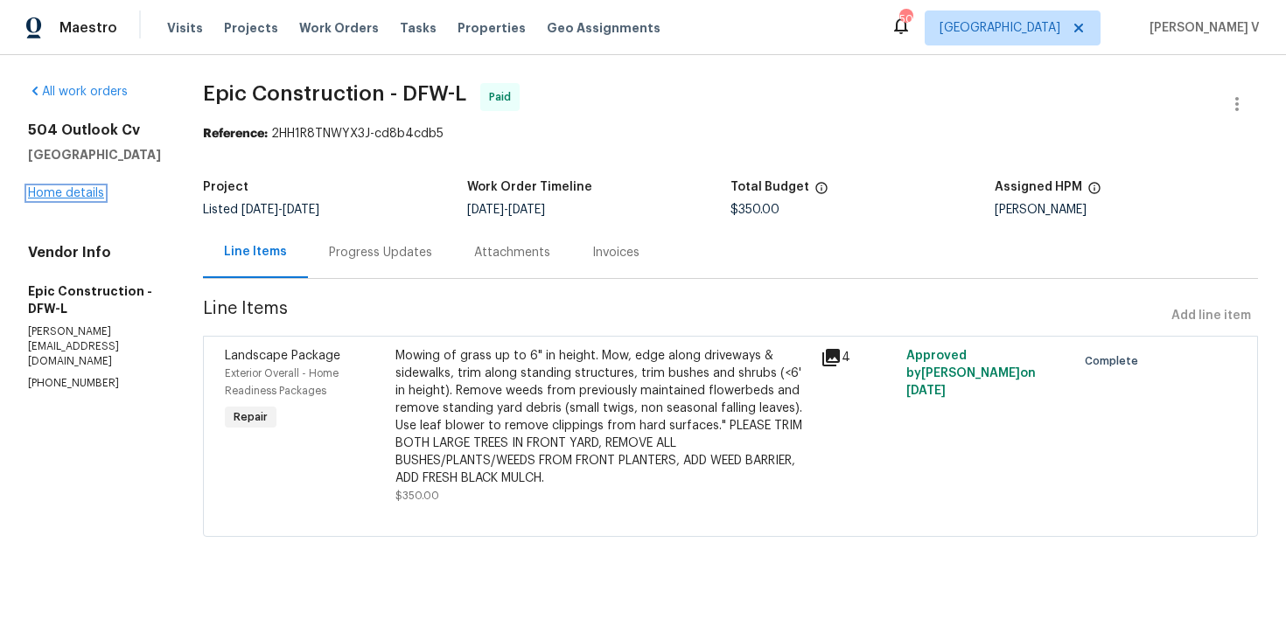
click at [70, 199] on link "Home details" at bounding box center [66, 193] width 76 height 12
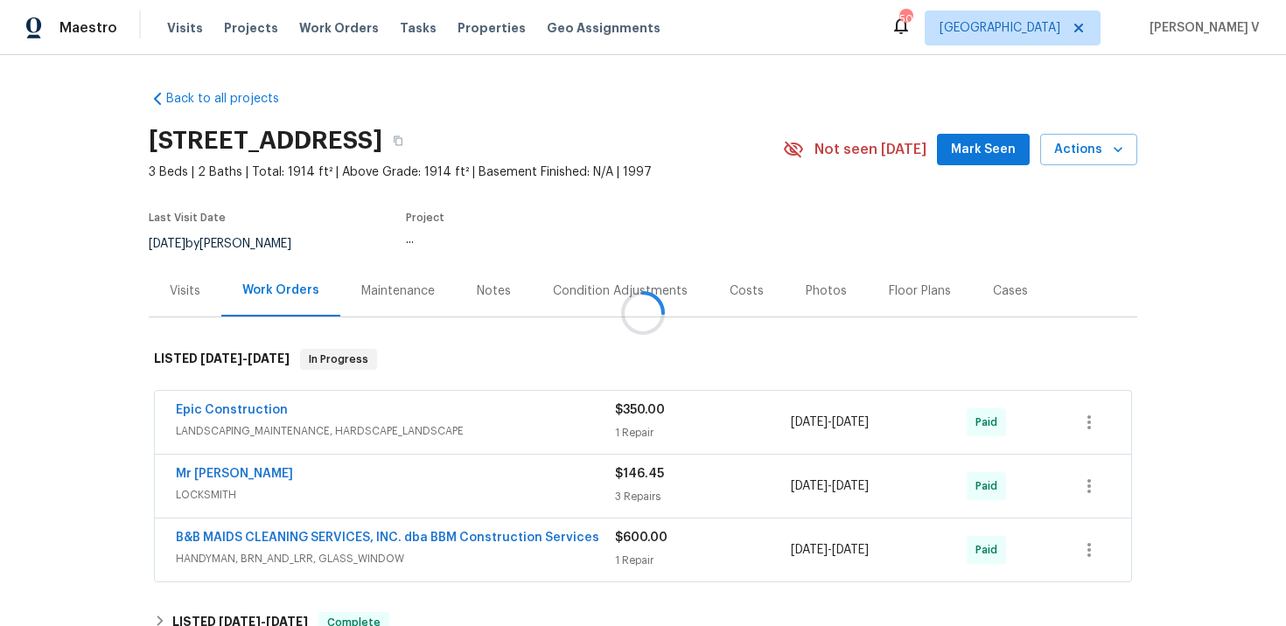
click at [184, 267] on div at bounding box center [643, 313] width 1286 height 626
click at [184, 280] on div "Visits" at bounding box center [185, 291] width 73 height 52
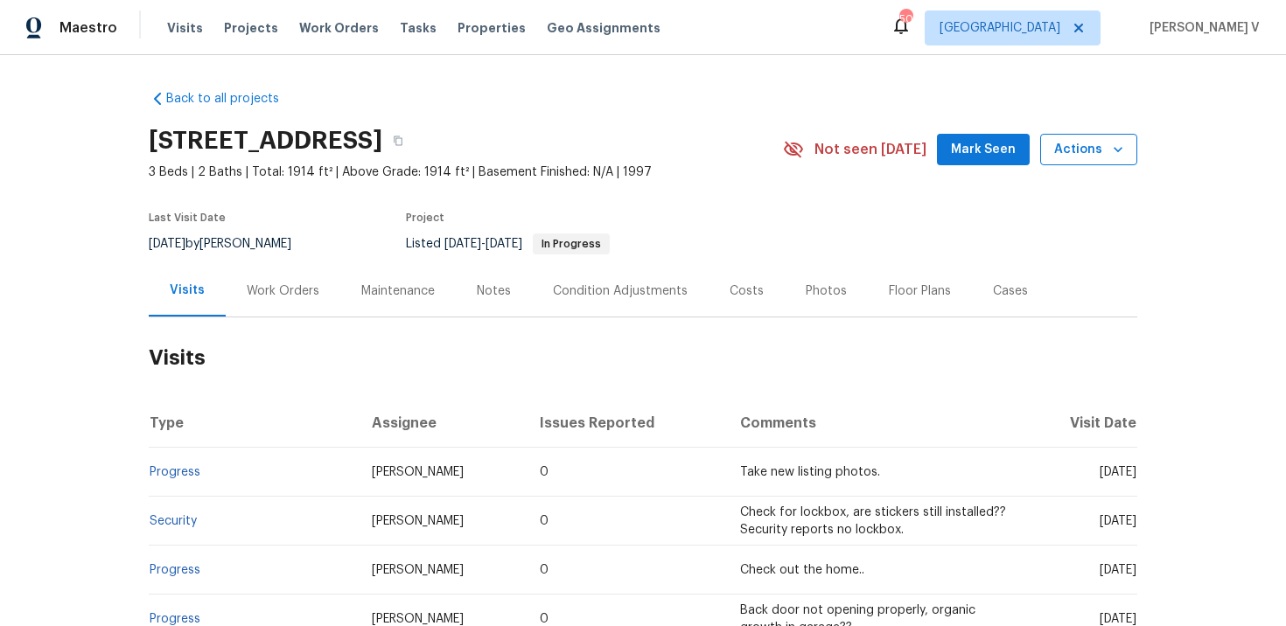
click at [1054, 160] on button "Actions" at bounding box center [1088, 150] width 97 height 32
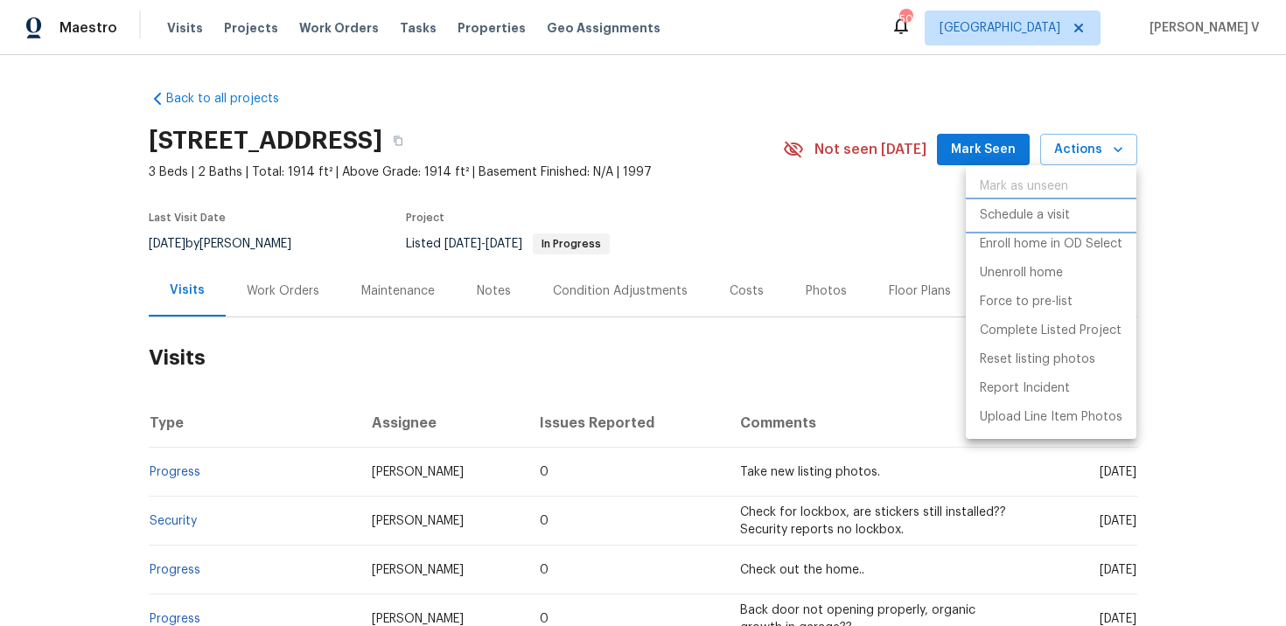
click at [1017, 218] on p "Schedule a visit" at bounding box center [1025, 215] width 90 height 18
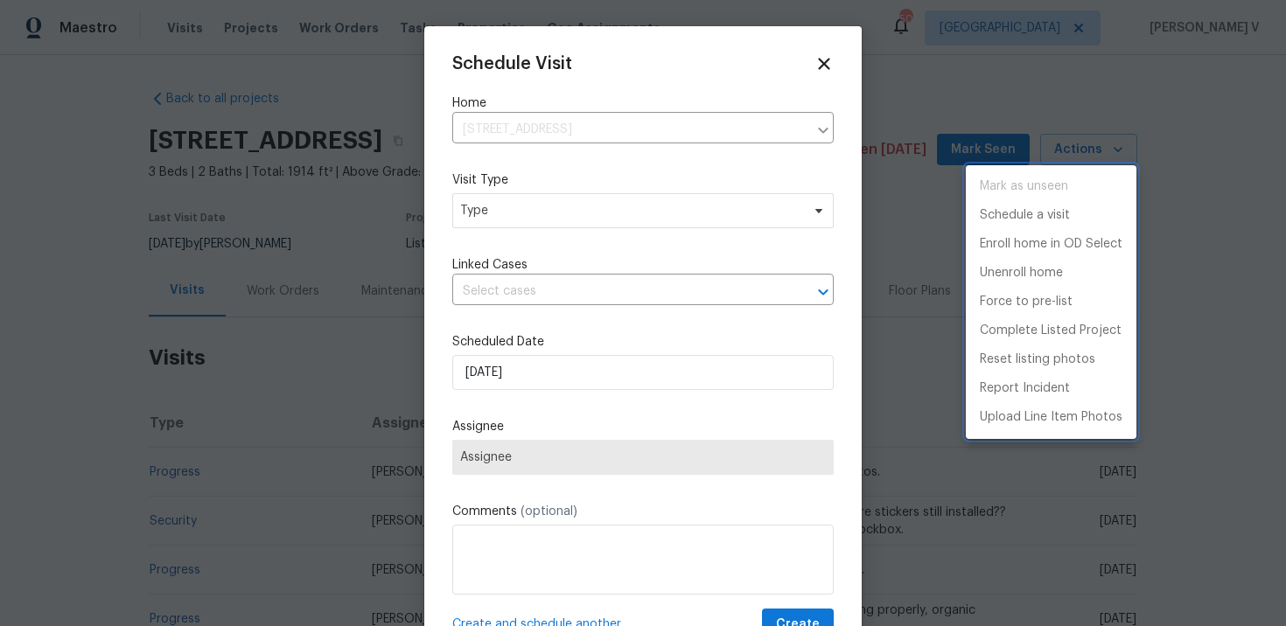
click at [553, 207] on div at bounding box center [643, 313] width 1286 height 626
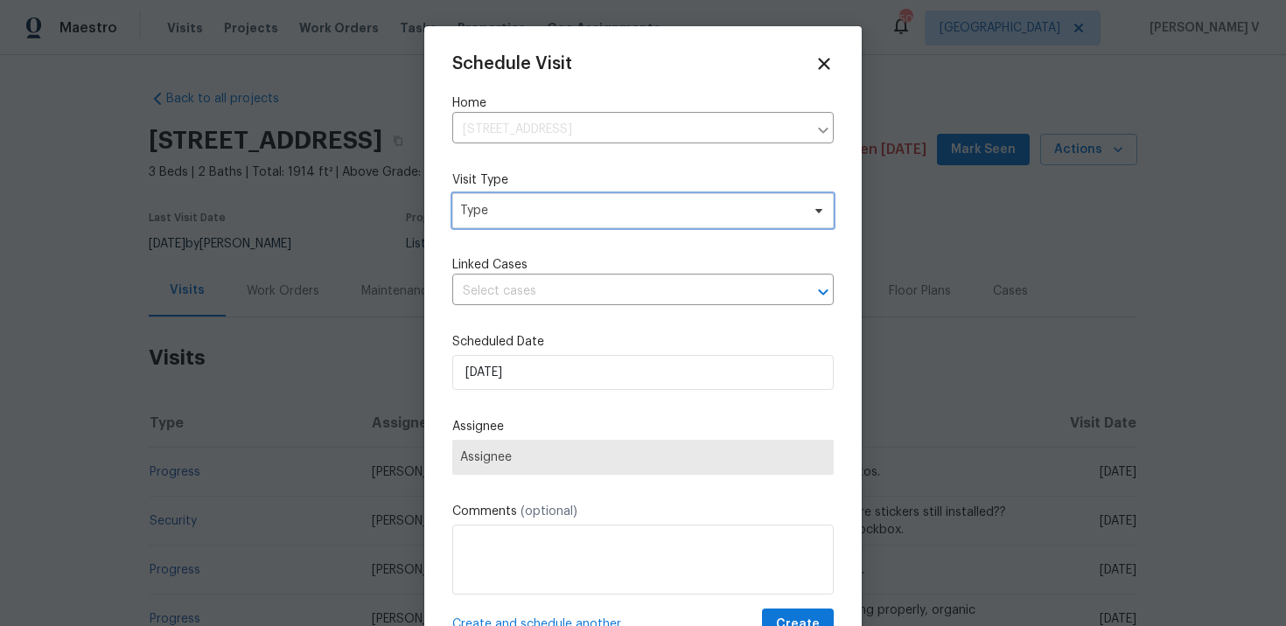
click at [553, 207] on span "Type" at bounding box center [630, 210] width 340 height 17
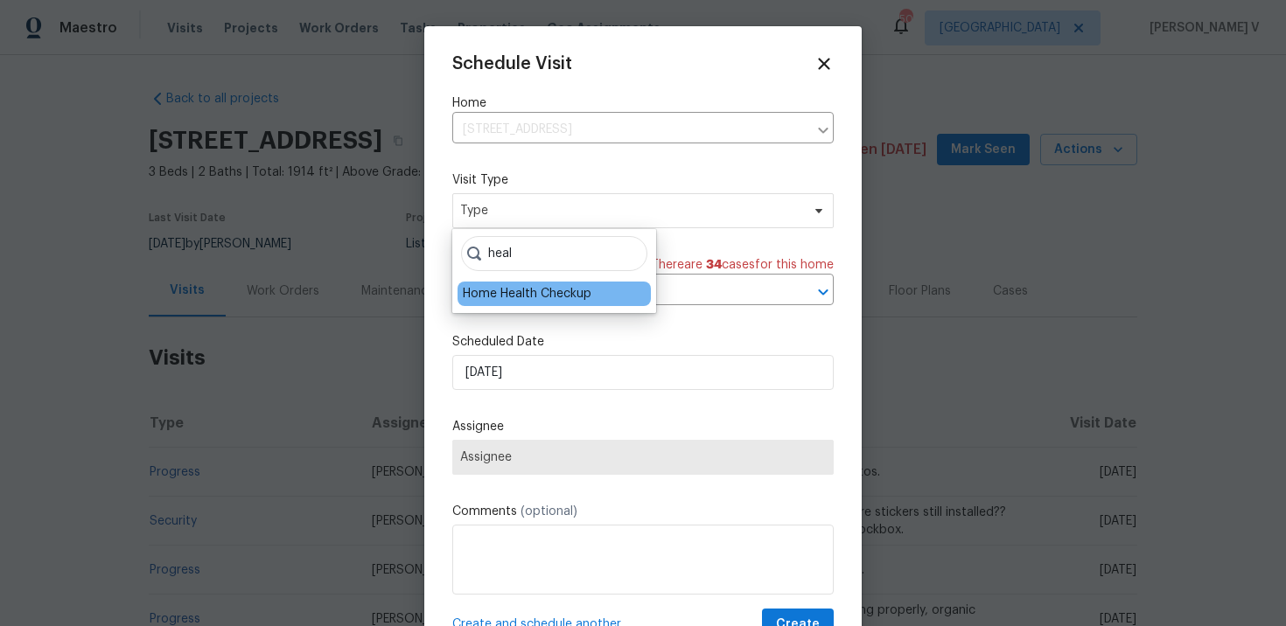
type input "heal"
click at [521, 295] on div "Home Health Checkup" at bounding box center [527, 293] width 129 height 17
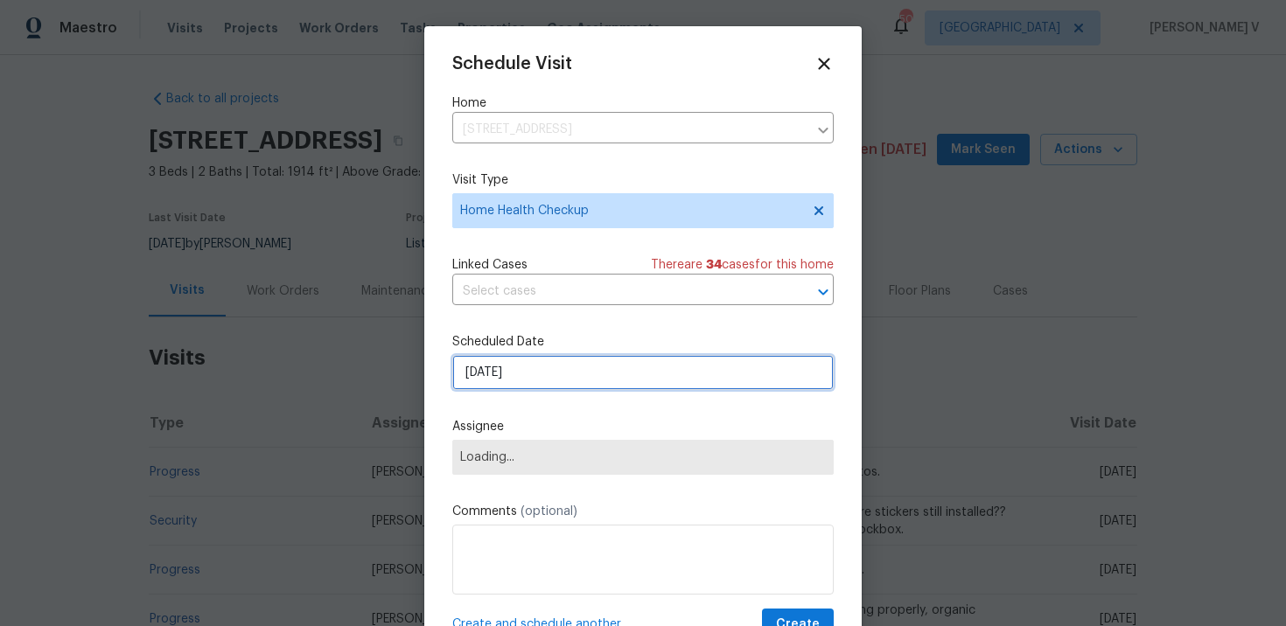
click at [503, 368] on input "03/10/2025" at bounding box center [642, 372] width 381 height 35
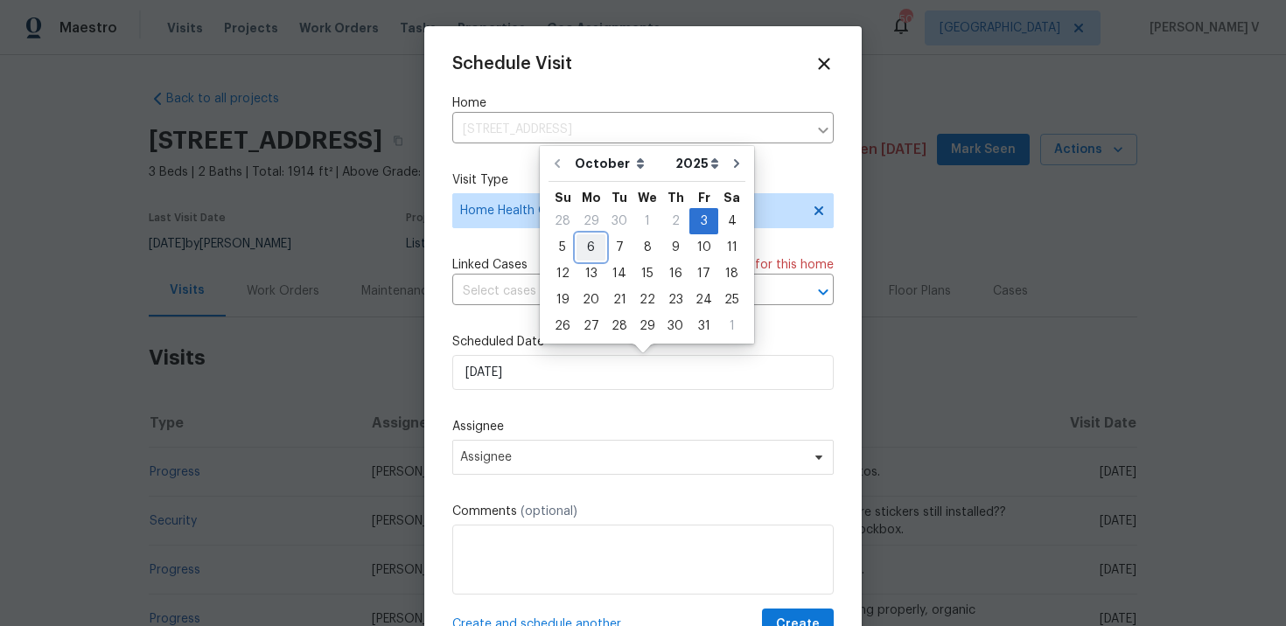
click at [588, 246] on div "6" at bounding box center [591, 247] width 29 height 24
type input "06/10/2025"
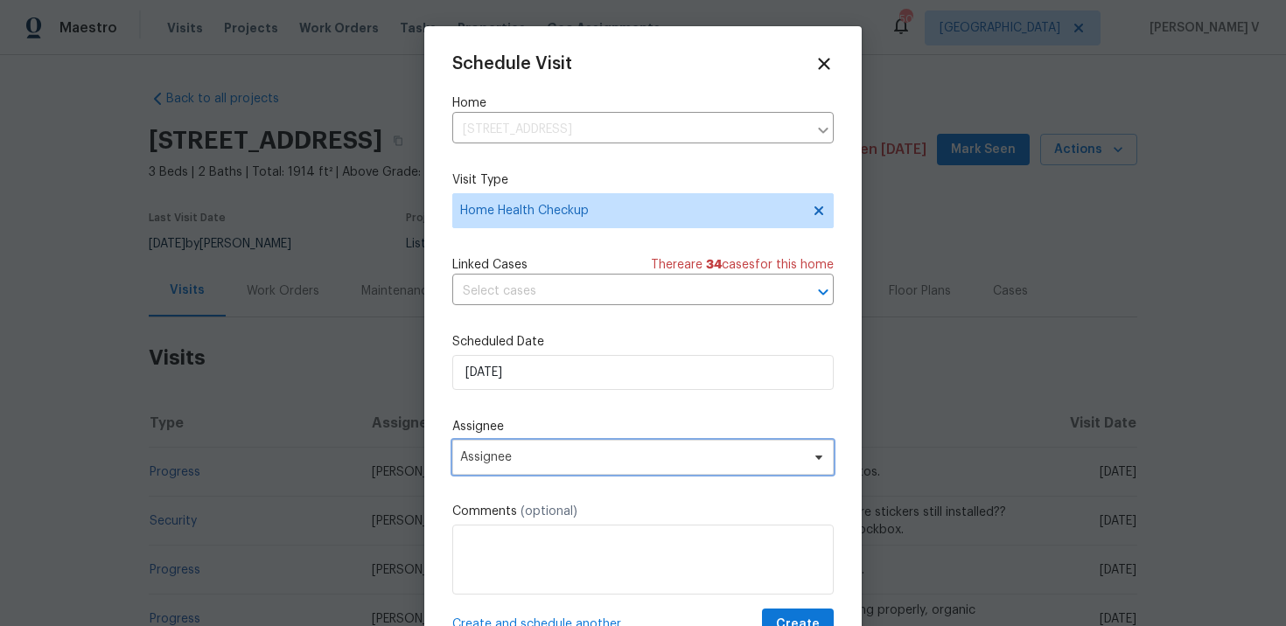
click at [499, 451] on span "Assignee" at bounding box center [642, 457] width 381 height 35
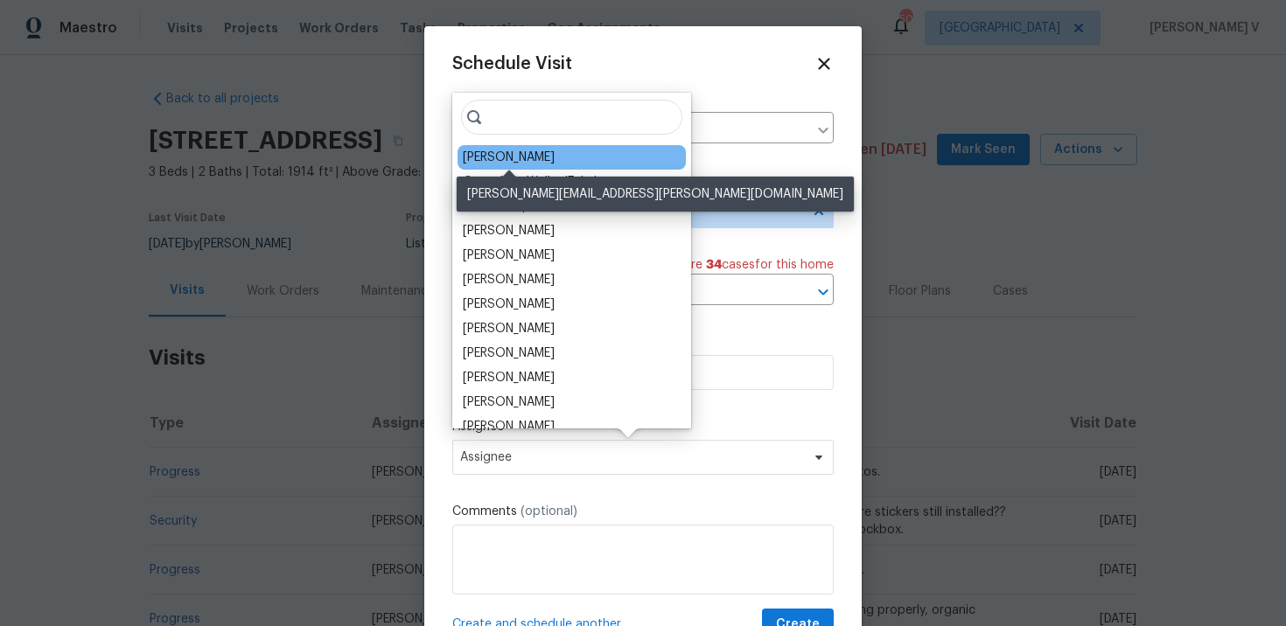
click at [505, 160] on div "Andrew Kempka" at bounding box center [509, 157] width 92 height 17
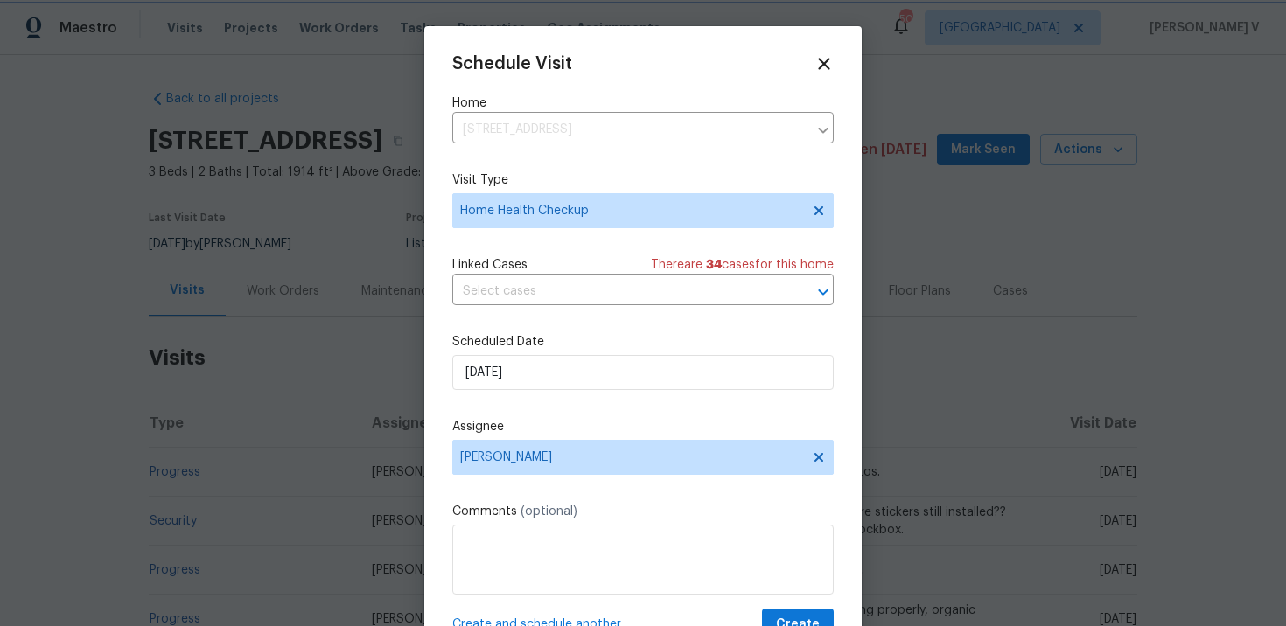
scroll to position [31, 0]
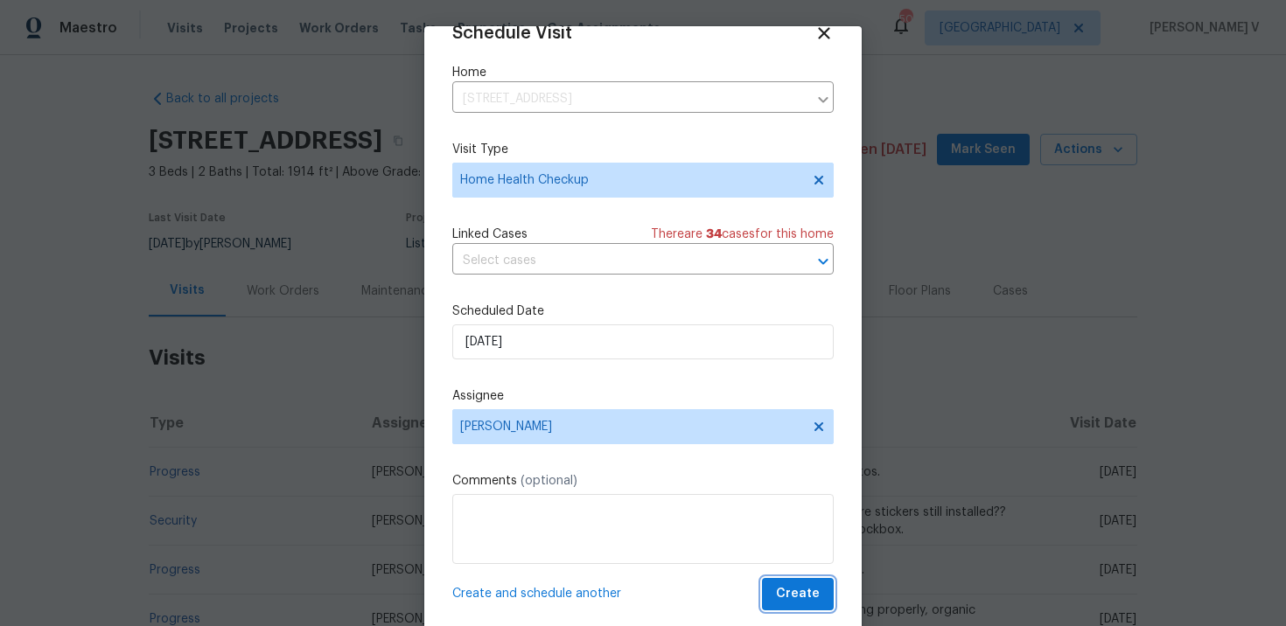
click at [802, 590] on span "Create" at bounding box center [798, 594] width 44 height 22
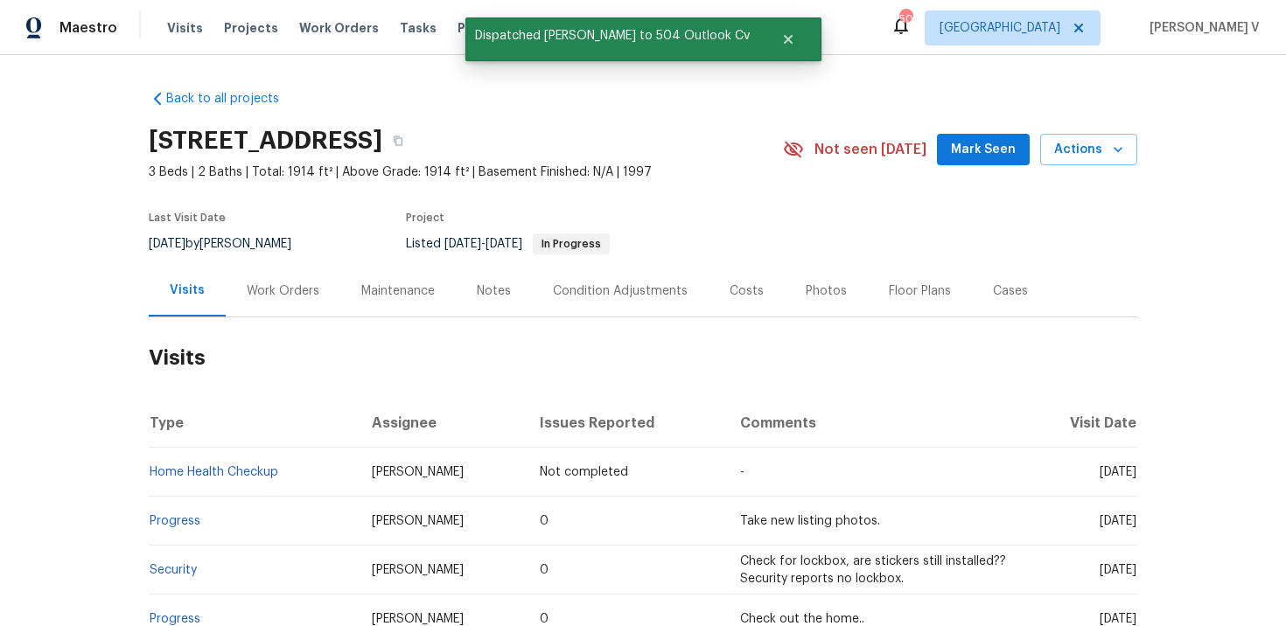
click at [294, 472] on td "Home Health Checkup" at bounding box center [253, 472] width 209 height 49
copy link "Home Health Checkup"
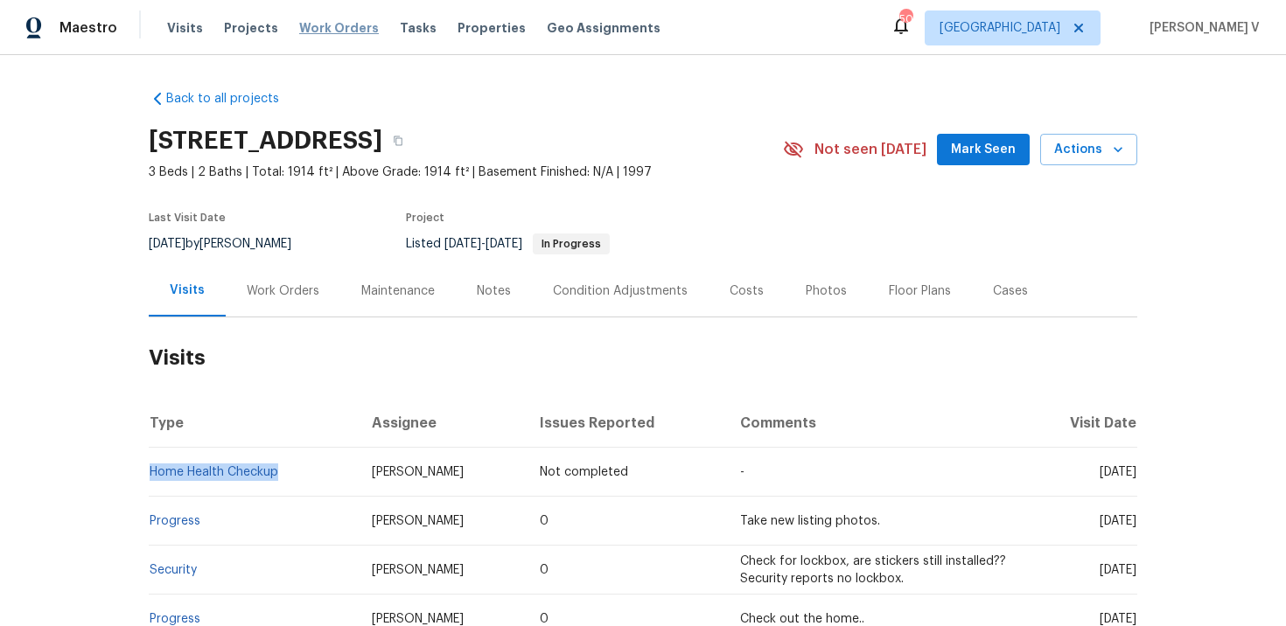
click at [341, 27] on span "Work Orders" at bounding box center [339, 27] width 80 height 17
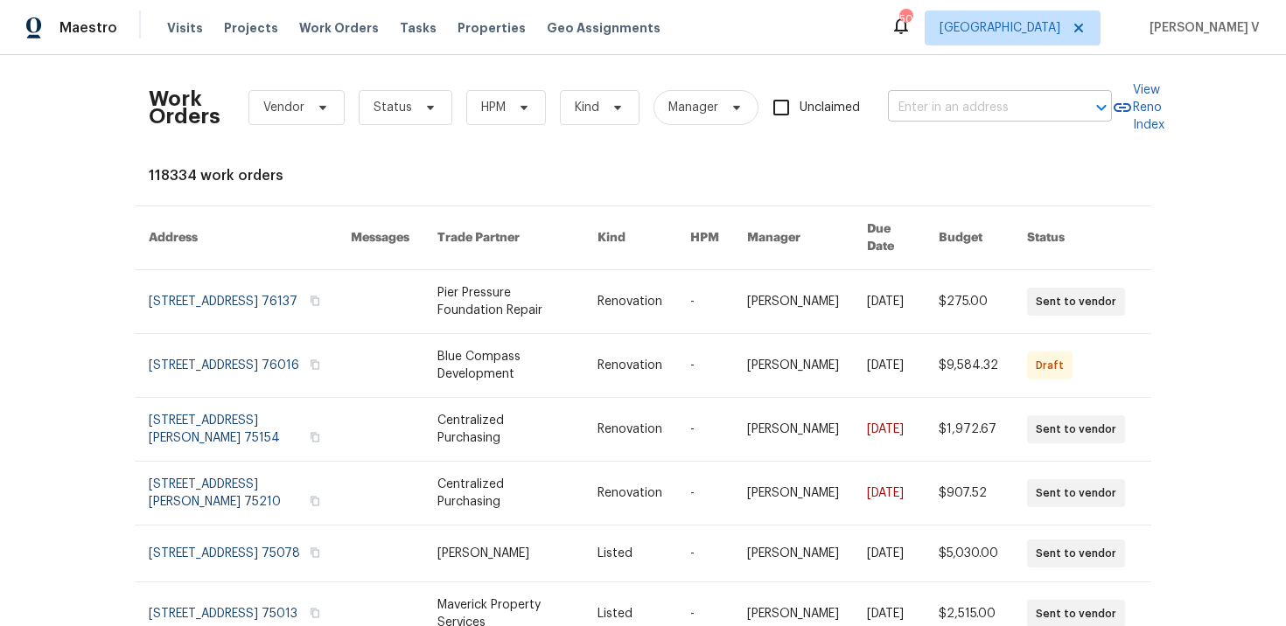
click at [956, 104] on input "text" at bounding box center [975, 107] width 175 height 27
paste input "6416 Texas Cowboy Dr Fort Worth, TX 76123"
type input "6416 Texas Cowboy Dr Fort Worth, TX 76123"
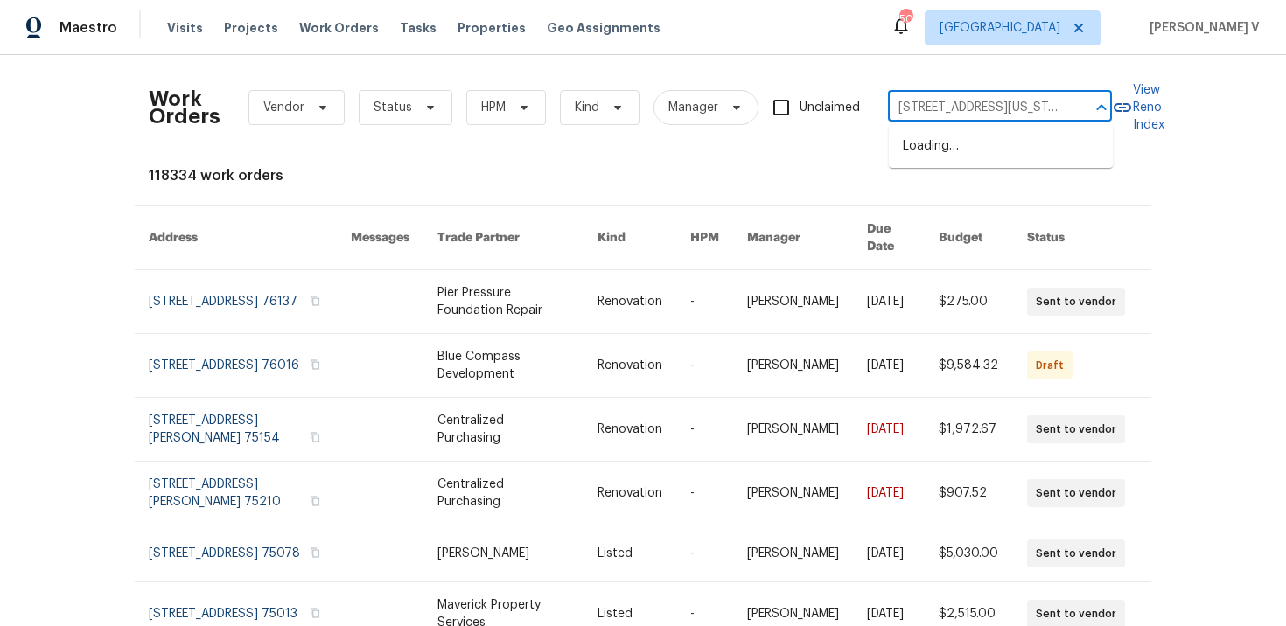
scroll to position [0, 86]
click at [924, 143] on li "6416 Texas Cowboy Dr, Fort Worth, TX 76123" at bounding box center [1001, 146] width 224 height 29
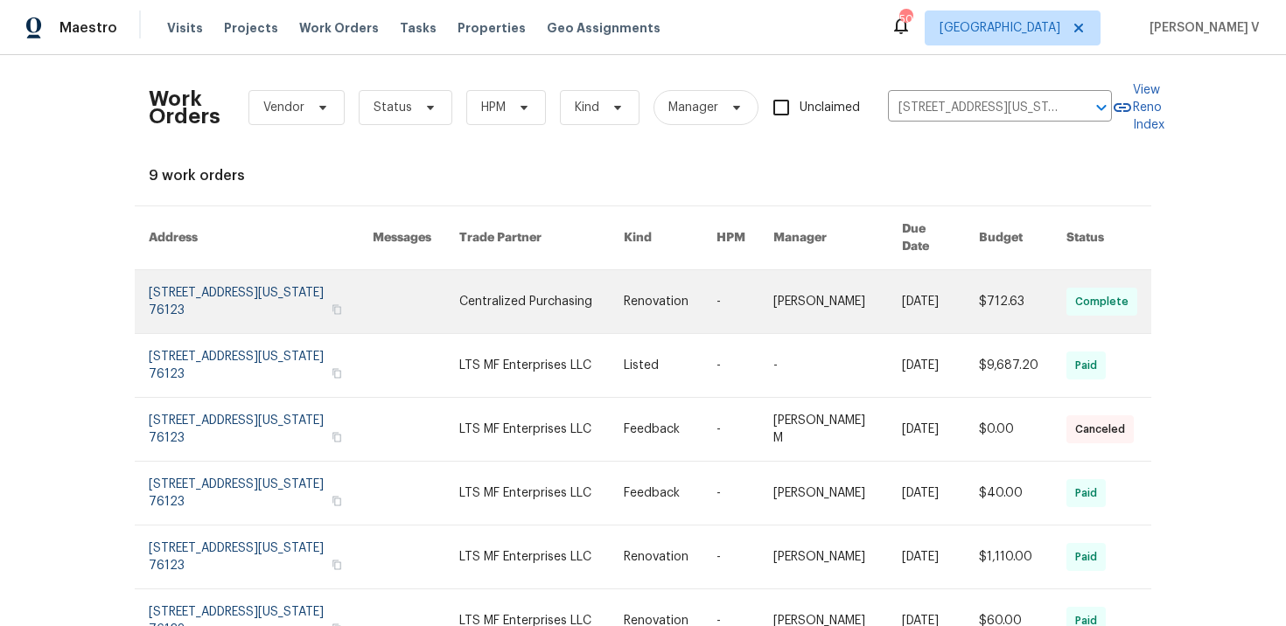
click at [213, 270] on link at bounding box center [261, 301] width 224 height 63
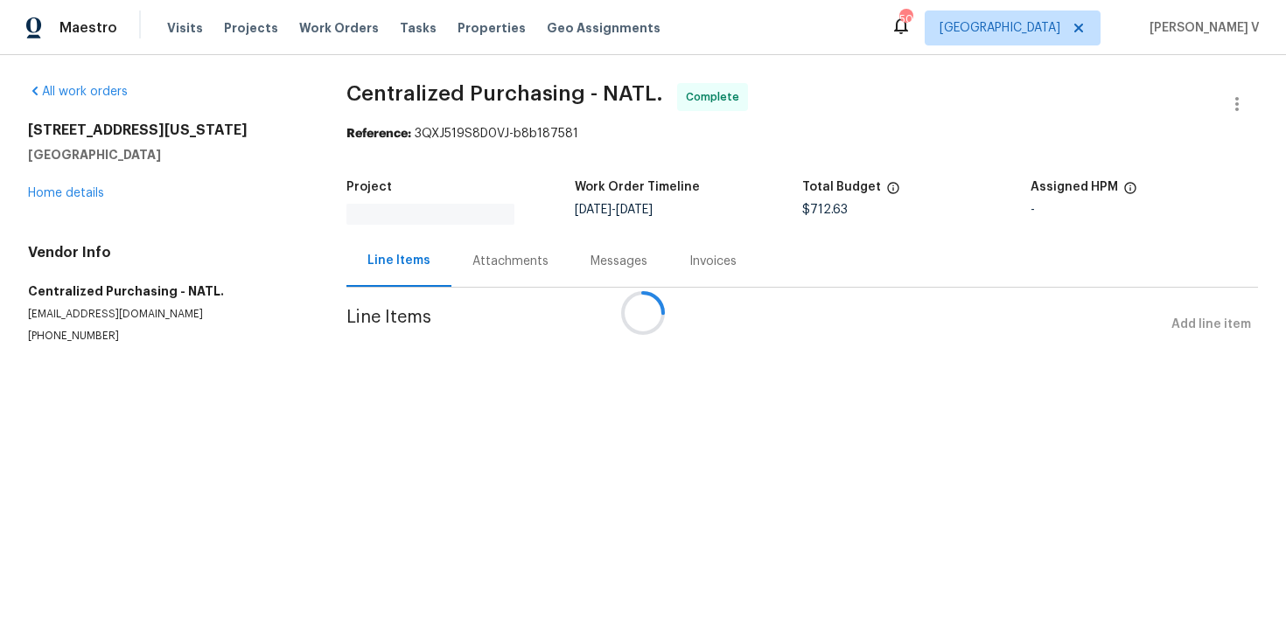
click at [81, 201] on div at bounding box center [643, 313] width 1286 height 626
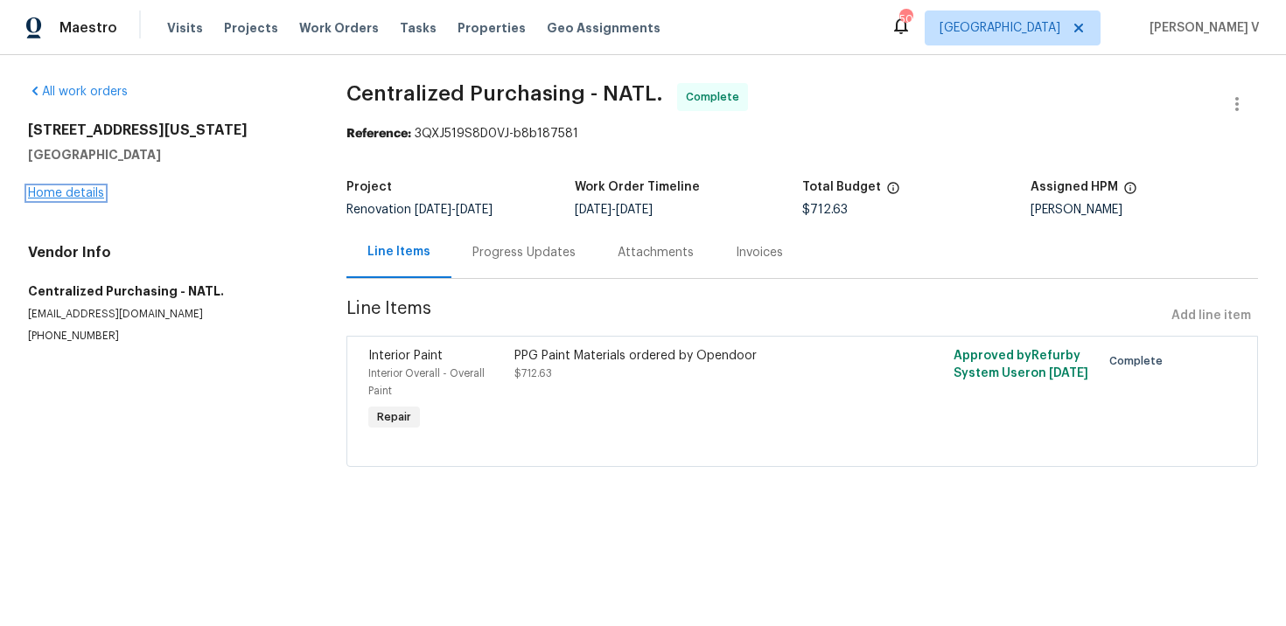
click at [74, 196] on link "Home details" at bounding box center [66, 193] width 76 height 12
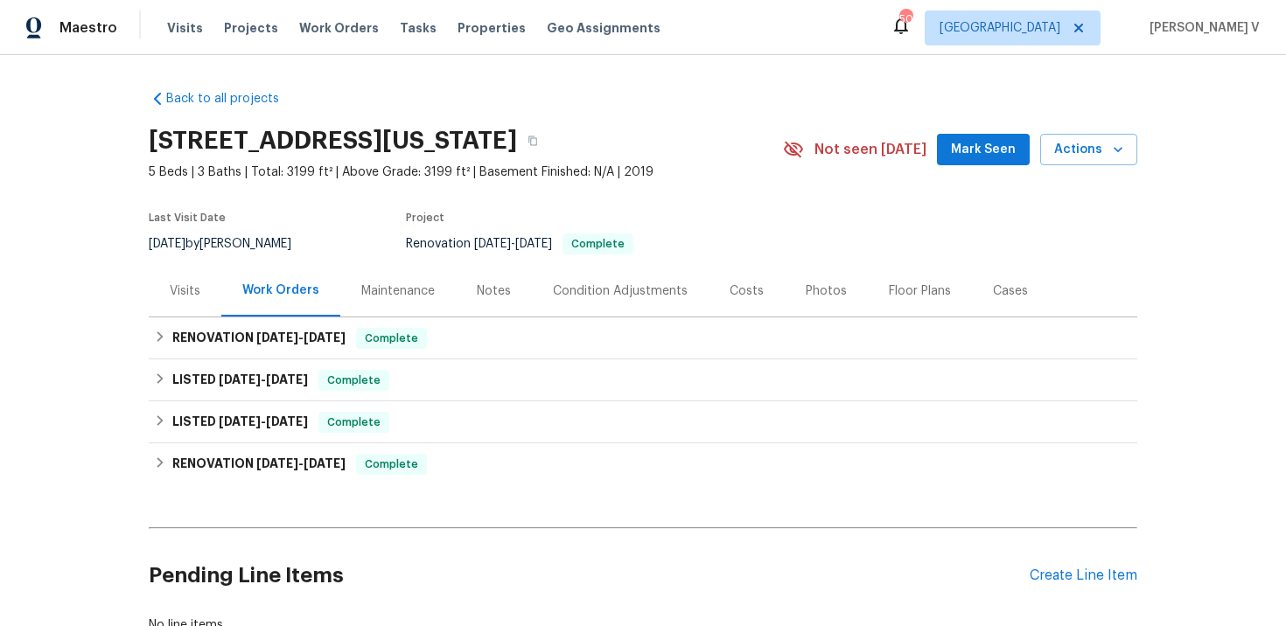
click at [170, 307] on div "Visits" at bounding box center [185, 291] width 73 height 52
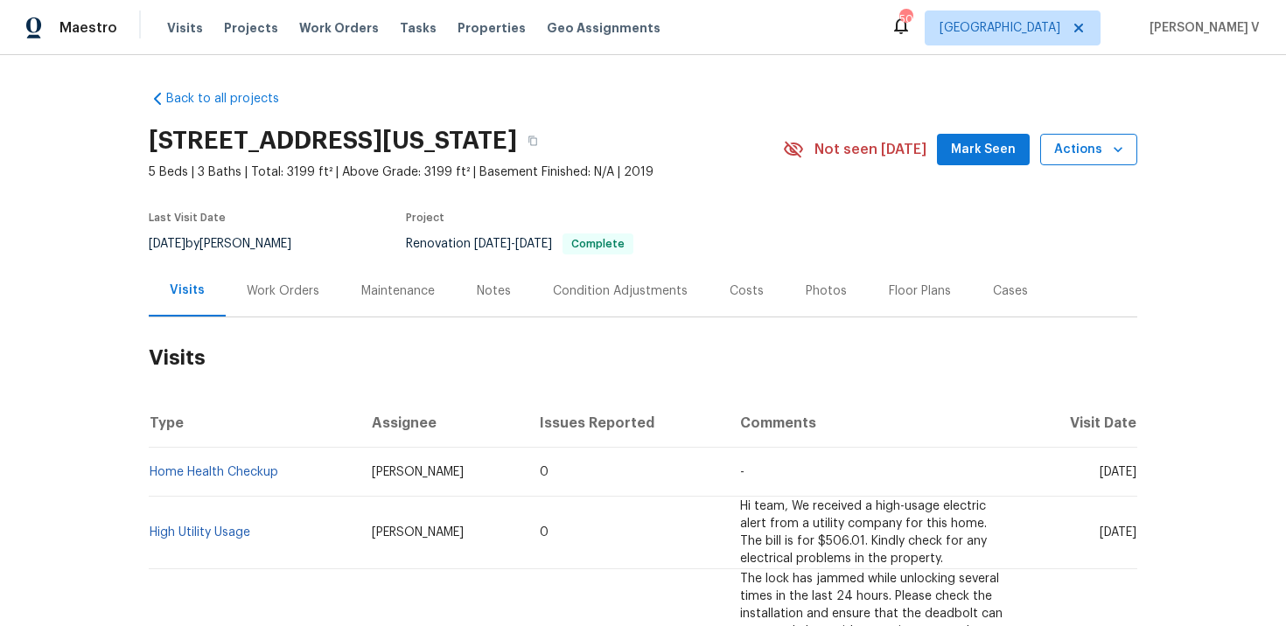
click at [1077, 141] on span "Actions" at bounding box center [1088, 150] width 69 height 22
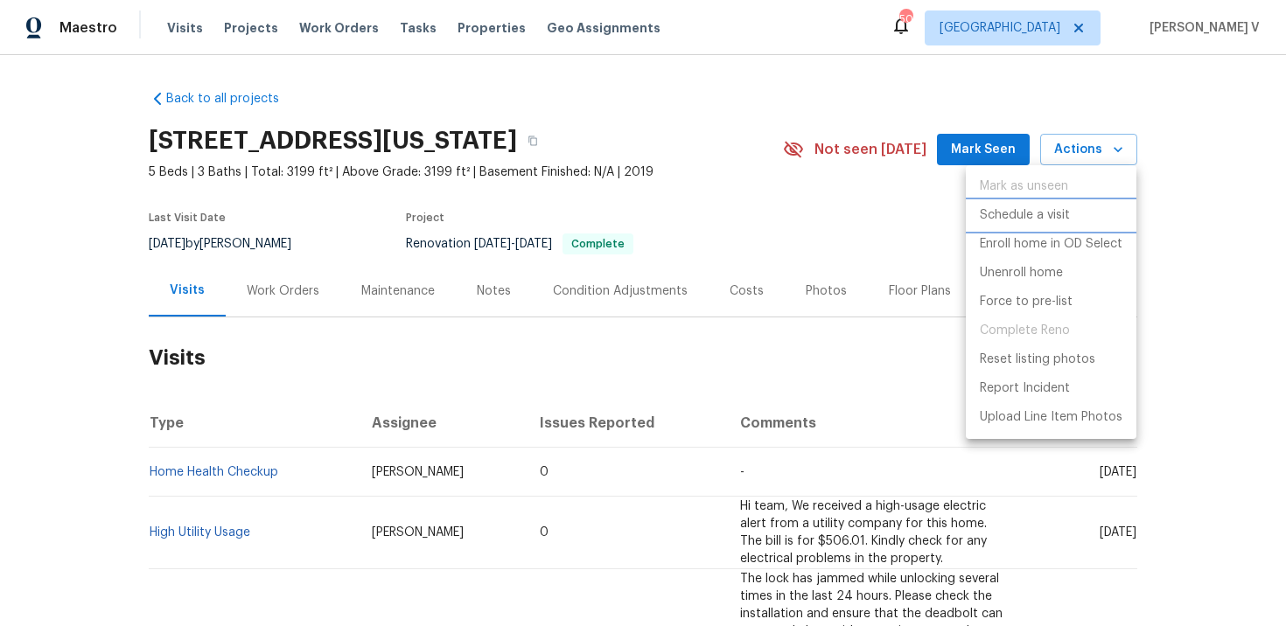
click at [1013, 213] on p "Schedule a visit" at bounding box center [1025, 215] width 90 height 18
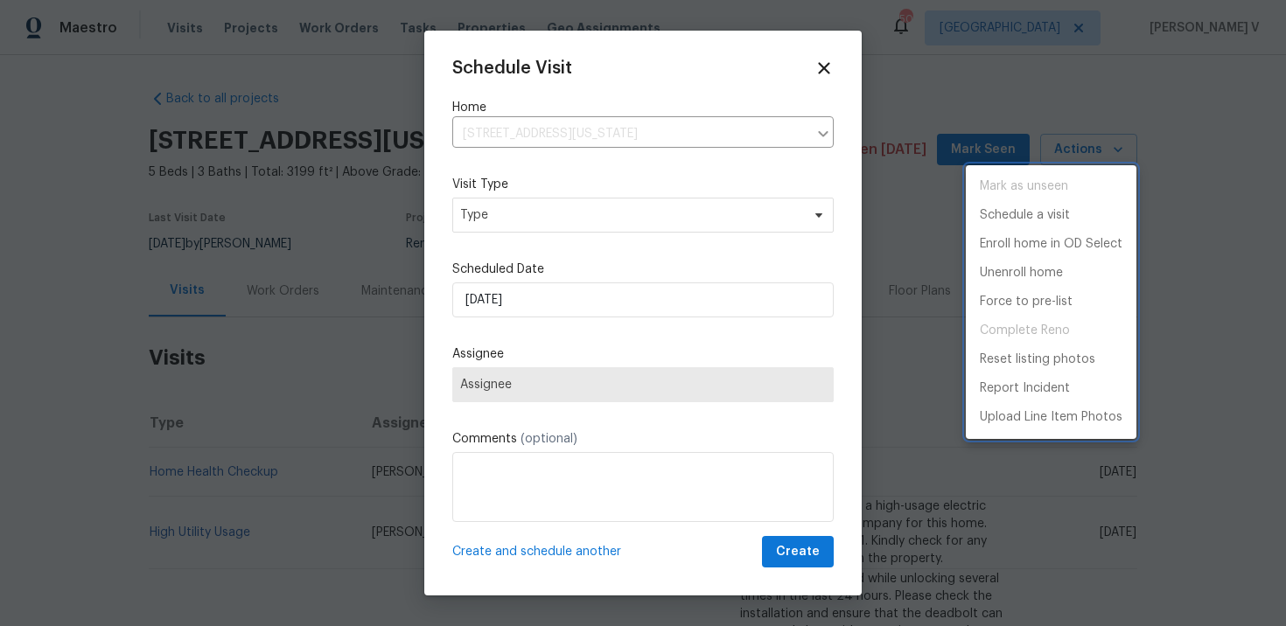
click at [545, 202] on div at bounding box center [643, 313] width 1286 height 626
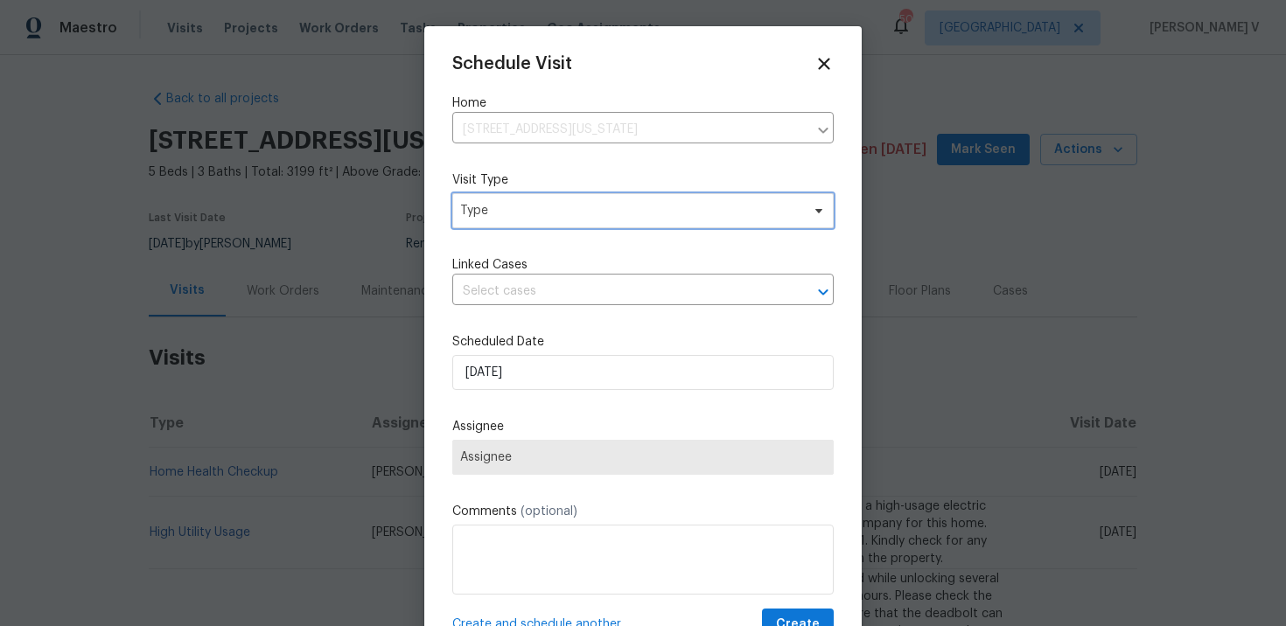
click at [526, 212] on span "Type" at bounding box center [630, 210] width 340 height 17
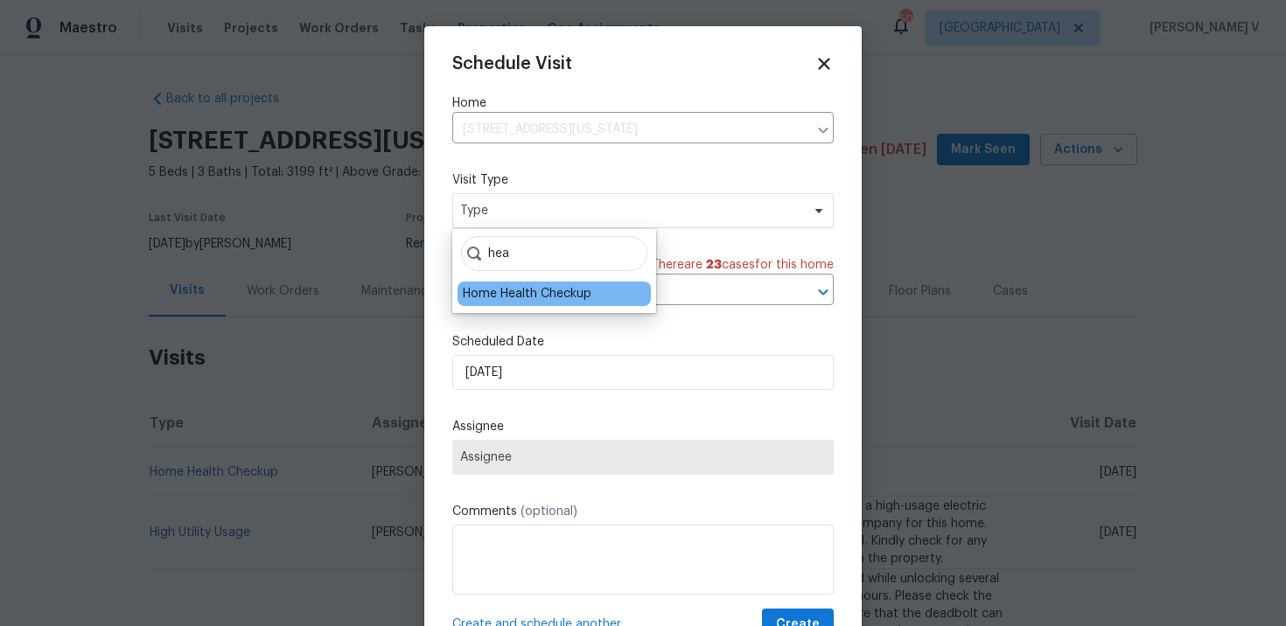
type input "hea"
click at [518, 285] on div "Home Health Checkup" at bounding box center [527, 293] width 129 height 17
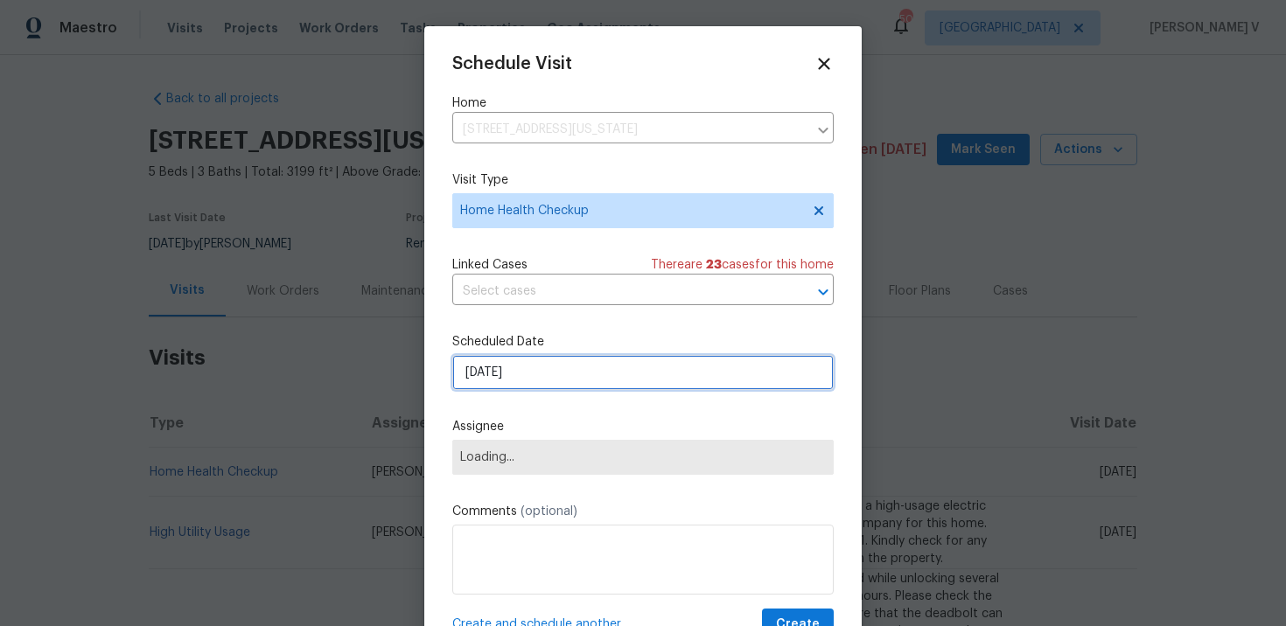
click at [509, 361] on input "03/10/2025" at bounding box center [642, 372] width 381 height 35
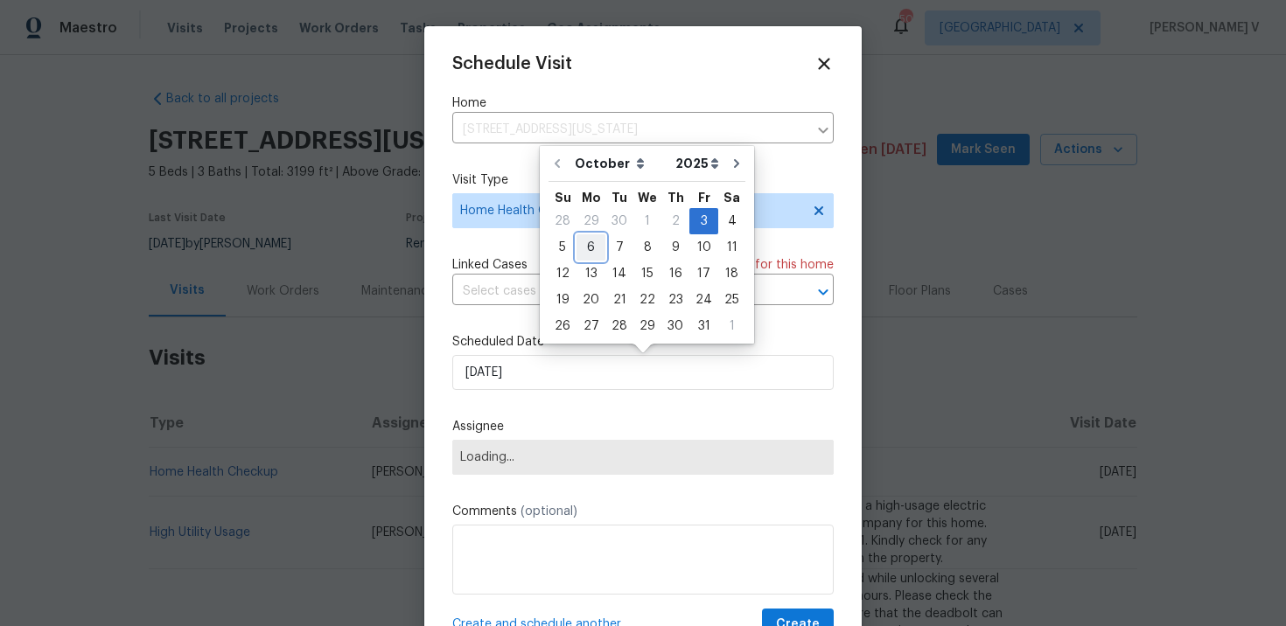
click at [596, 238] on div "6" at bounding box center [591, 247] width 29 height 24
type input "06/10/2025"
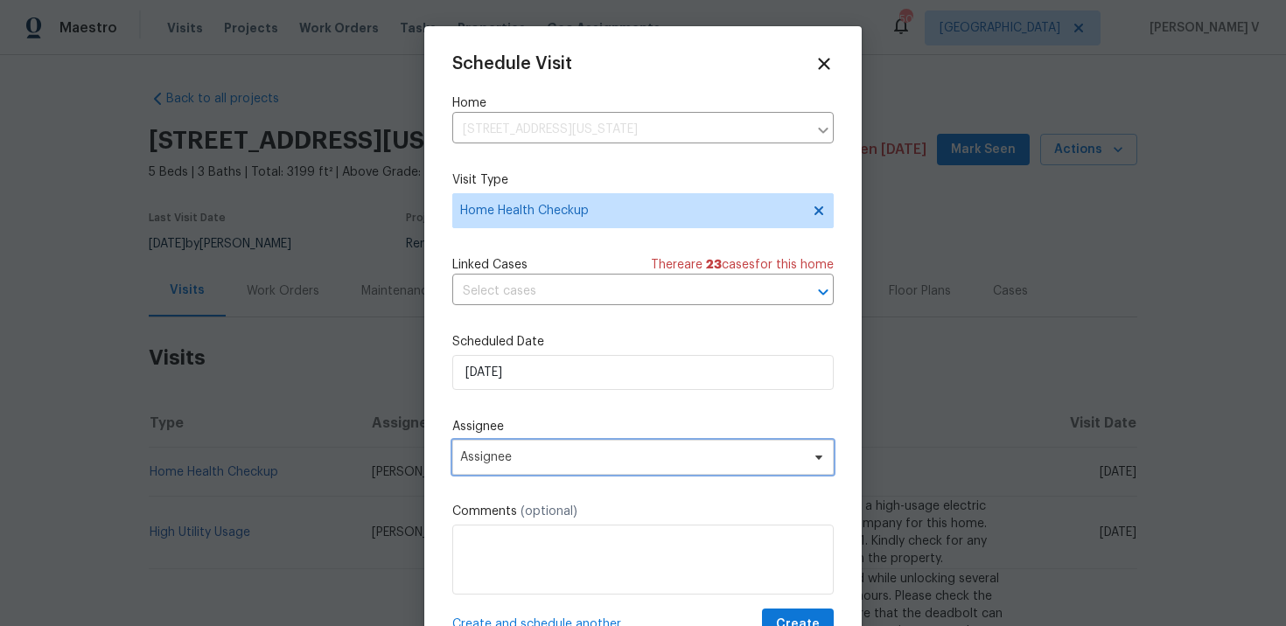
click at [517, 466] on span "Assignee" at bounding box center [642, 457] width 381 height 35
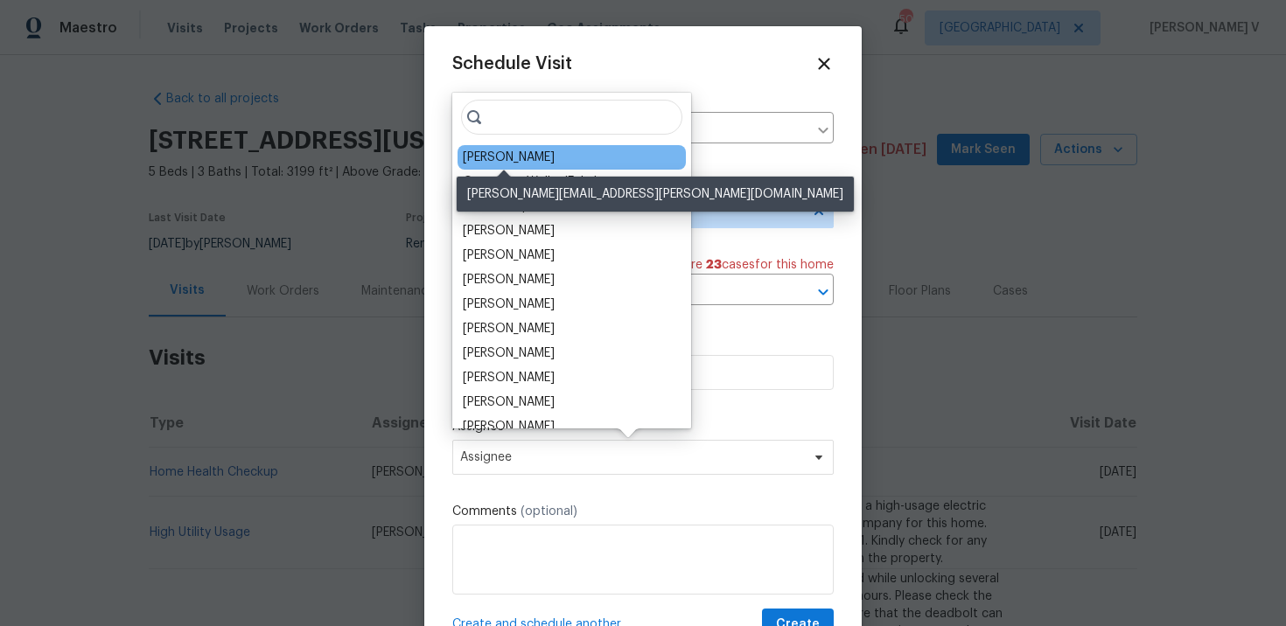
click at [491, 155] on div "Jason Fletcher" at bounding box center [509, 157] width 92 height 17
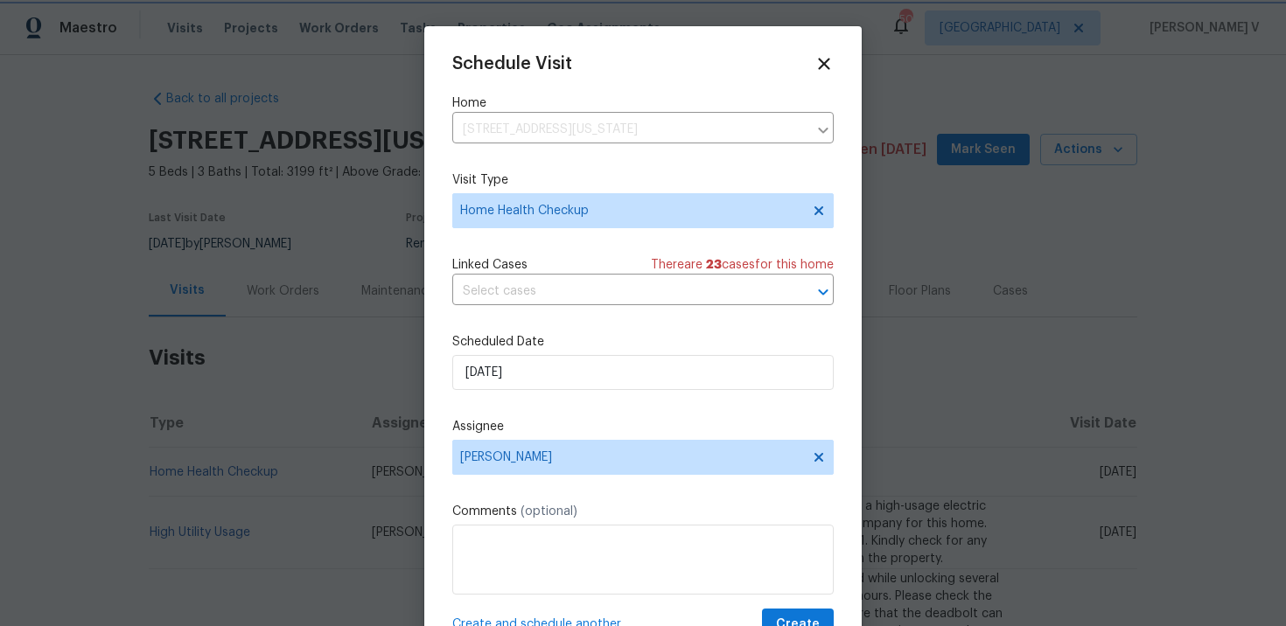
scroll to position [31, 0]
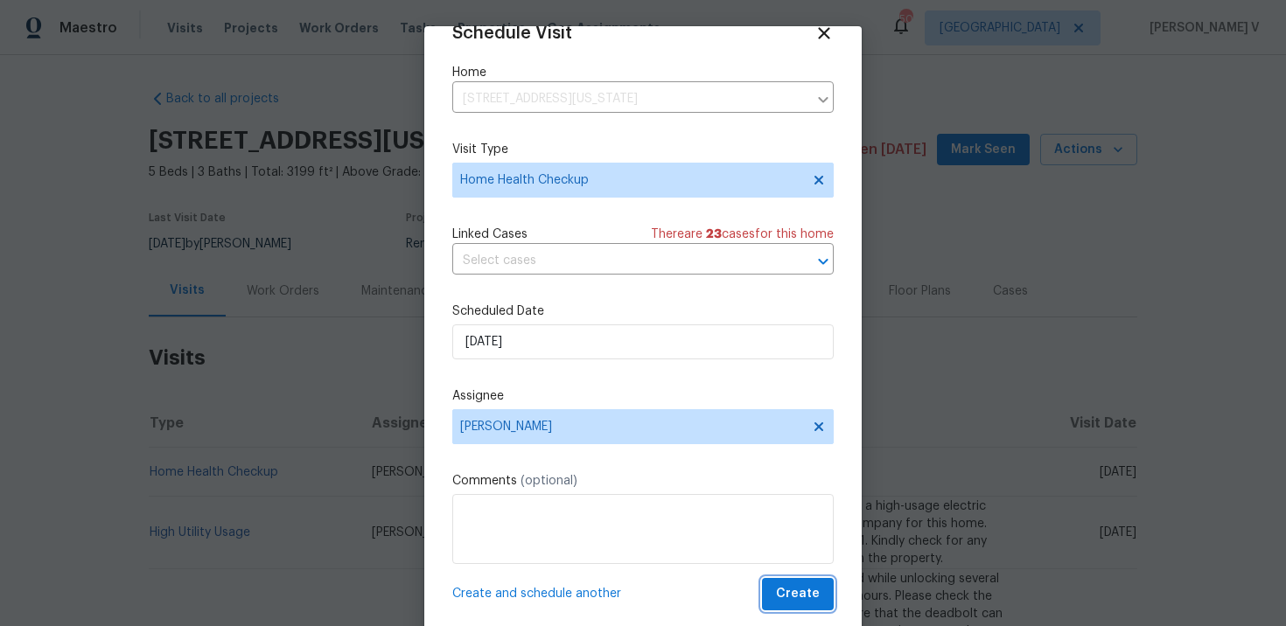
click at [793, 582] on button "Create" at bounding box center [798, 594] width 72 height 32
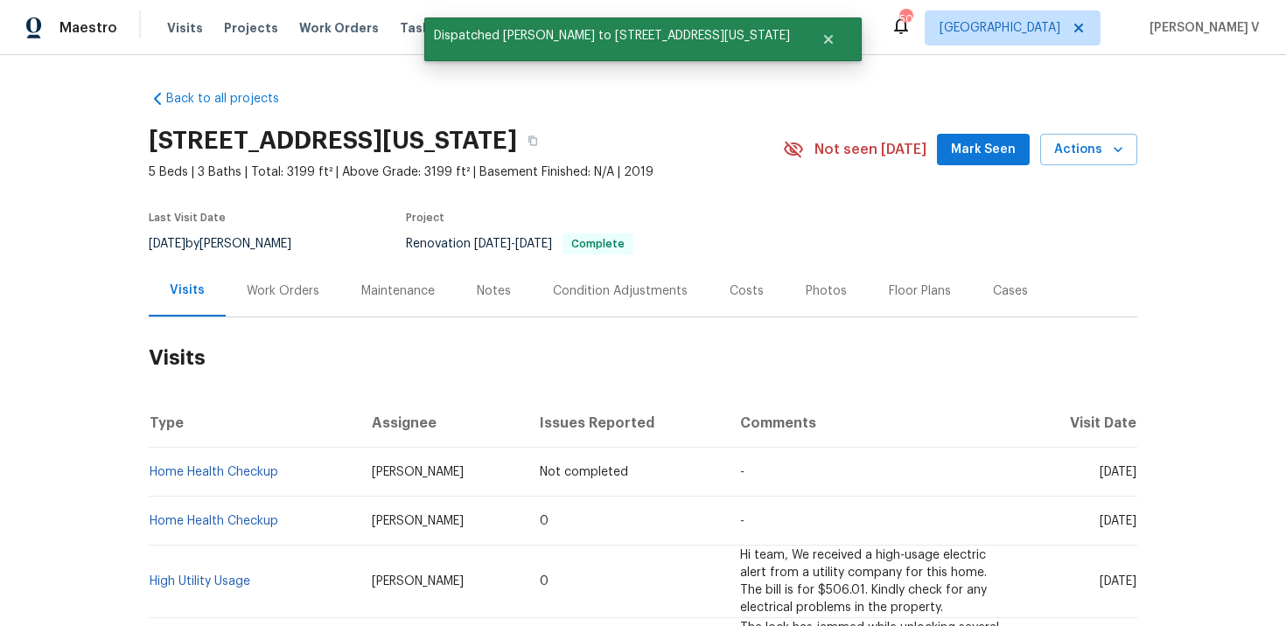
click at [285, 473] on td "Home Health Checkup" at bounding box center [253, 472] width 209 height 49
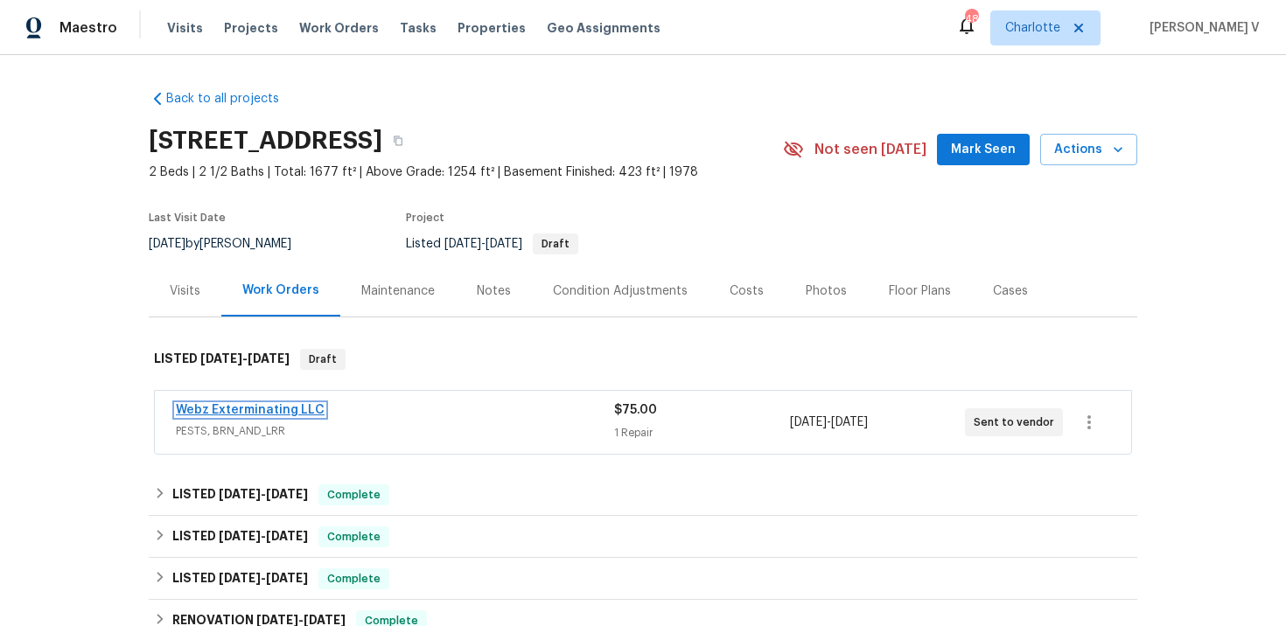
click at [241, 413] on link "Webz Exterminating LLC" at bounding box center [250, 410] width 149 height 12
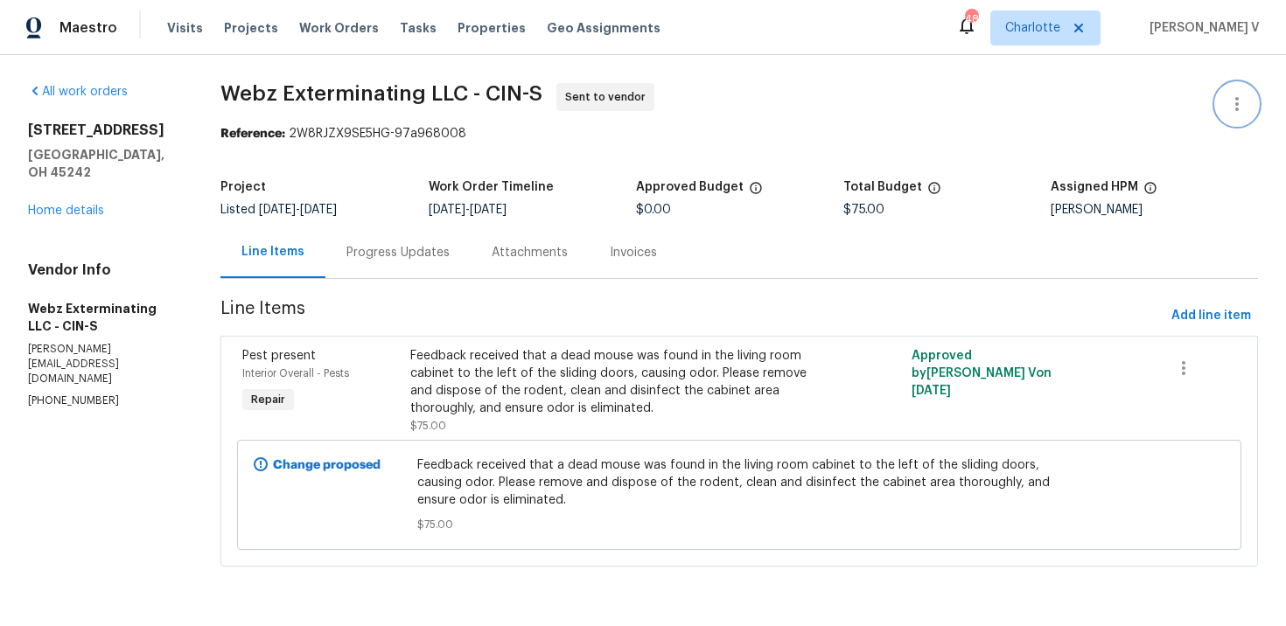
click at [1239, 87] on button "button" at bounding box center [1237, 104] width 42 height 42
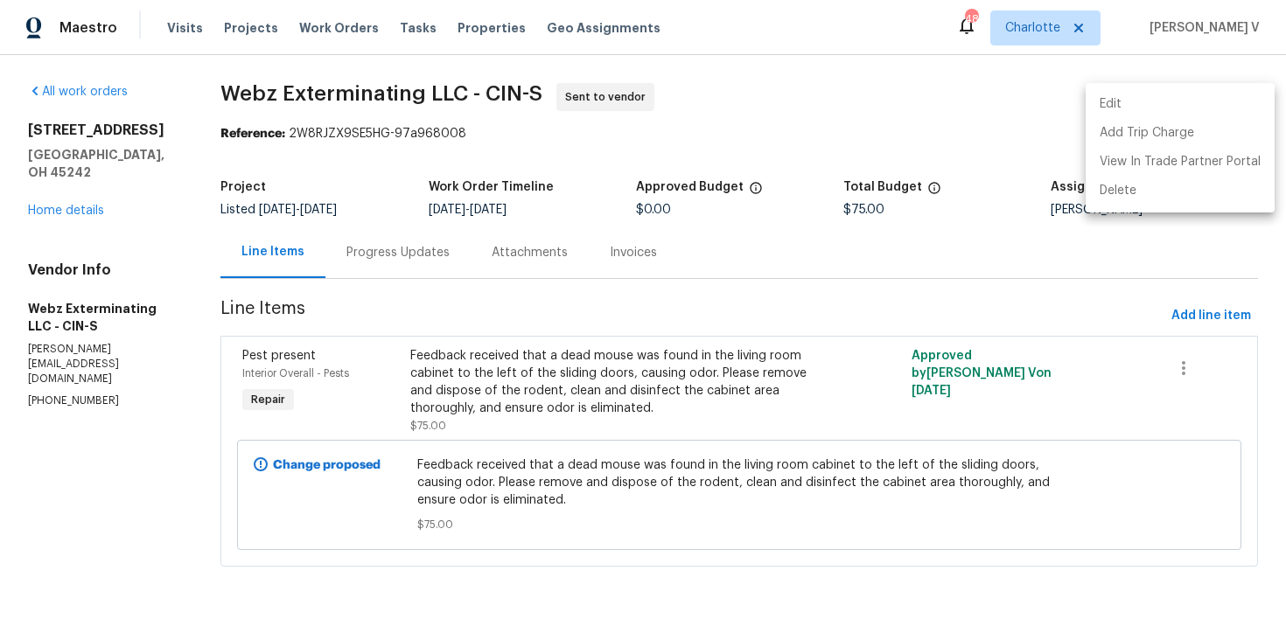
click at [1239, 87] on ul "Edit Add Trip Charge View In Trade Partner Portal Delete" at bounding box center [1180, 147] width 189 height 129
click at [1207, 94] on li "Edit" at bounding box center [1180, 104] width 189 height 29
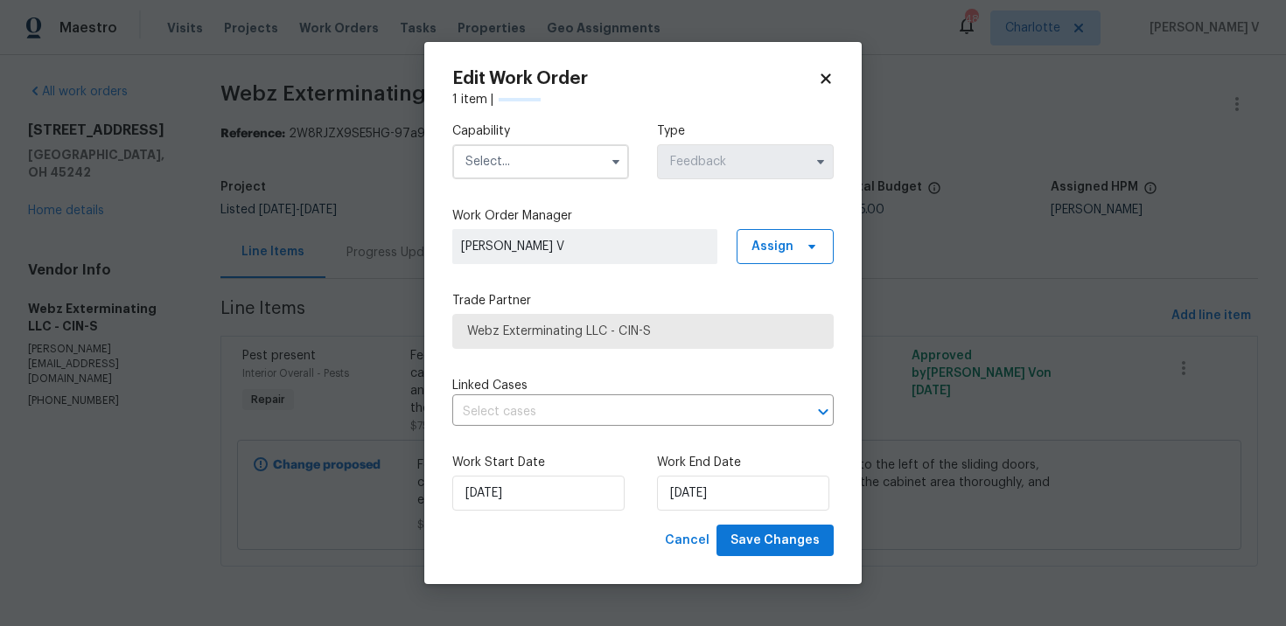
click at [577, 129] on label "Capability" at bounding box center [540, 130] width 177 height 17
click at [566, 138] on label "Capability" at bounding box center [540, 130] width 177 height 17
click at [551, 154] on input "text" at bounding box center [540, 161] width 177 height 35
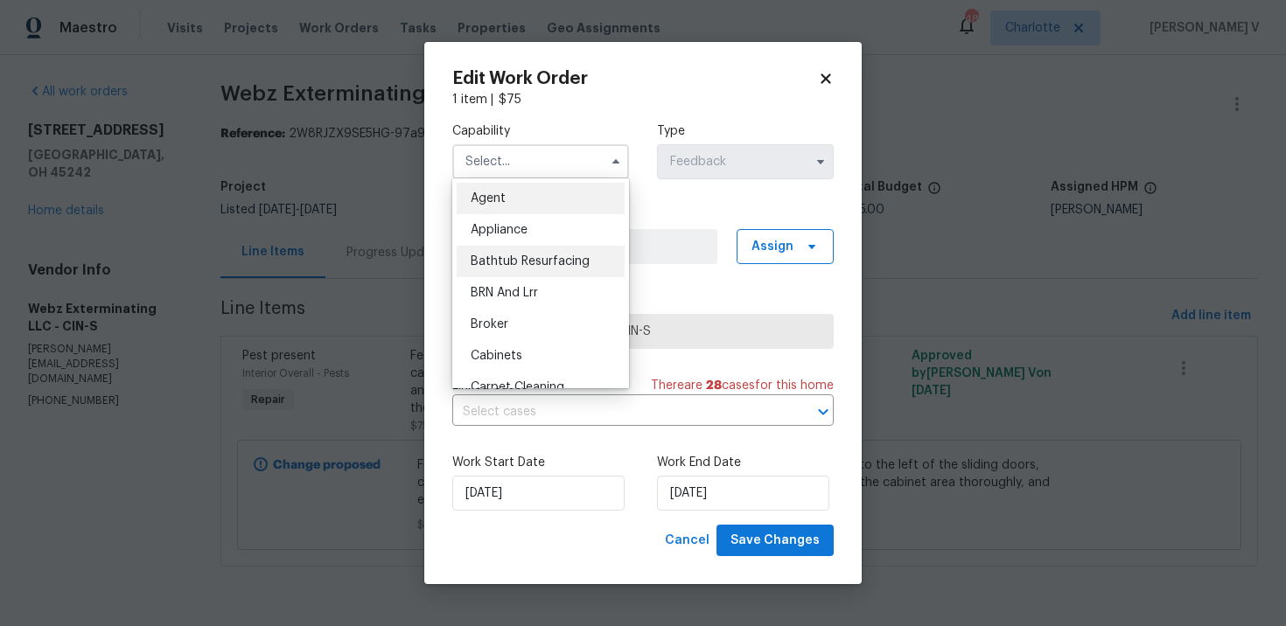
scroll to position [1400, 0]
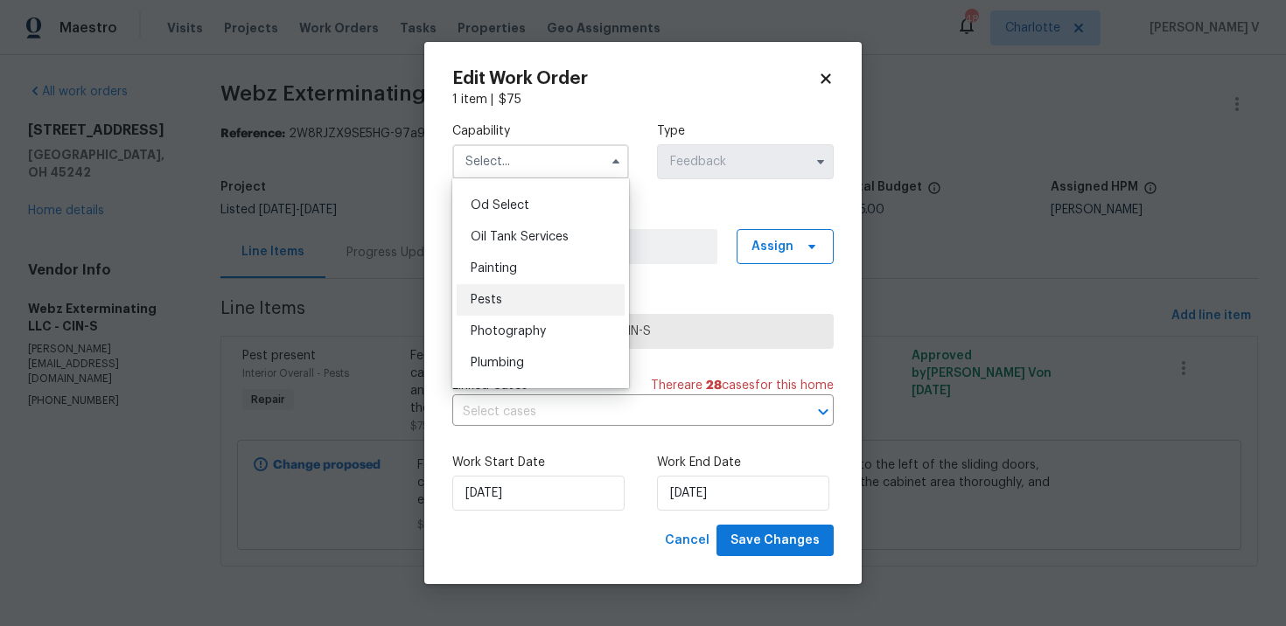
click at [526, 294] on div "Pests" at bounding box center [541, 299] width 168 height 31
type input "Pests"
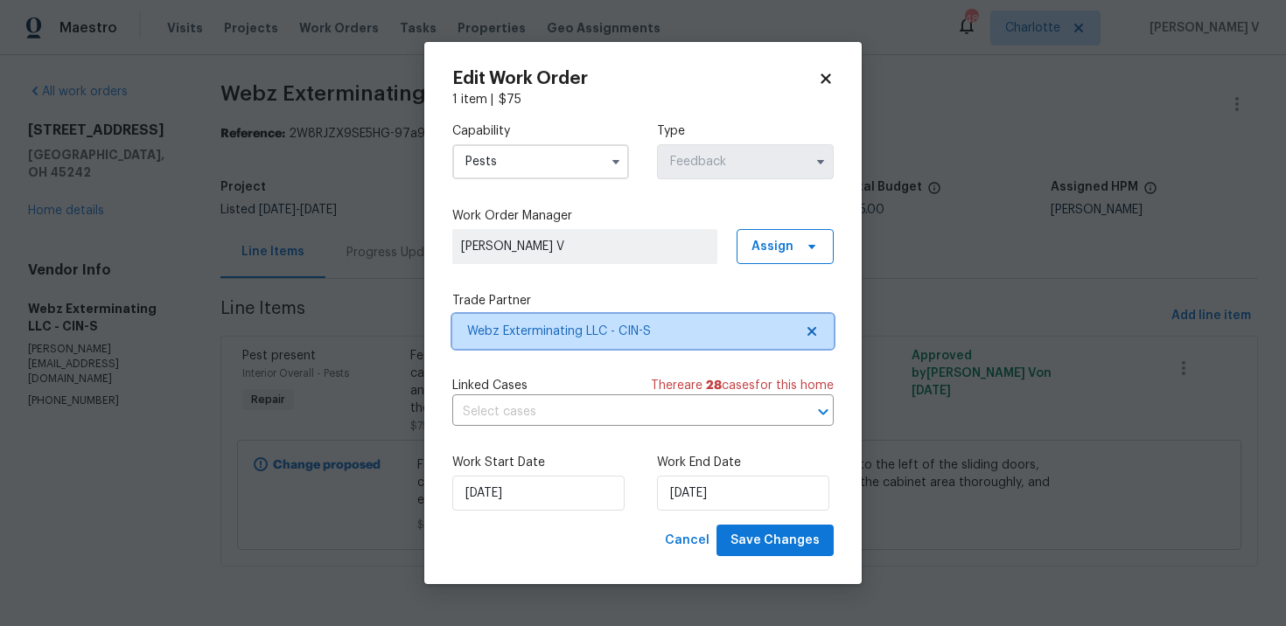
click at [792, 318] on span "Webz Exterminating LLC - CIN-S" at bounding box center [642, 331] width 381 height 35
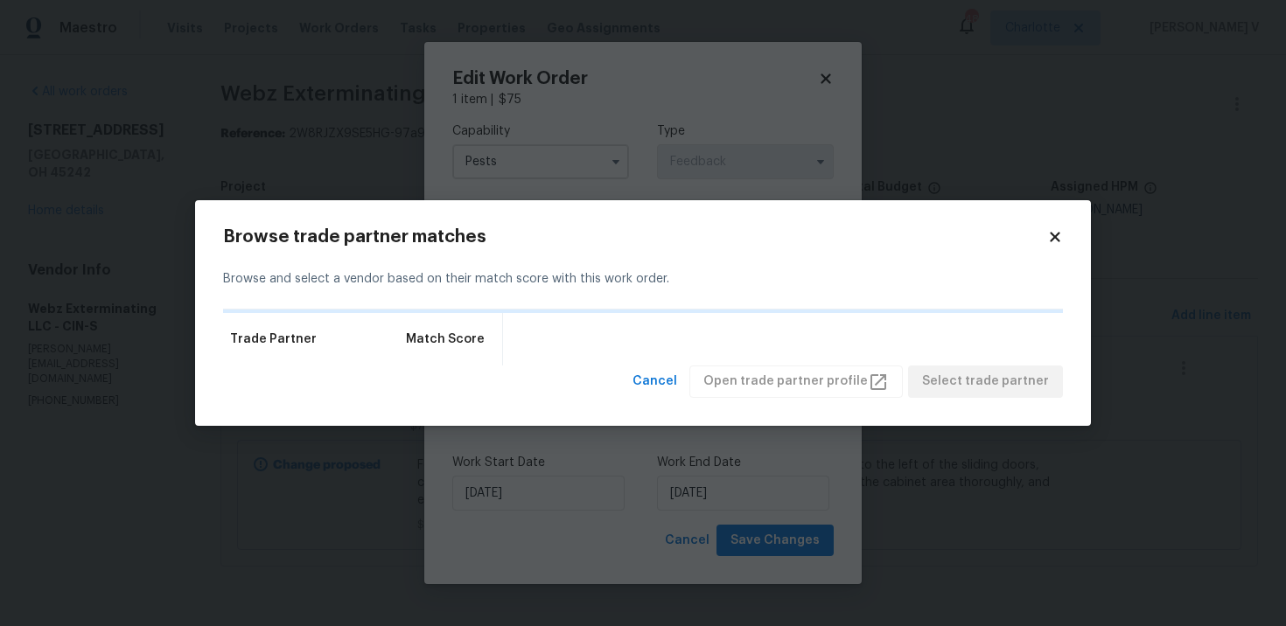
click at [792, 318] on div "Trade Partner Match Score" at bounding box center [643, 339] width 840 height 52
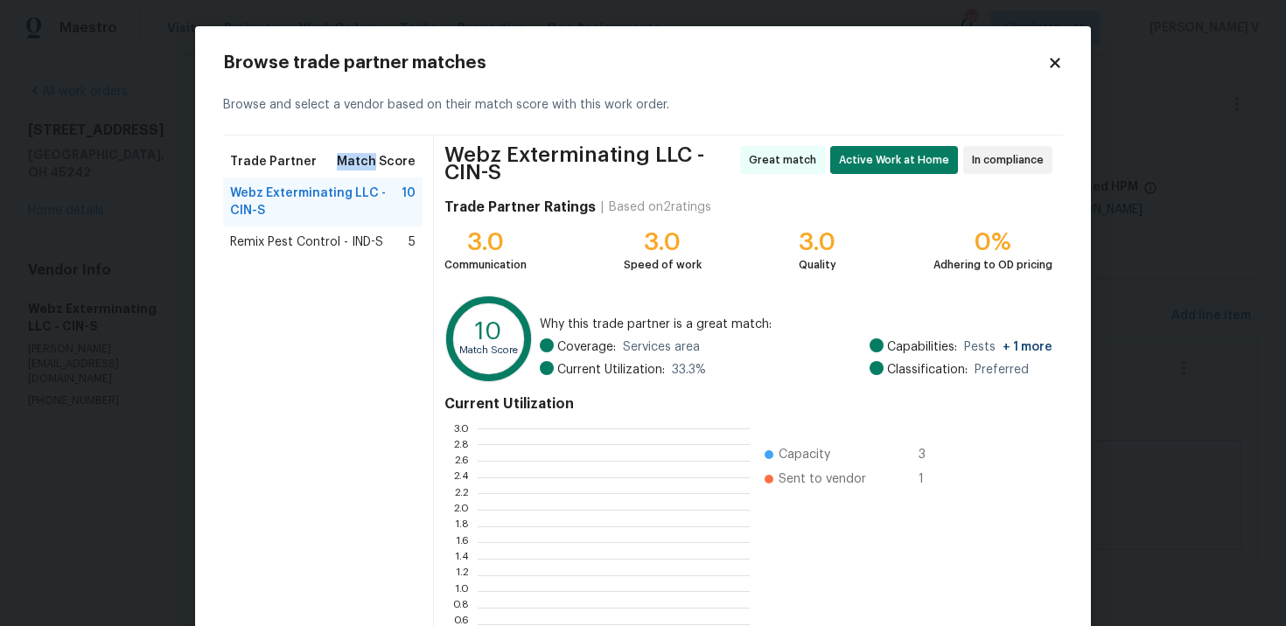
scroll to position [245, 272]
click at [297, 227] on div "Remix Pest Control - IND-S 5" at bounding box center [322, 242] width 199 height 31
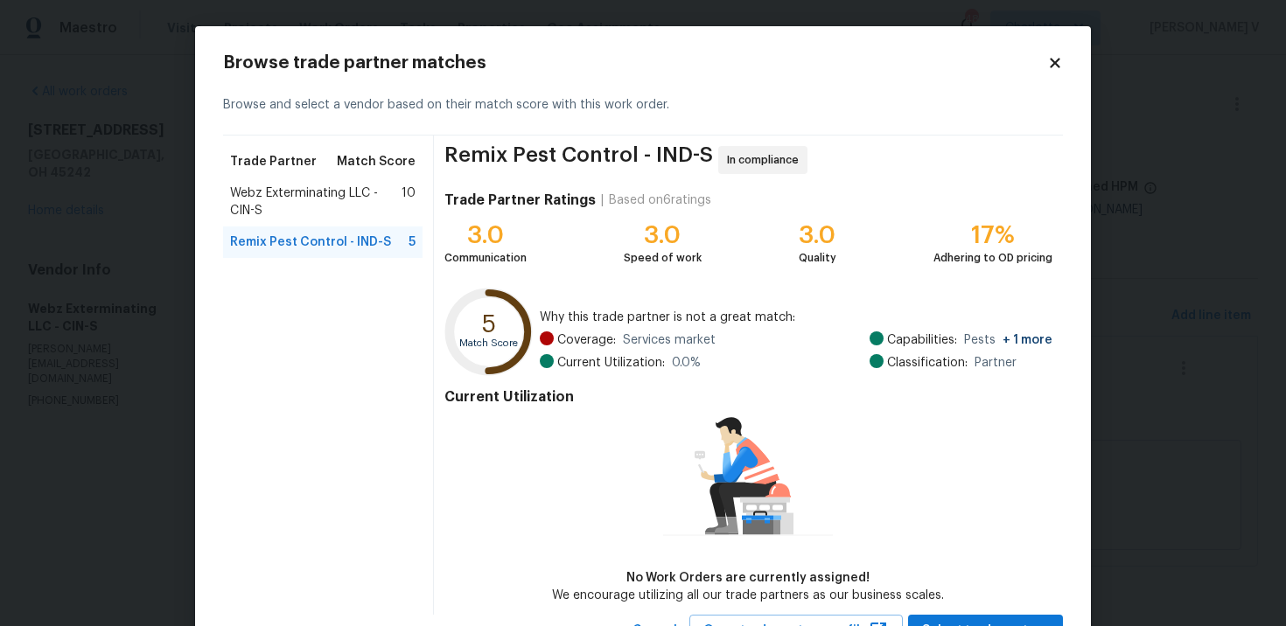
scroll to position [73, 0]
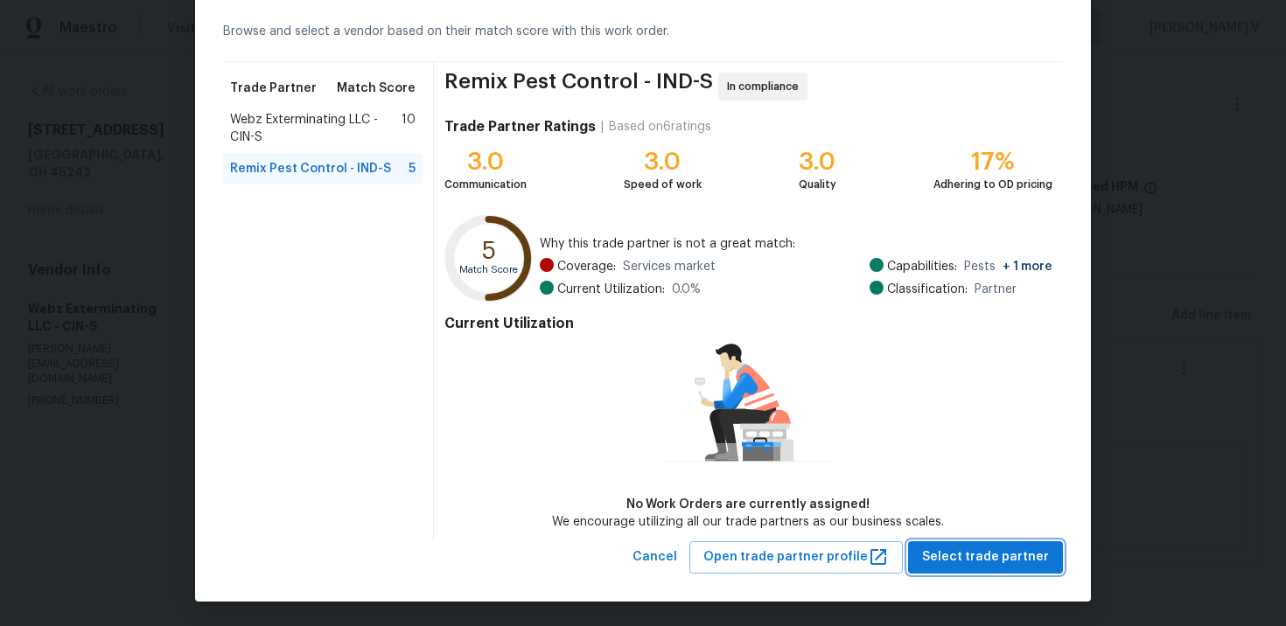
click at [965, 555] on span "Select trade partner" at bounding box center [985, 558] width 127 height 22
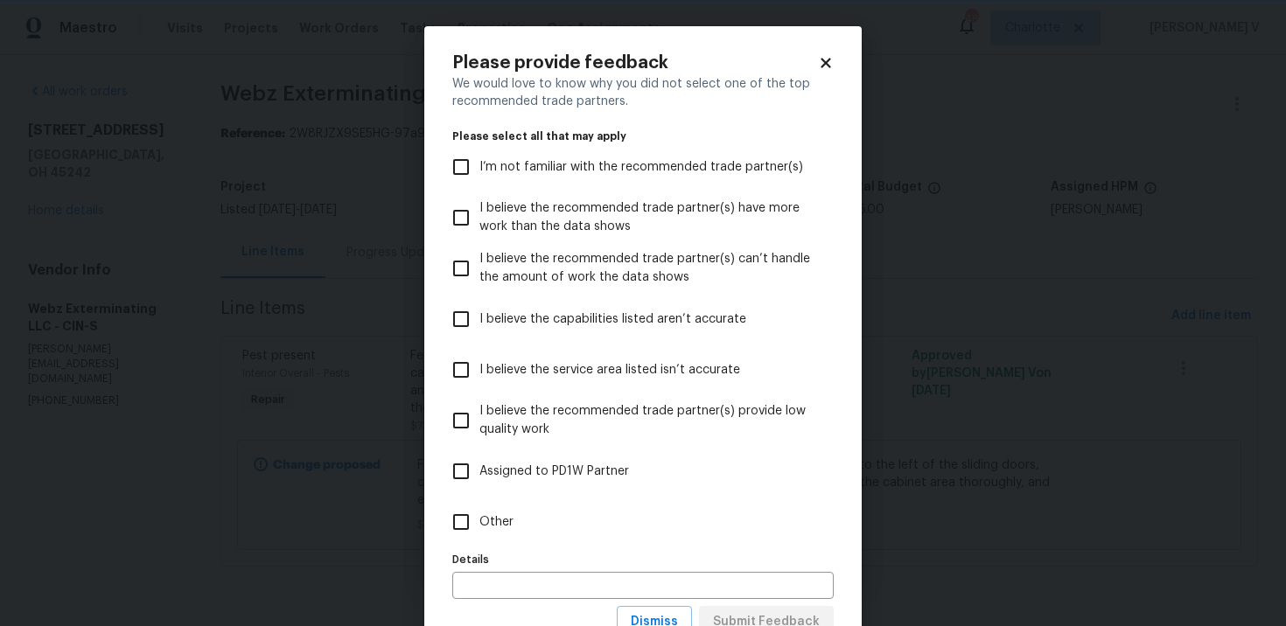
scroll to position [0, 0]
click at [628, 528] on label "Other" at bounding box center [631, 522] width 377 height 51
click at [479, 528] on input "Other" at bounding box center [461, 522] width 37 height 37
checkbox input "true"
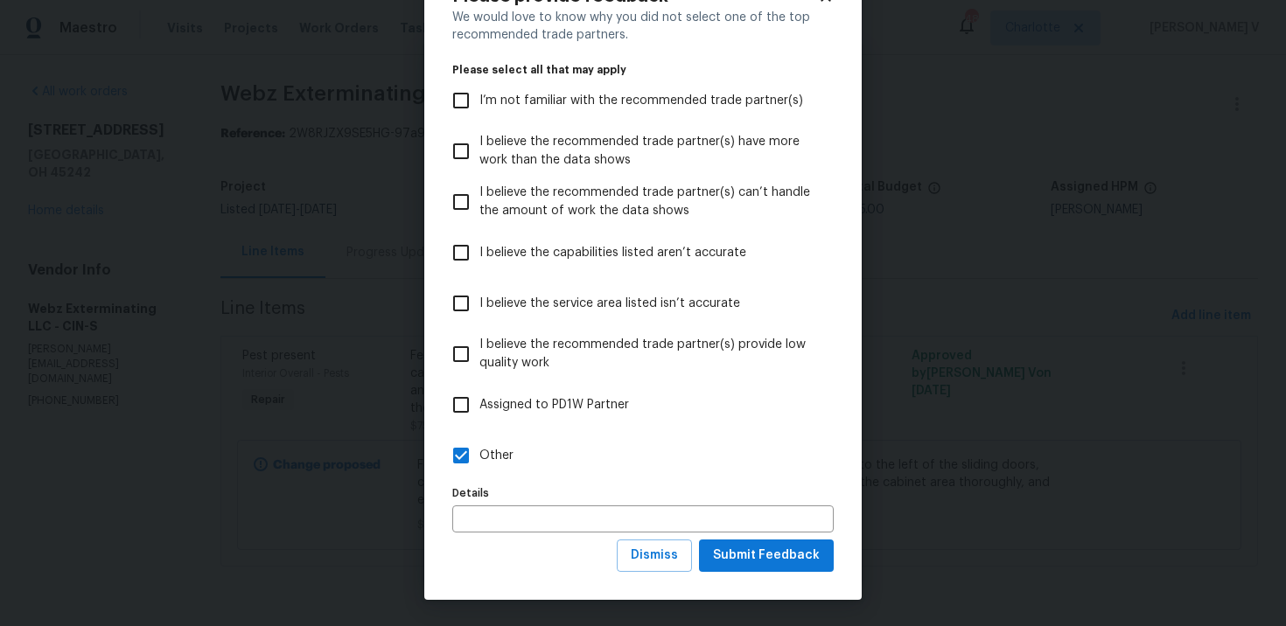
click at [770, 574] on div "Please provide feedback We would love to know why you did not select one of the…" at bounding box center [642, 280] width 437 height 640
click at [782, 556] on span "Submit Feedback" at bounding box center [766, 556] width 107 height 22
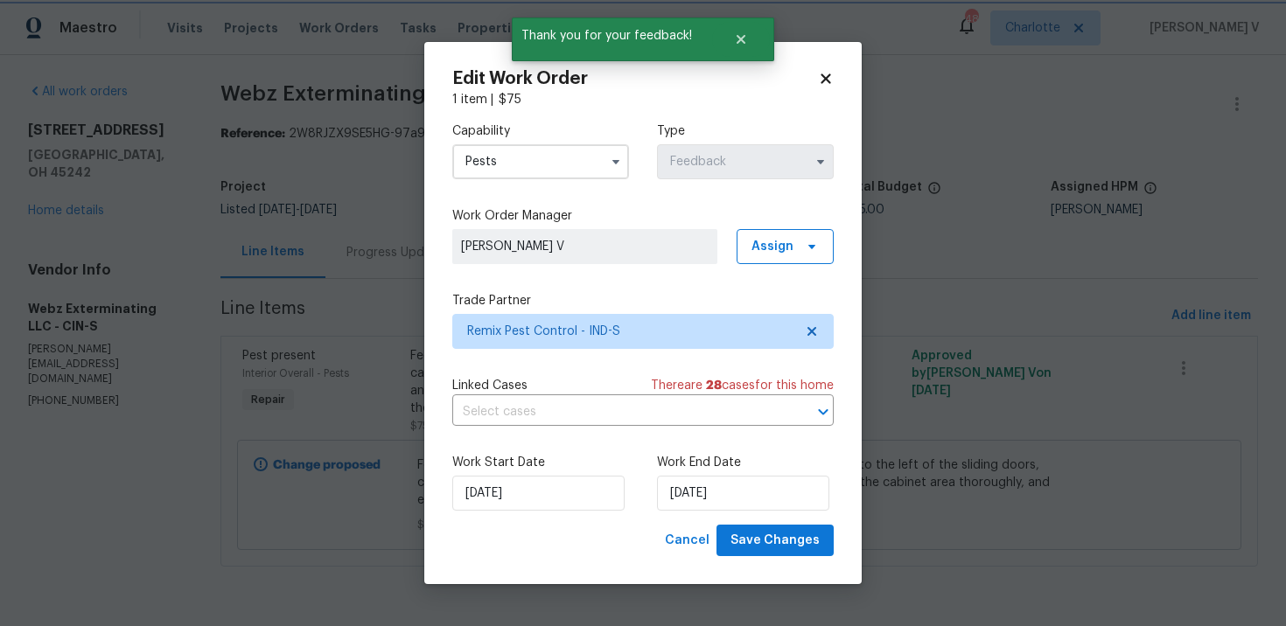
scroll to position [0, 0]
click at [732, 508] on input "06/10/2025" at bounding box center [743, 493] width 172 height 35
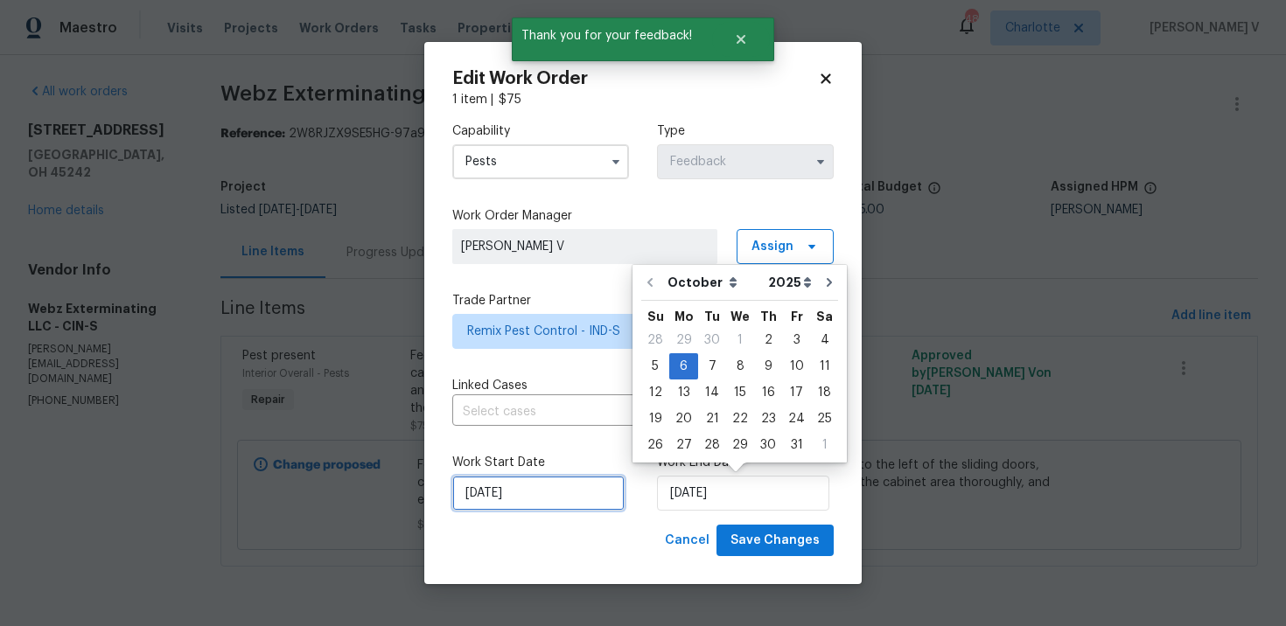
click at [580, 494] on input "02/10/2025" at bounding box center [538, 493] width 172 height 35
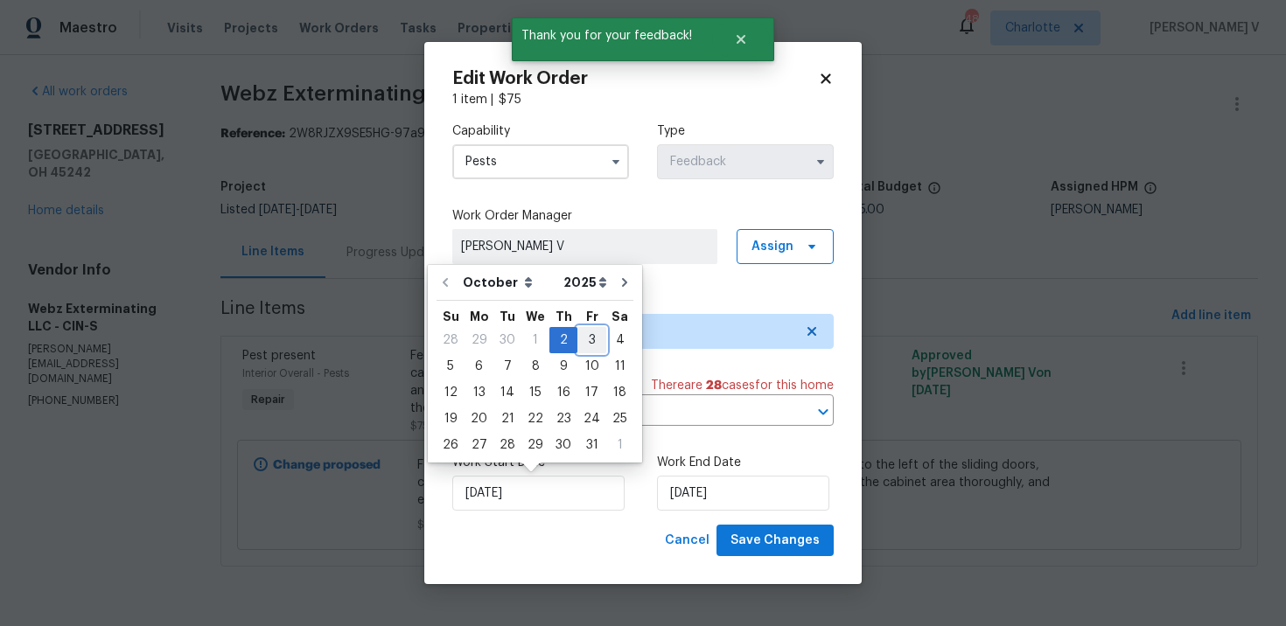
click at [581, 341] on div "3" at bounding box center [591, 340] width 29 height 24
type input "03/10/2025"
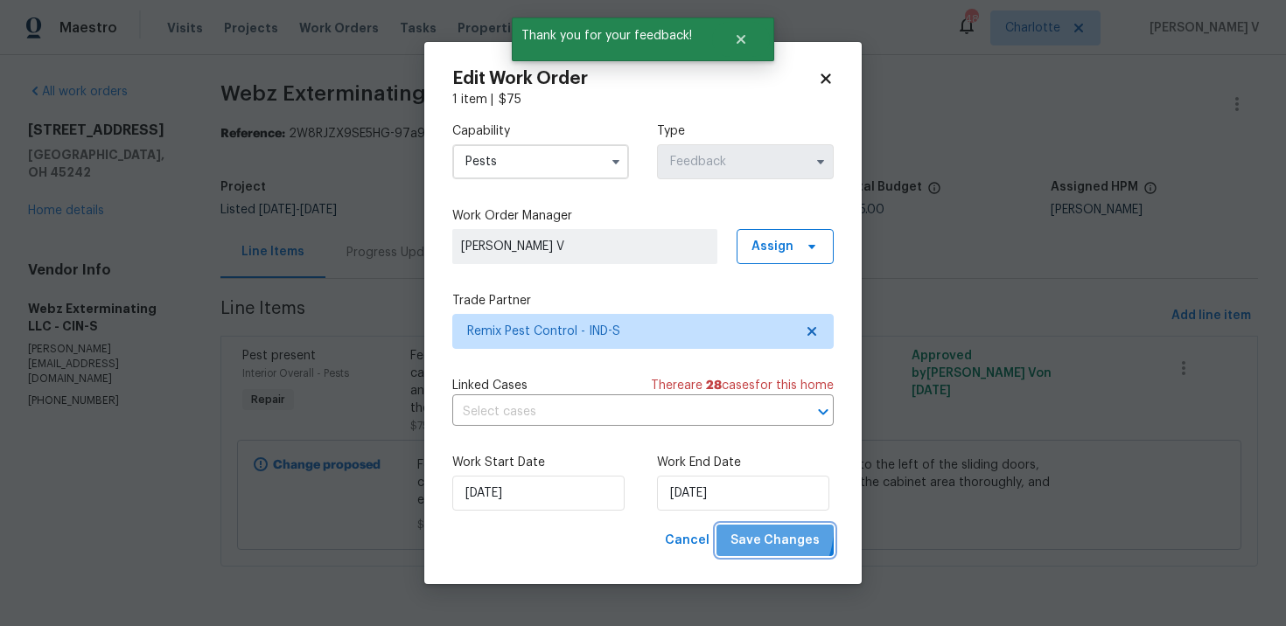
click at [751, 528] on button "Save Changes" at bounding box center [774, 541] width 117 height 32
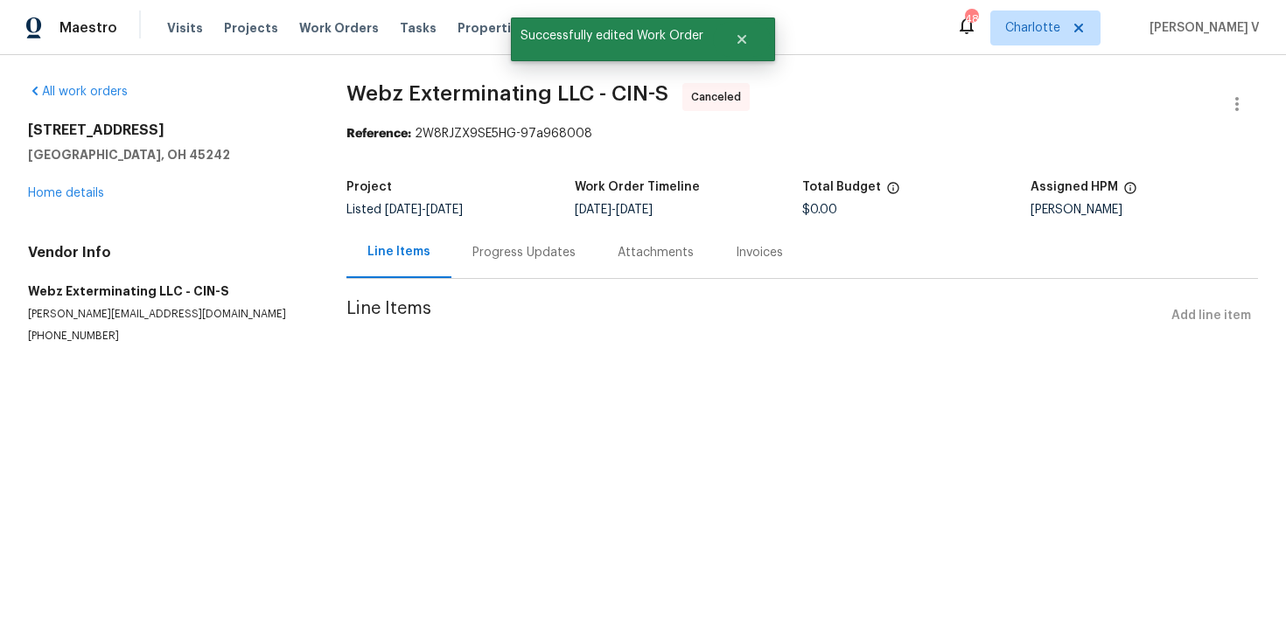
click at [381, 244] on div "Line Items" at bounding box center [398, 251] width 63 height 17
click at [534, 276] on div "Progress Updates" at bounding box center [523, 253] width 145 height 52
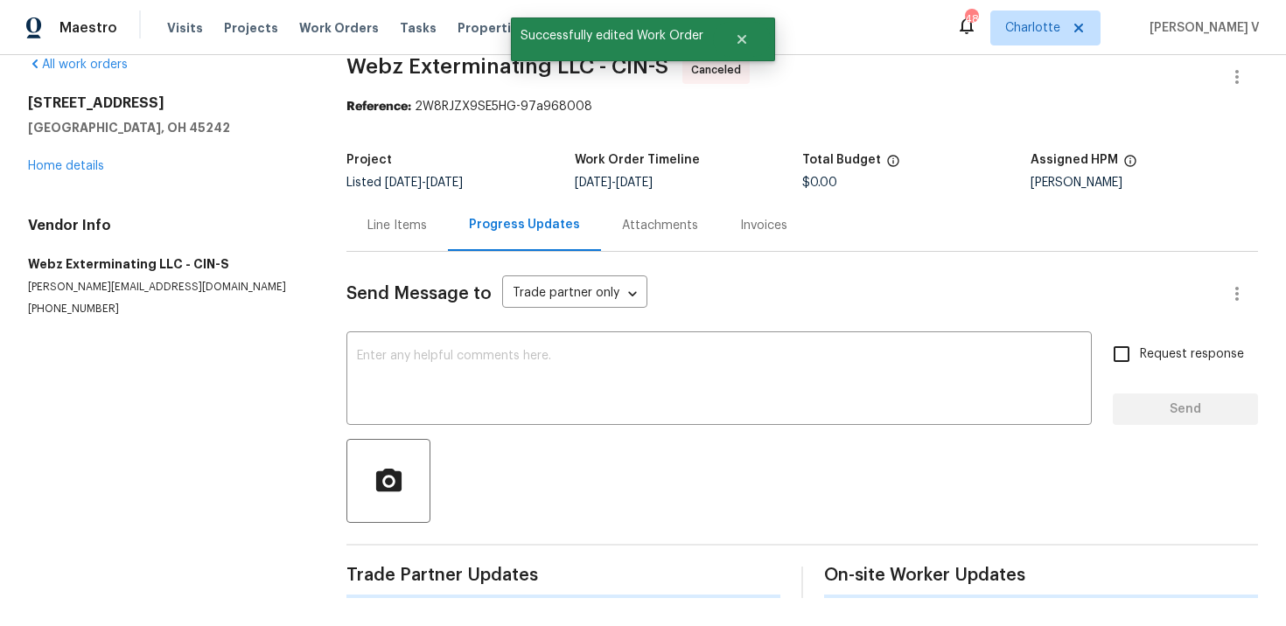
scroll to position [403, 0]
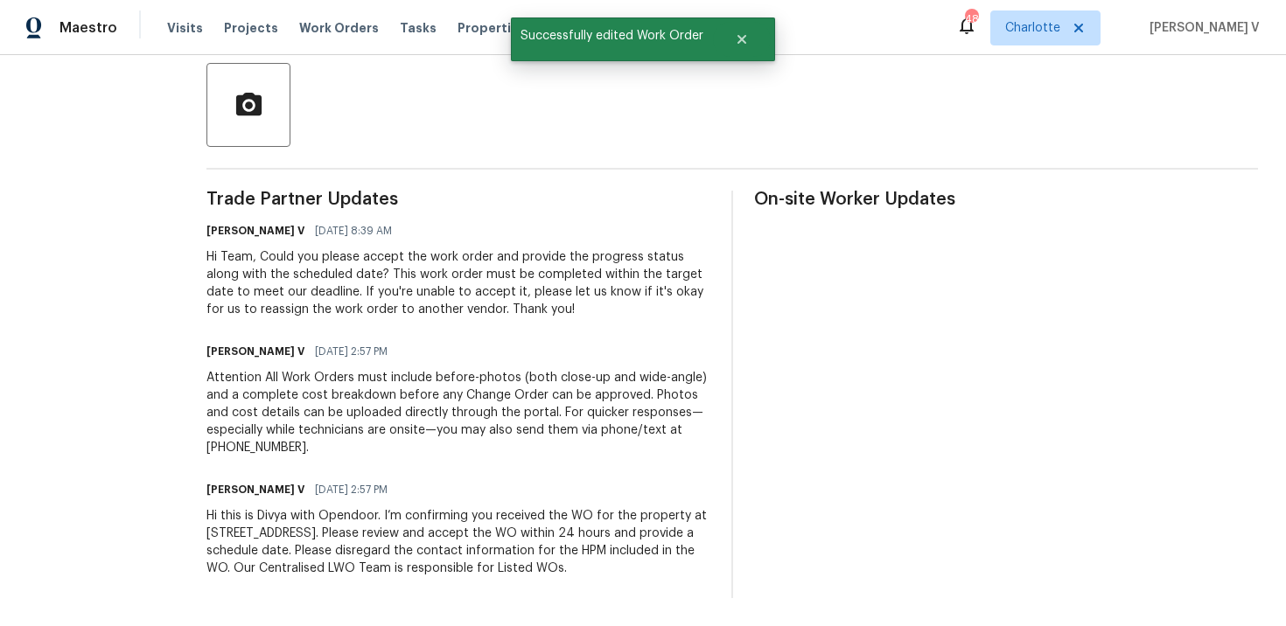
click at [359, 529] on div "Hi this is Divya with Opendoor. I’m confirming you received the WO for the prop…" at bounding box center [458, 542] width 504 height 70
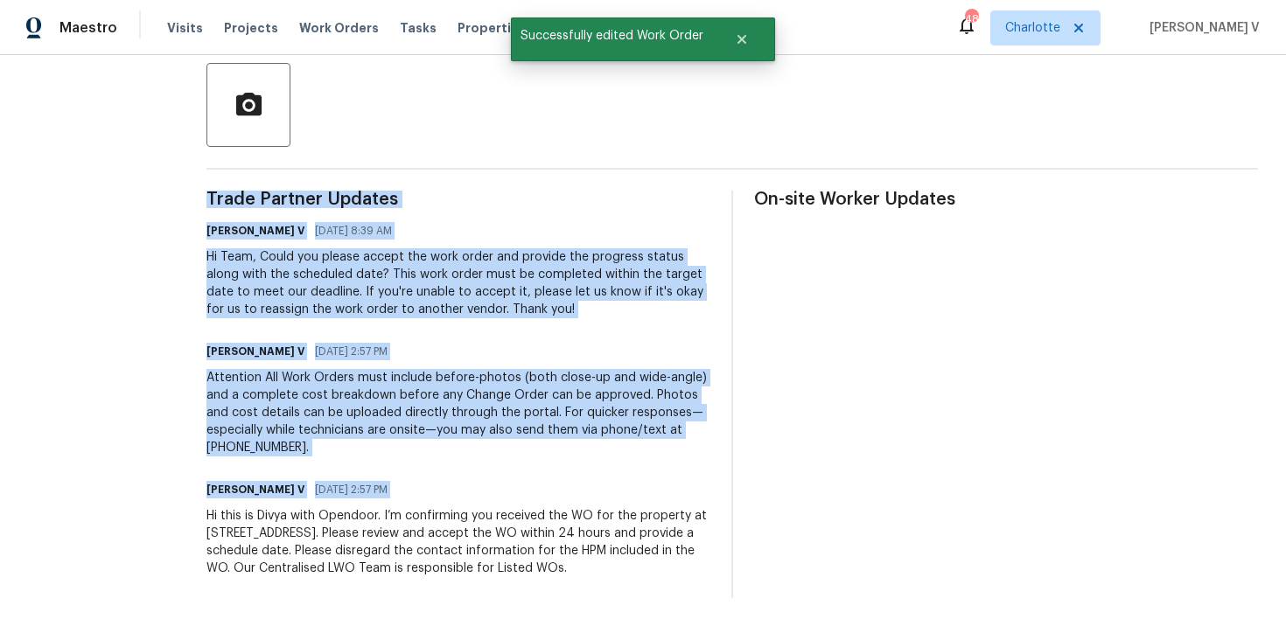
copy div "Trade Partner Updates Divya Dharshini V 10/03/2025 8:39 AM Hi Team, Could you p…"
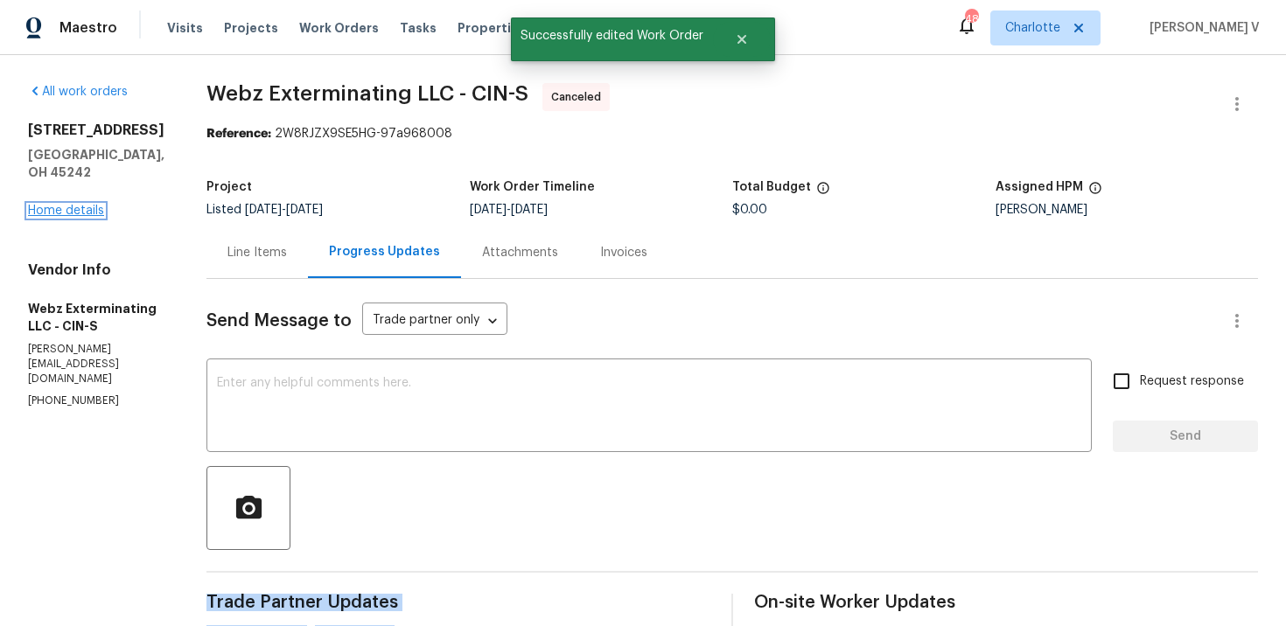
click at [67, 208] on link "Home details" at bounding box center [66, 211] width 76 height 12
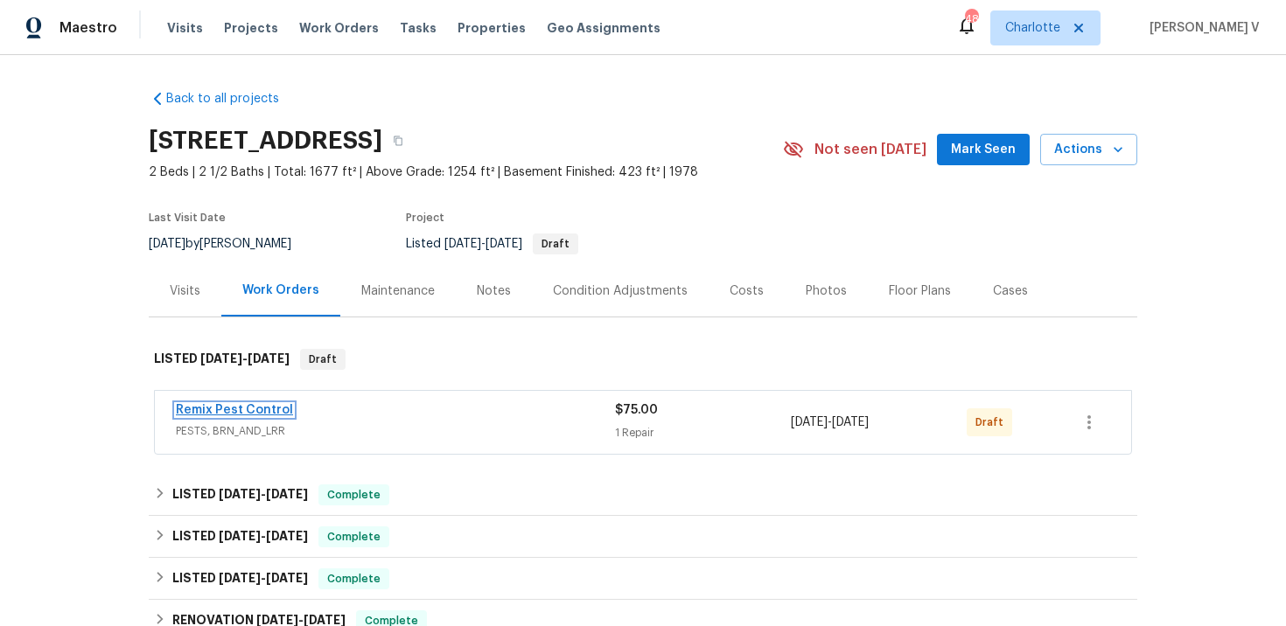
click at [238, 406] on link "Remix Pest Control" at bounding box center [234, 410] width 117 height 12
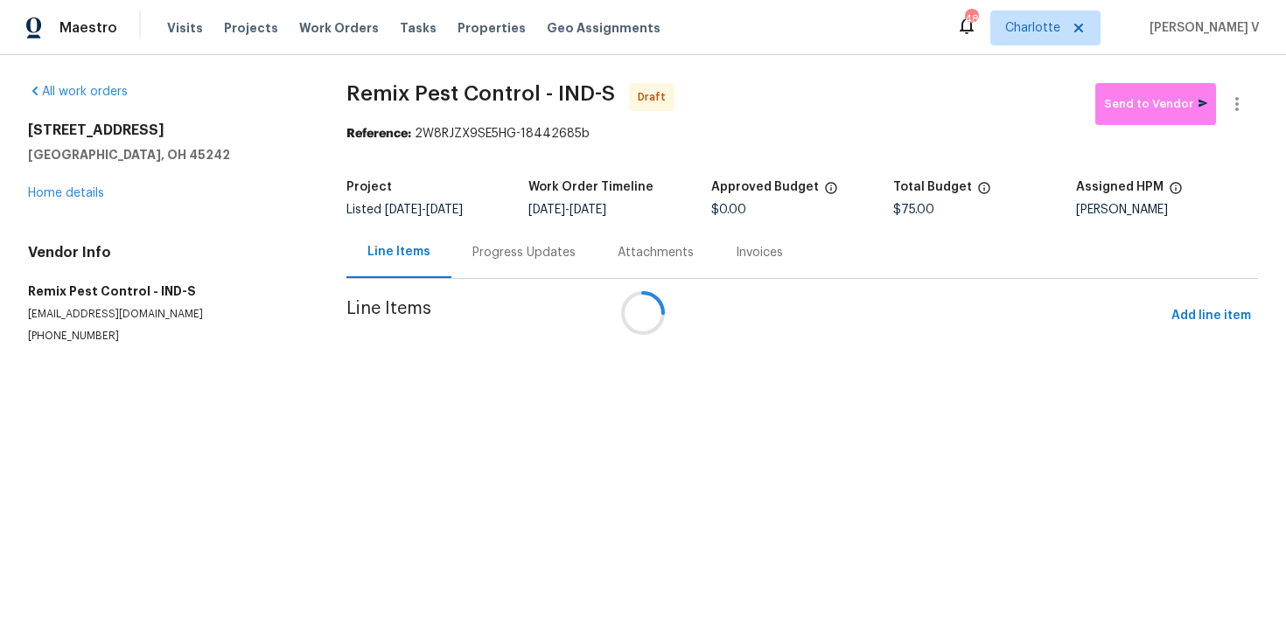
click at [472, 246] on div at bounding box center [643, 313] width 1286 height 626
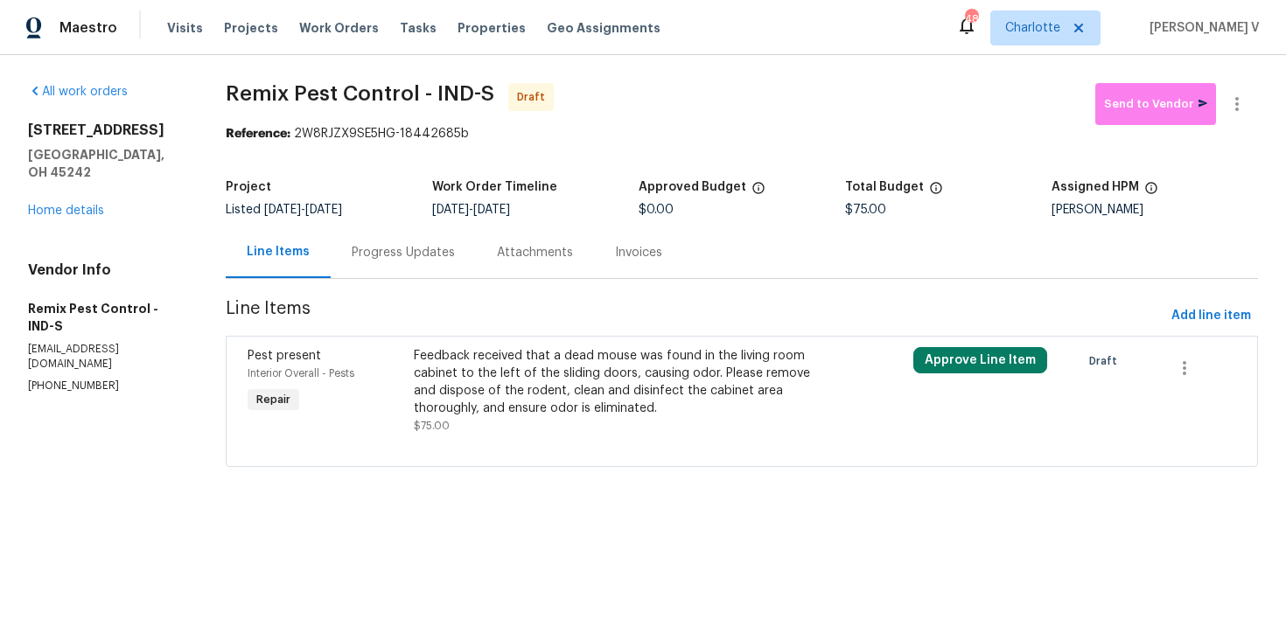
click at [476, 246] on div "Attachments" at bounding box center [535, 253] width 118 height 52
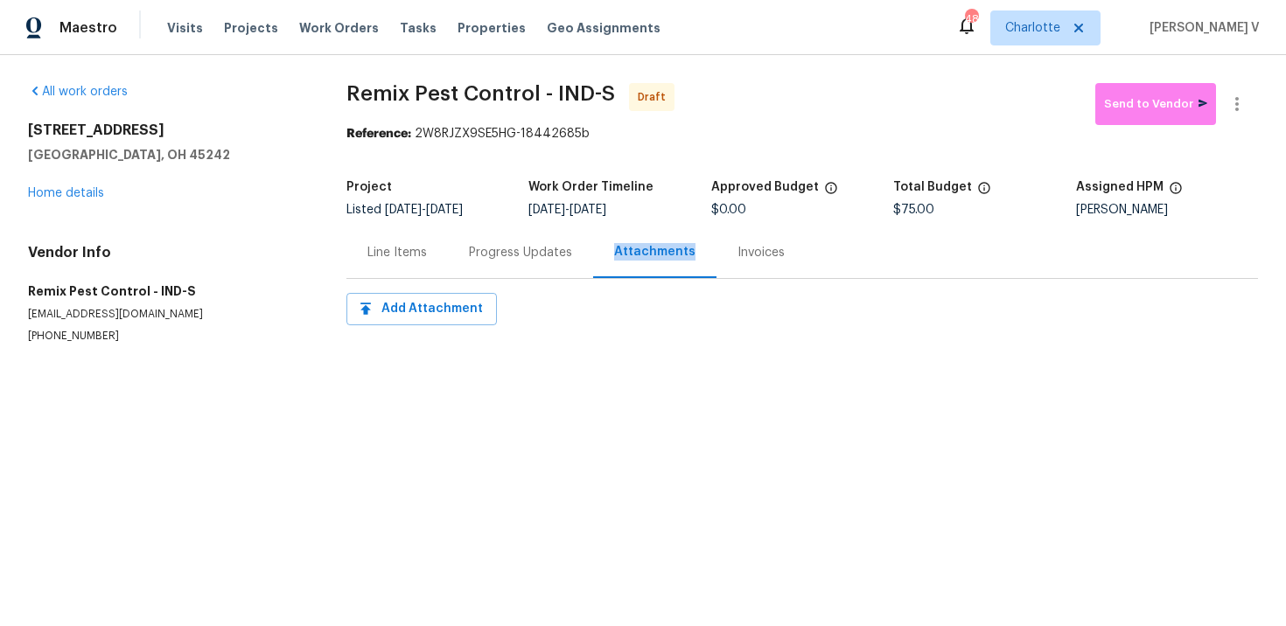
click at [500, 261] on div "Progress Updates" at bounding box center [520, 252] width 103 height 17
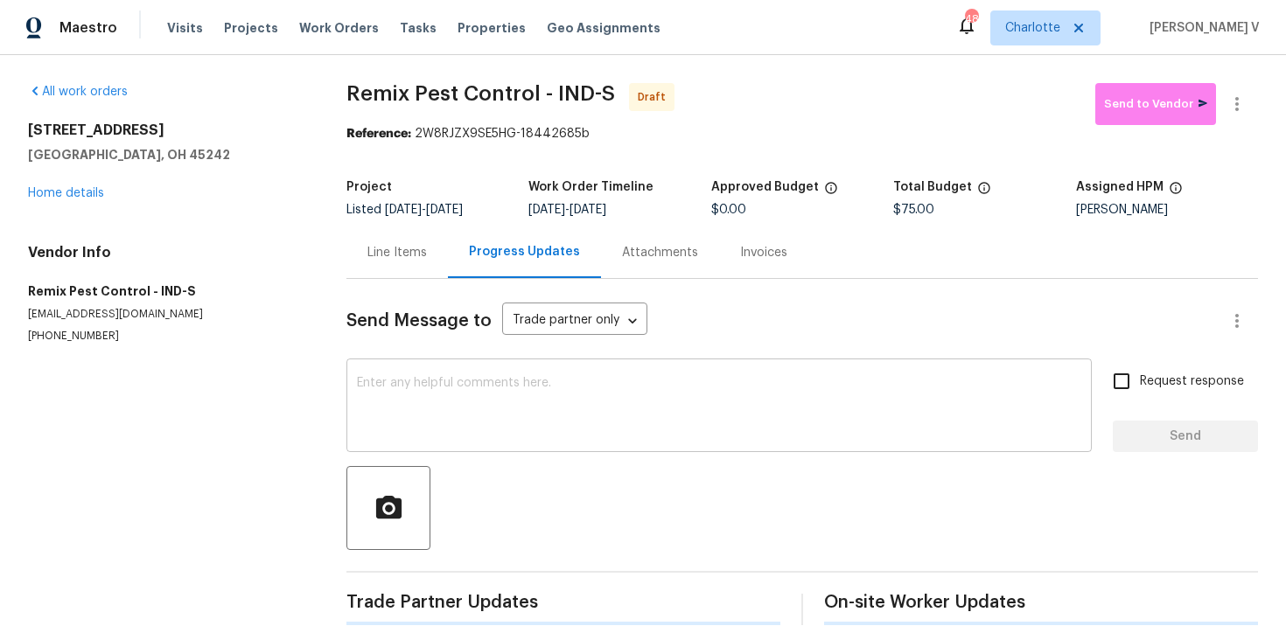
click at [510, 394] on textarea at bounding box center [719, 407] width 724 height 61
paste textarea "Hi this is Divya with Opendoor. I’m confirming you received the WO for the prop…"
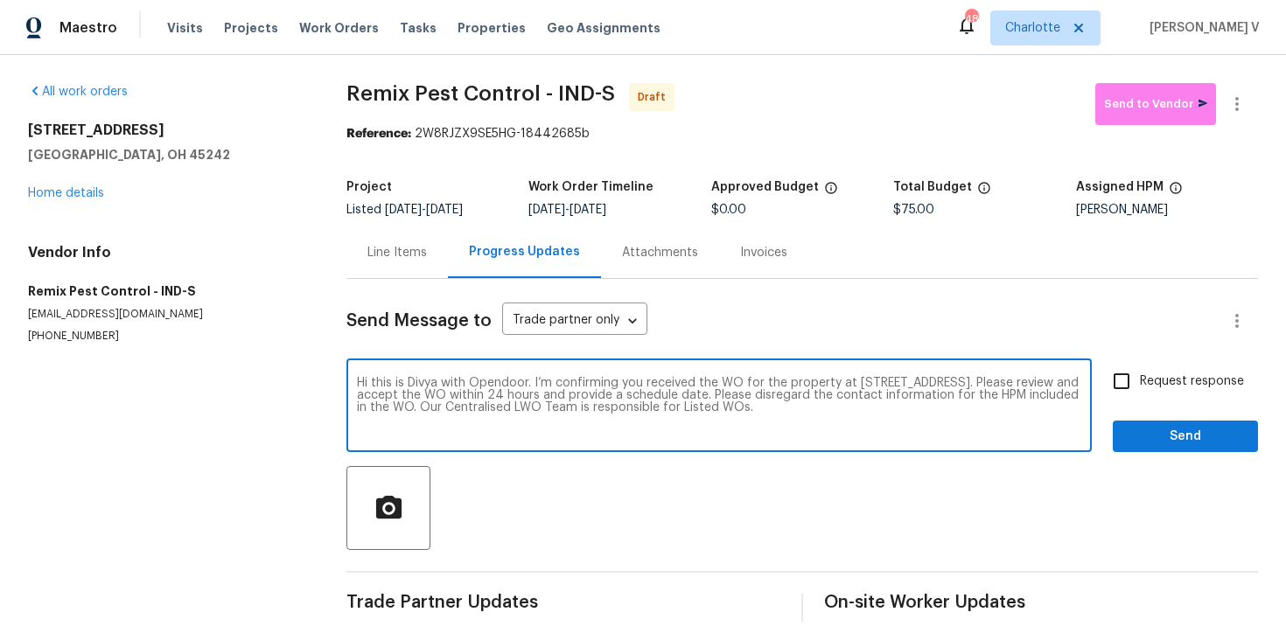
type textarea "Hi this is Divya with Opendoor. I’m confirming you received the WO for the prop…"
click at [1145, 380] on span "Request response" at bounding box center [1192, 382] width 104 height 18
click at [1140, 380] on input "Request response" at bounding box center [1121, 381] width 37 height 37
checkbox input "true"
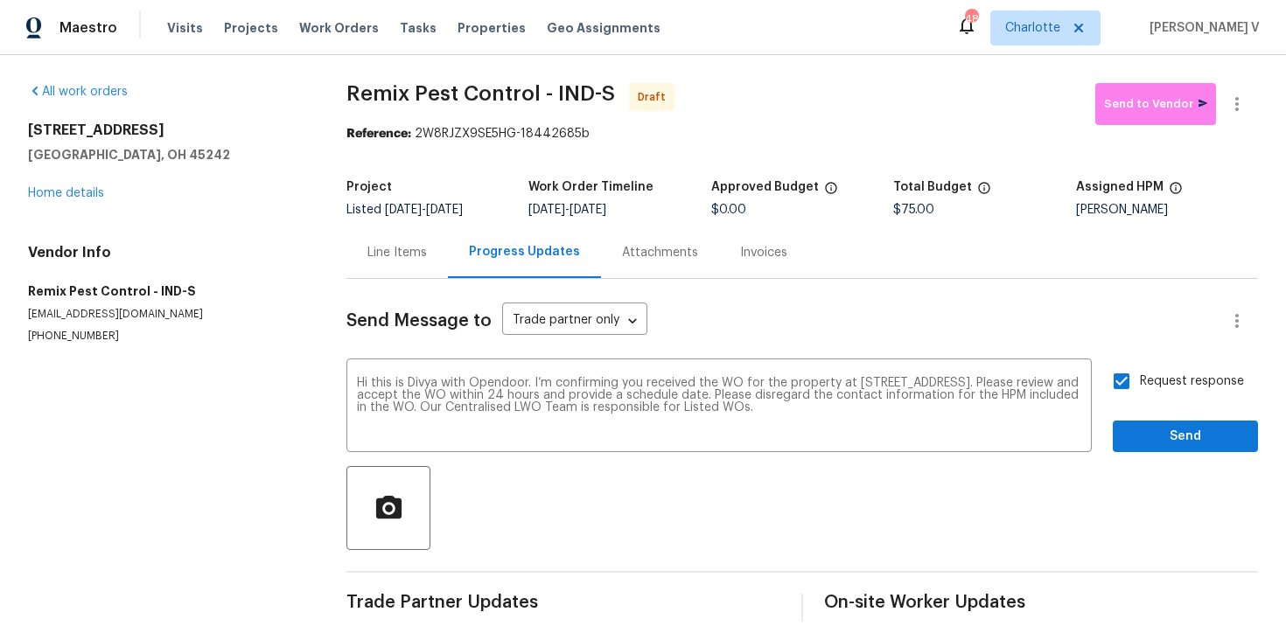
click at [1164, 459] on div "Send Message to Trade partner only Trade partner only ​ Hi this is Divya with O…" at bounding box center [802, 450] width 912 height 343
click at [1163, 438] on span "Send" at bounding box center [1185, 437] width 117 height 22
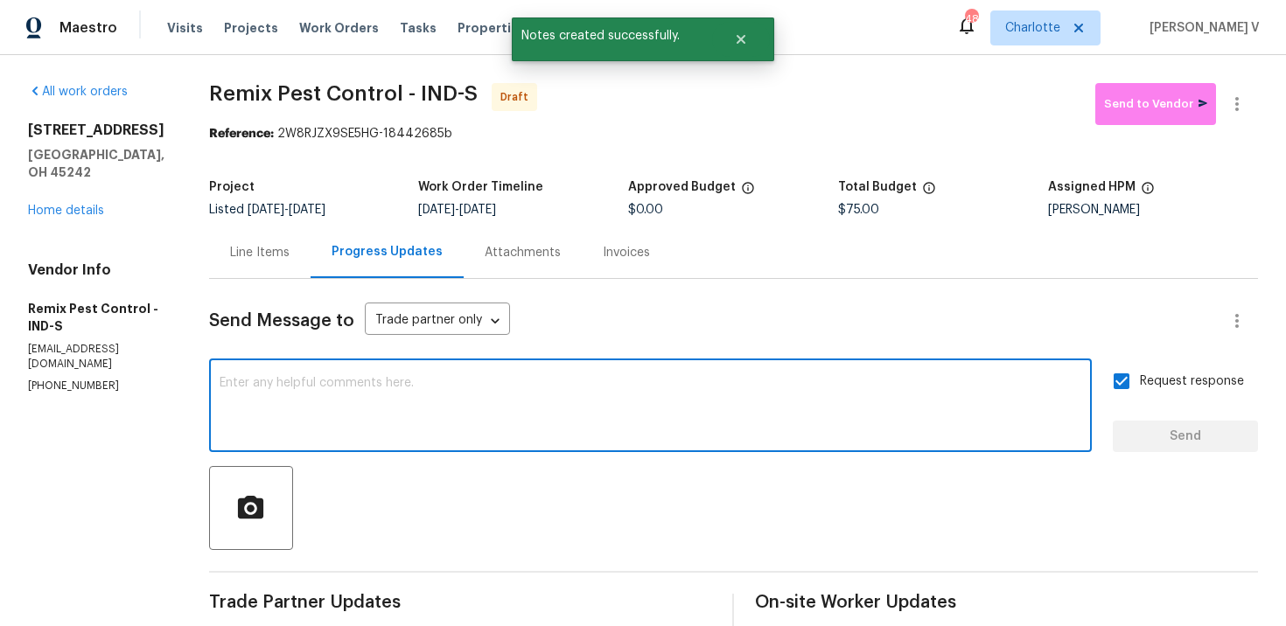
click at [415, 404] on textarea at bounding box center [651, 407] width 862 height 61
paste textarea "Attention All Work Orders must include before-photos (both close-up and wide-an…"
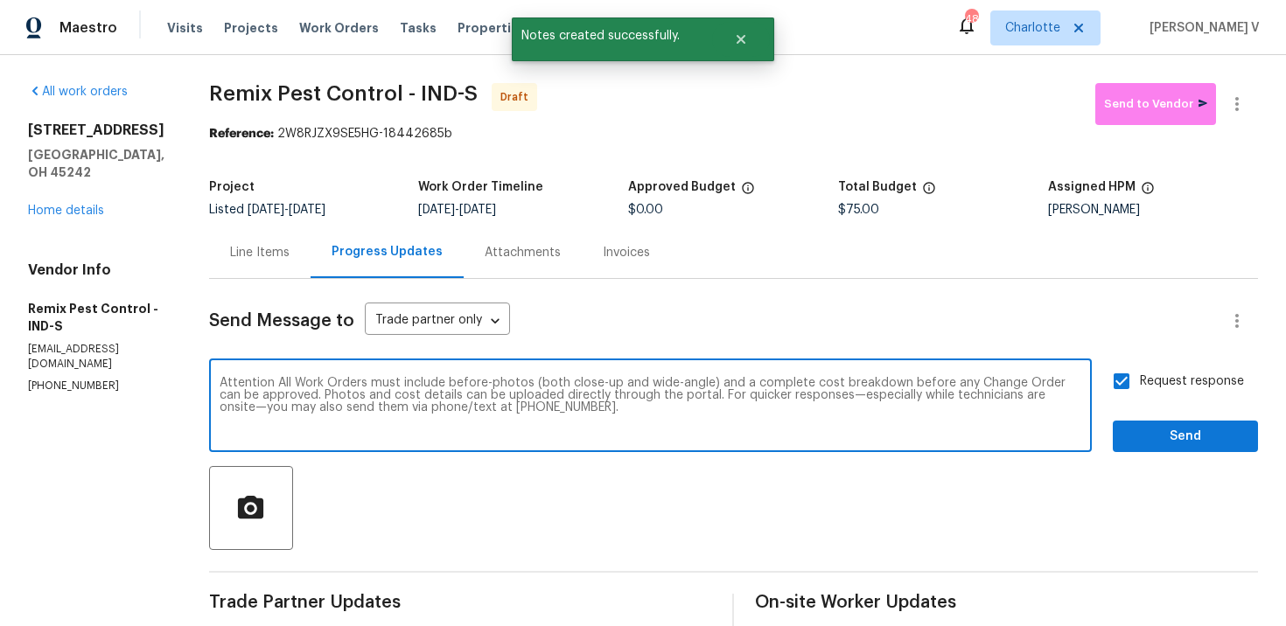
type textarea "Attention All Work Orders must include before-photos (both close-up and wide-an…"
click at [1163, 421] on button "Send" at bounding box center [1185, 437] width 145 height 32
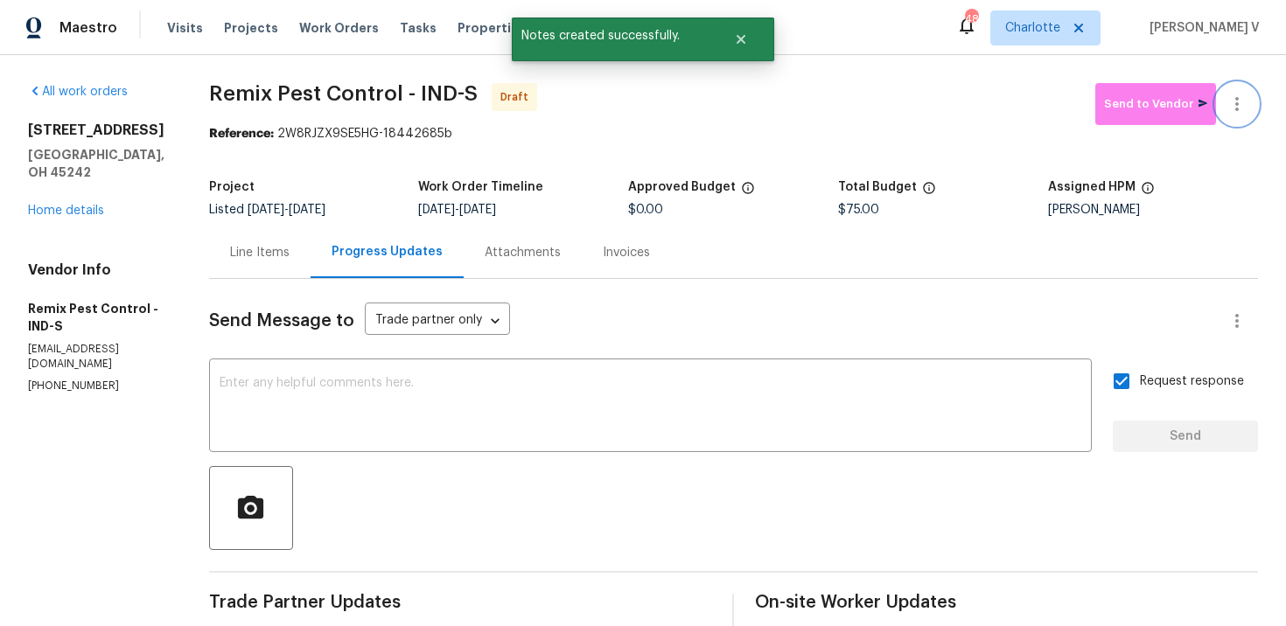
click at [1245, 107] on icon "button" at bounding box center [1236, 104] width 21 height 21
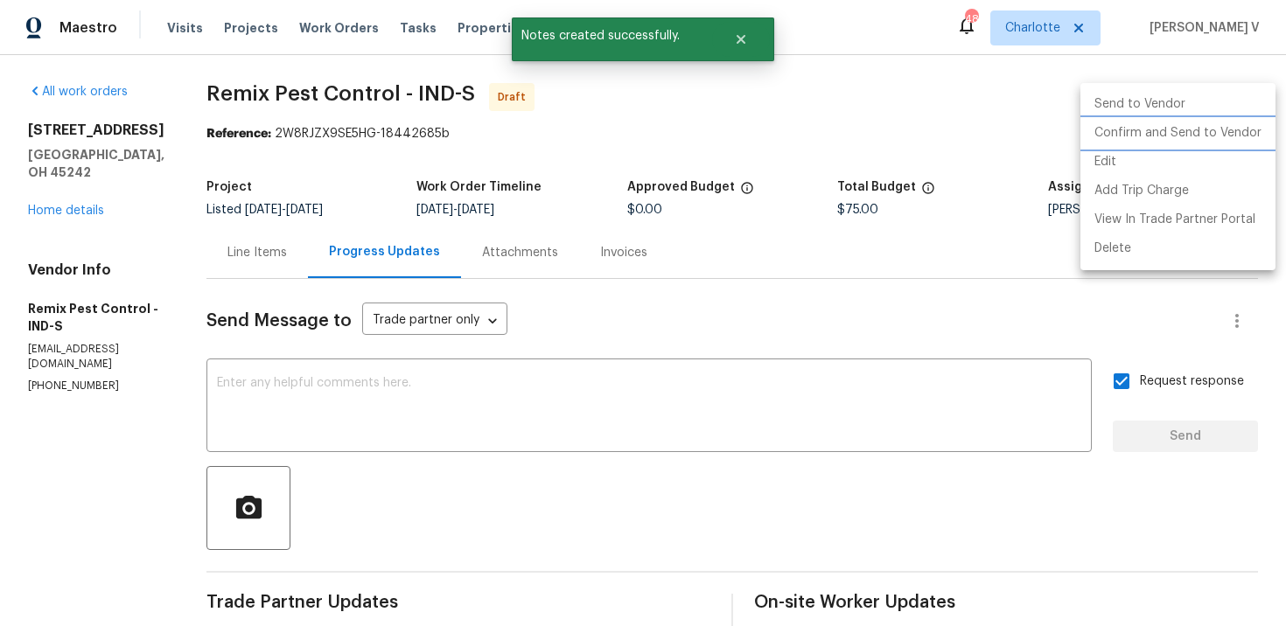
click at [1142, 127] on li "Confirm and Send to Vendor" at bounding box center [1177, 133] width 195 height 29
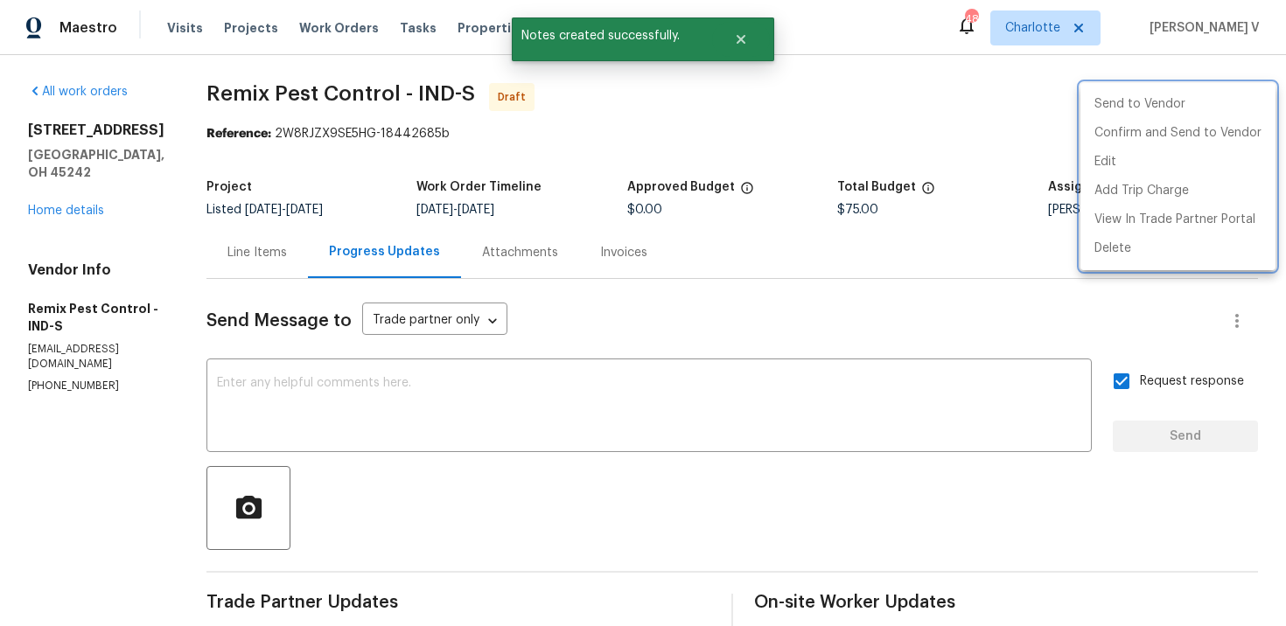
click at [425, 189] on div at bounding box center [643, 313] width 1286 height 626
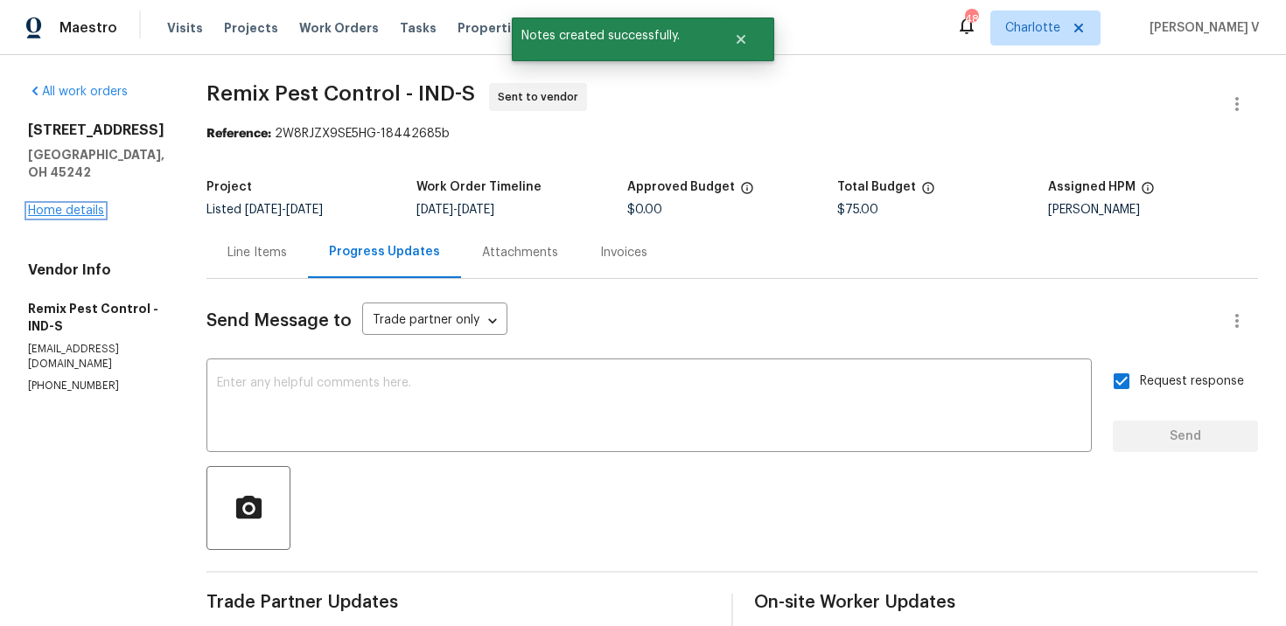
click at [87, 205] on link "Home details" at bounding box center [66, 211] width 76 height 12
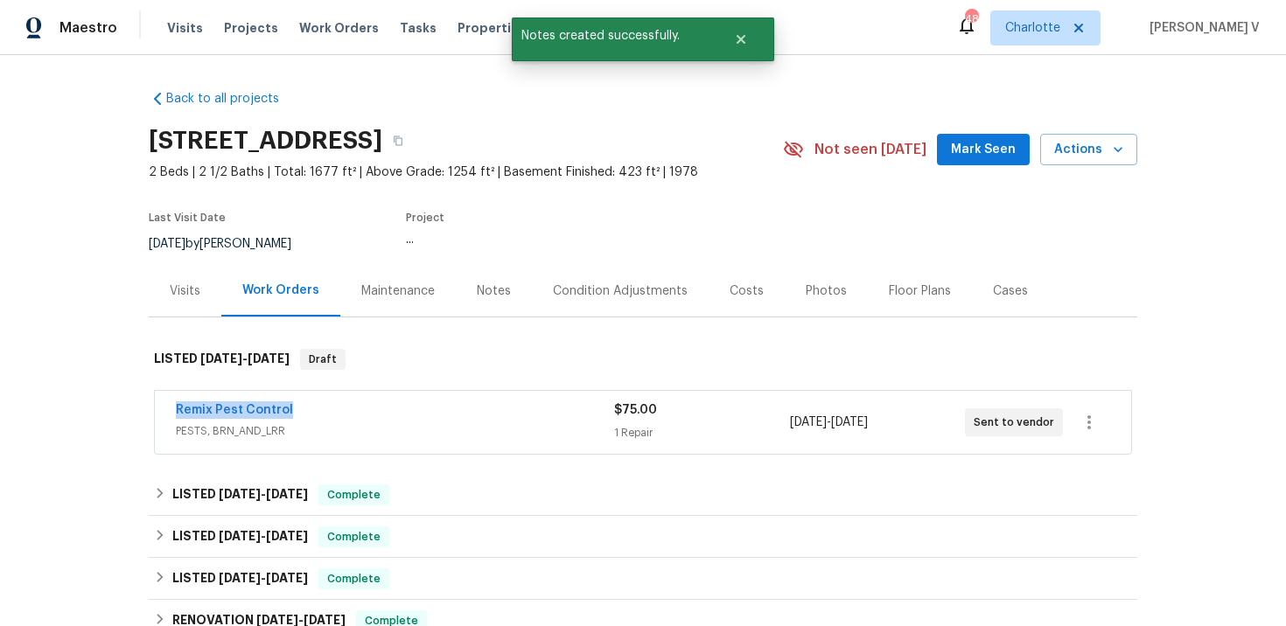
drag, startPoint x: 179, startPoint y: 407, endPoint x: 370, endPoint y: 407, distance: 190.7
click at [370, 407] on div "Back to all projects 10820 Lakehurst Ct, Cincinnati, OH 45242 2 Beds | 2 1/2 Ba…" at bounding box center [643, 340] width 1286 height 571
copy link "Remix Pest Control"
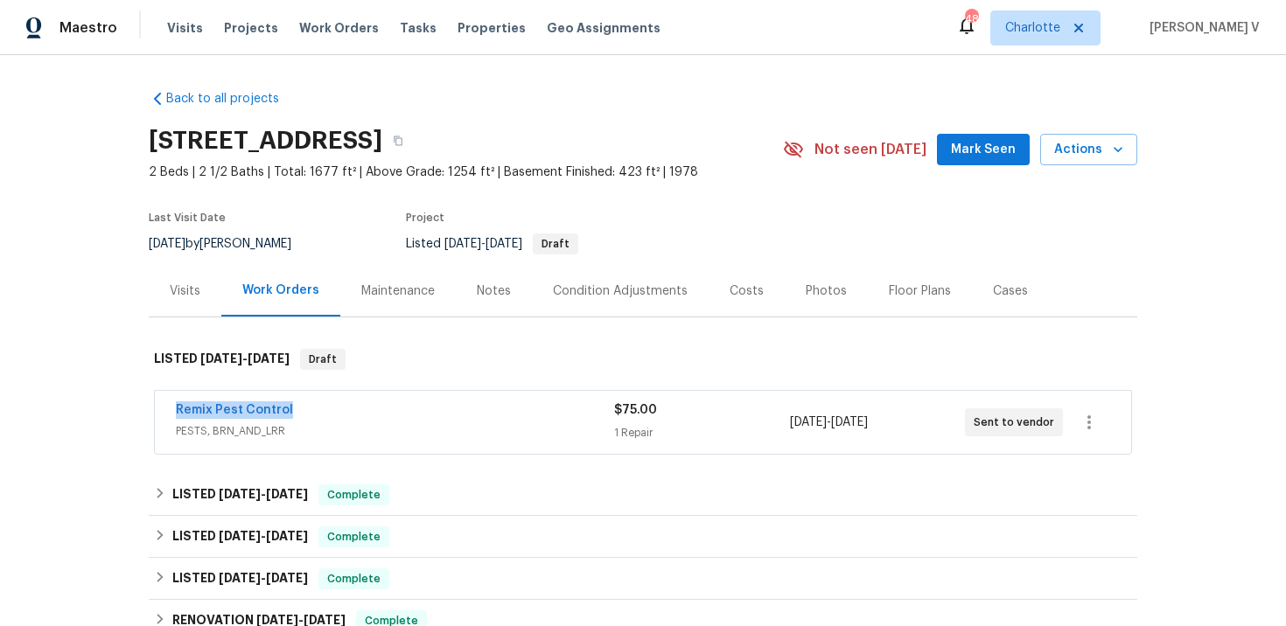
copy link "Remix Pest Control"
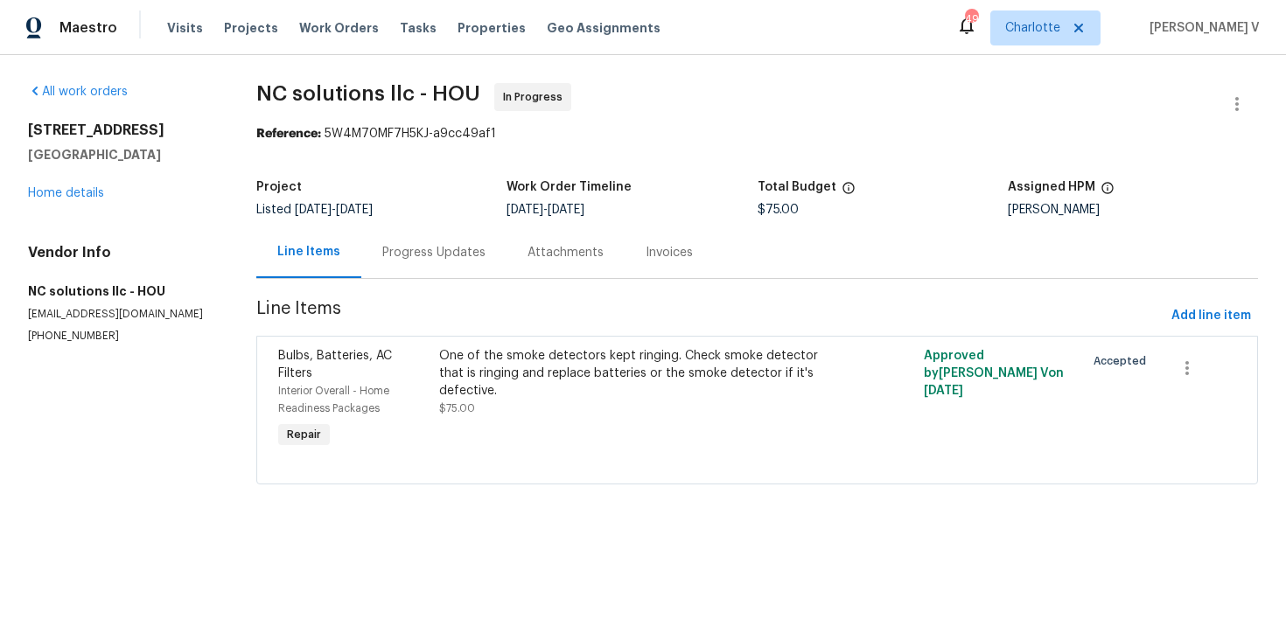
click at [460, 248] on div "Progress Updates" at bounding box center [433, 252] width 103 height 17
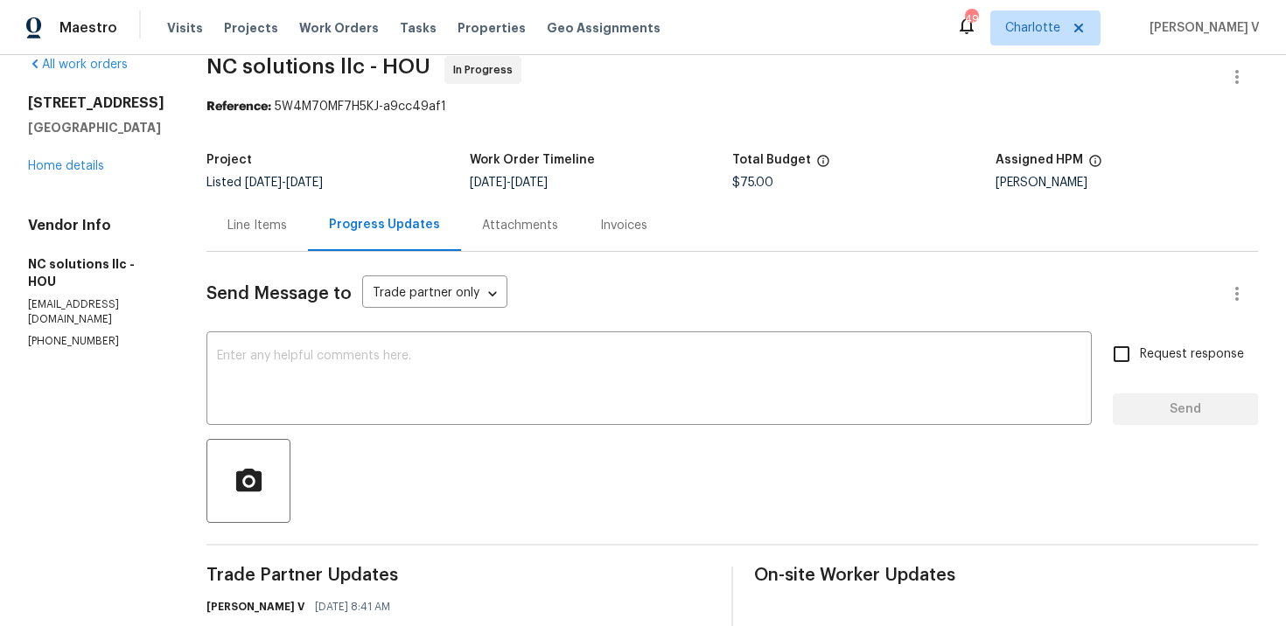
scroll to position [354, 0]
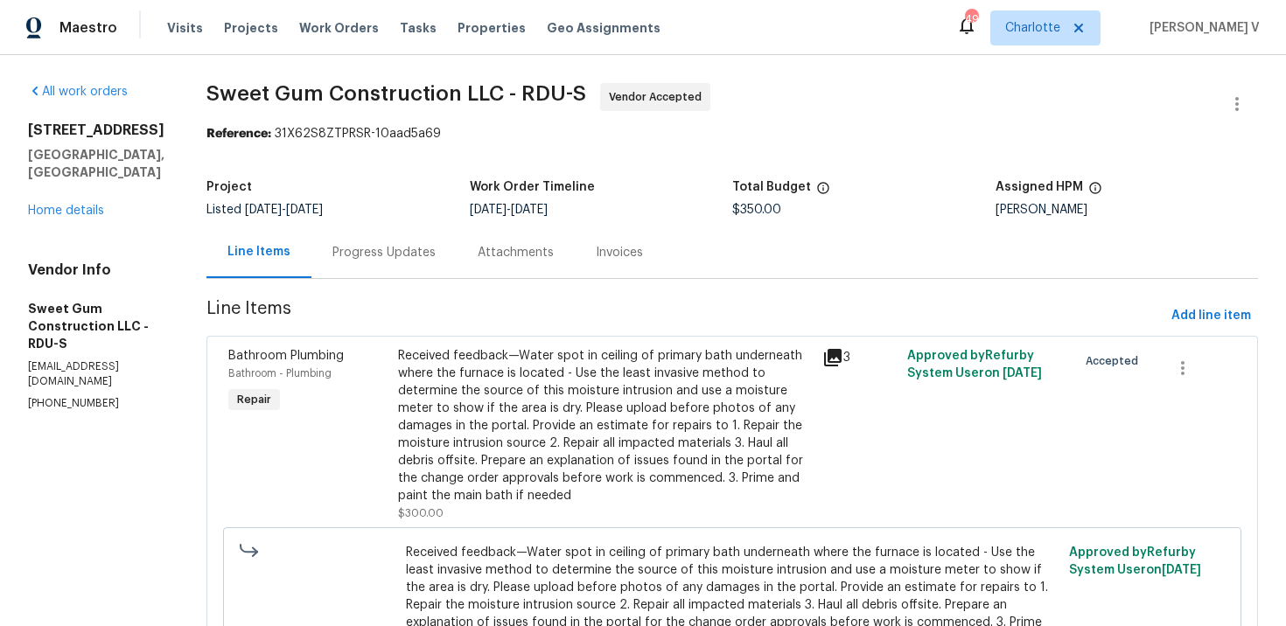
click at [406, 265] on div "Progress Updates" at bounding box center [383, 253] width 145 height 52
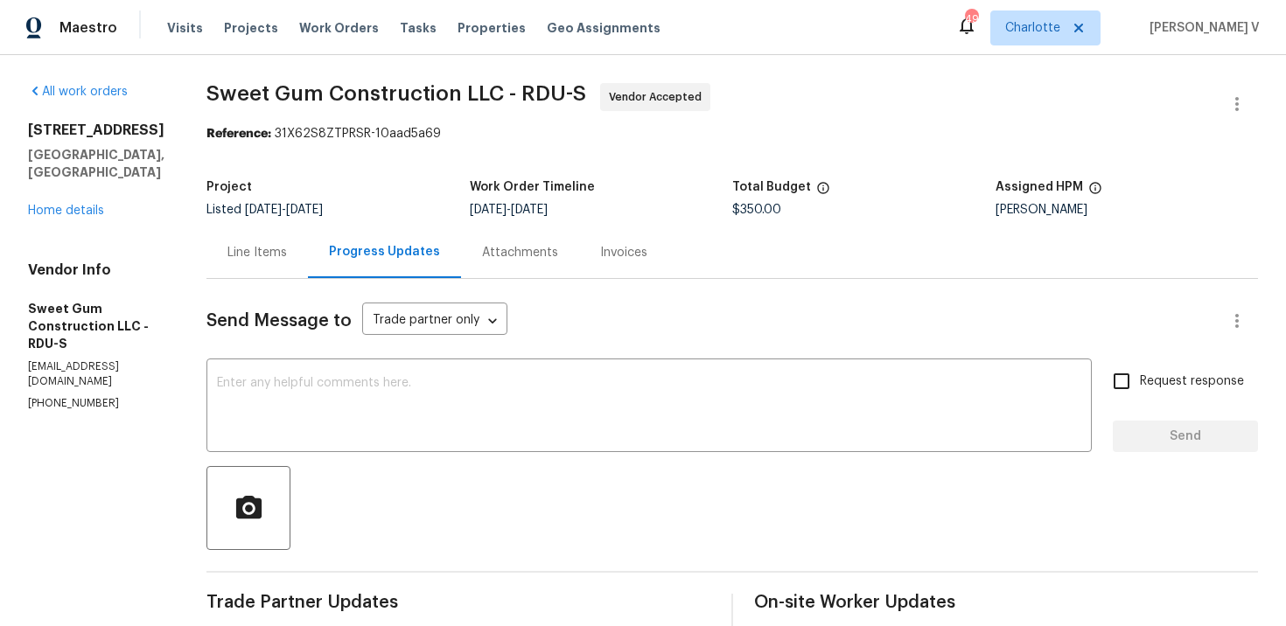
click at [287, 257] on div "Line Items" at bounding box center [256, 252] width 59 height 17
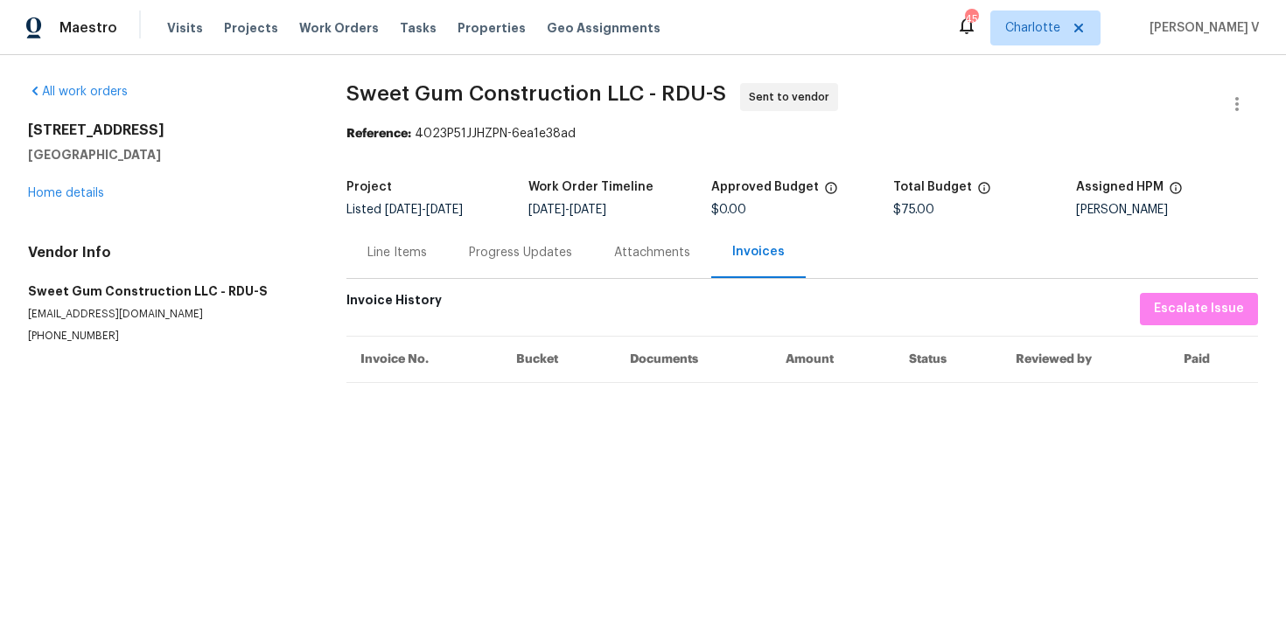
click at [497, 245] on div "Progress Updates" at bounding box center [520, 252] width 103 height 17
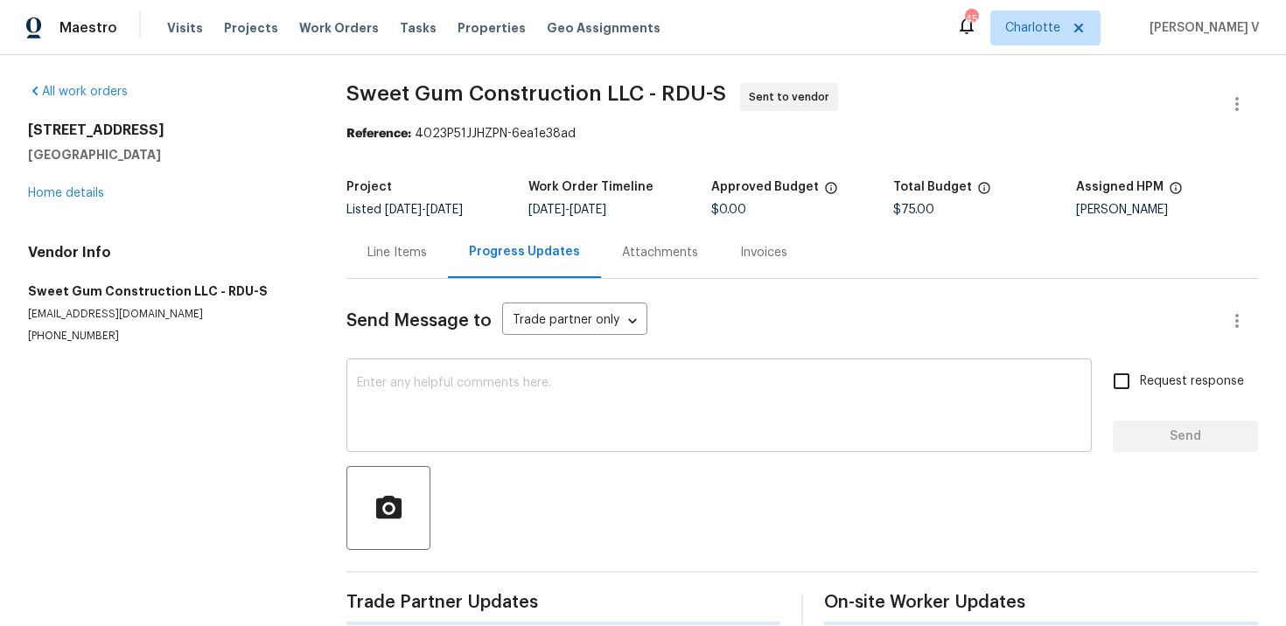
click at [486, 423] on textarea at bounding box center [719, 407] width 724 height 61
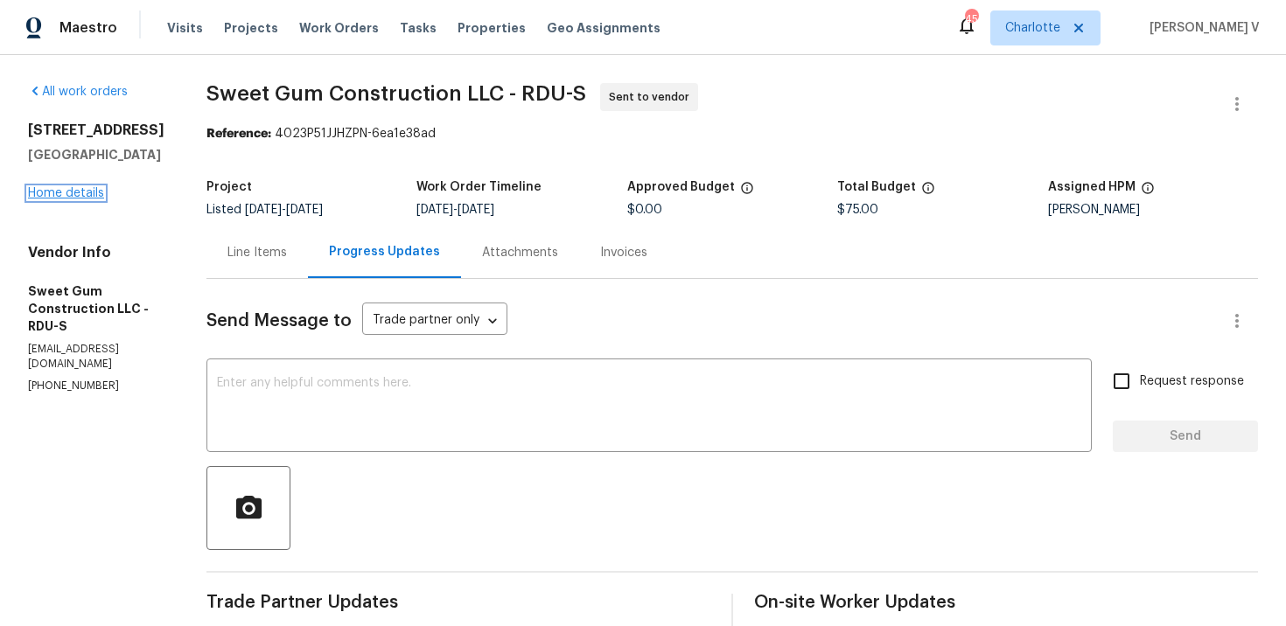
click at [83, 194] on link "Home details" at bounding box center [66, 193] width 76 height 12
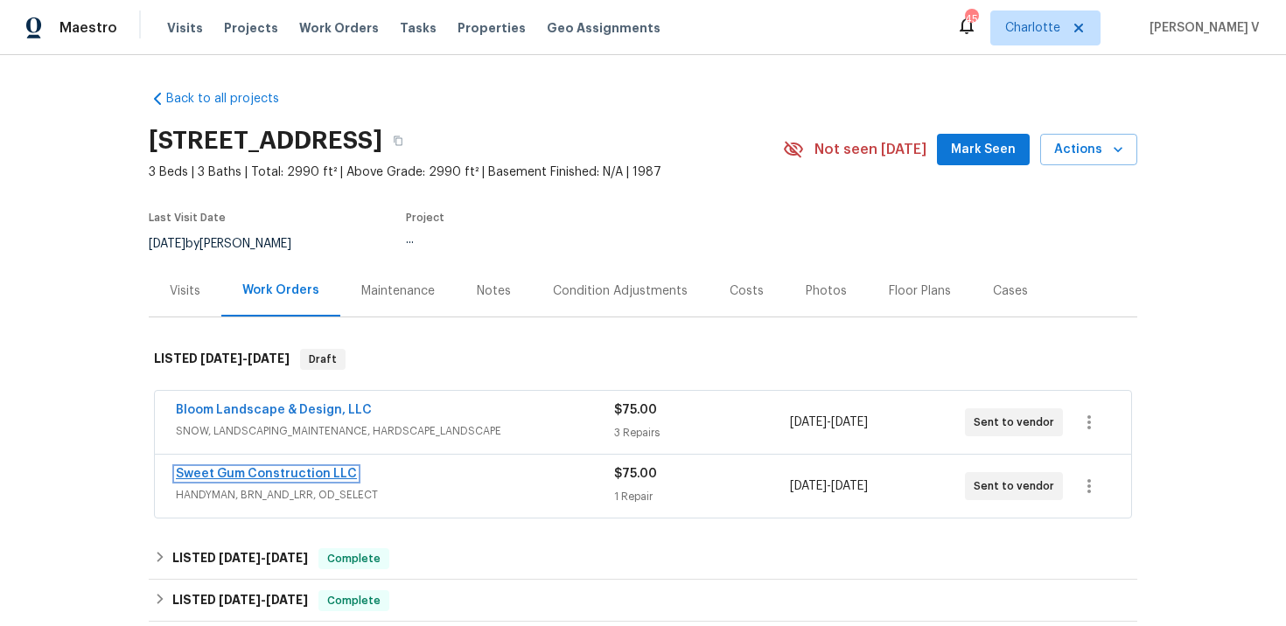
click at [254, 476] on link "Sweet Gum Construction LLC" at bounding box center [266, 474] width 181 height 12
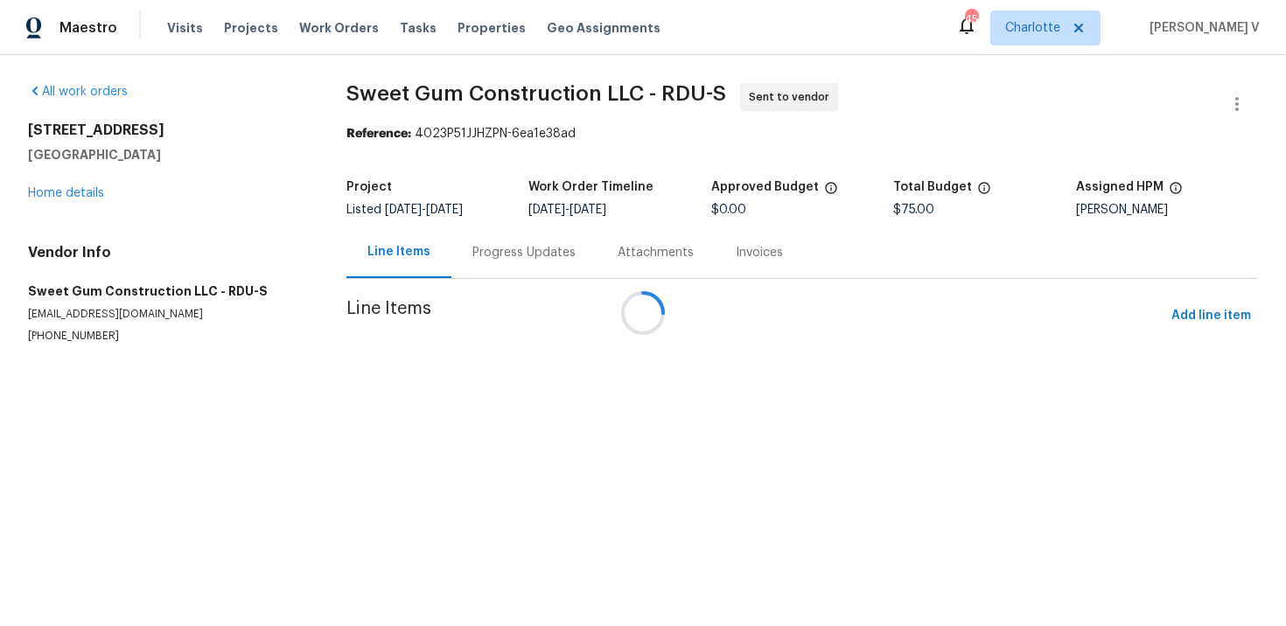
click at [484, 253] on div at bounding box center [643, 313] width 1286 height 626
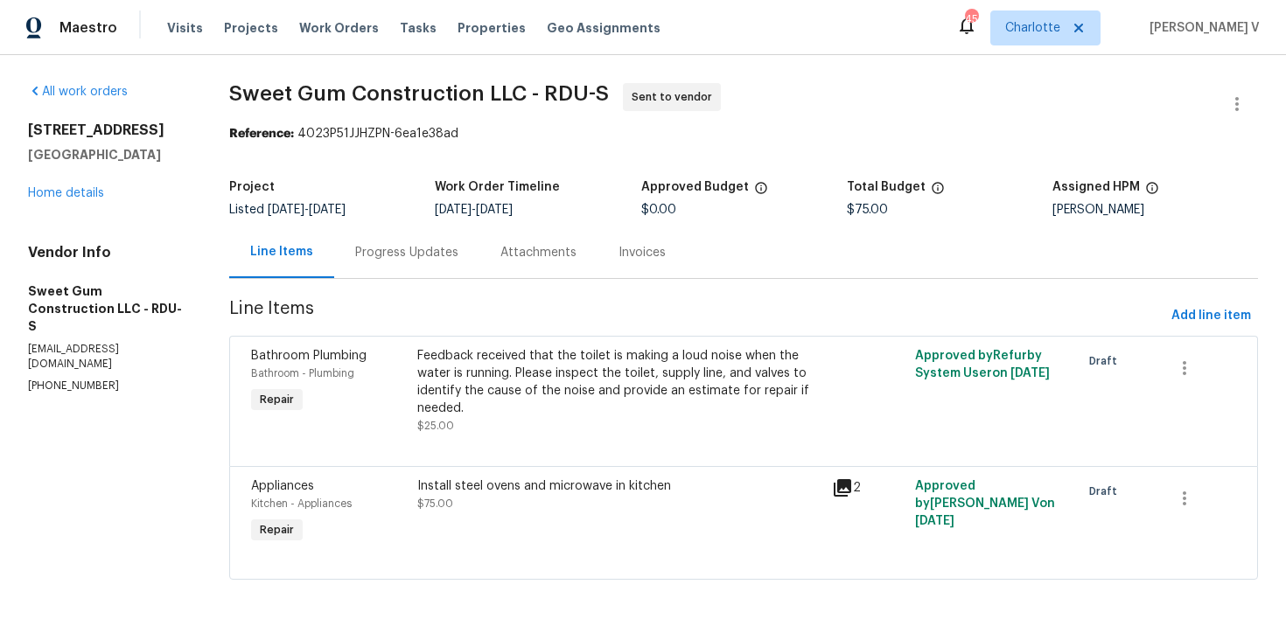
click at [458, 253] on div "Progress Updates" at bounding box center [406, 252] width 103 height 17
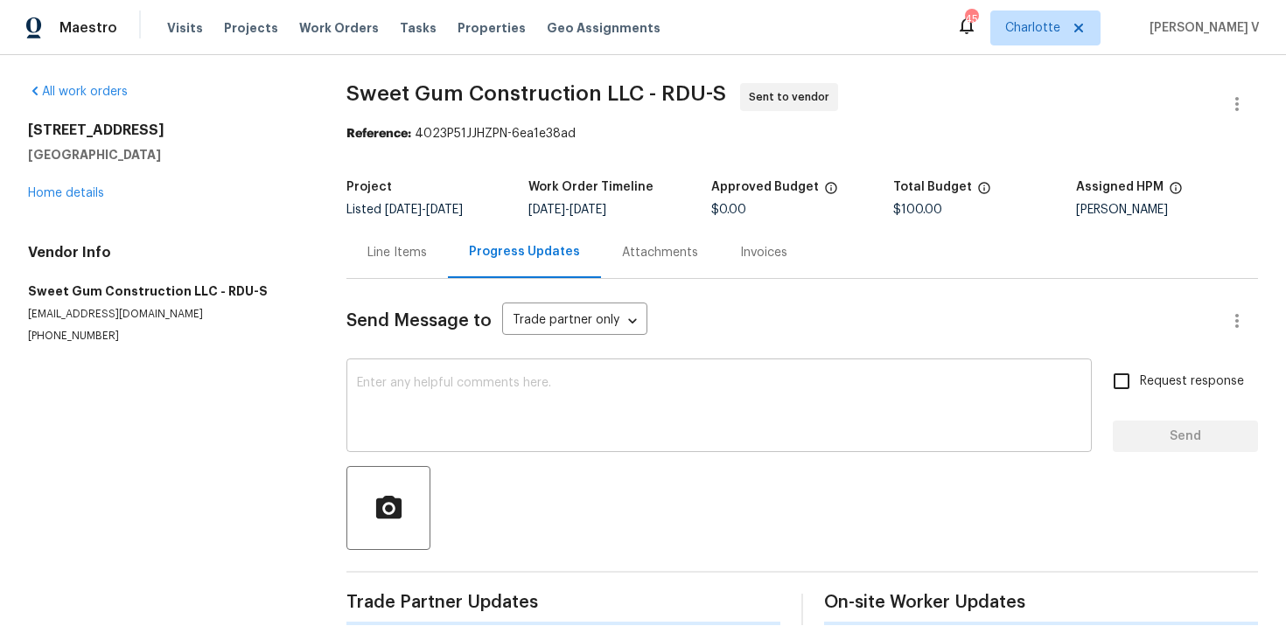
click at [479, 416] on textarea at bounding box center [719, 407] width 724 height 61
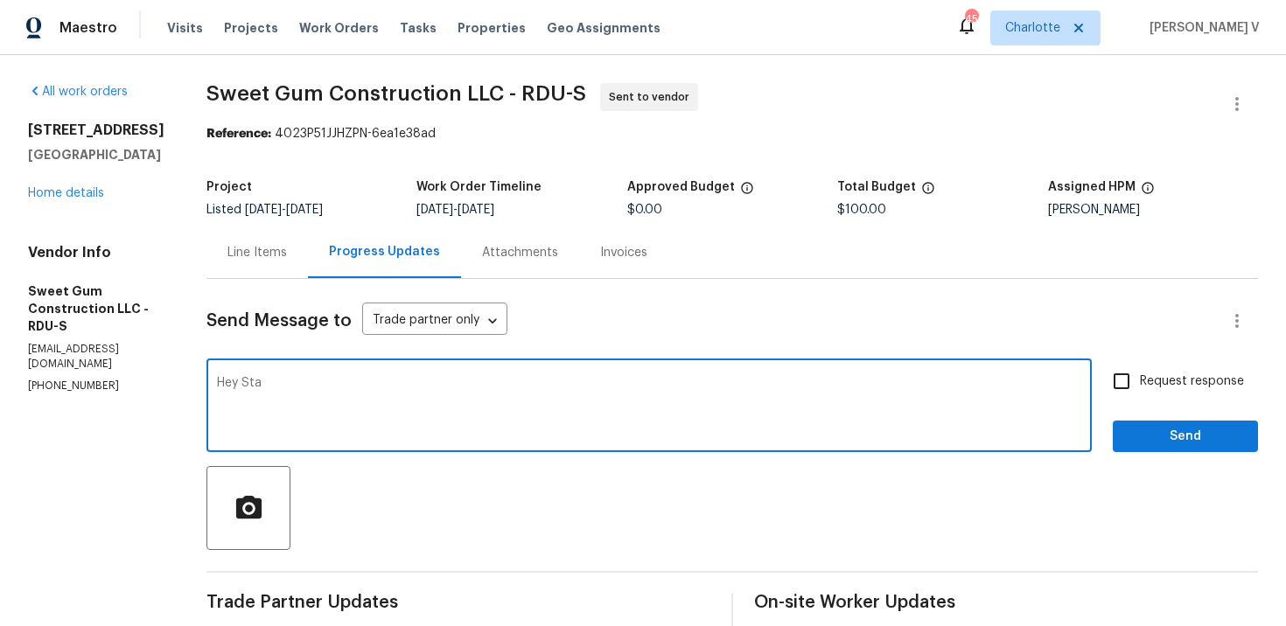
scroll to position [136, 0]
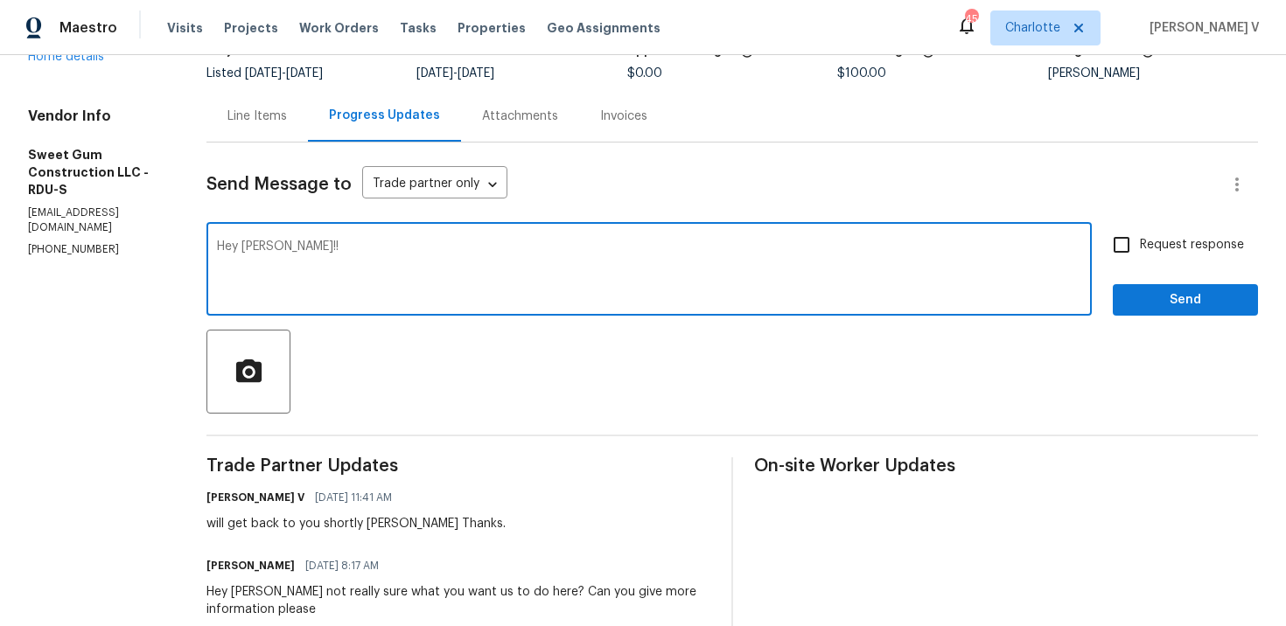
paste textarea "The ovens in the photo need to be replaced to stainless steel and we need to ad…"
click at [0, 0] on div "with" at bounding box center [0, 0] width 0 height 0
click at [0, 0] on span "steel" at bounding box center [0, 0] width 0 height 0
click at [1007, 250] on textarea "Hey Stacey!! The ovens in the photo need to be replaced with stainless steel, a…" at bounding box center [649, 271] width 864 height 61
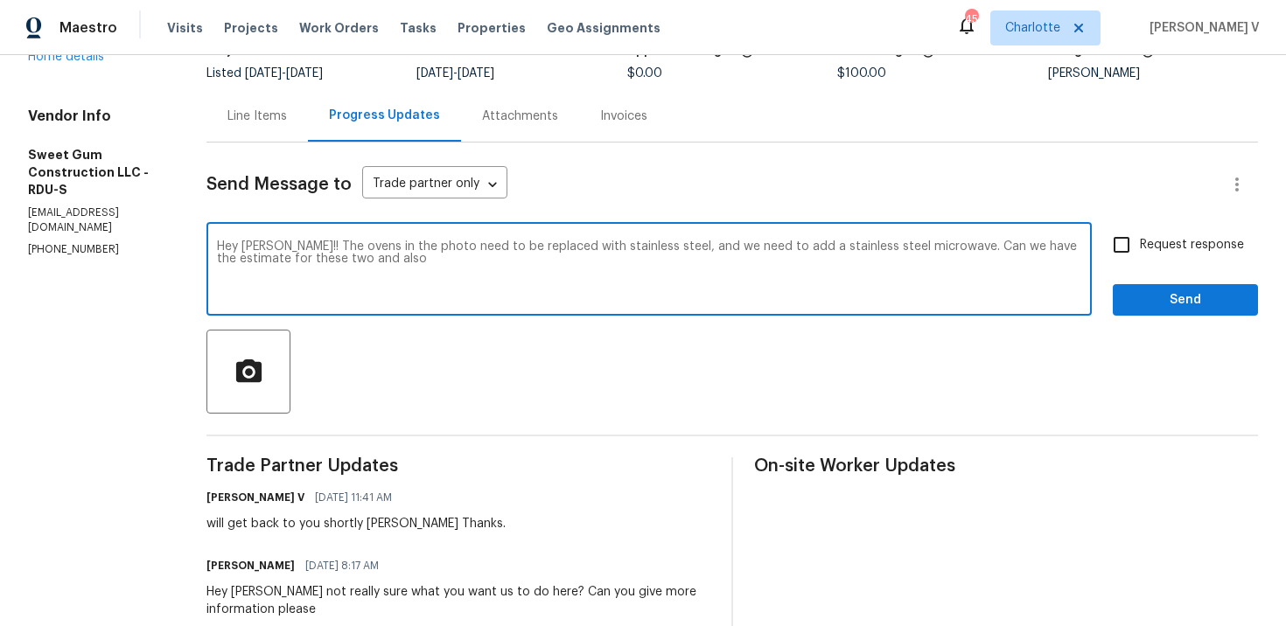
click at [1007, 249] on textarea "Hey Stacey!! The ovens in the photo need to be replaced with stainless steel, a…" at bounding box center [649, 271] width 864 height 61
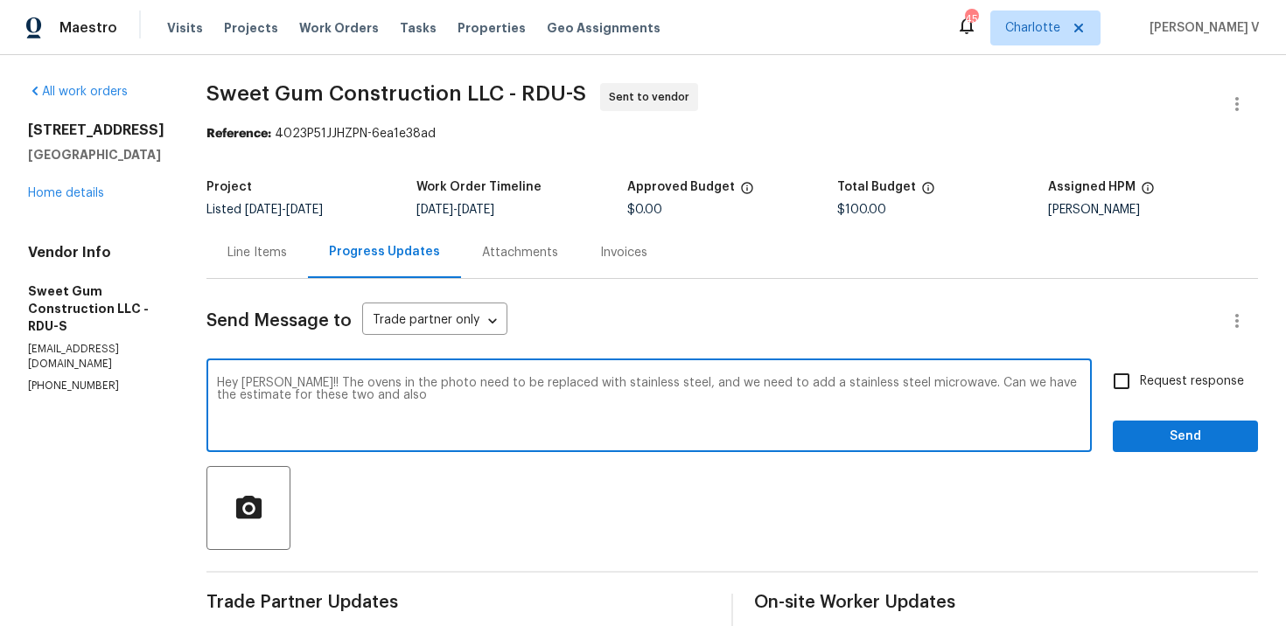
paste textarea "that the toilet is making a loud noise when the water is running. Please inspec…"
click at [511, 399] on textarea "Hey Stacey!! The ovens in the photo need to be replaced with stainless steel, a…" at bounding box center [649, 407] width 864 height 61
paste textarea "that the toilet is making a loud noise when the water is running. Please inspec…"
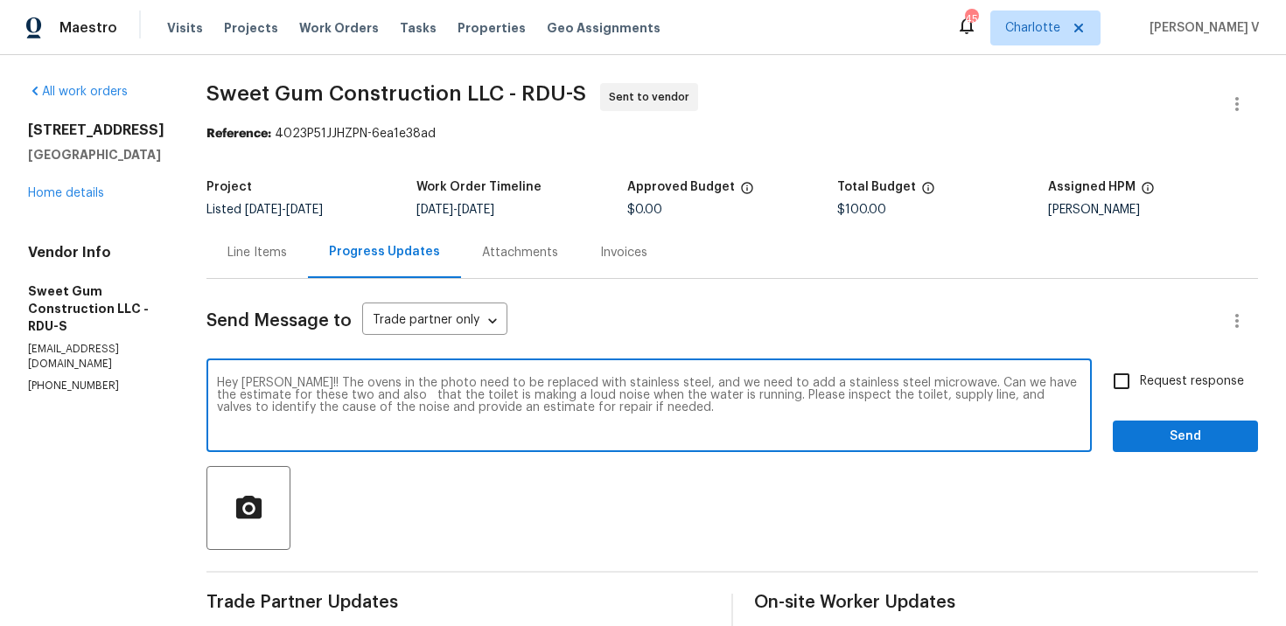
click at [445, 397] on textarea "Hey Stacey!! The ovens in the photo need to be replaced with stainless steel, a…" at bounding box center [649, 407] width 864 height 61
click at [609, 399] on textarea "Hey Stacey!! The ovens in the photo need to be replaced with stainless steel, a…" at bounding box center [649, 407] width 864 height 61
click at [435, 395] on textarea "Hey Stacey!! The ovens in the photo need to be replaced with stainless steel, a…" at bounding box center [649, 407] width 864 height 61
click at [580, 398] on textarea "Hey Stacey!! The ovens in the photo need to be replaced with stainless steel, a…" at bounding box center [649, 407] width 864 height 61
type textarea "Hey Stacey!! The ovens in the photo need to be replaced with stainless steel, a…"
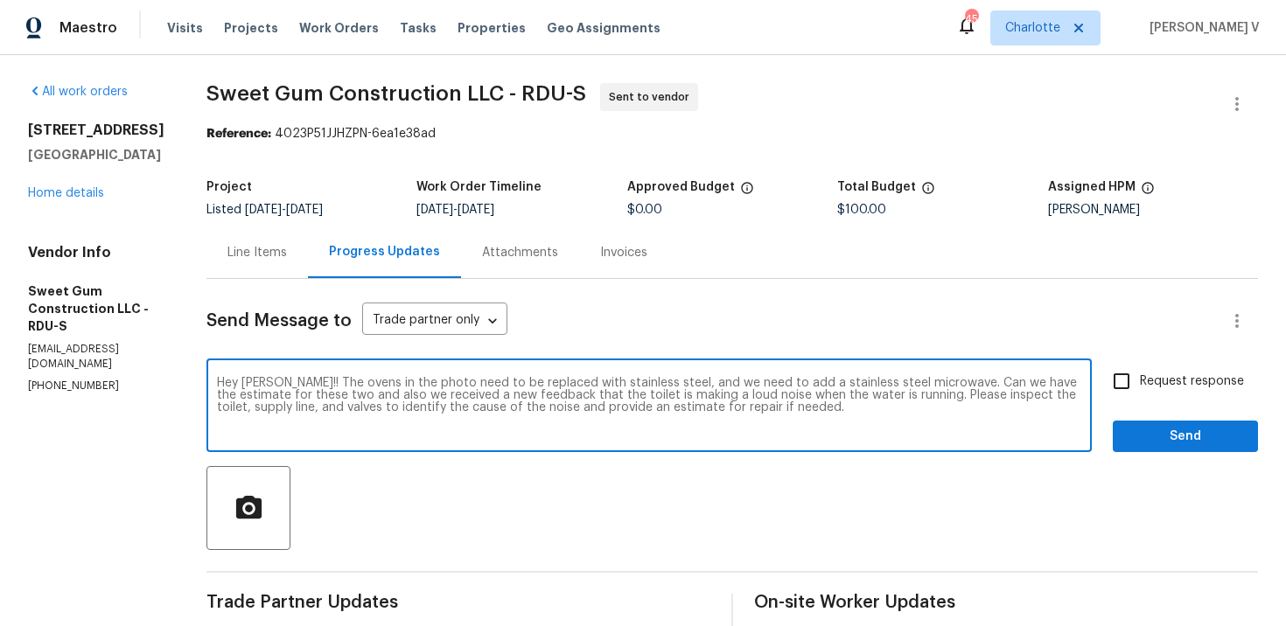
click at [1161, 367] on label "Request response" at bounding box center [1173, 381] width 141 height 37
click at [1140, 367] on input "Request response" at bounding box center [1121, 381] width 37 height 37
checkbox input "true"
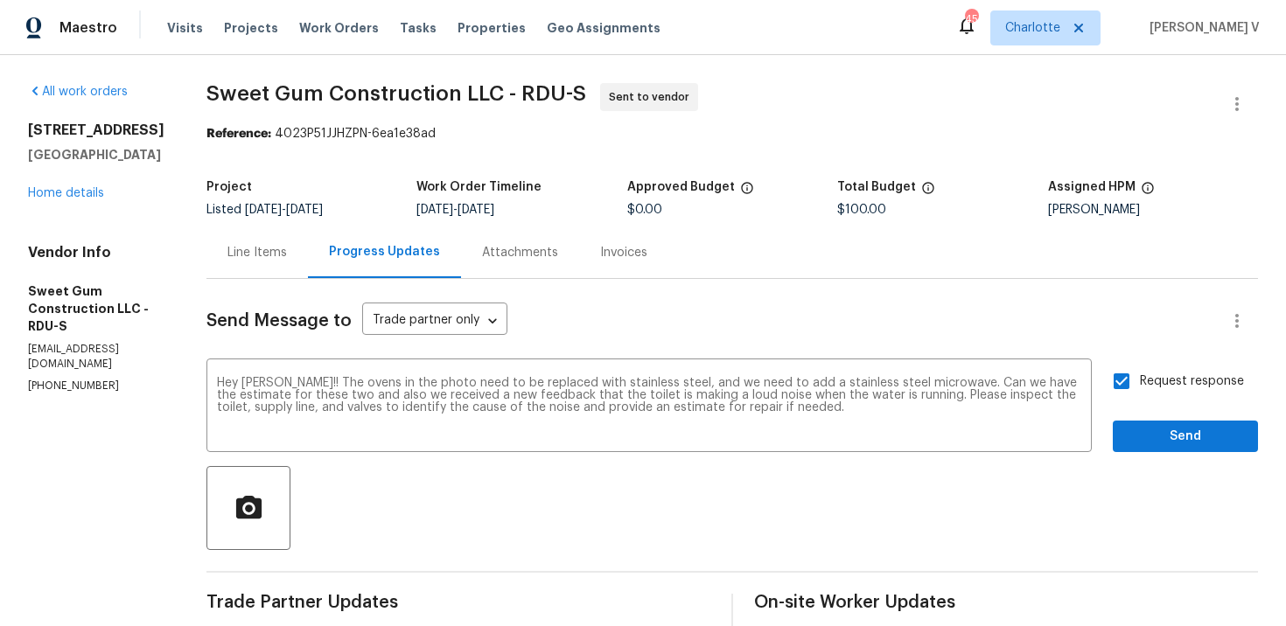
click at [0, 0] on qb-div "Replace with ? Also," at bounding box center [0, 0] width 0 height 0
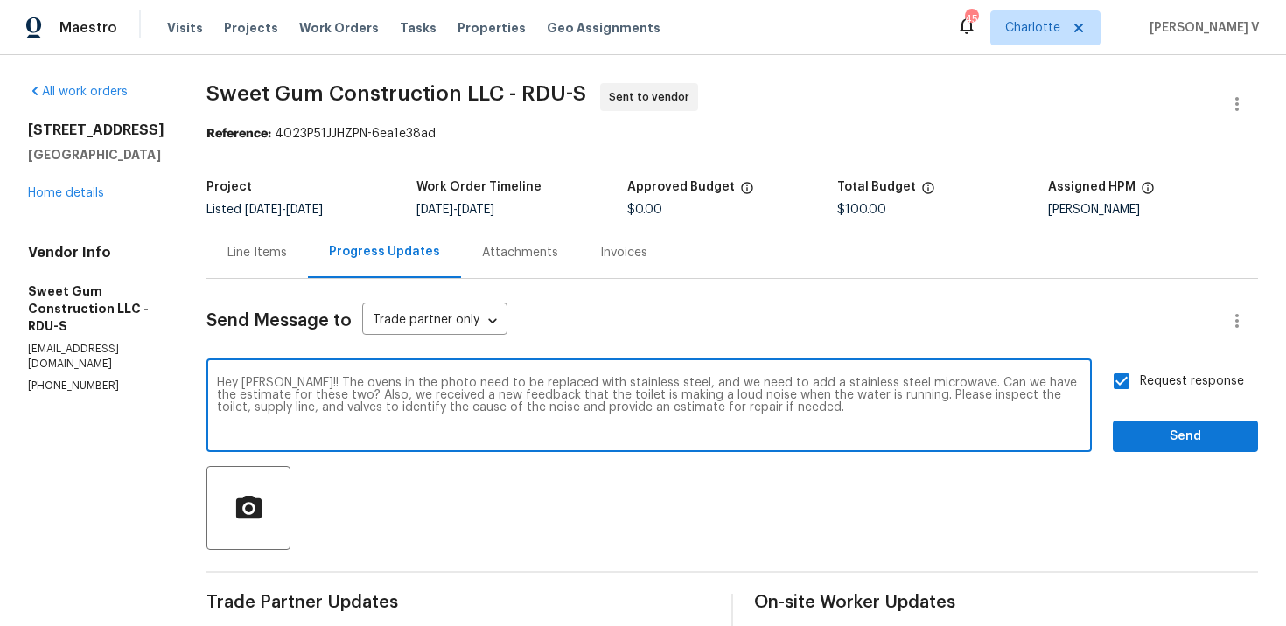
click at [0, 0] on span "new" at bounding box center [0, 0] width 0 height 0
type textarea "Hey Stacey!! The ovens in the photo need to be replaced with stainless steel, a…"
click at [1172, 437] on span "Send" at bounding box center [1185, 437] width 117 height 22
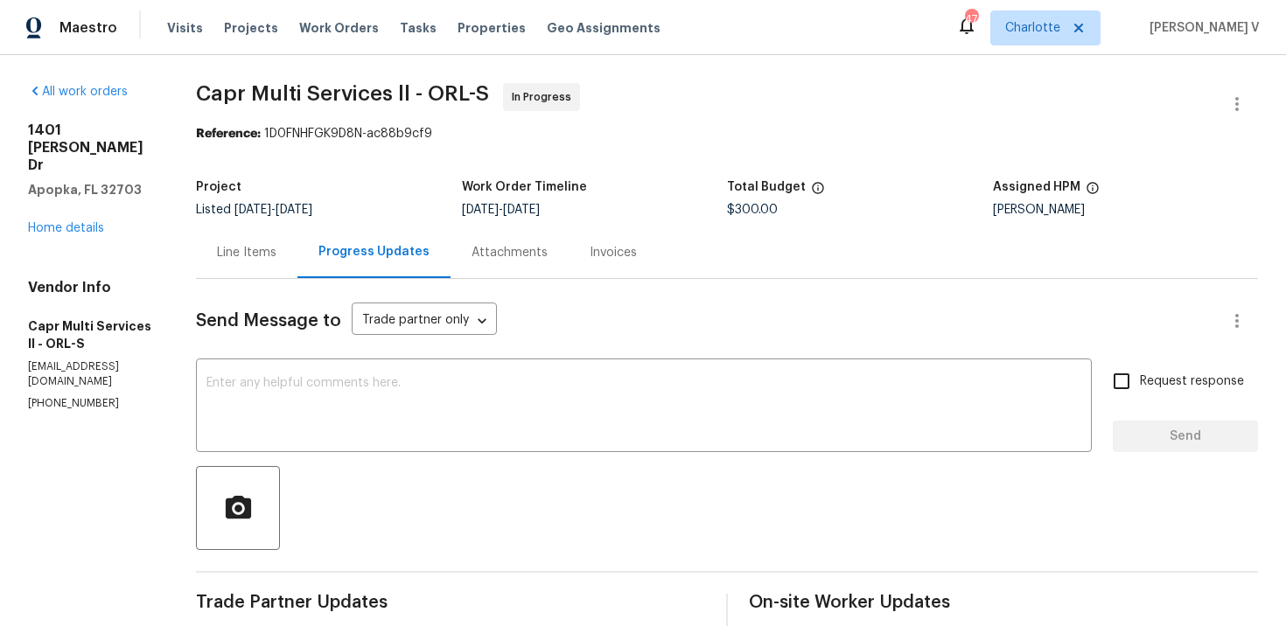
scroll to position [7, 0]
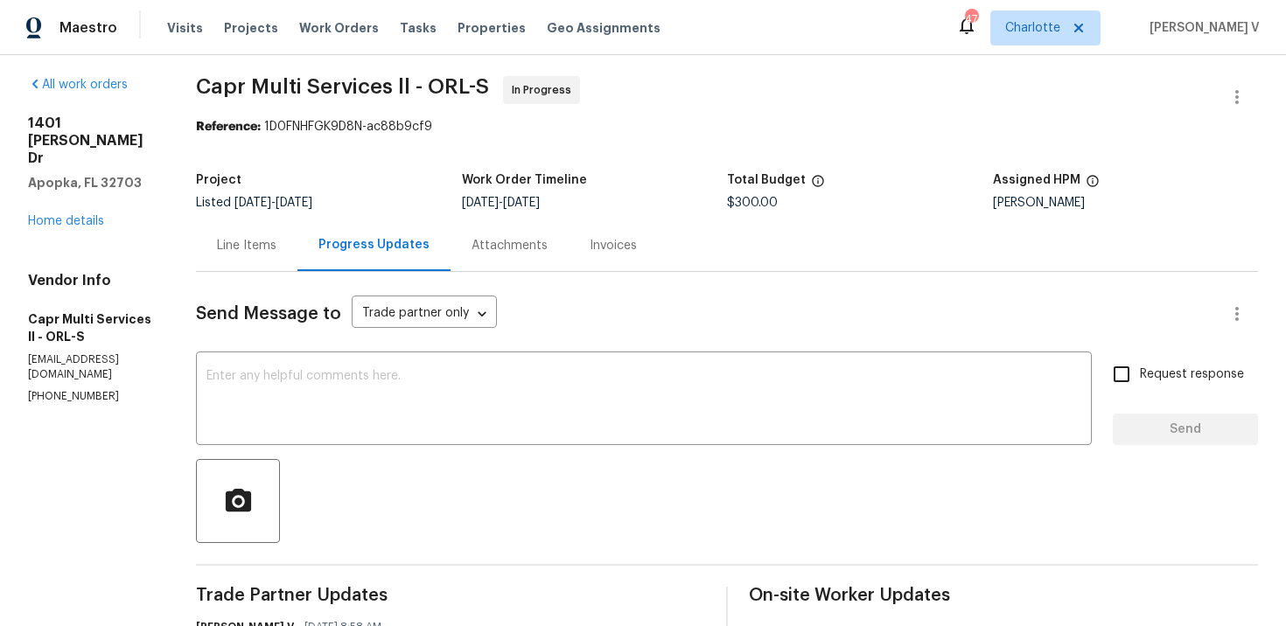
click at [108, 195] on div "All work orders [STREET_ADDRESS][PERSON_NAME][PERSON_NAME] Home details Vendor …" at bounding box center [91, 240] width 126 height 328
click at [91, 215] on link "Home details" at bounding box center [66, 221] width 76 height 12
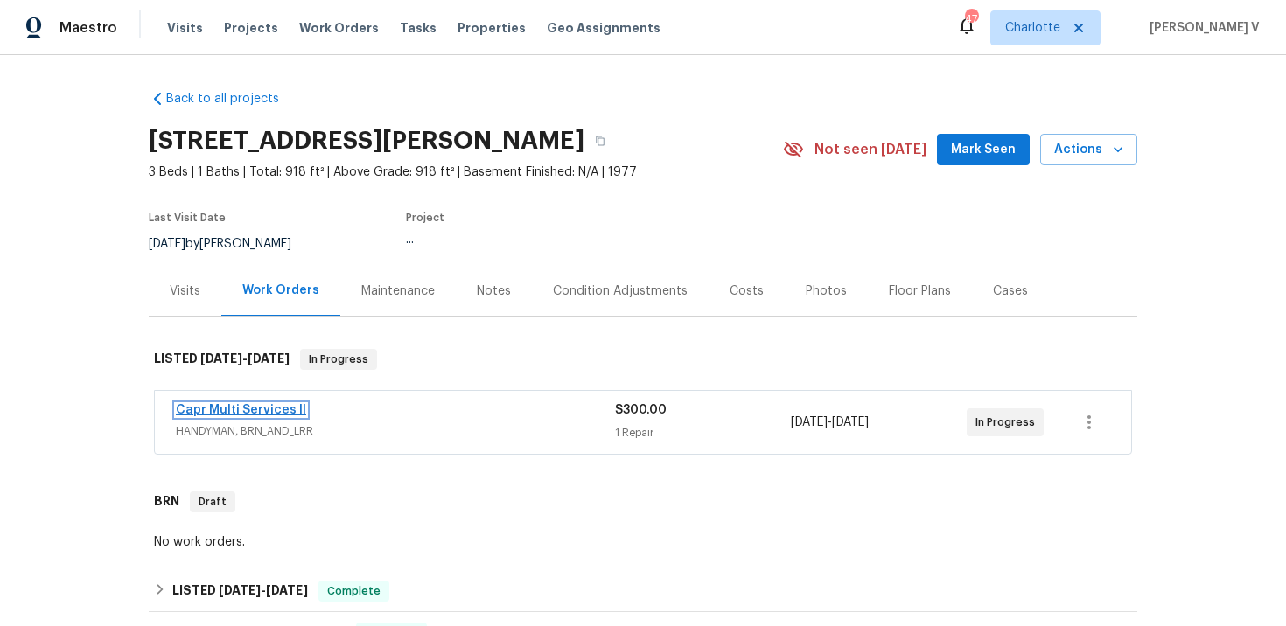
click at [240, 409] on link "Capr Multi Services ll" at bounding box center [241, 410] width 130 height 12
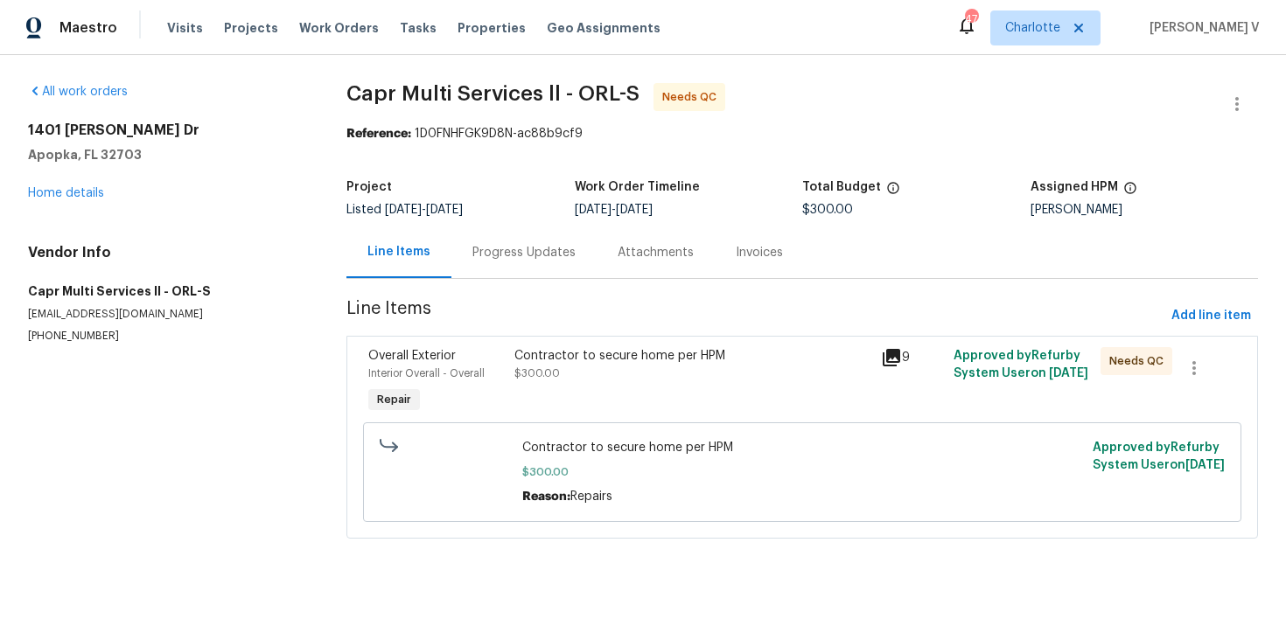
click at [576, 368] on div "Contractor to secure home per HPM $300.00" at bounding box center [691, 364] width 355 height 35
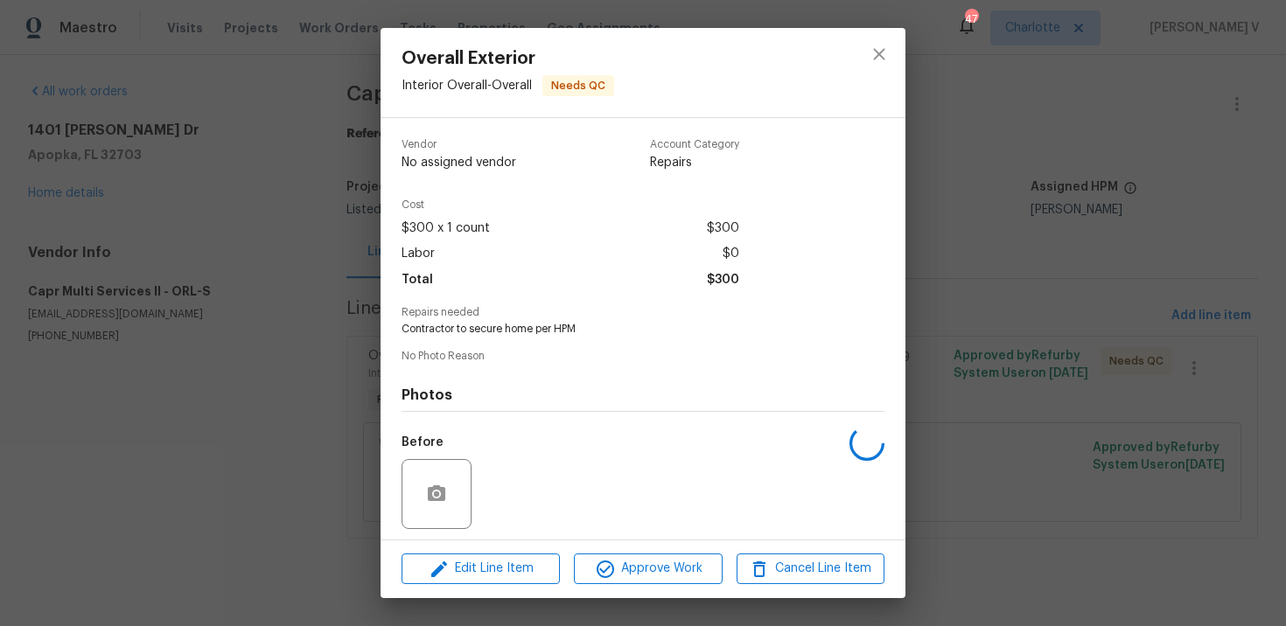
scroll to position [121, 0]
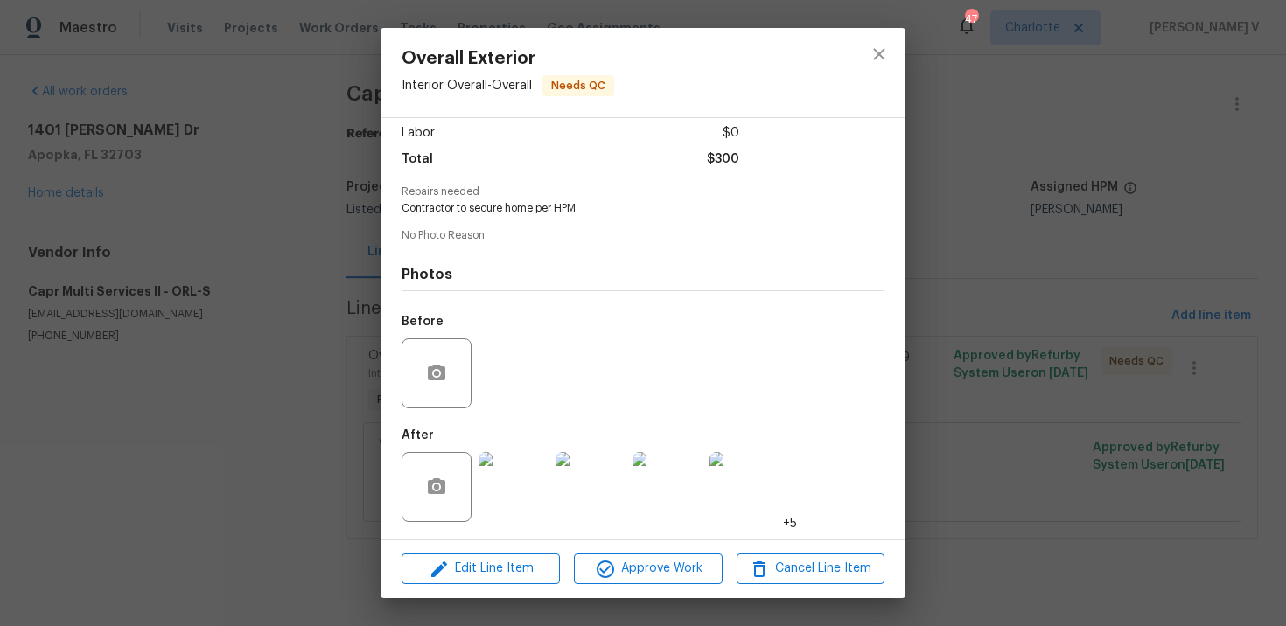
click at [132, 358] on div "Overall Exterior Interior Overall - Overall Needs QC Vendor Capr Multi Services…" at bounding box center [643, 313] width 1286 height 626
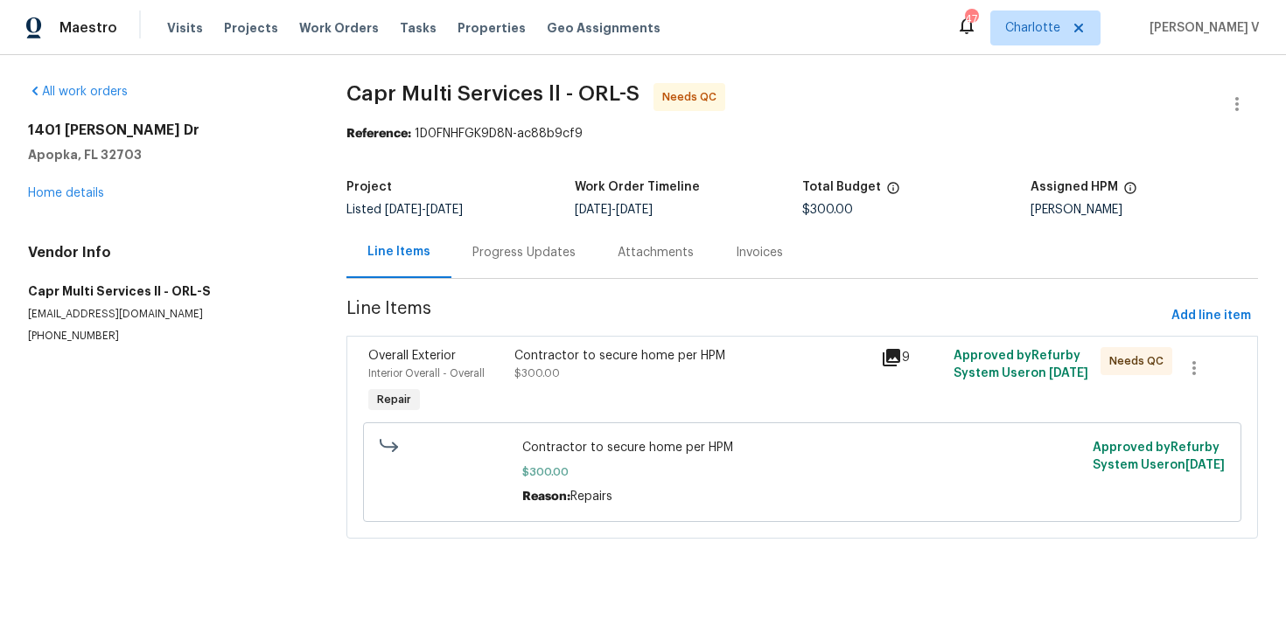
click at [647, 402] on div "Contractor to secure home per HPM $300.00" at bounding box center [692, 382] width 366 height 80
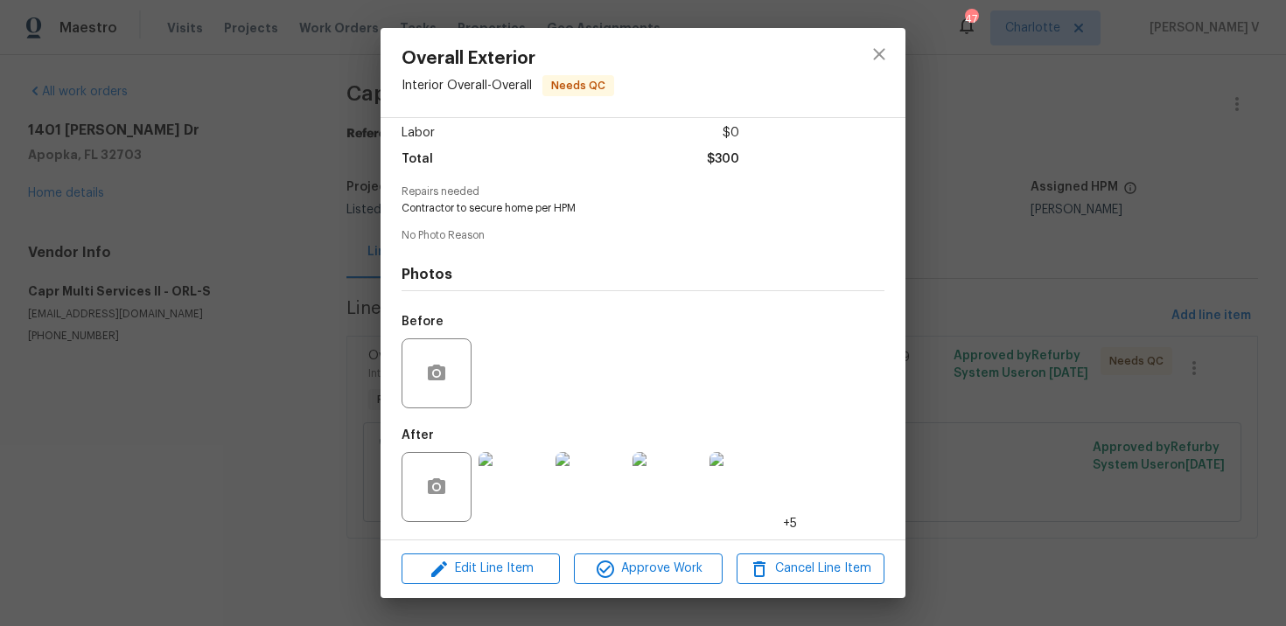
click at [534, 481] on img at bounding box center [514, 487] width 70 height 70
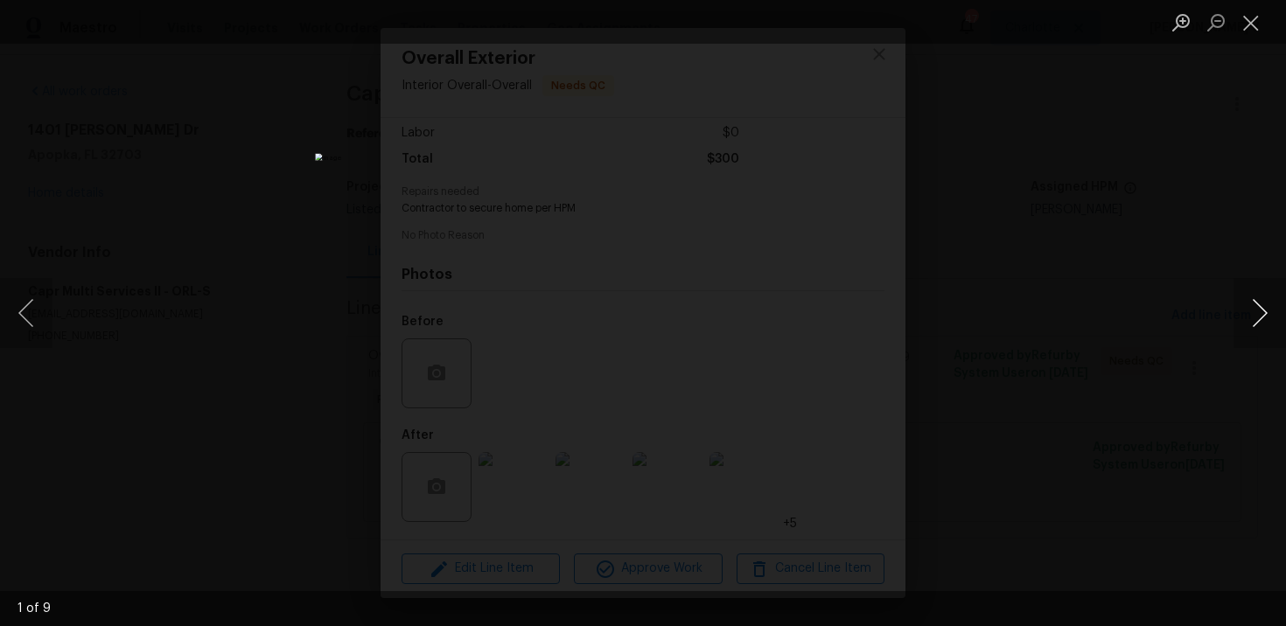
click at [1255, 290] on button "Next image" at bounding box center [1259, 313] width 52 height 70
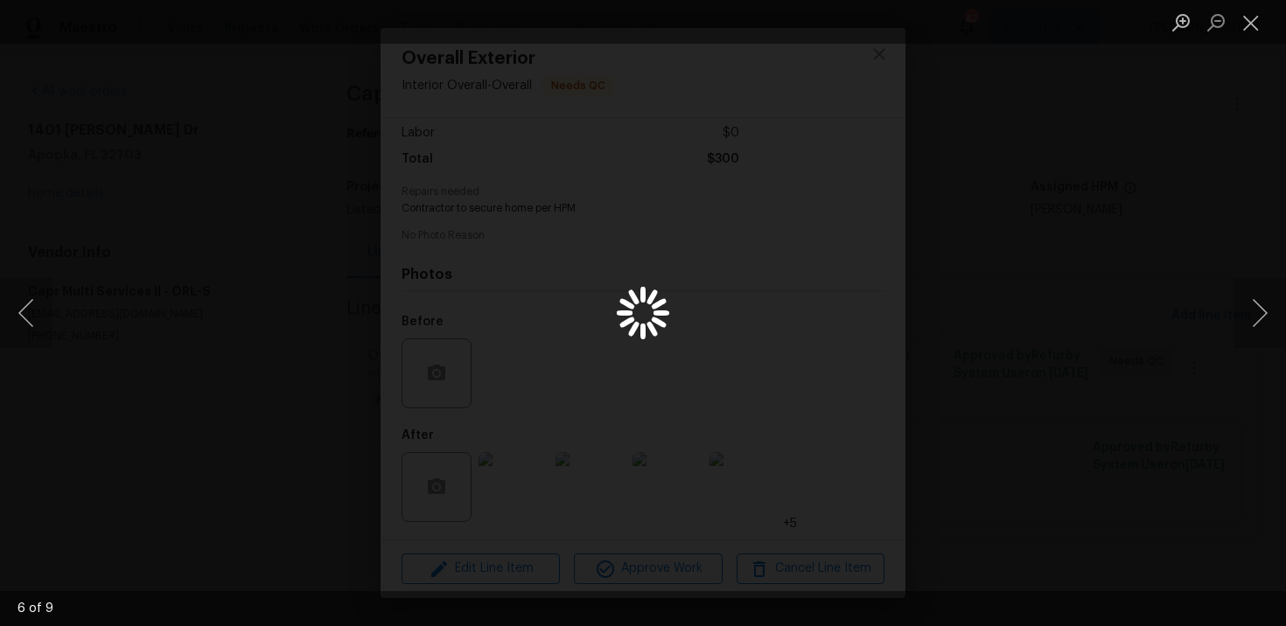
click at [1153, 143] on div "Lightbox" at bounding box center [643, 313] width 1286 height 626
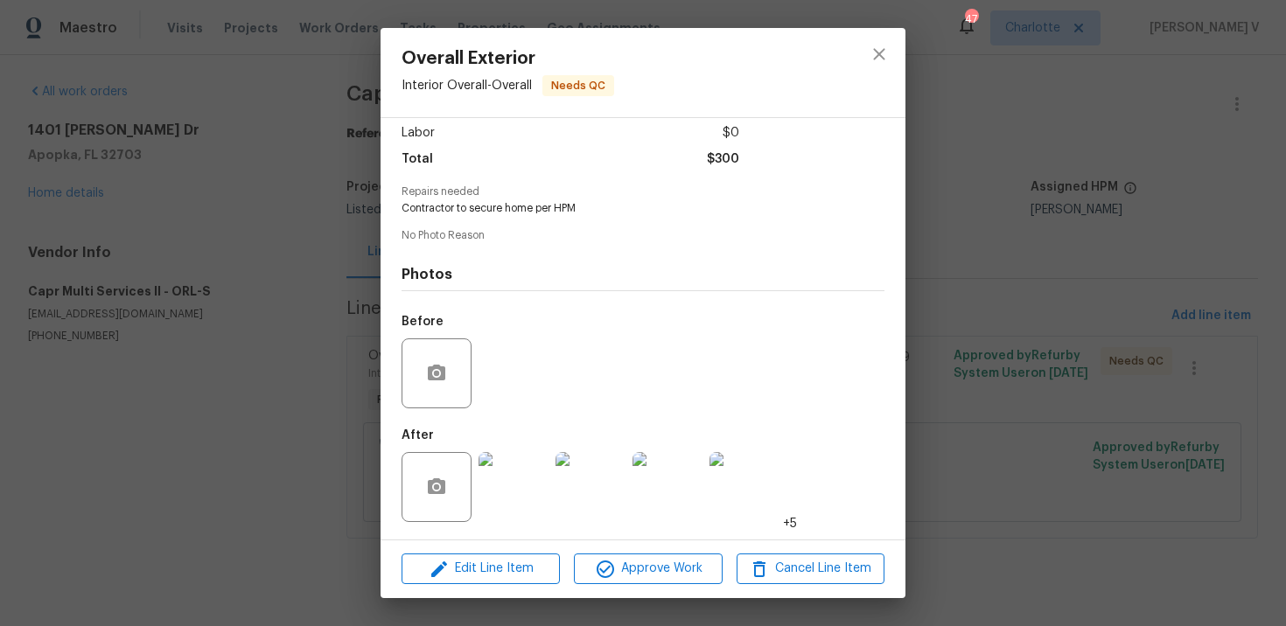
click at [1153, 143] on div "Lightbox" at bounding box center [643, 313] width 1286 height 626
click at [981, 211] on div "Overall Exterior Interior Overall - Overall Needs QC Vendor Capr Multi Services…" at bounding box center [643, 313] width 1286 height 626
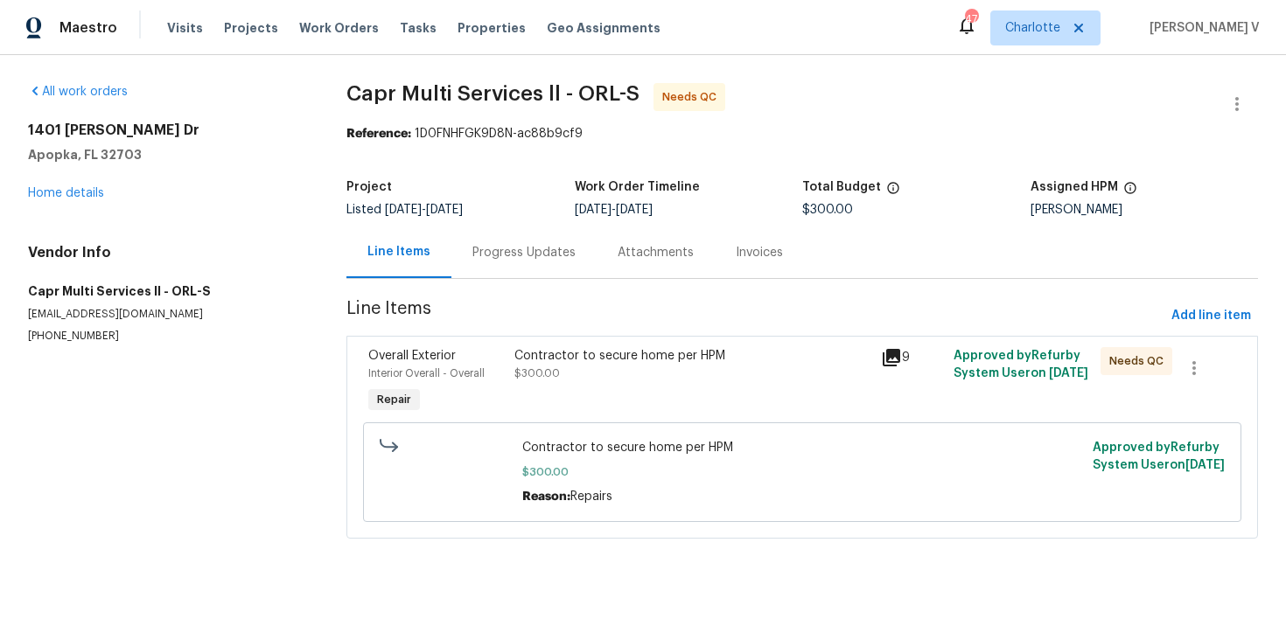
click at [435, 283] on section "Capr Multi Services ll - ORL-S Needs QC Reference: 1D0FNHFGK9D8N-ac88b9cf9 Proj…" at bounding box center [802, 321] width 912 height 477
click at [451, 280] on section "Capr Multi Services ll - ORL-S Needs QC Reference: 1D0FNHFGK9D8N-ac88b9cf9 Proj…" at bounding box center [802, 321] width 912 height 477
click at [495, 257] on div "Progress Updates" at bounding box center [523, 252] width 103 height 17
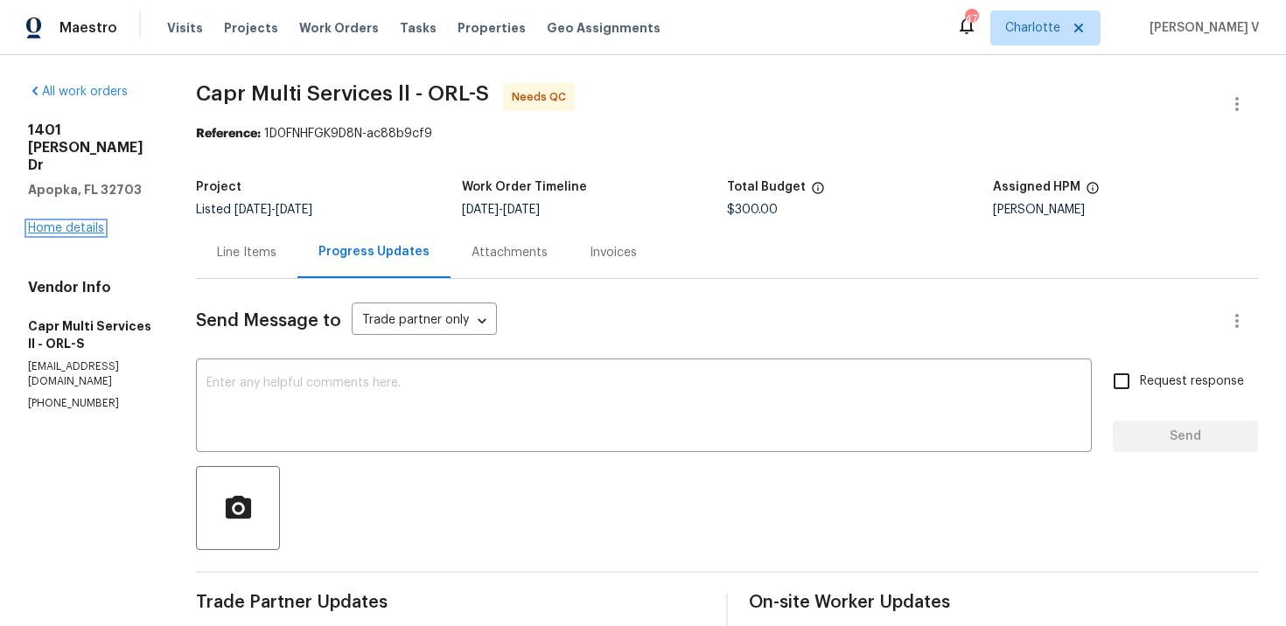
click at [66, 222] on link "Home details" at bounding box center [66, 228] width 76 height 12
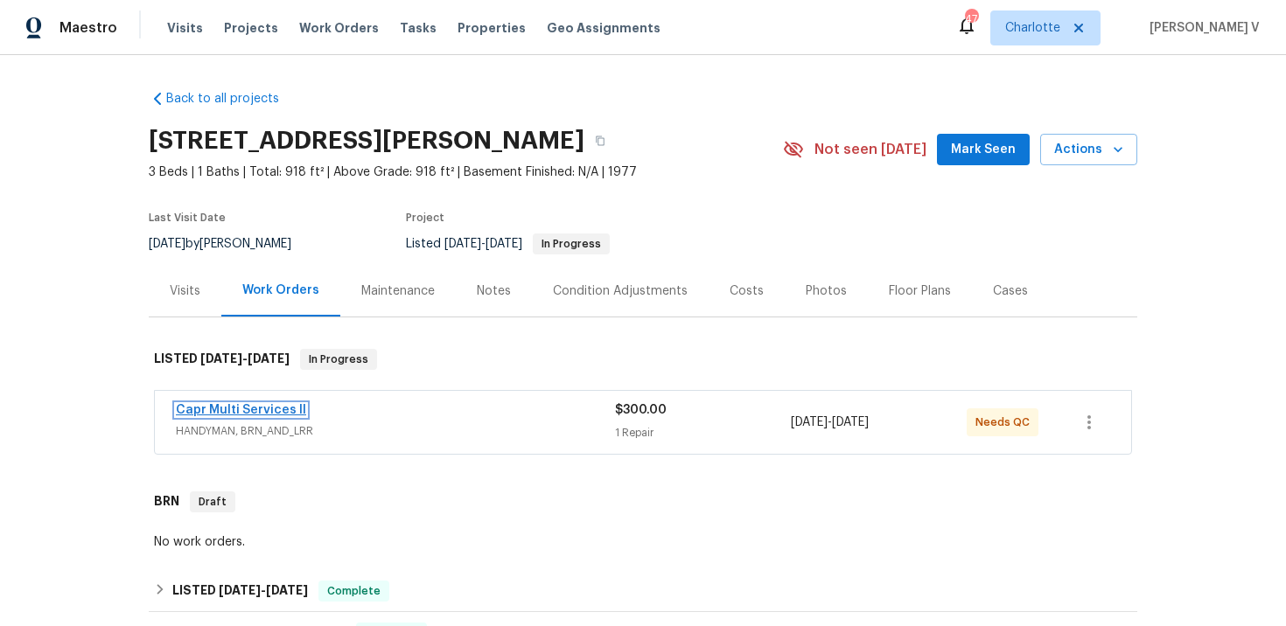
click at [267, 411] on link "Capr Multi Services ll" at bounding box center [241, 410] width 130 height 12
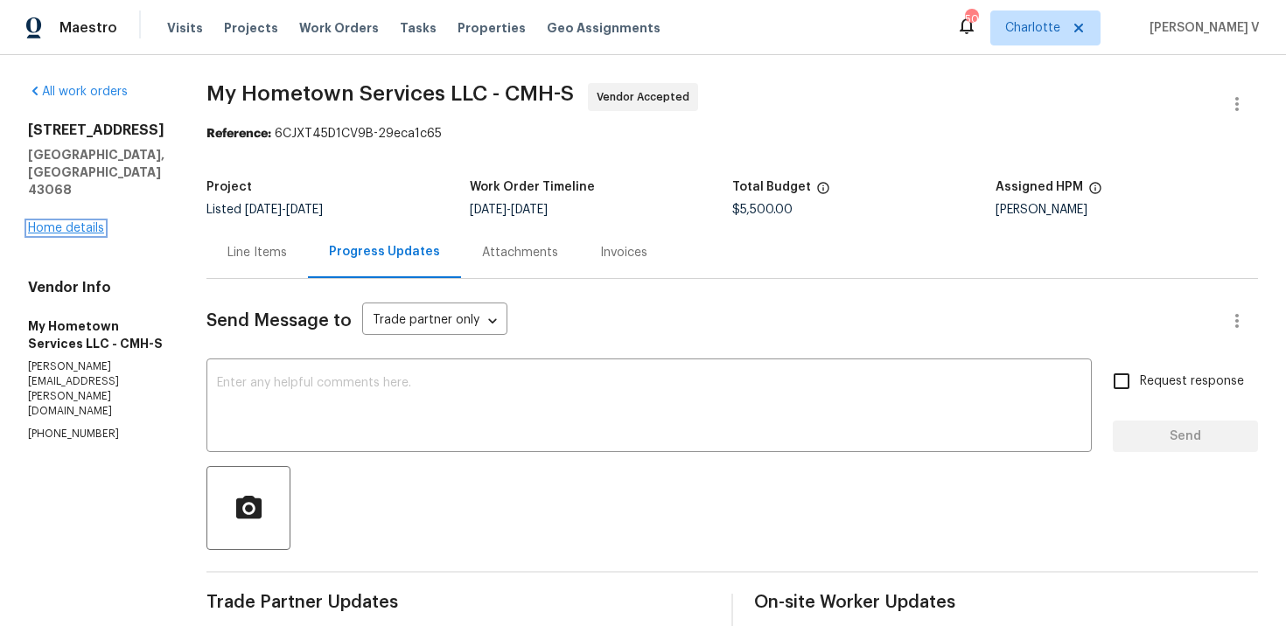
click at [76, 227] on link "Home details" at bounding box center [66, 228] width 76 height 12
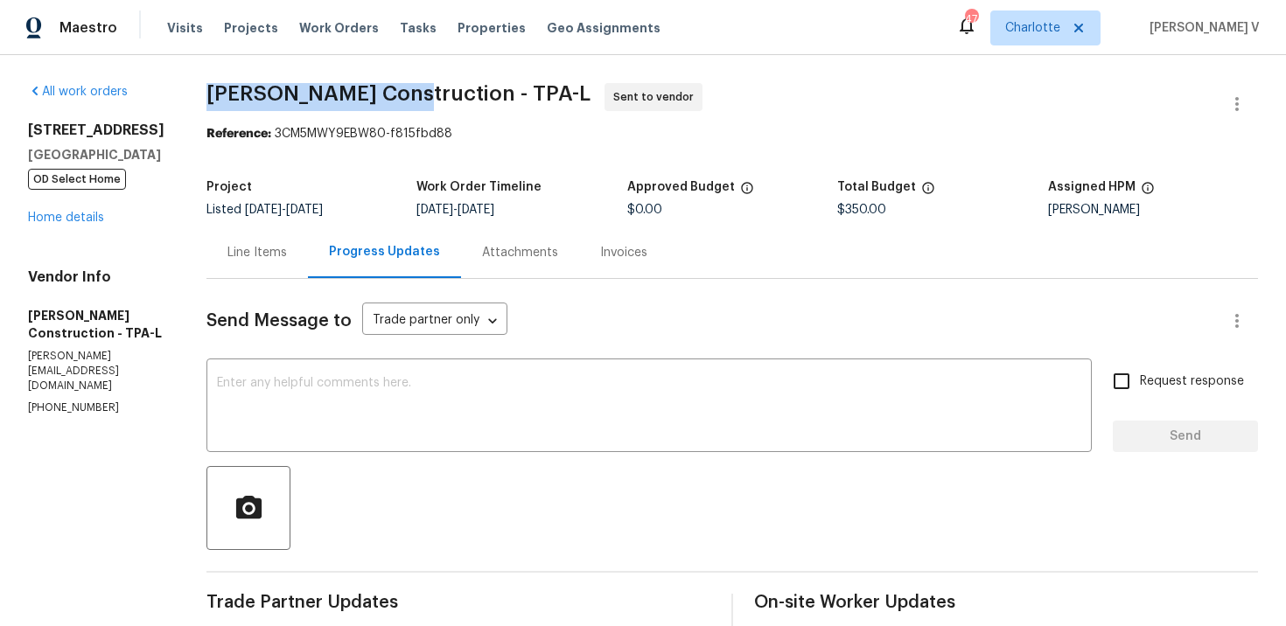
drag, startPoint x: 243, startPoint y: 88, endPoint x: 433, endPoint y: 85, distance: 189.9
click at [433, 85] on div "All work orders [STREET_ADDRESS] OD Select Home Home details Vendor Info [PERSO…" at bounding box center [643, 610] width 1286 height 1111
copy span "[PERSON_NAME] Construction"
click at [85, 221] on link "Home details" at bounding box center [66, 218] width 76 height 12
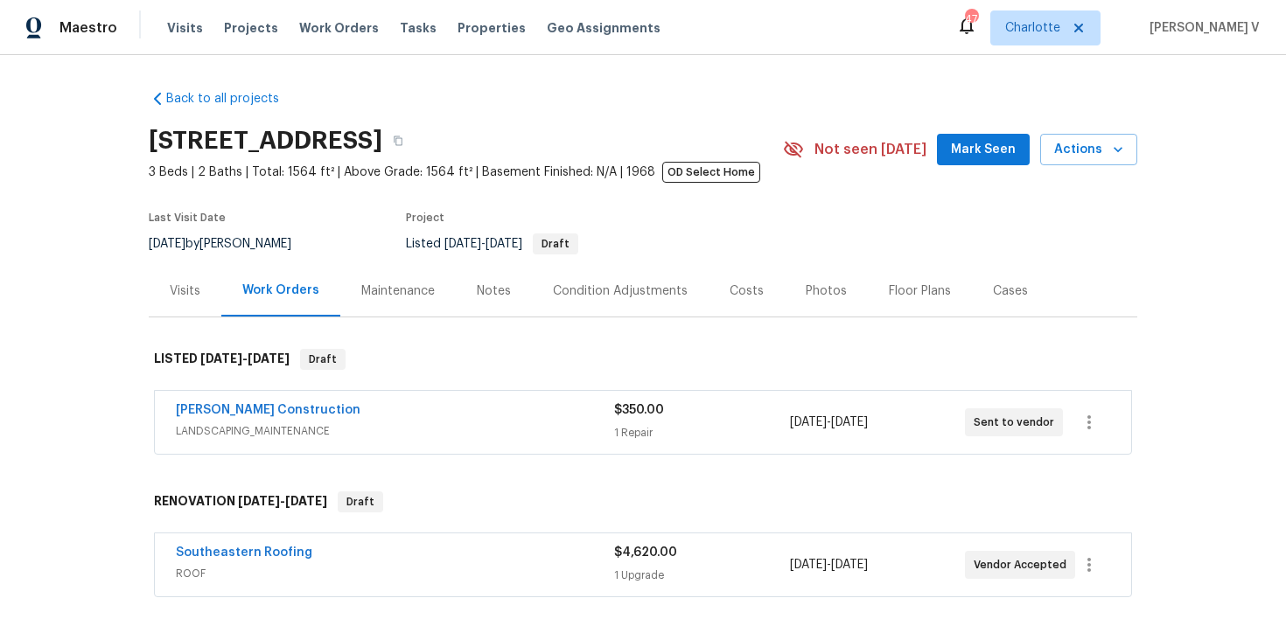
drag, startPoint x: 160, startPoint y: 415, endPoint x: 366, endPoint y: 395, distance: 206.5
click at [366, 395] on div "[PERSON_NAME] Construction LANDSCAPING_MAINTENANCE $350.00 1 Repair [DATE] - [D…" at bounding box center [643, 422] width 976 height 63
drag, startPoint x: 157, startPoint y: 410, endPoint x: 351, endPoint y: 410, distance: 193.3
click at [348, 410] on div "[PERSON_NAME] Construction LANDSCAPING_MAINTENANCE $350.00 1 Repair [DATE] - [D…" at bounding box center [643, 422] width 976 height 63
copy link "[PERSON_NAME] Construction"
